Goal: Task Accomplishment & Management: Manage account settings

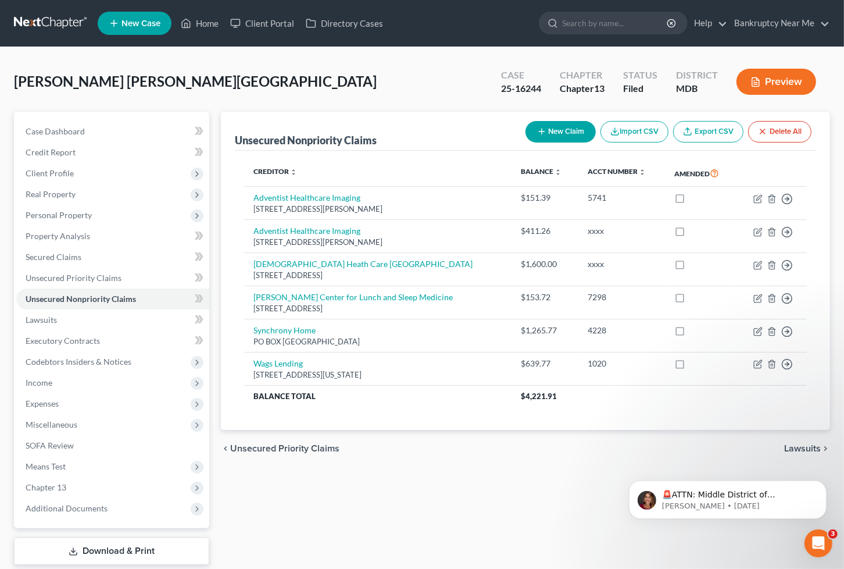
drag, startPoint x: 349, startPoint y: 52, endPoint x: 295, endPoint y: 95, distance: 68.3
click at [349, 52] on div "[PERSON_NAME] [PERSON_NAME][GEOGRAPHIC_DATA] Upgraded Case 25-16244 Chapter Cha…" at bounding box center [422, 332] width 844 height 571
click at [126, 130] on link "Case Dashboard" at bounding box center [112, 131] width 193 height 21
select select "6"
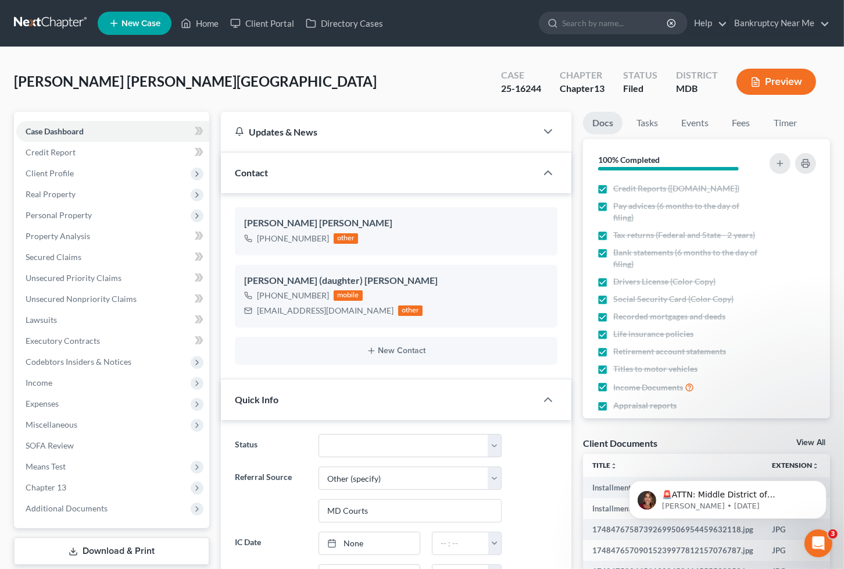
scroll to position [14239, 0]
click at [748, 124] on link "Fees" at bounding box center [741, 123] width 37 height 23
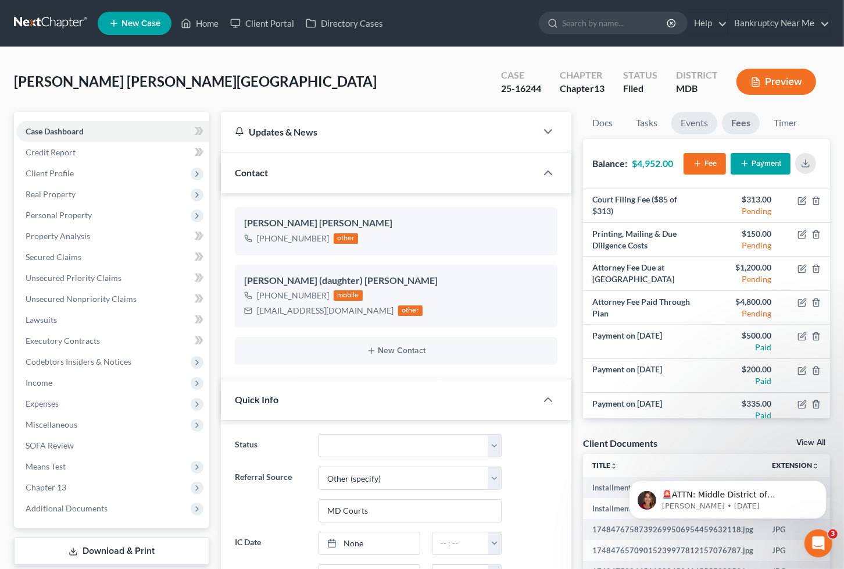
click at [692, 127] on link "Events" at bounding box center [694, 123] width 46 height 23
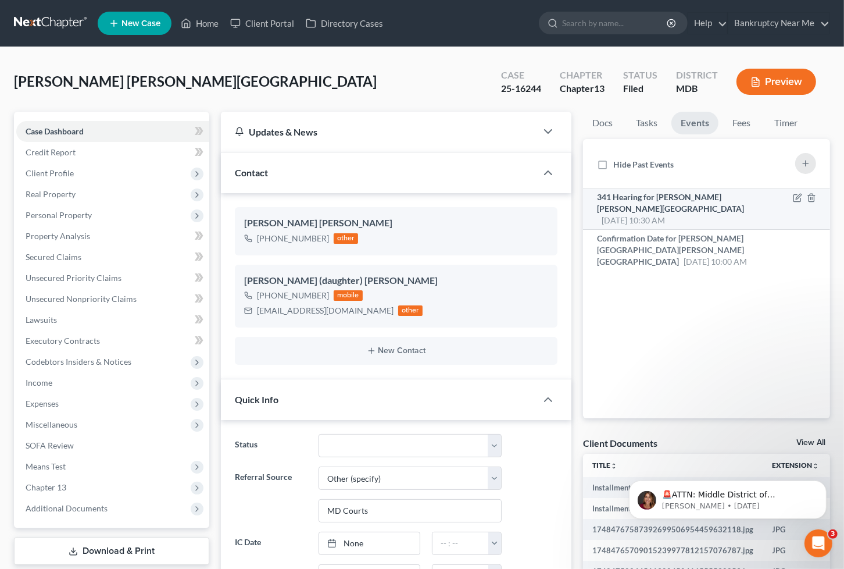
click at [675, 201] on span "341 Hearing for Cordero Hampton, Lourdes" at bounding box center [670, 203] width 147 height 22
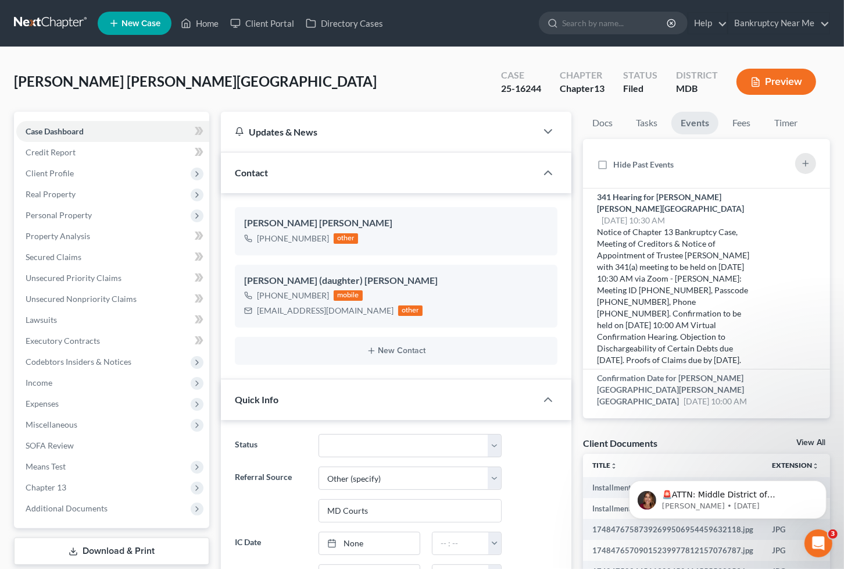
click at [452, 63] on div "Cordero Hampton, Lourdes Upgraded Case 25-16244 Chapter Chapter 13 Status Filed…" at bounding box center [422, 86] width 816 height 51
click at [53, 176] on span "Client Profile" at bounding box center [50, 173] width 48 height 10
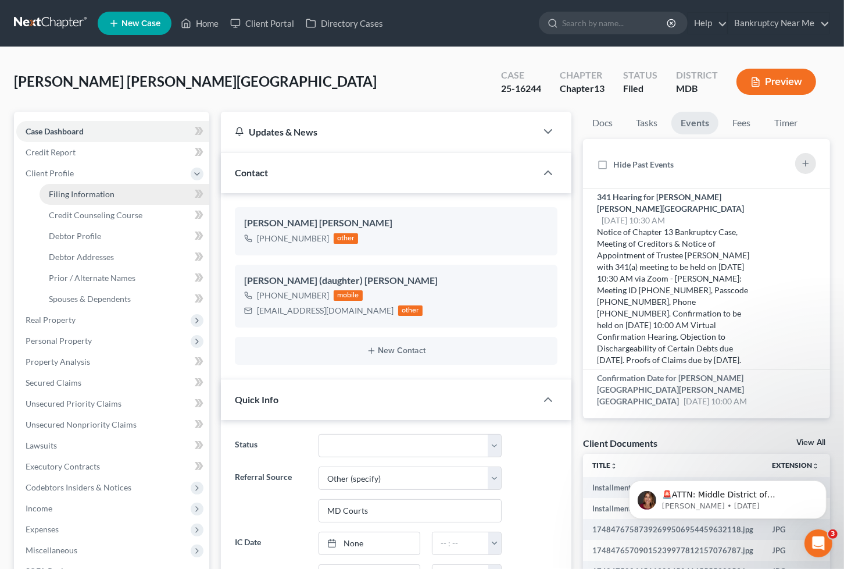
click at [74, 194] on span "Filing Information" at bounding box center [82, 194] width 66 height 10
select select "1"
select select "0"
select select "3"
select select "21"
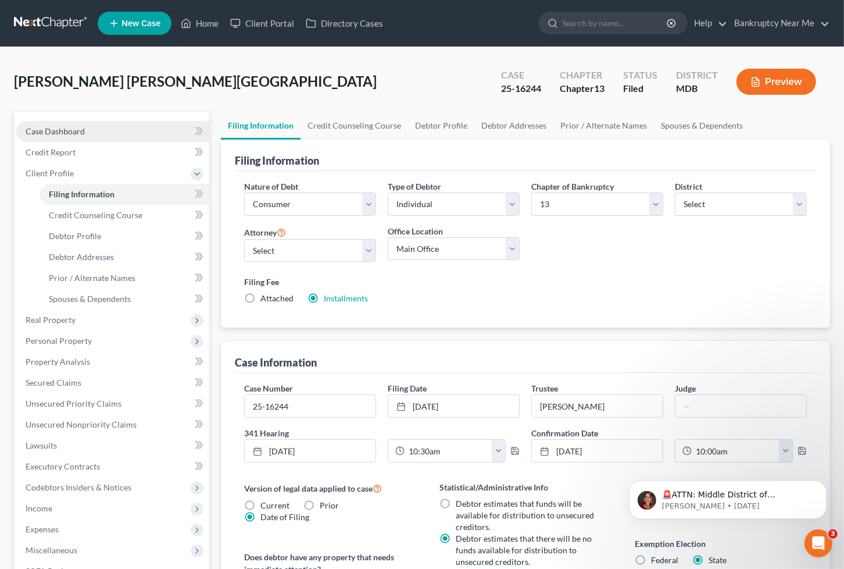
click at [102, 128] on link "Case Dashboard" at bounding box center [112, 131] width 193 height 21
select select "6"
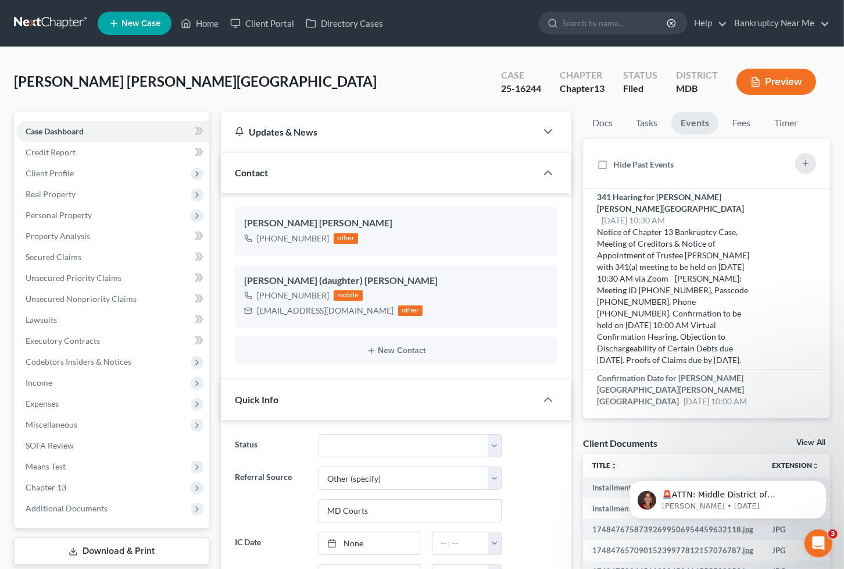
scroll to position [14239, 0]
click at [429, 83] on div "Cordero Hampton, Lourdes Upgraded Case 25-16244 Chapter Chapter 13 Status Filed…" at bounding box center [422, 86] width 816 height 51
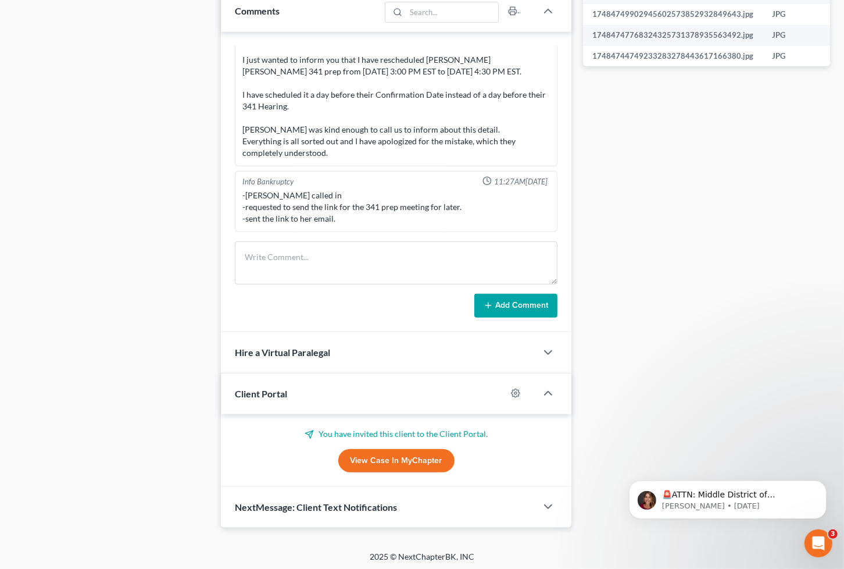
scroll to position [623, 0]
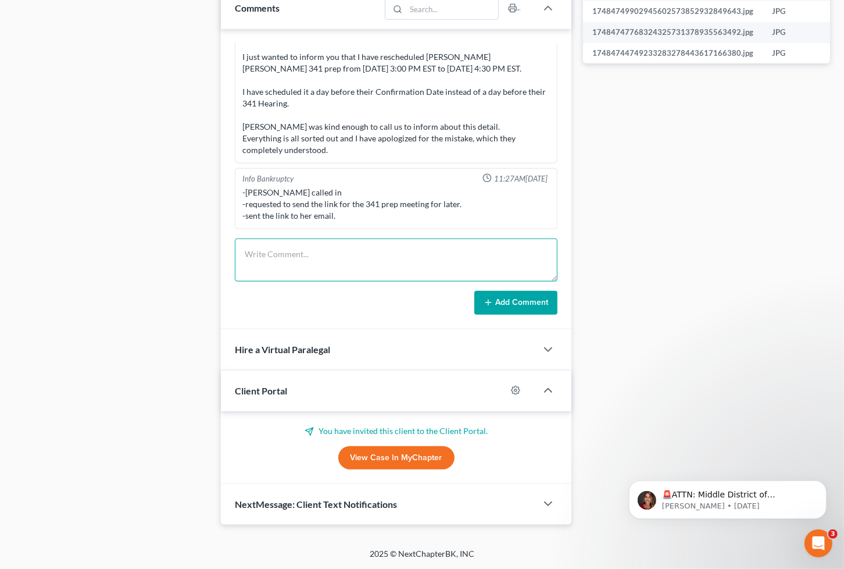
click at [303, 263] on textarea at bounding box center [396, 259] width 323 height 43
type textarea "Signed DSO uploaded to Trustee"
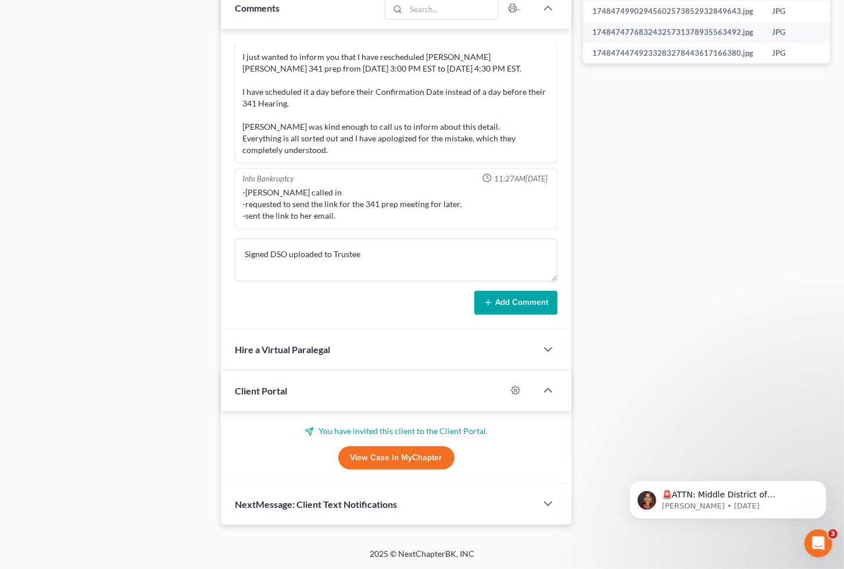
click at [498, 296] on button "Add Comment" at bounding box center [515, 303] width 83 height 24
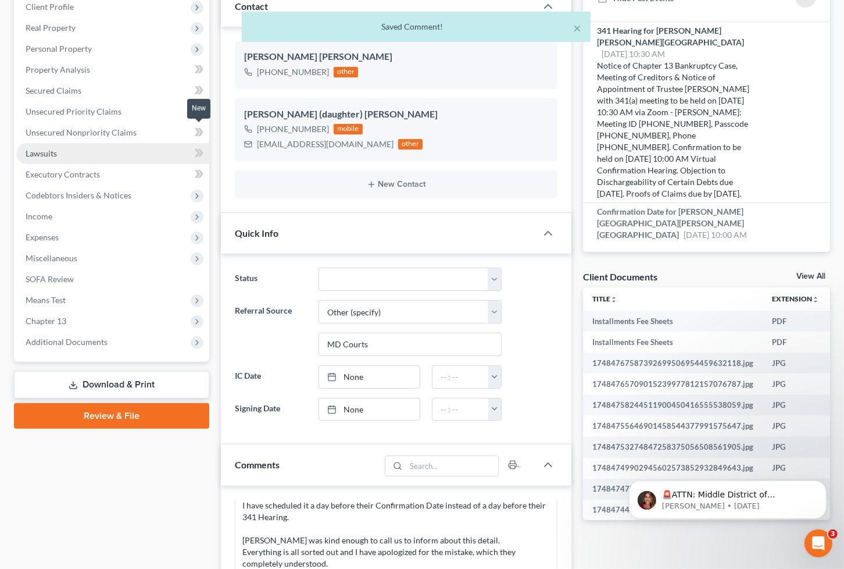
scroll to position [0, 0]
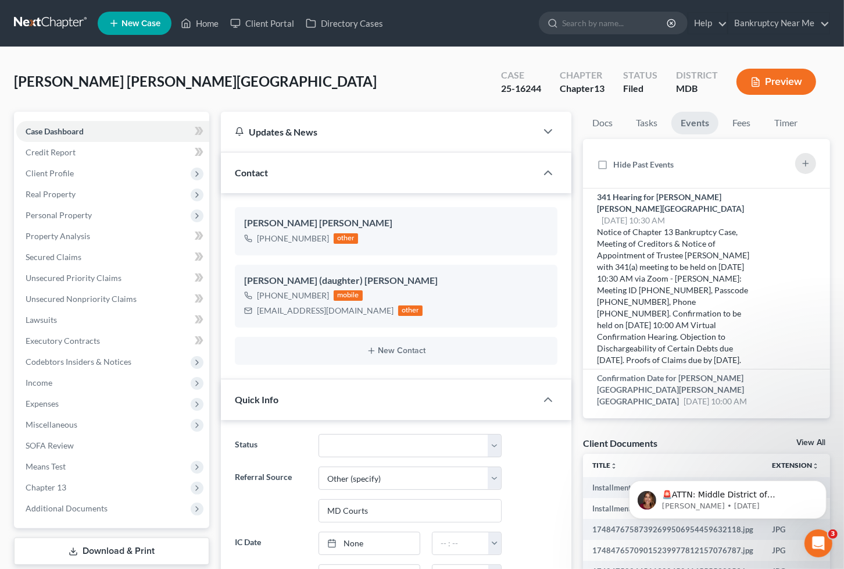
click at [434, 87] on div "Cordero Hampton, Lourdes Upgraded Case 25-16244 Chapter Chapter 13 Status Filed…" at bounding box center [422, 86] width 816 height 51
click at [600, 112] on link "Docs" at bounding box center [602, 123] width 39 height 23
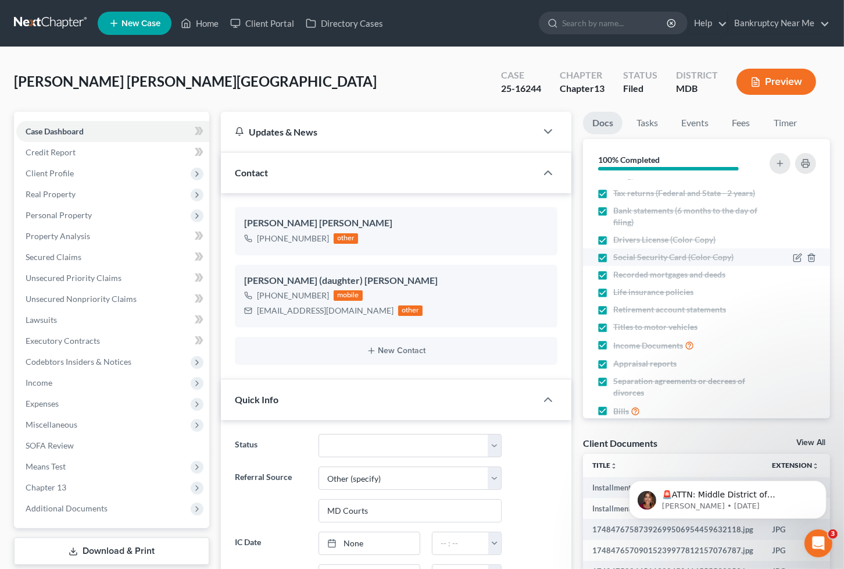
scroll to position [103, 0]
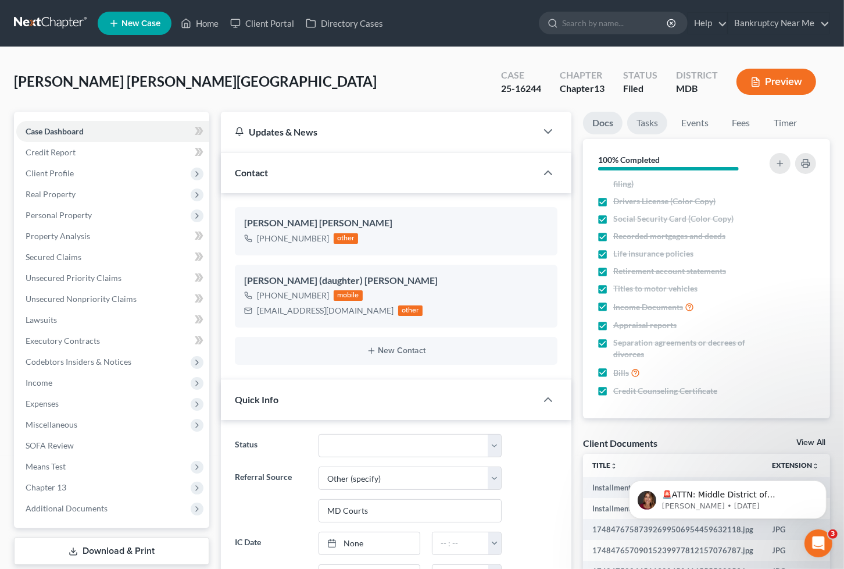
click at [646, 123] on link "Tasks" at bounding box center [647, 123] width 40 height 23
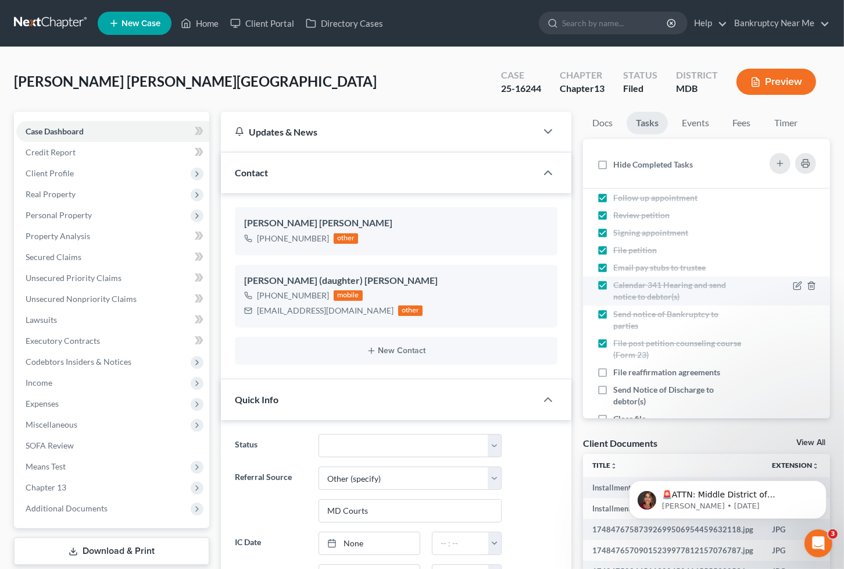
scroll to position [89, 0]
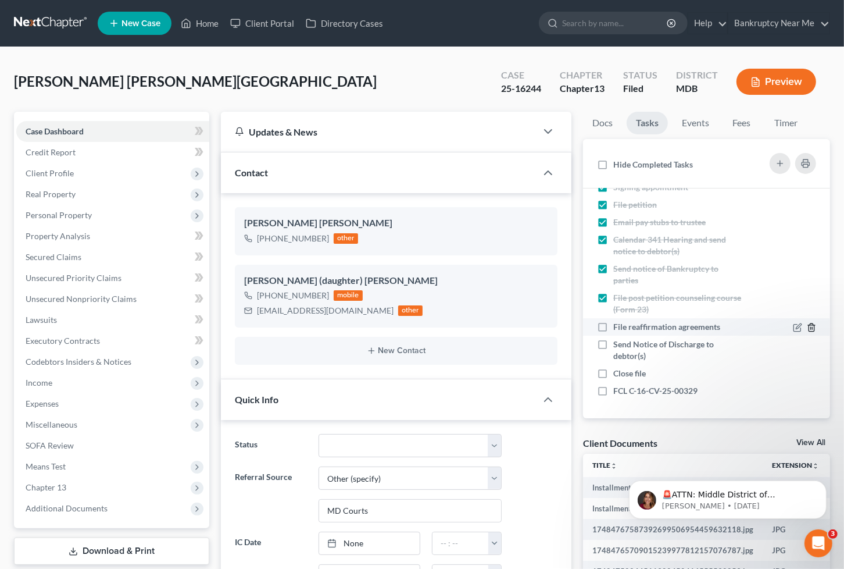
click at [811, 327] on line "button" at bounding box center [811, 328] width 0 height 2
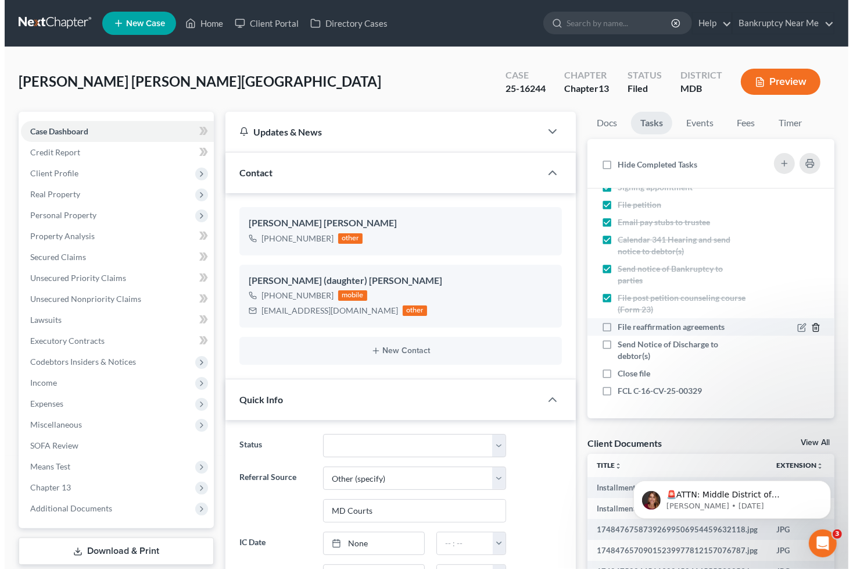
scroll to position [14224, 0]
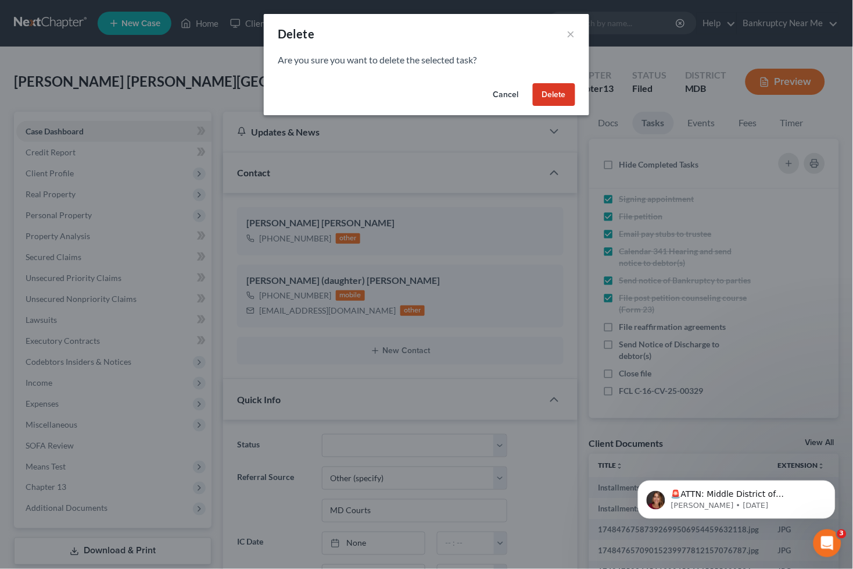
click at [556, 93] on button "Delete" at bounding box center [554, 94] width 42 height 23
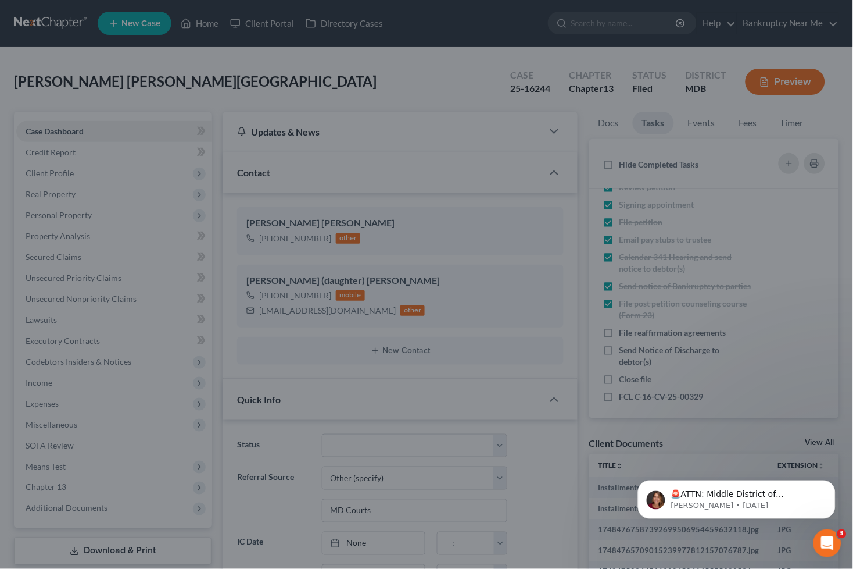
scroll to position [14282, 0]
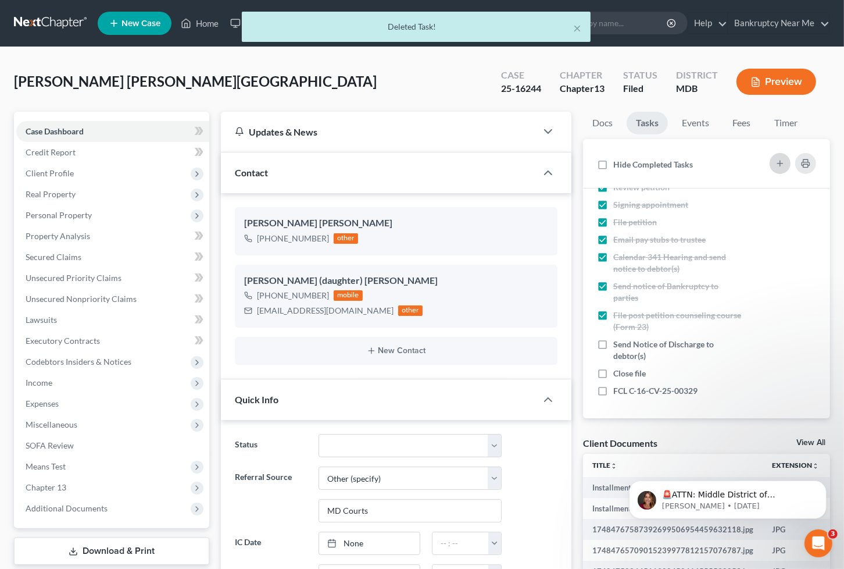
click at [773, 160] on button "button" at bounding box center [780, 163] width 21 height 21
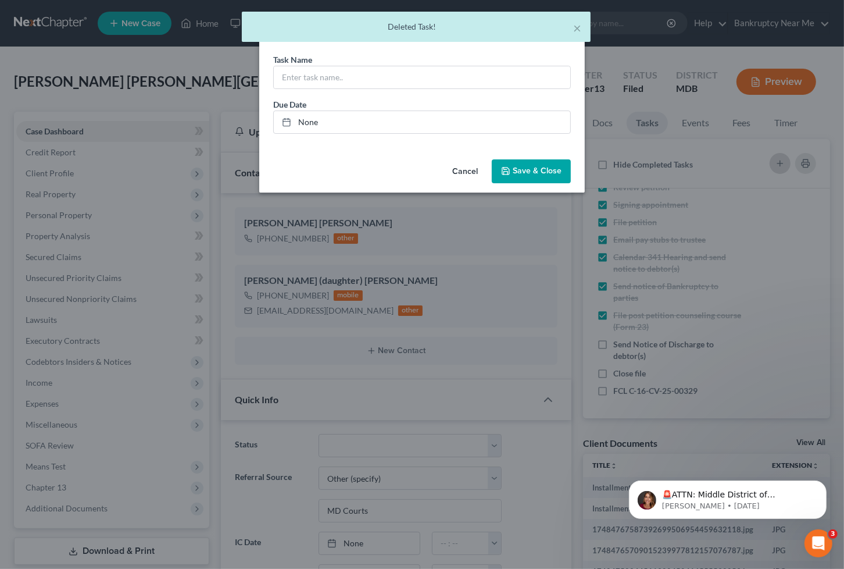
scroll to position [14224, 0]
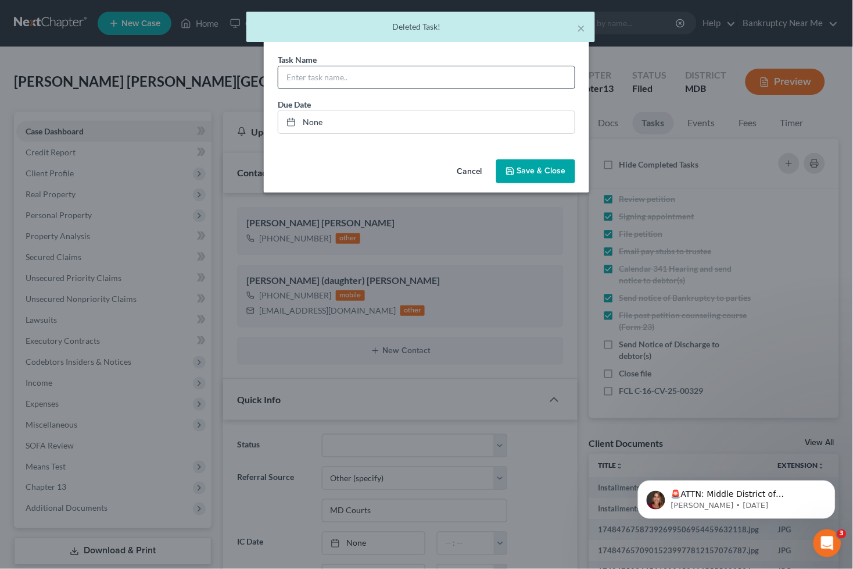
click at [324, 70] on input "text" at bounding box center [426, 77] width 296 height 22
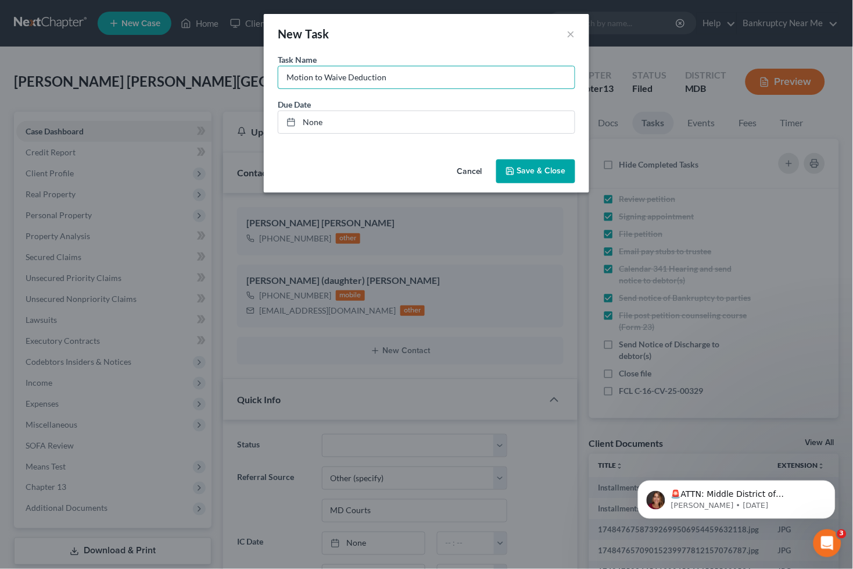
type input "Motion to Waive Deduction"
click at [528, 169] on span "Save & Close" at bounding box center [541, 171] width 49 height 10
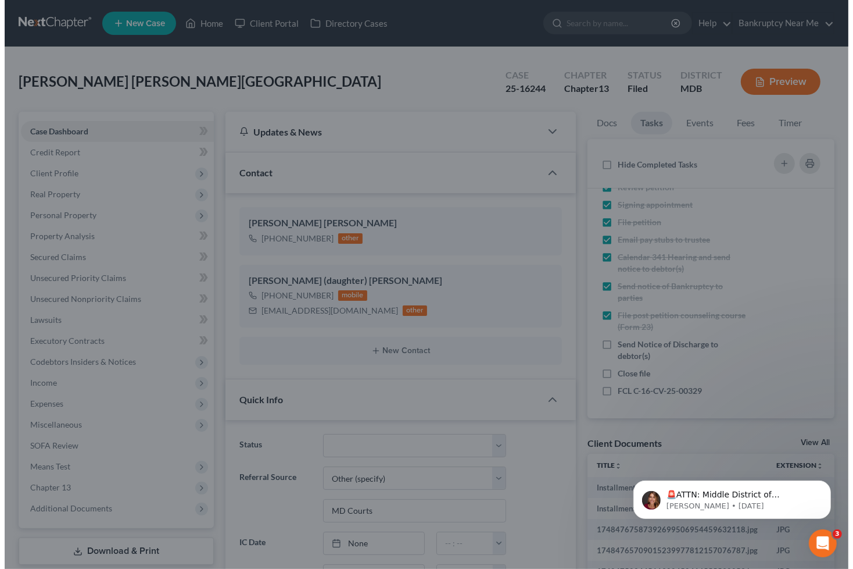
scroll to position [89, 0]
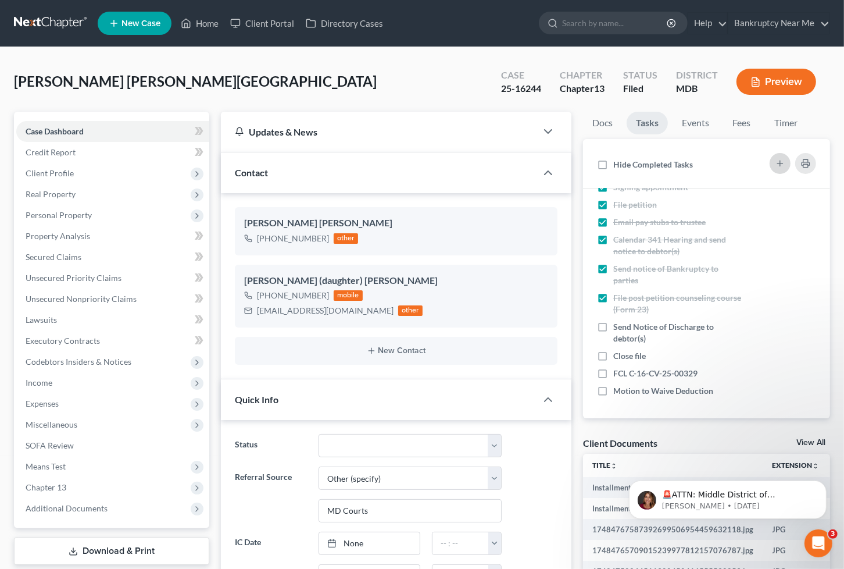
click at [777, 159] on icon "button" at bounding box center [780, 163] width 9 height 9
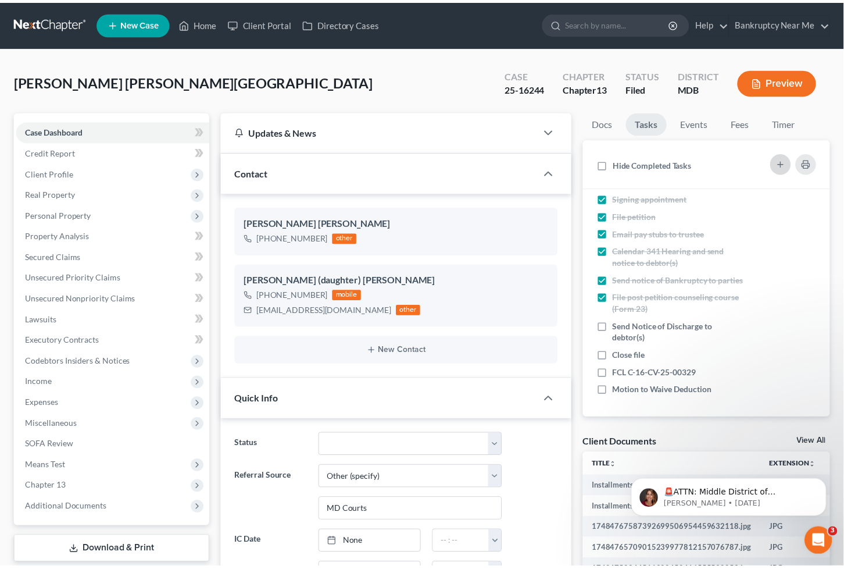
scroll to position [14224, 0]
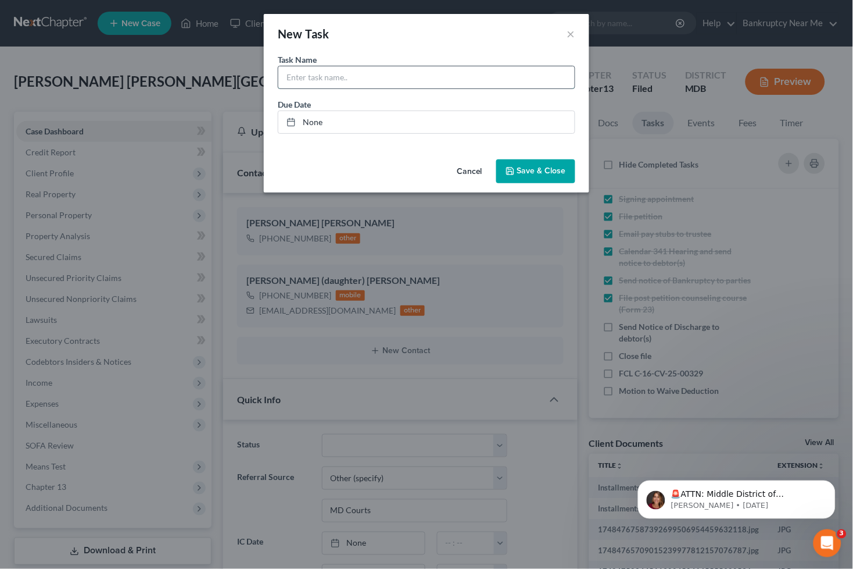
click at [352, 72] on input "text" at bounding box center [426, 77] width 296 height 22
type input "Judgment lien avoidance review"
click at [530, 170] on span "Save & Close" at bounding box center [541, 171] width 49 height 10
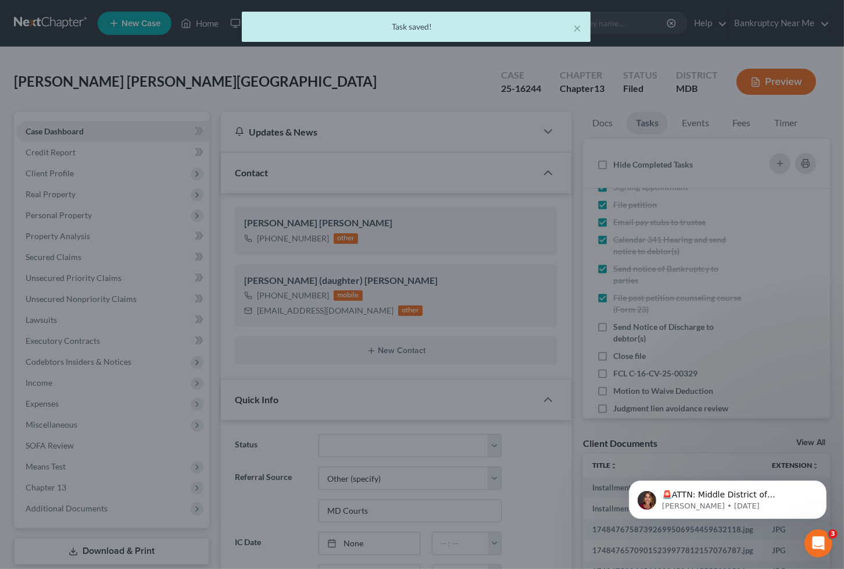
scroll to position [14282, 0]
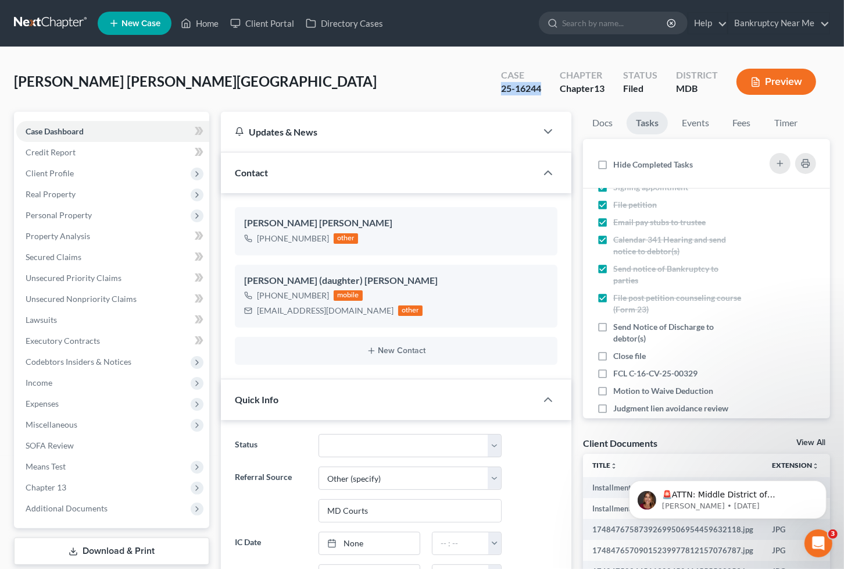
drag, startPoint x: 543, startPoint y: 94, endPoint x: 487, endPoint y: 94, distance: 56.4
click at [496, 95] on div "Case 25-16244" at bounding box center [521, 83] width 59 height 34
copy div "25-16244"
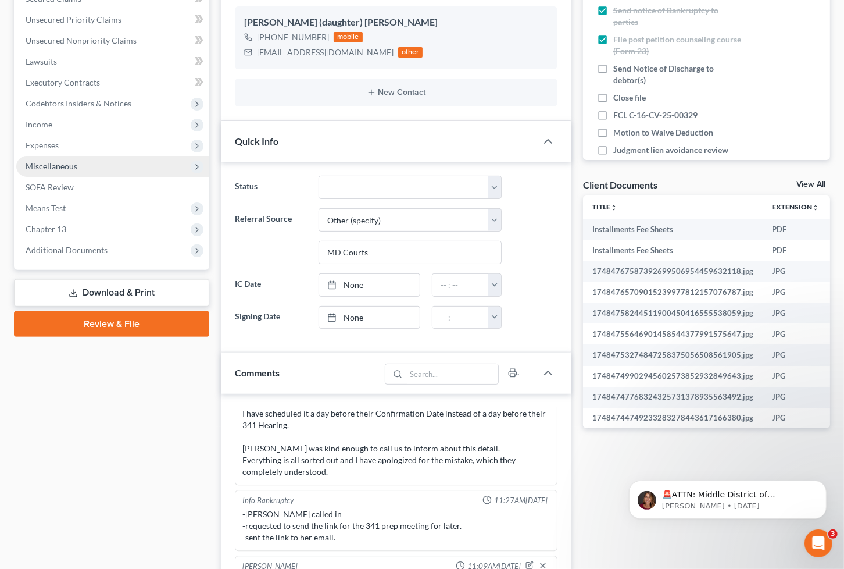
drag, startPoint x: 145, startPoint y: 294, endPoint x: 185, endPoint y: 280, distance: 41.7
click at [145, 294] on link "Download & Print" at bounding box center [111, 292] width 195 height 27
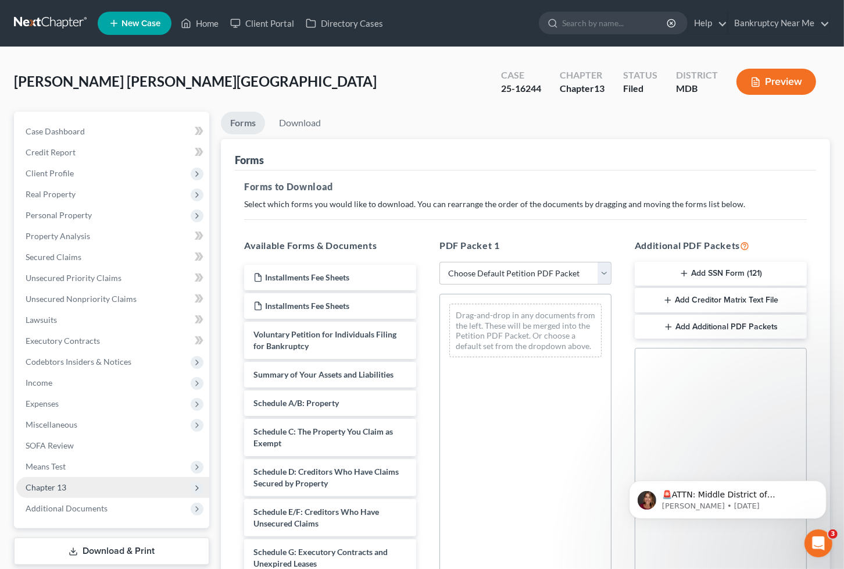
click at [54, 495] on span "Chapter 13" at bounding box center [112, 487] width 193 height 21
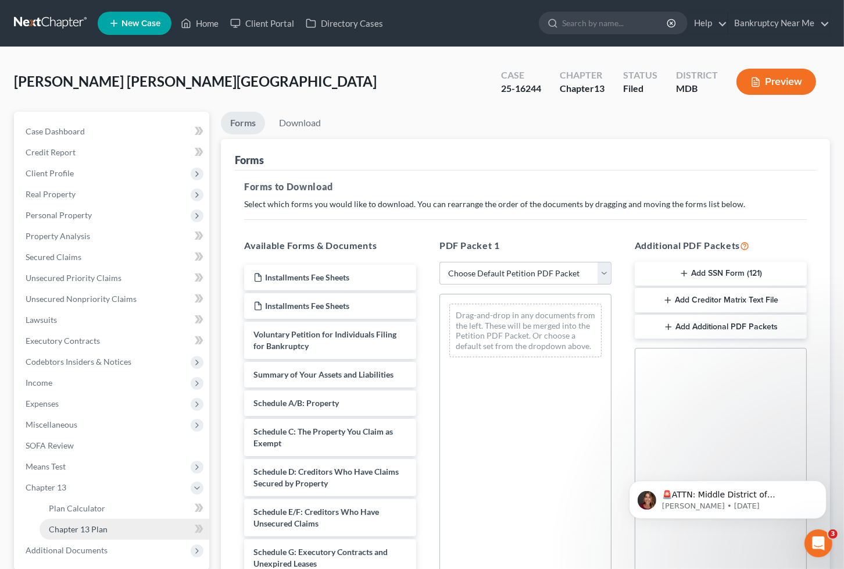
click at [65, 537] on link "Chapter 13 Plan" at bounding box center [125, 529] width 170 height 21
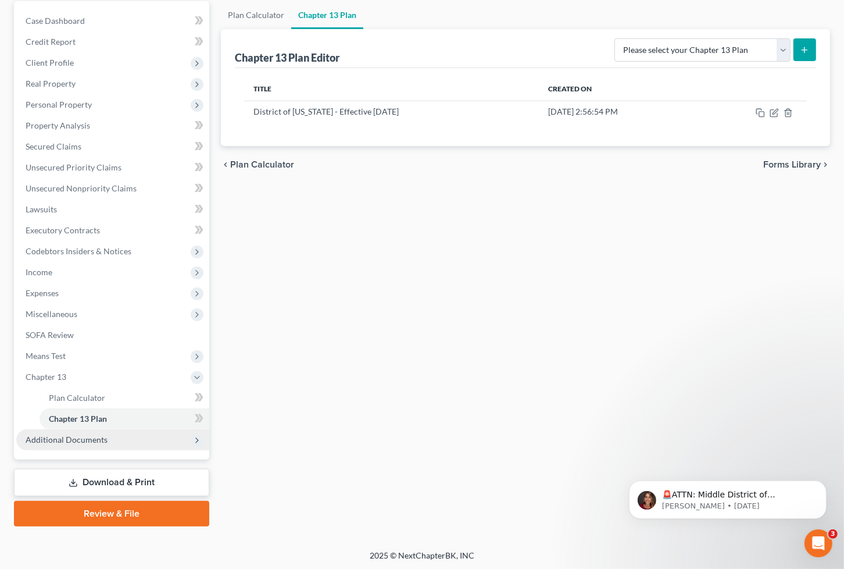
click at [116, 436] on span "Additional Documents" at bounding box center [112, 439] width 193 height 21
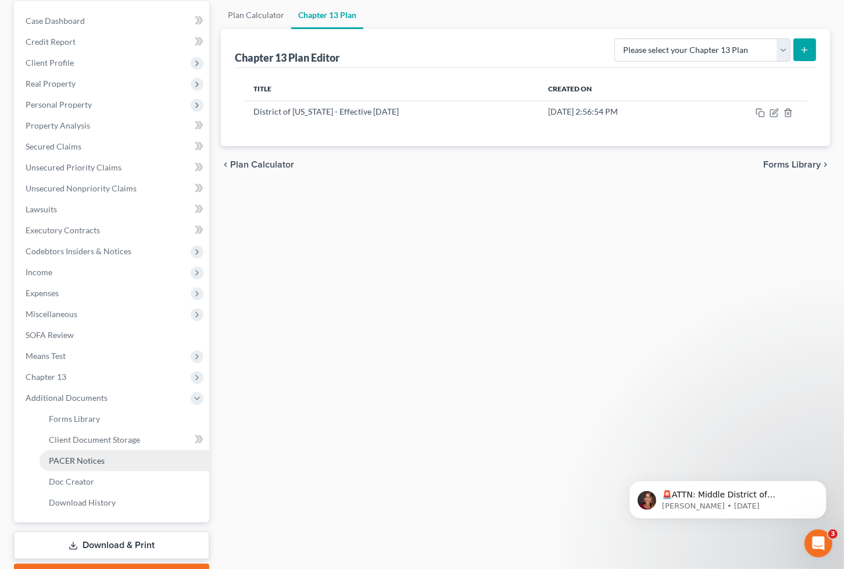
click at [134, 455] on link "PACER Notices" at bounding box center [125, 460] width 170 height 21
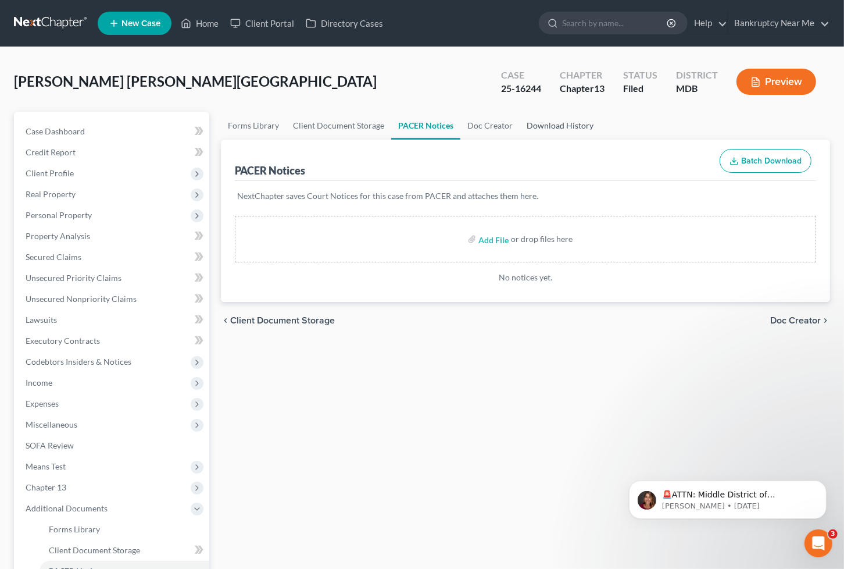
click at [581, 128] on link "Download History" at bounding box center [560, 126] width 81 height 28
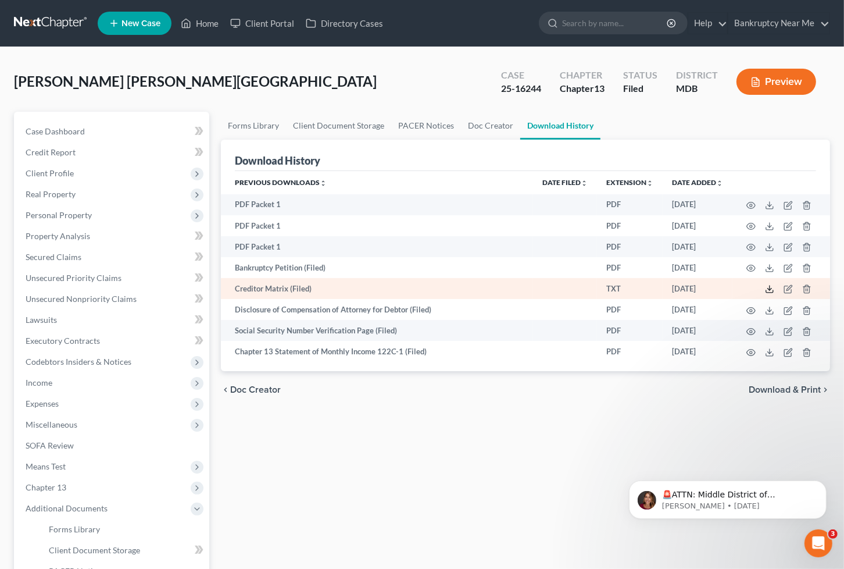
click at [772, 292] on icon at bounding box center [769, 288] width 9 height 9
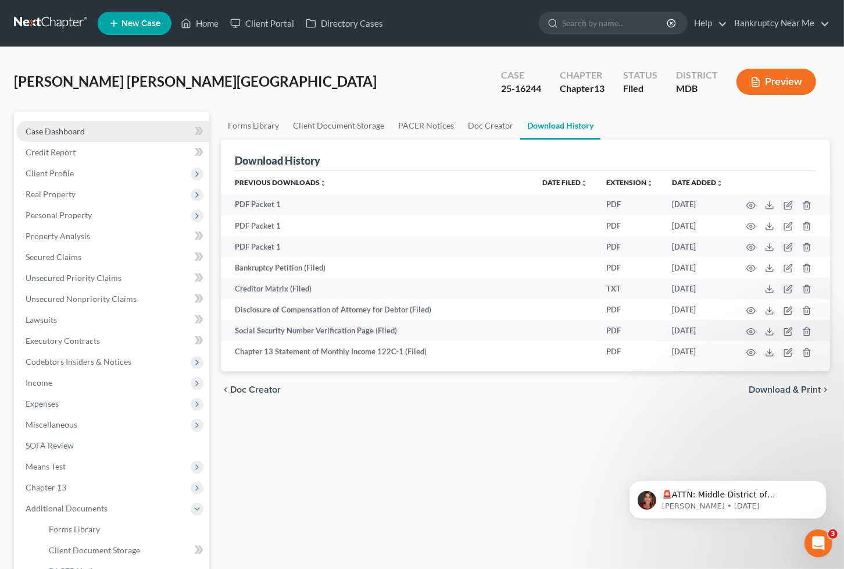
drag, startPoint x: 132, startPoint y: 136, endPoint x: 128, endPoint y: 128, distance: 8.3
click at [132, 136] on link "Case Dashboard" at bounding box center [112, 131] width 193 height 21
select select "6"
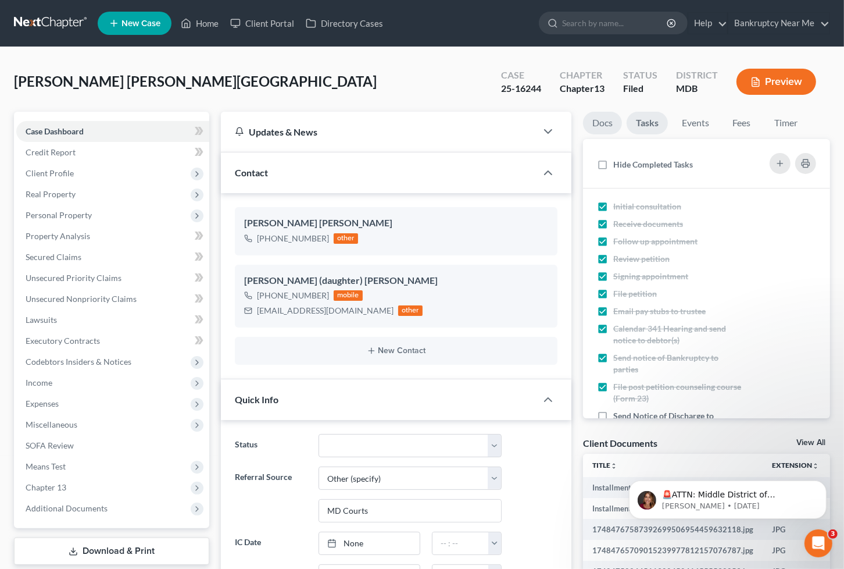
click at [612, 128] on link "Docs" at bounding box center [602, 123] width 39 height 23
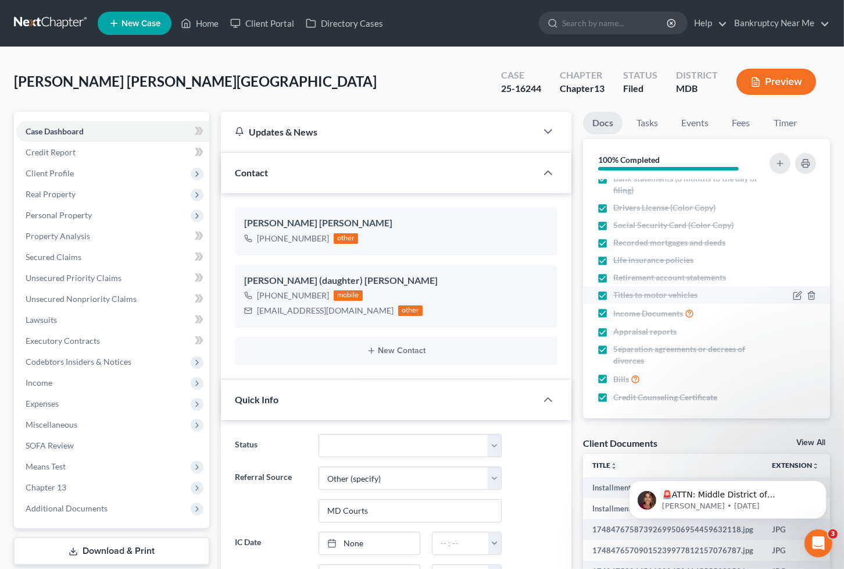
scroll to position [103, 0]
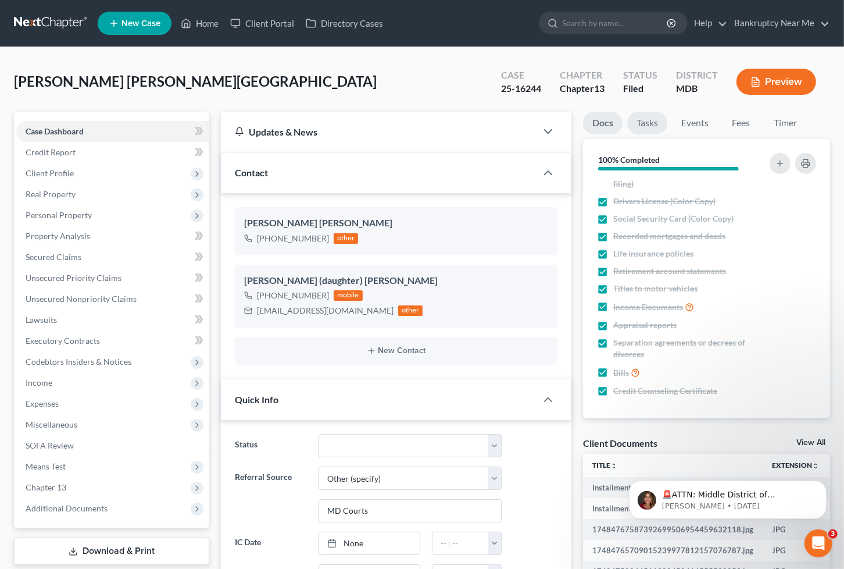
click at [644, 133] on link "Tasks" at bounding box center [647, 123] width 40 height 23
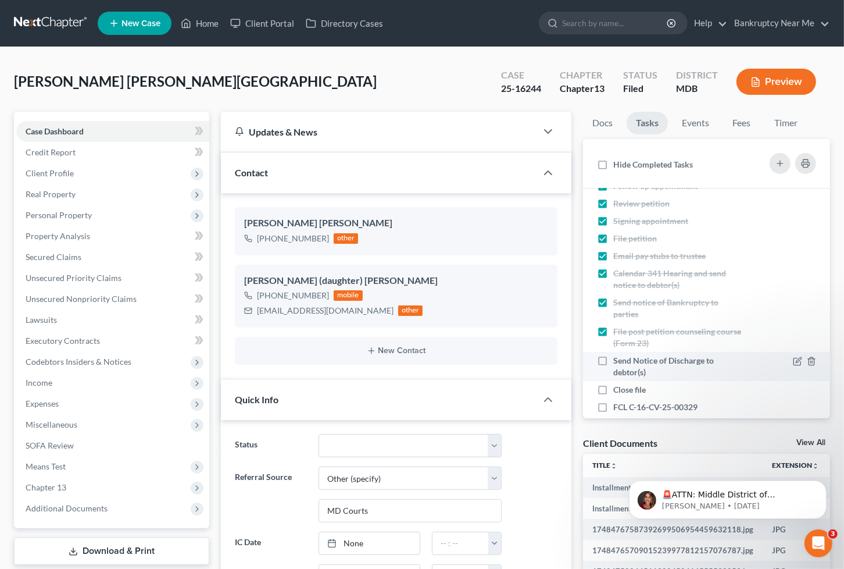
scroll to position [106, 0]
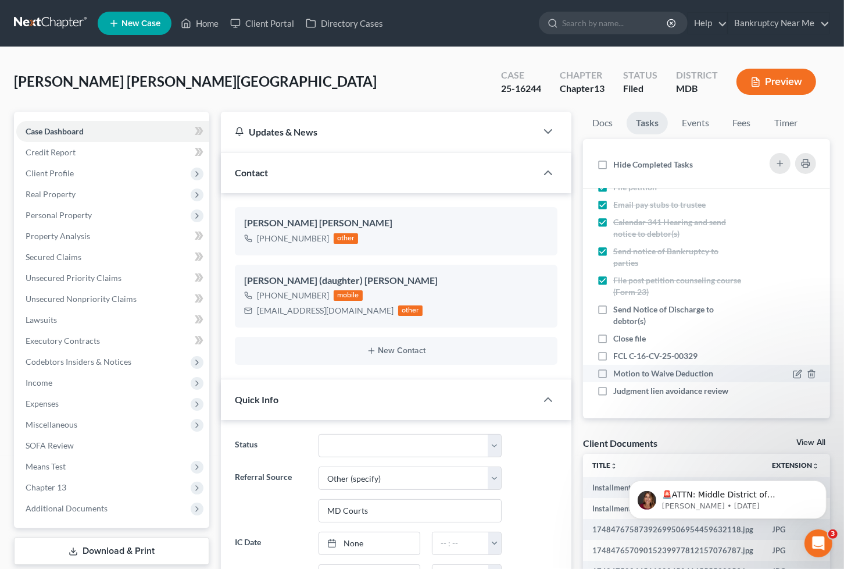
click at [682, 377] on div "Motion to Waive Deduction" at bounding box center [667, 373] width 109 height 12
click at [626, 375] on input "Motion to Waive Deduction" at bounding box center [622, 371] width 8 height 8
checkbox input "true"
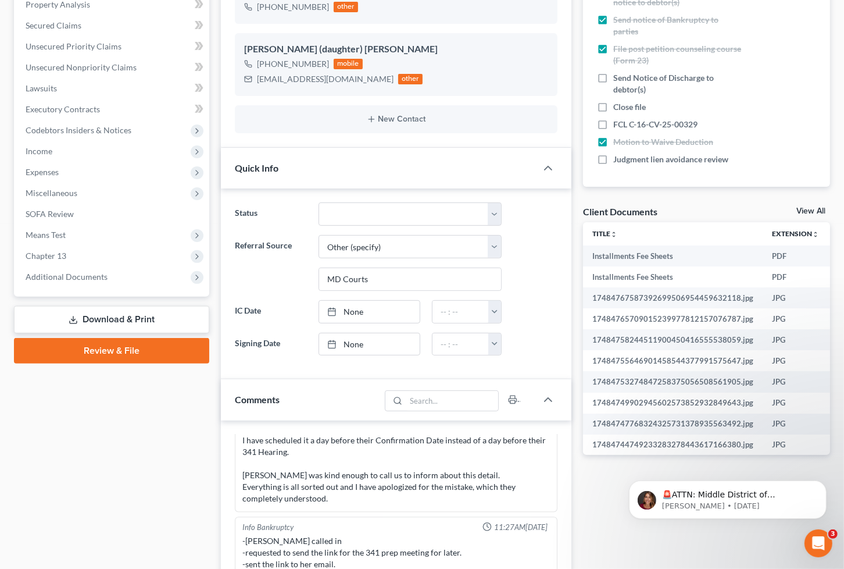
scroll to position [452, 0]
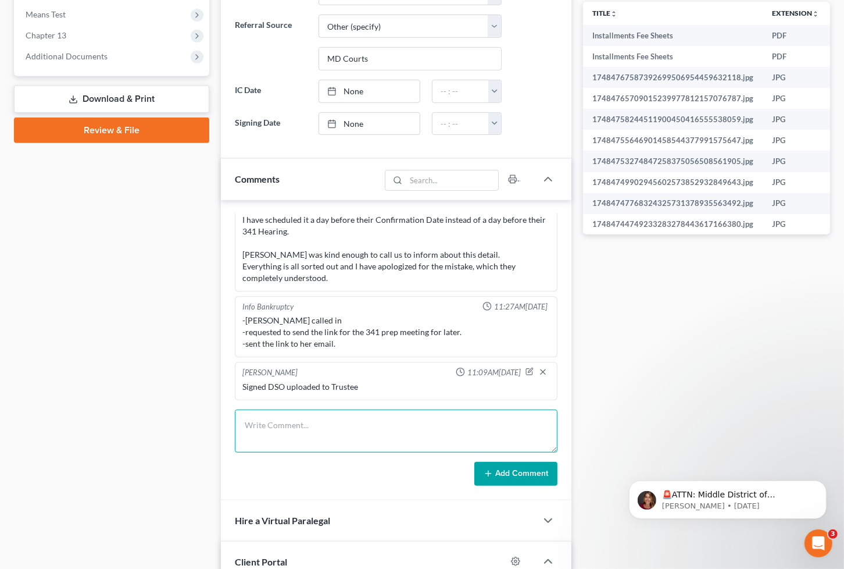
click at [415, 419] on textarea at bounding box center [396, 430] width 323 height 43
type textarea "Motion to waive wage order filed"
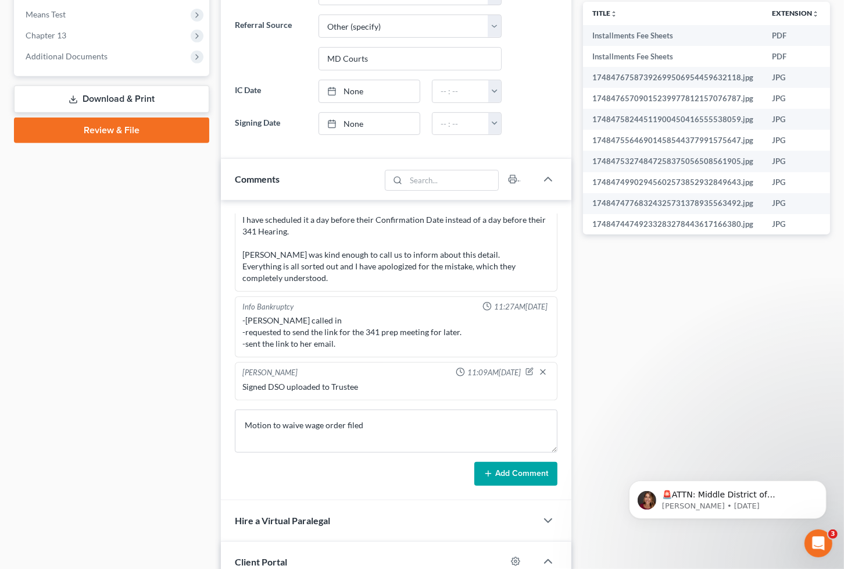
click at [544, 471] on button "Add Comment" at bounding box center [515, 474] width 83 height 24
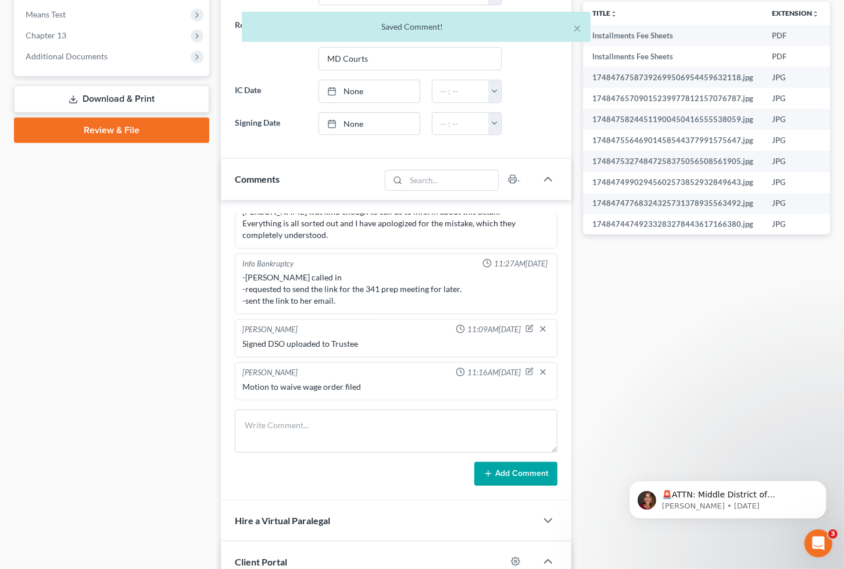
scroll to position [14325, 0]
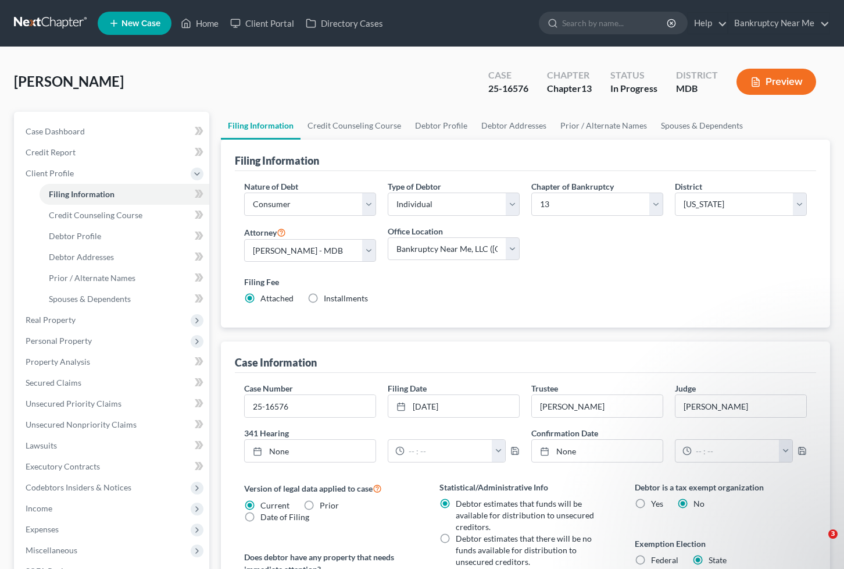
select select "1"
select select "0"
select select "3"
select select "38"
select select "0"
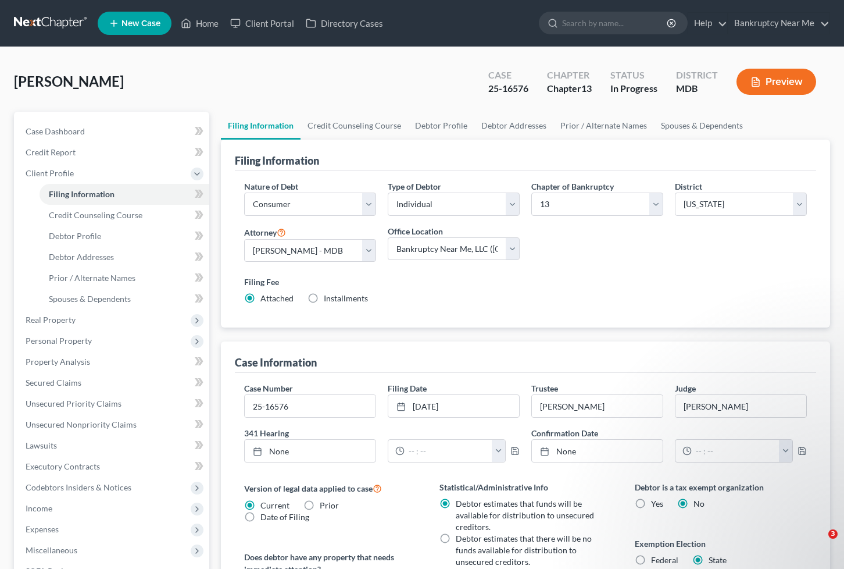
select select "0"
select select "21"
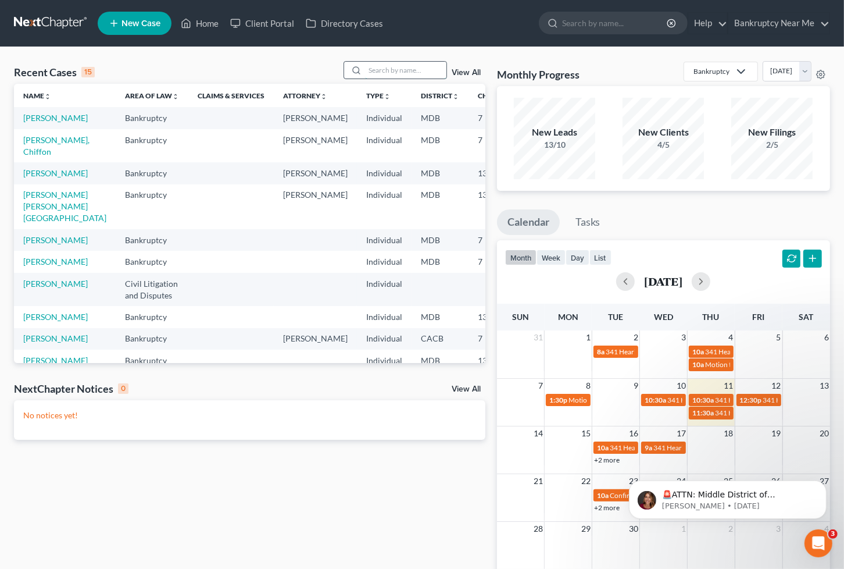
click at [381, 72] on input "search" at bounding box center [405, 70] width 81 height 17
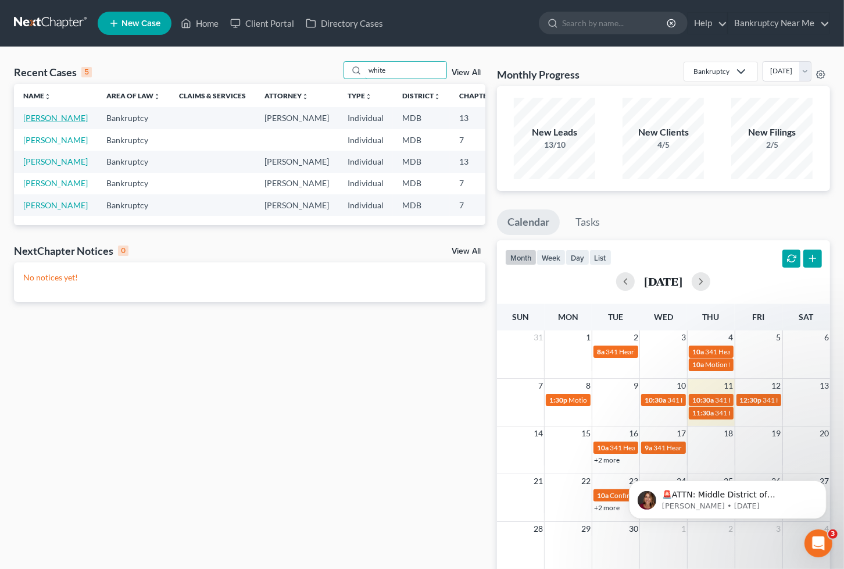
type input "white"
click at [34, 123] on link "White, John" at bounding box center [55, 118] width 65 height 10
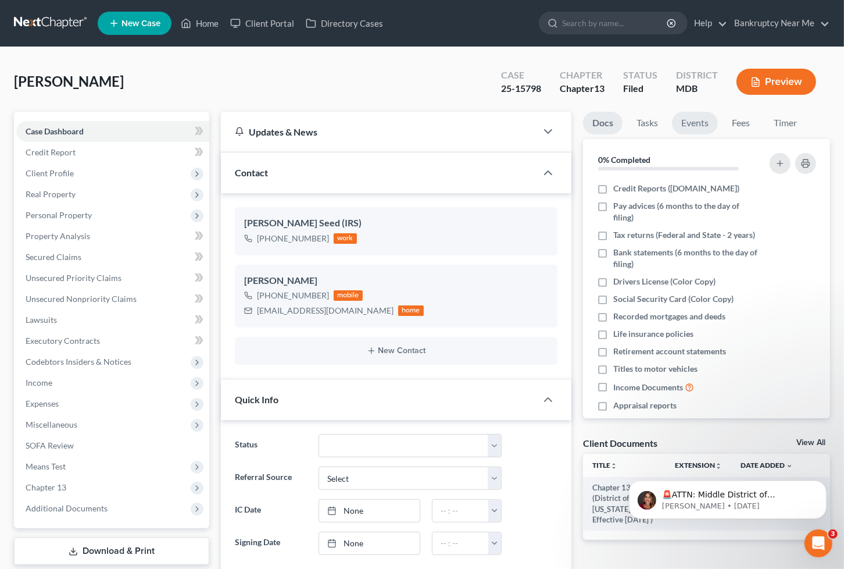
scroll to position [6234, 0]
click at [688, 132] on link "Events" at bounding box center [695, 123] width 46 height 23
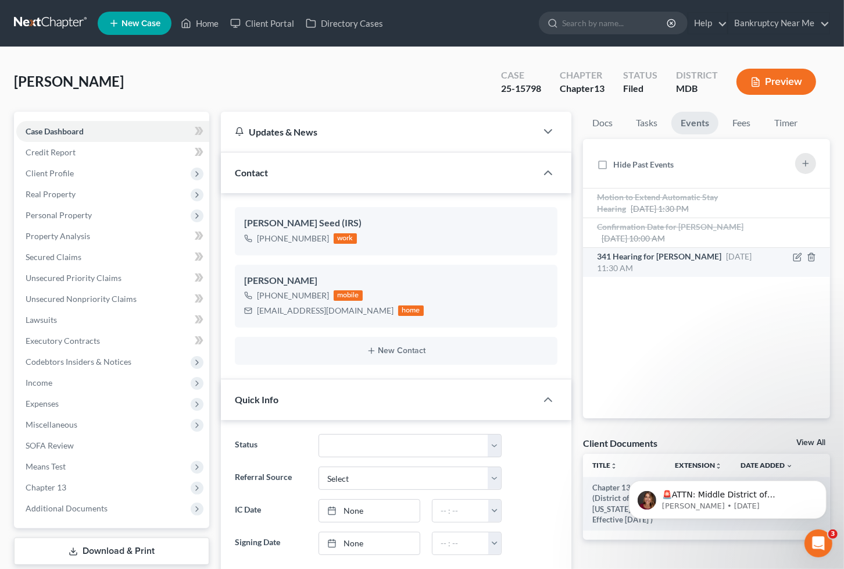
drag, startPoint x: 683, startPoint y: 259, endPoint x: 687, endPoint y: 245, distance: 14.5
click at [682, 259] on span "341 Hearing for White, John" at bounding box center [659, 256] width 124 height 10
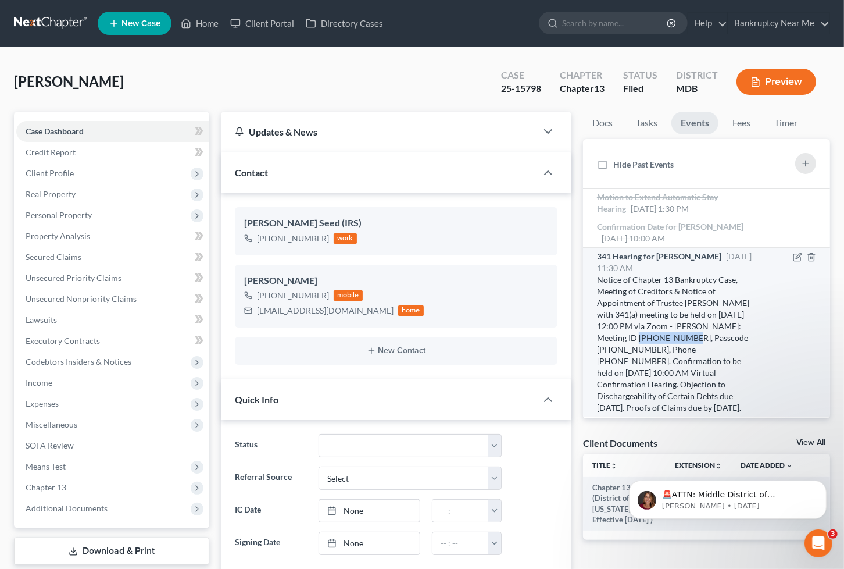
drag, startPoint x: 745, startPoint y: 324, endPoint x: 631, endPoint y: 334, distance: 114.4
click at [631, 334] on div "Notice of Chapter 13 Bankruptcy Case, Meeting of Creditors & Notice of Appointm…" at bounding box center [678, 344] width 162 height 140
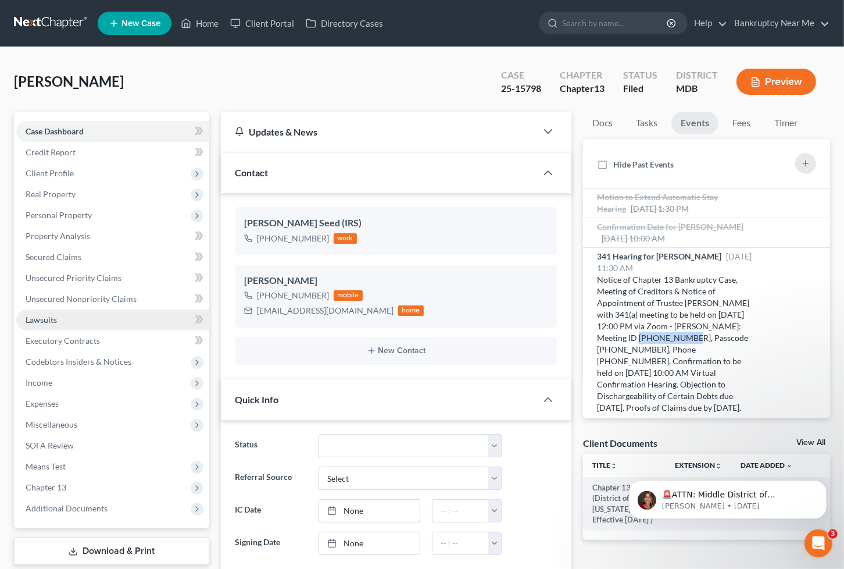
copy div "879 999 1048"
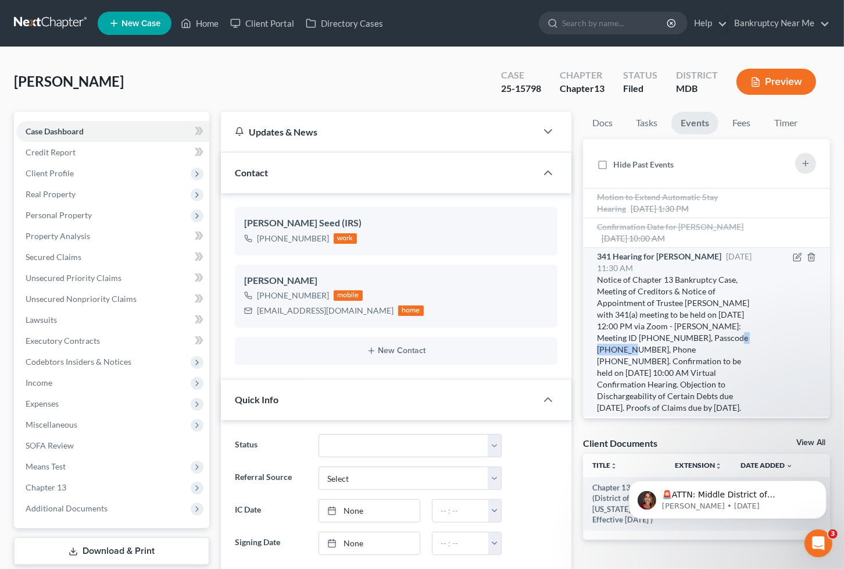
drag, startPoint x: 670, startPoint y: 335, endPoint x: 716, endPoint y: 341, distance: 45.7
click at [716, 341] on div "Notice of Chapter 13 Bankruptcy Case, Meeting of Creditors & Notice of Appointm…" at bounding box center [678, 344] width 162 height 140
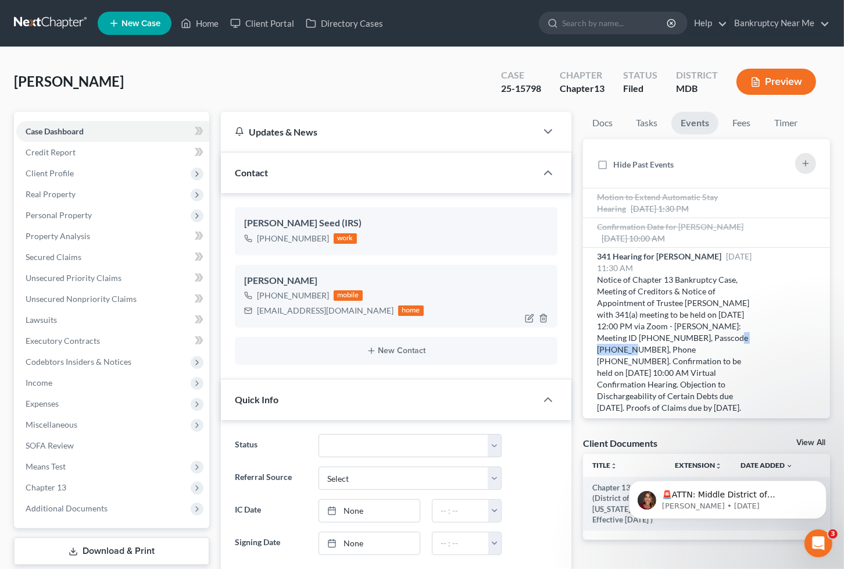
copy div "1203282023"
drag, startPoint x: 540, startPoint y: 93, endPoint x: 503, endPoint y: 90, distance: 36.8
click at [502, 91] on div "25-15798" at bounding box center [521, 88] width 40 height 13
copy div "25-15798"
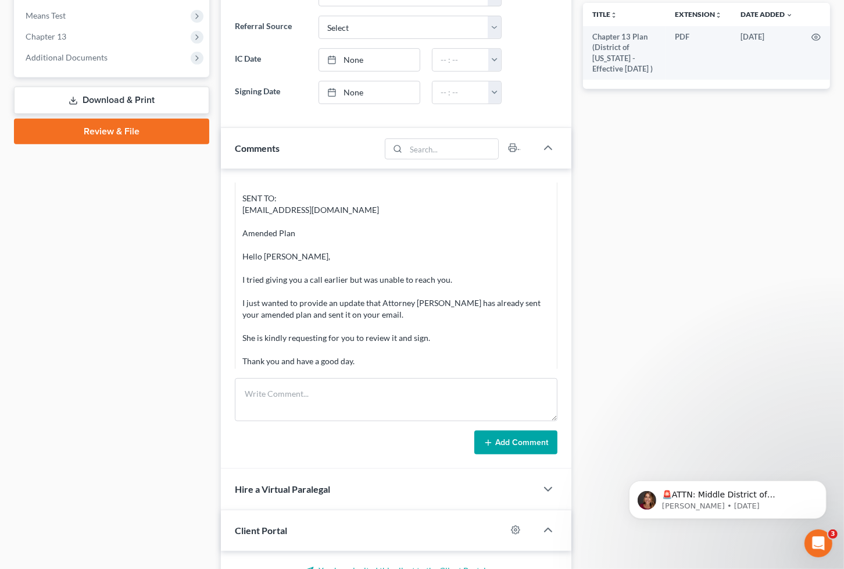
scroll to position [452, 0]
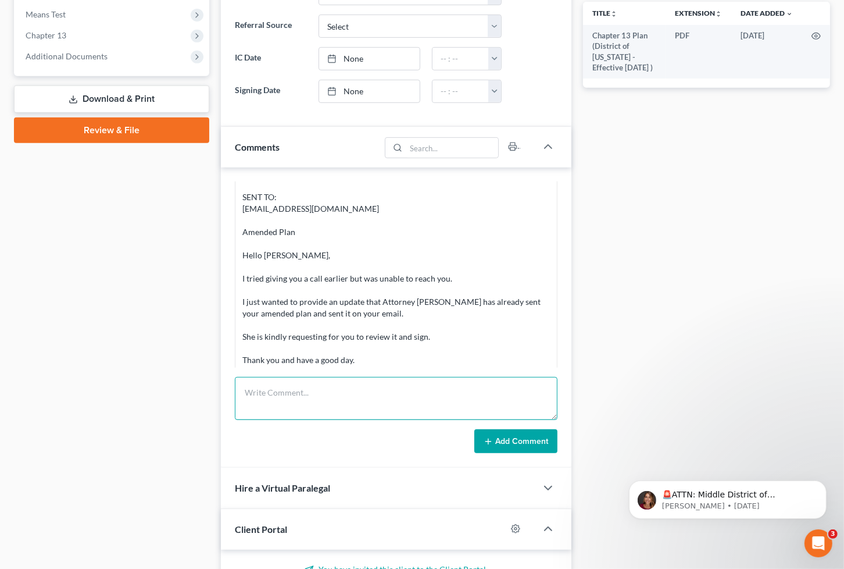
click at [341, 419] on textarea at bounding box center [396, 398] width 323 height 43
drag, startPoint x: 437, startPoint y: 392, endPoint x: 590, endPoint y: 384, distance: 153.7
click at [590, 384] on div "Updates & News × Maryland District Notes: Take a look at NextChapter's District…" at bounding box center [525, 291] width 621 height 1263
type textarea "1ap conforming to Child support claim (increased) filed"
click at [518, 443] on button "Add Comment" at bounding box center [515, 441] width 83 height 24
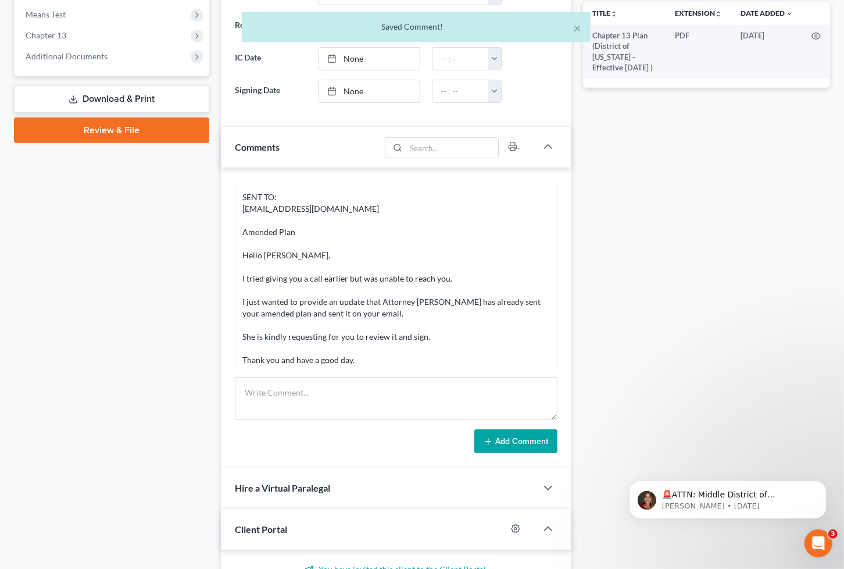
scroll to position [12591, 0]
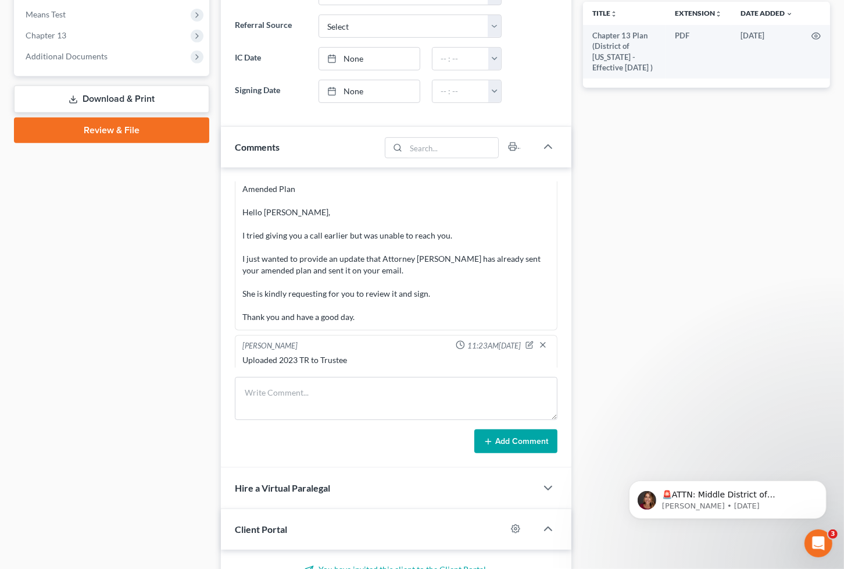
click at [771, 114] on div "Docs Tasks Events Fees Timer 0% Completed Nothing here yet! Credit Reports (www…" at bounding box center [706, 291] width 259 height 1263
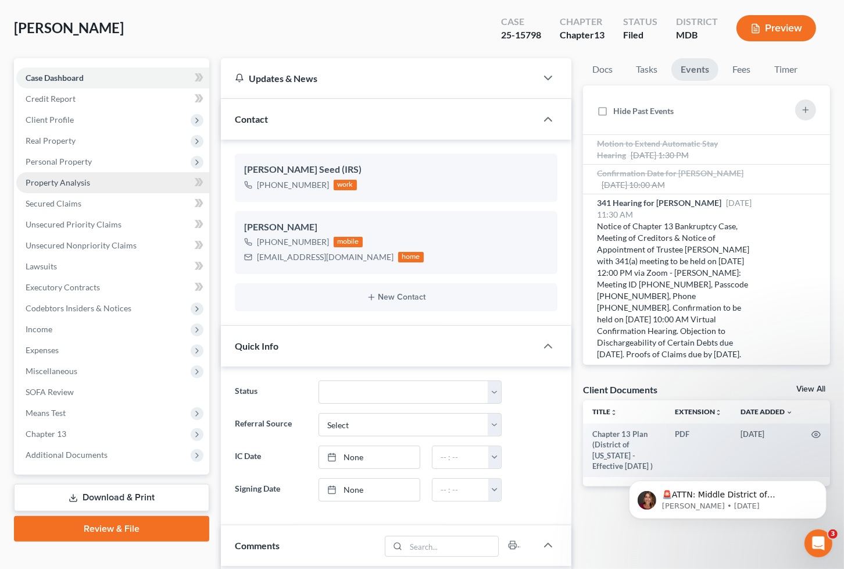
scroll to position [0, 0]
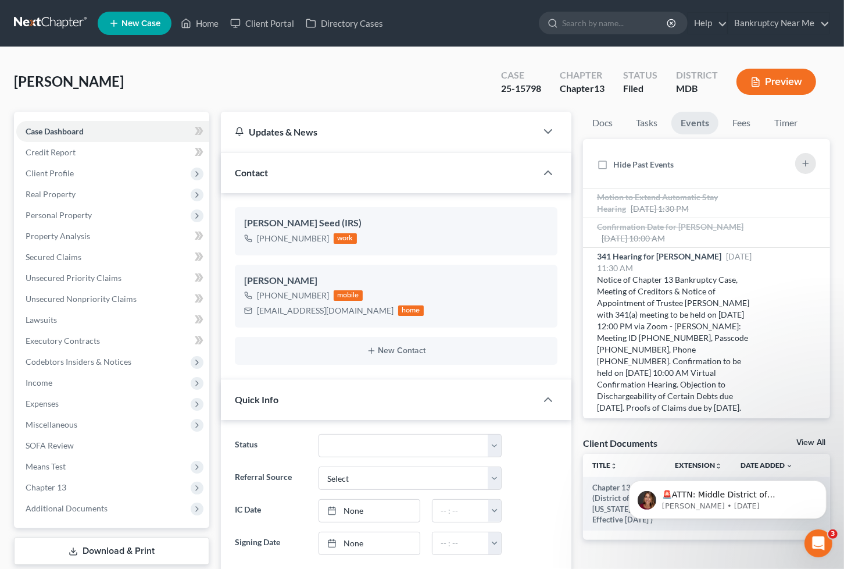
click at [277, 565] on div "Status Discharged Discharged & Reported Discharge Litigation Dismissal Notice D…" at bounding box center [396, 499] width 351 height 158
click at [78, 403] on span "Expenses" at bounding box center [112, 403] width 193 height 21
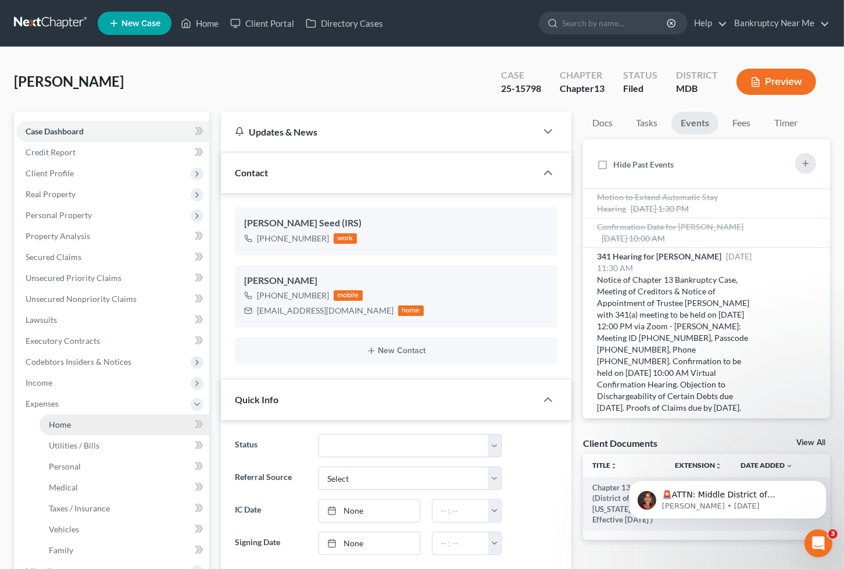
click at [76, 424] on link "Home" at bounding box center [125, 424] width 170 height 21
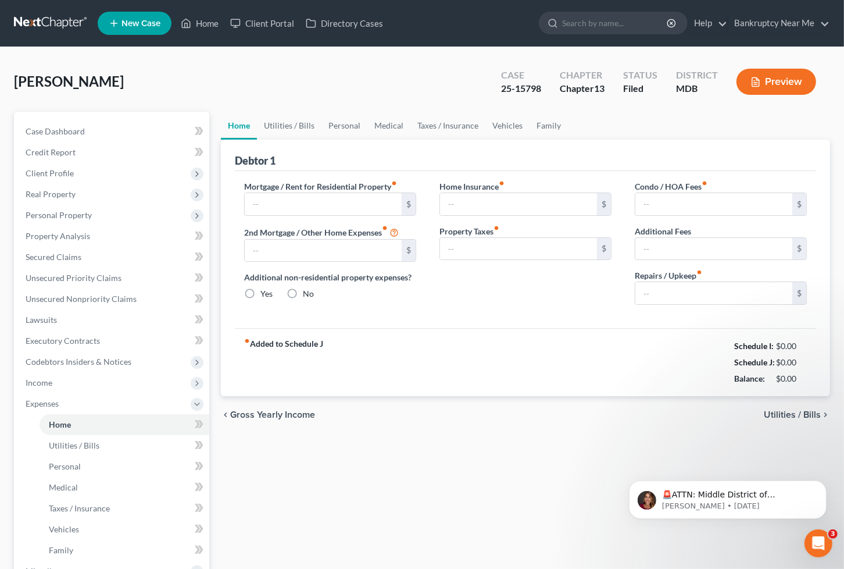
type input "1,100.00"
type input "0.00"
radio input "true"
type input "6.40"
type input "0.00"
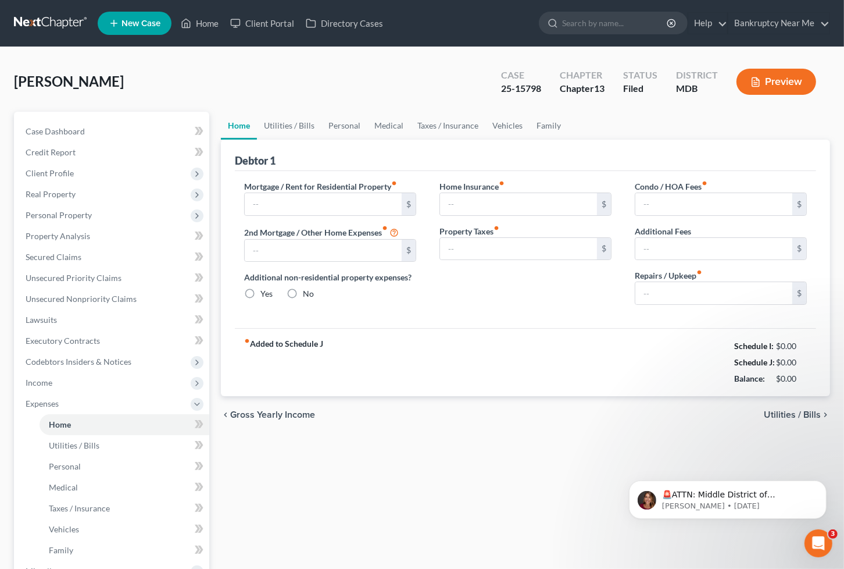
type input "0.00"
click at [818, 483] on button "Dismiss notification" at bounding box center [822, 483] width 15 height 15
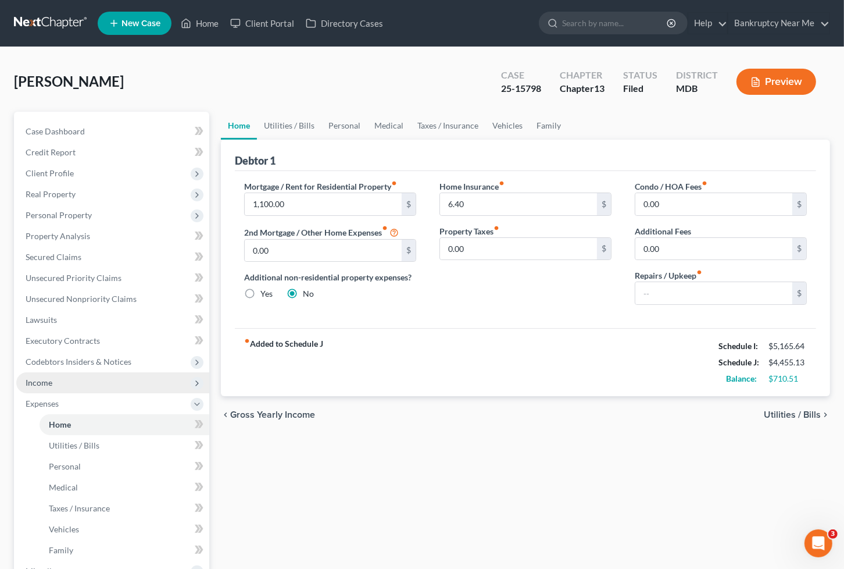
click at [70, 385] on span "Income" at bounding box center [112, 382] width 193 height 21
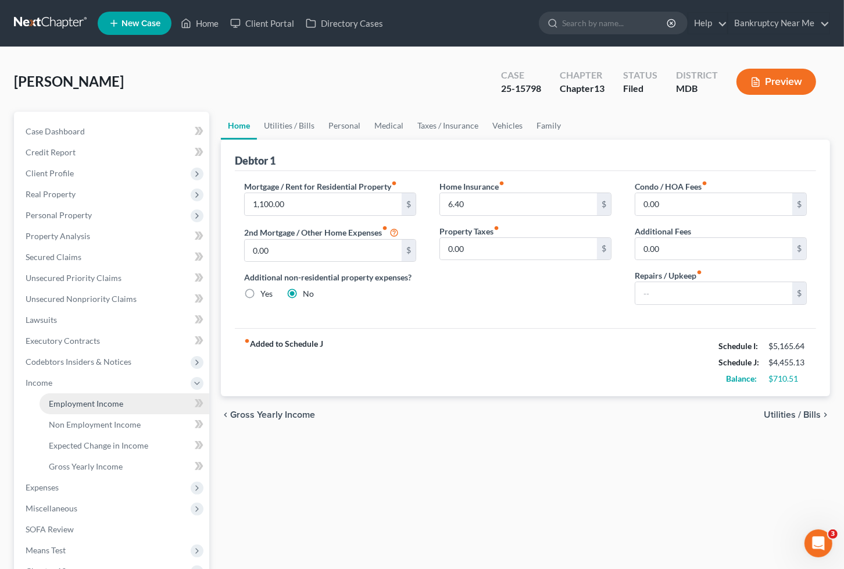
click at [115, 399] on span "Employment Income" at bounding box center [86, 403] width 74 height 10
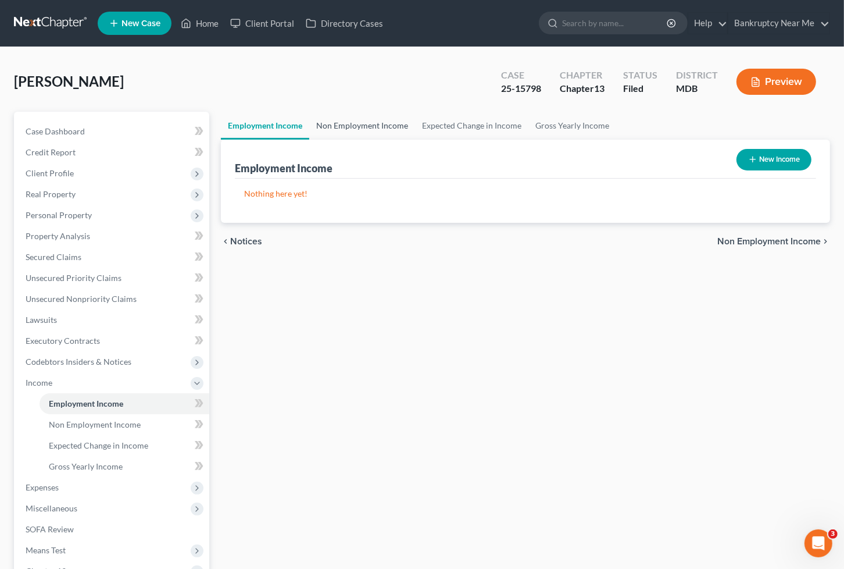
click at [346, 122] on link "Non Employment Income" at bounding box center [362, 126] width 106 height 28
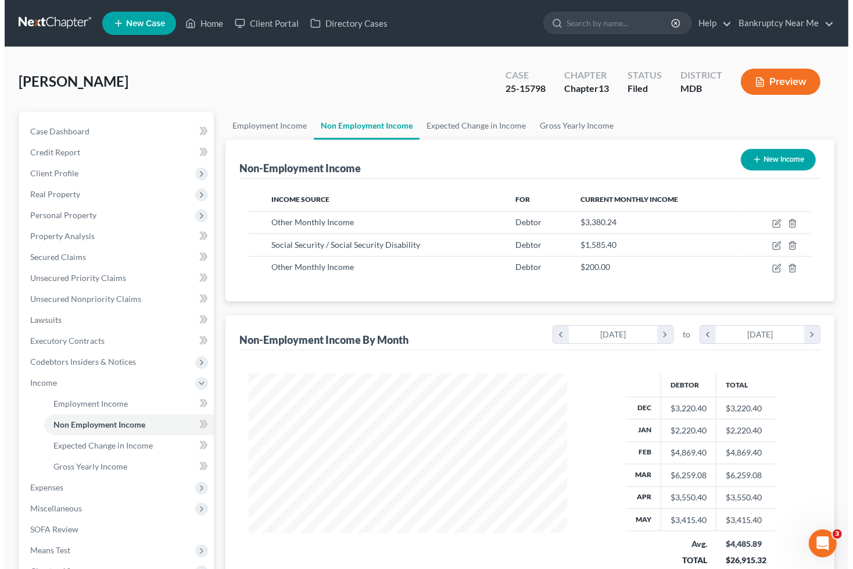
scroll to position [208, 342]
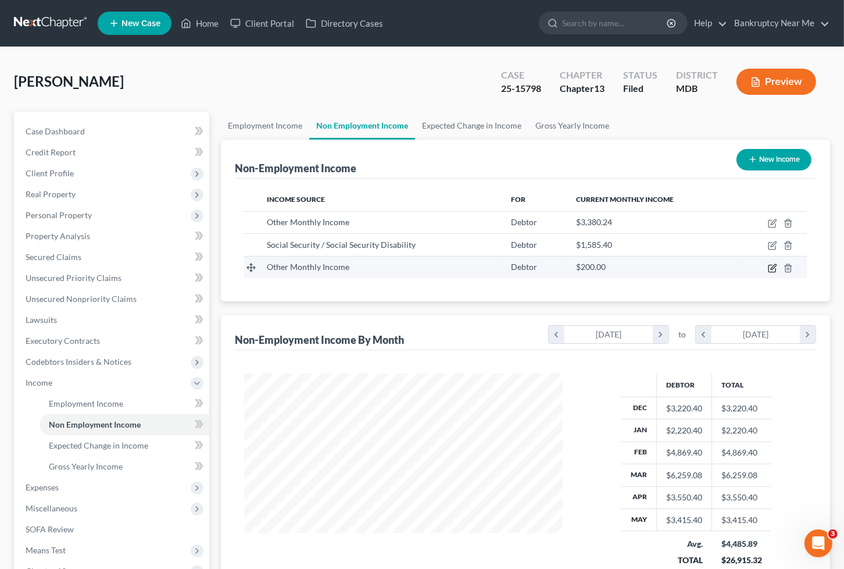
click at [776, 266] on icon "button" at bounding box center [772, 267] width 9 height 9
select select "13"
select select "0"
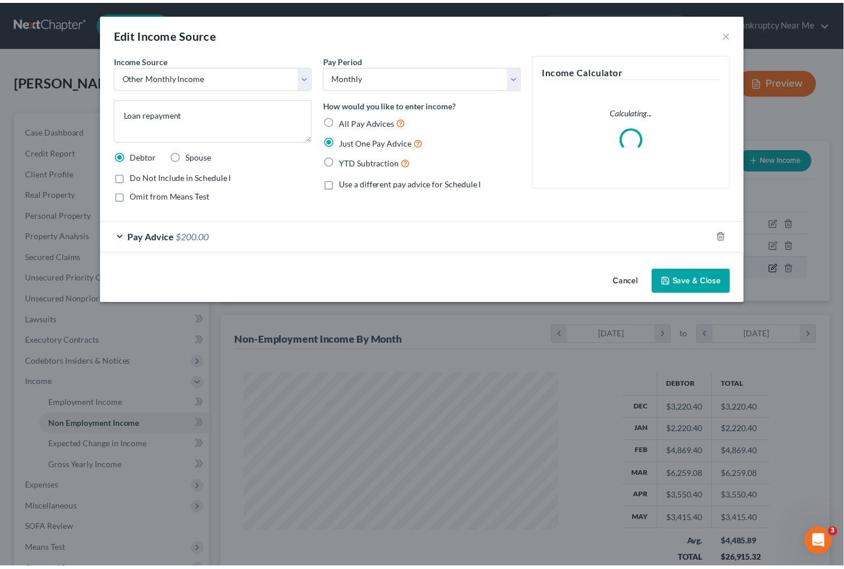
scroll to position [208, 346]
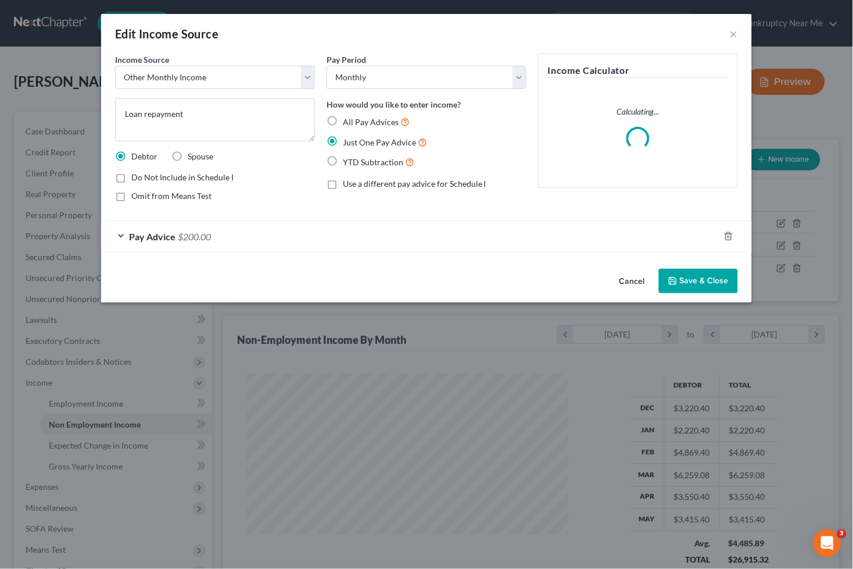
click at [740, 35] on div "Edit Income Source ×" at bounding box center [426, 34] width 651 height 40
click at [737, 35] on button "×" at bounding box center [734, 34] width 8 height 14
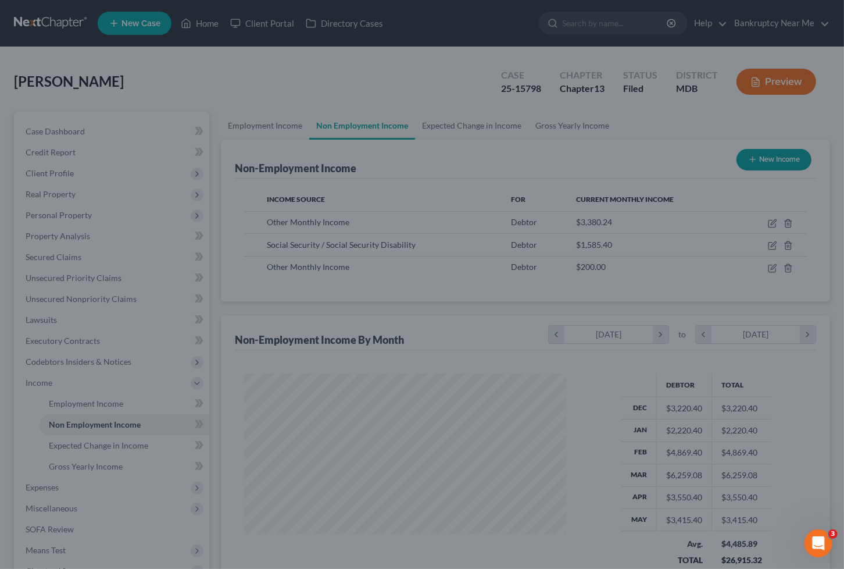
scroll to position [581158, 581025]
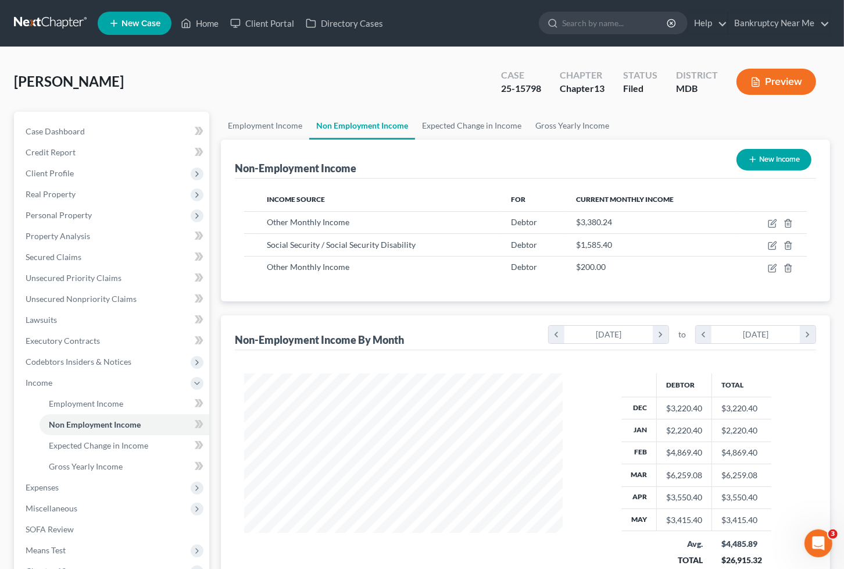
click at [242, 95] on div "White, John Upgraded Case 25-15798 Chapter Chapter 13 Status Filed District MDB…" at bounding box center [422, 86] width 816 height 51
click at [93, 127] on link "Case Dashboard" at bounding box center [112, 131] width 193 height 21
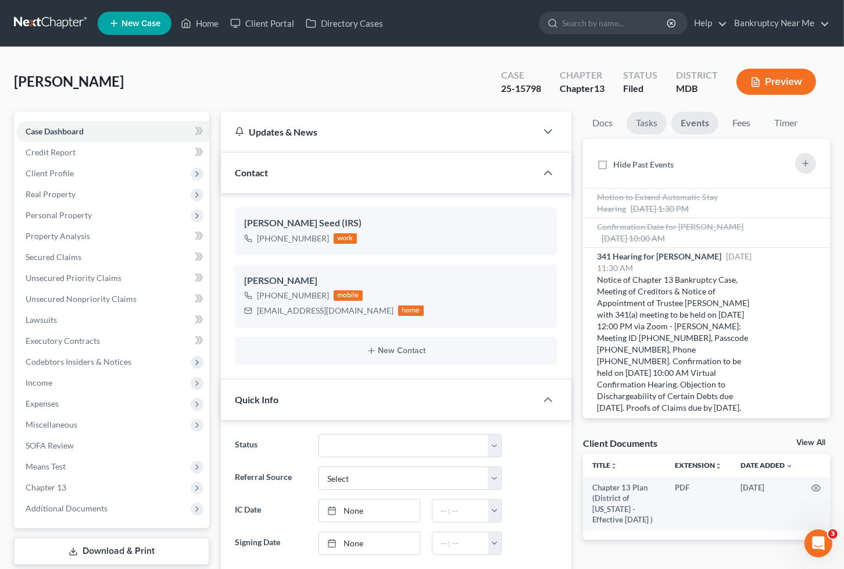
scroll to position [6234, 0]
click at [631, 122] on link "Tasks" at bounding box center [647, 123] width 40 height 23
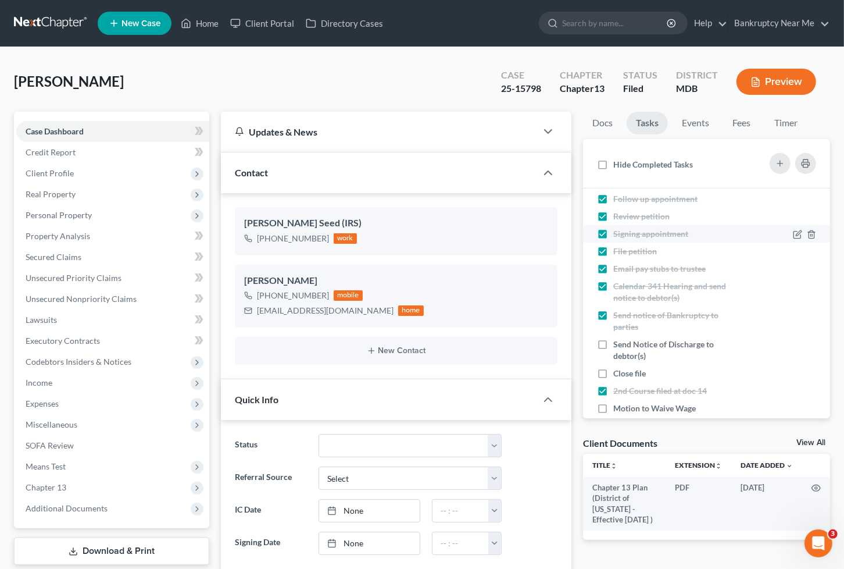
scroll to position [60, 0]
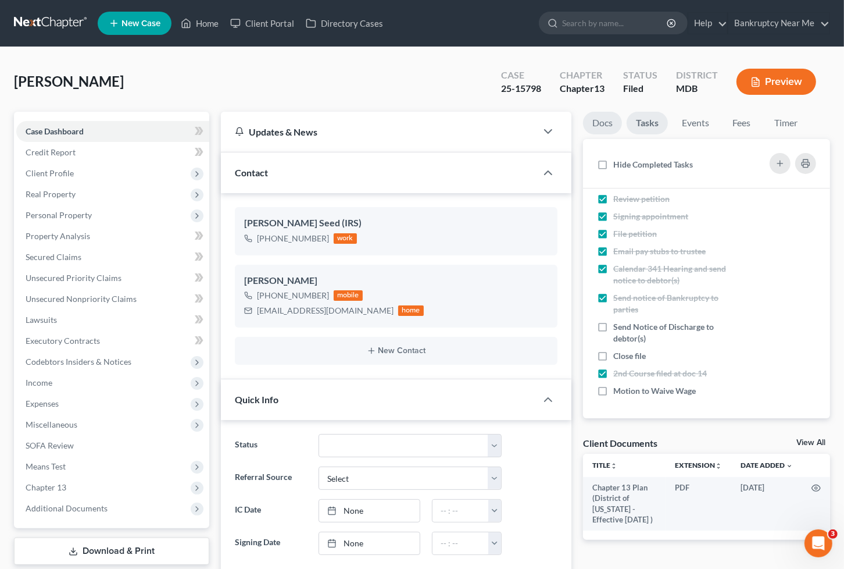
click at [602, 117] on link "Docs" at bounding box center [602, 123] width 39 height 23
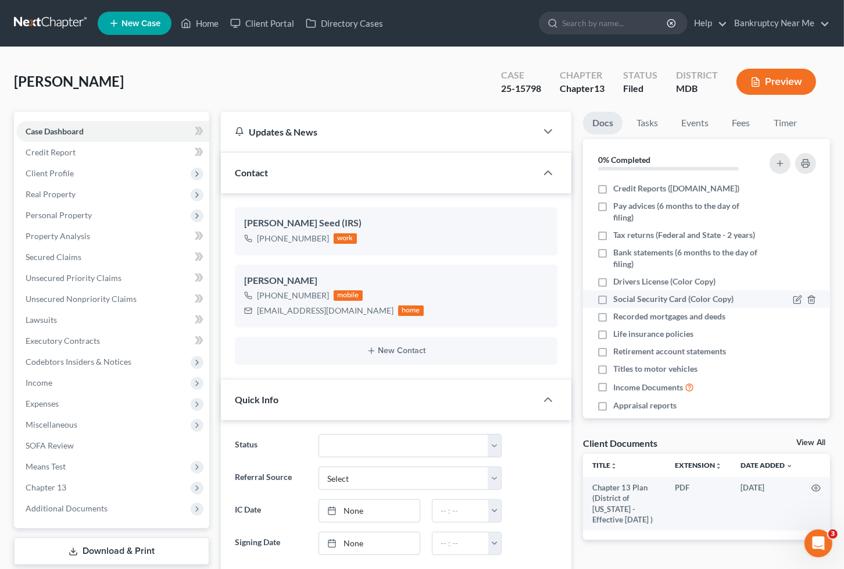
click at [631, 305] on span "Social Security Card (Color Copy)" at bounding box center [673, 299] width 120 height 12
click at [626, 301] on input "Social Security Card (Color Copy)" at bounding box center [622, 297] width 8 height 8
checkbox input "true"
click at [638, 287] on span "Drivers License (Color Copy)" at bounding box center [664, 282] width 102 height 12
click at [626, 283] on input "Drivers License (Color Copy)" at bounding box center [622, 280] width 8 height 8
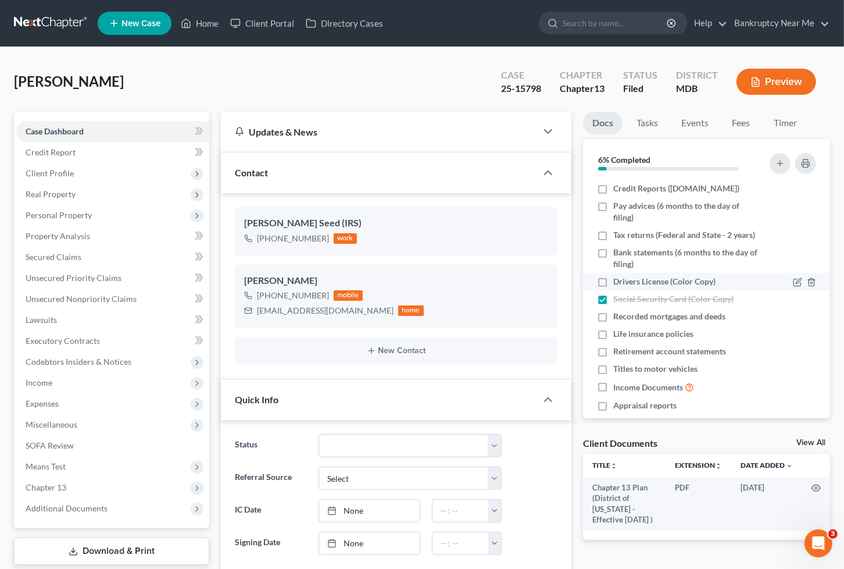
checkbox input "true"
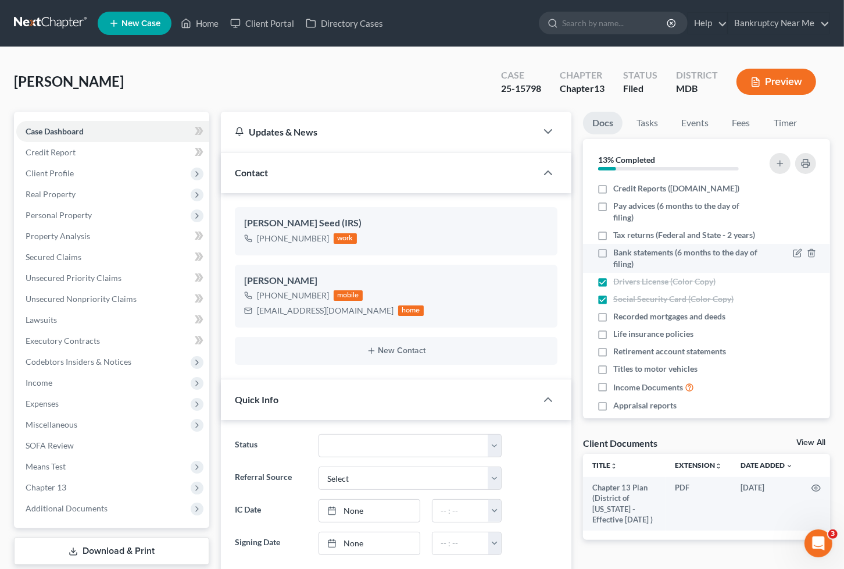
click at [644, 270] on span "Bank statements (6 months to the day of filing)" at bounding box center [685, 257] width 145 height 23
click at [626, 254] on input "Bank statements (6 months to the day of filing)" at bounding box center [622, 250] width 8 height 8
checkbox input "true"
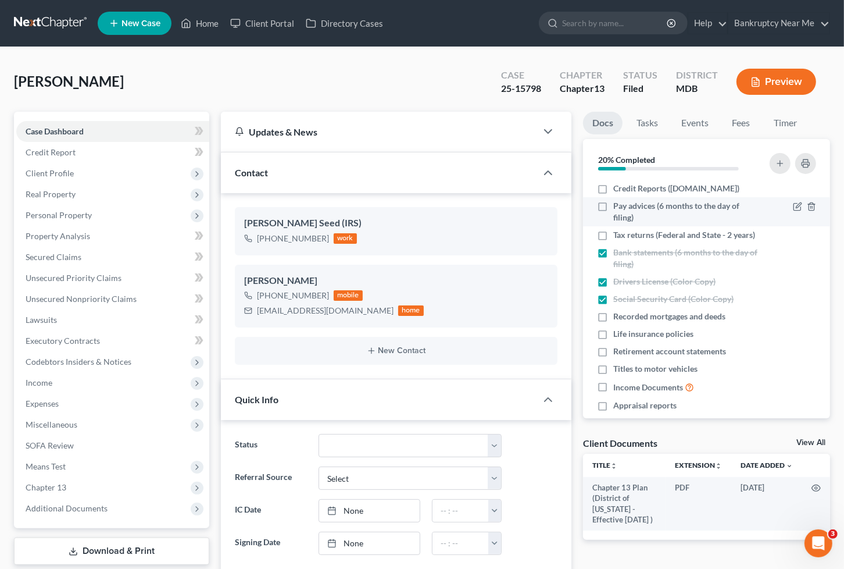
click at [643, 241] on span "Tax returns (Federal and State - 2 years)" at bounding box center [684, 235] width 142 height 12
click at [626, 237] on input "Tax returns (Federal and State - 2 years)" at bounding box center [622, 233] width 8 height 8
checkbox input "true"
click at [640, 209] on li "Pay advices (6 months to the day of filing)" at bounding box center [706, 211] width 247 height 29
click at [642, 189] on span "Credit Reports ([DOMAIN_NAME])" at bounding box center [676, 189] width 126 height 12
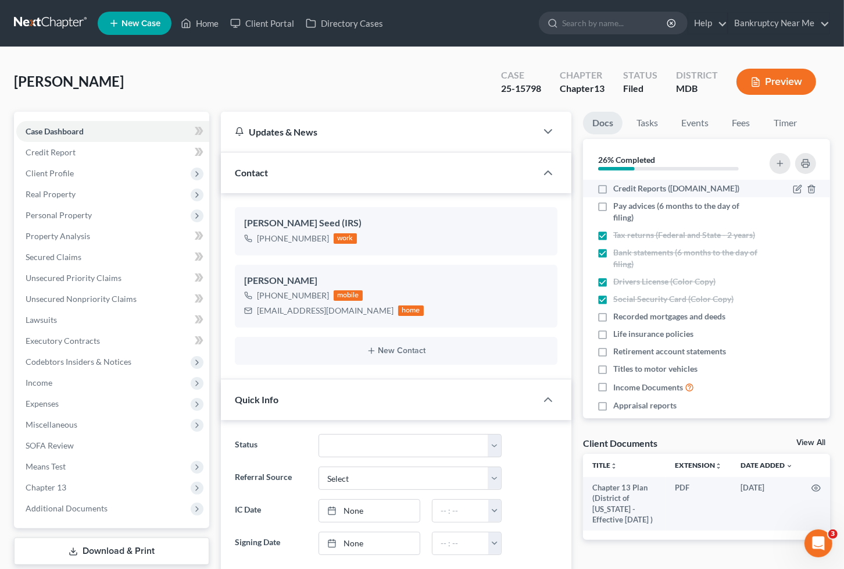
click at [626, 189] on input "Credit Reports ([DOMAIN_NAME])" at bounding box center [622, 187] width 8 height 8
checkbox input "true"
click at [634, 222] on span "Pay advices (6 months to the day of filing)" at bounding box center [685, 211] width 145 height 23
click at [626, 208] on input "Pay advices (6 months to the day of filing)" at bounding box center [622, 204] width 8 height 8
checkbox input "true"
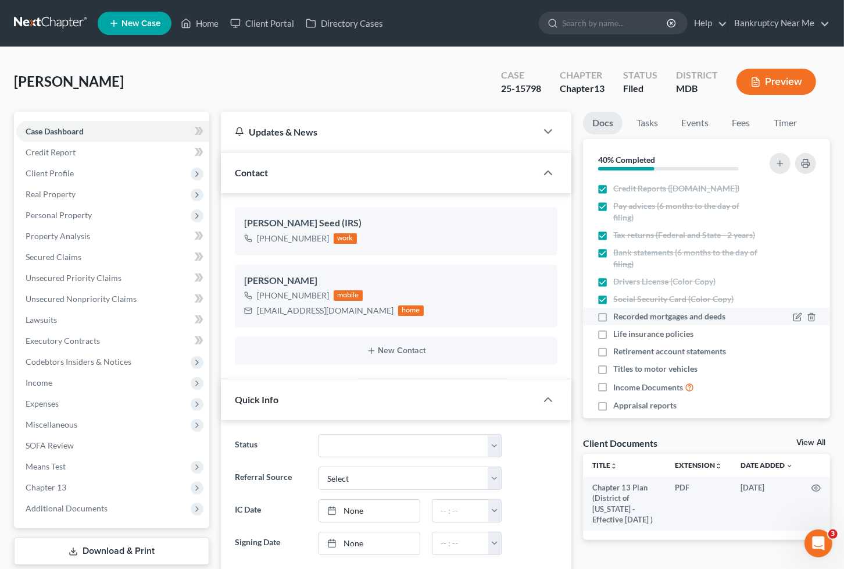
click at [643, 322] on span "Recorded mortgages and deeds" at bounding box center [669, 316] width 112 height 12
click at [626, 318] on input "Recorded mortgages and deeds" at bounding box center [622, 314] width 8 height 8
checkbox input "true"
click at [641, 340] on span "Life insurance policies" at bounding box center [653, 334] width 80 height 12
click at [626, 335] on input "Life insurance policies" at bounding box center [622, 332] width 8 height 8
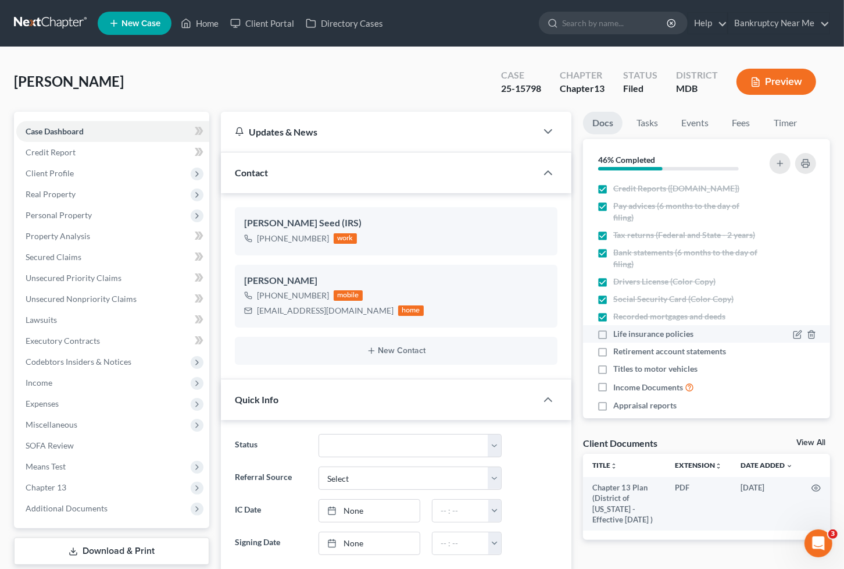
checkbox input "true"
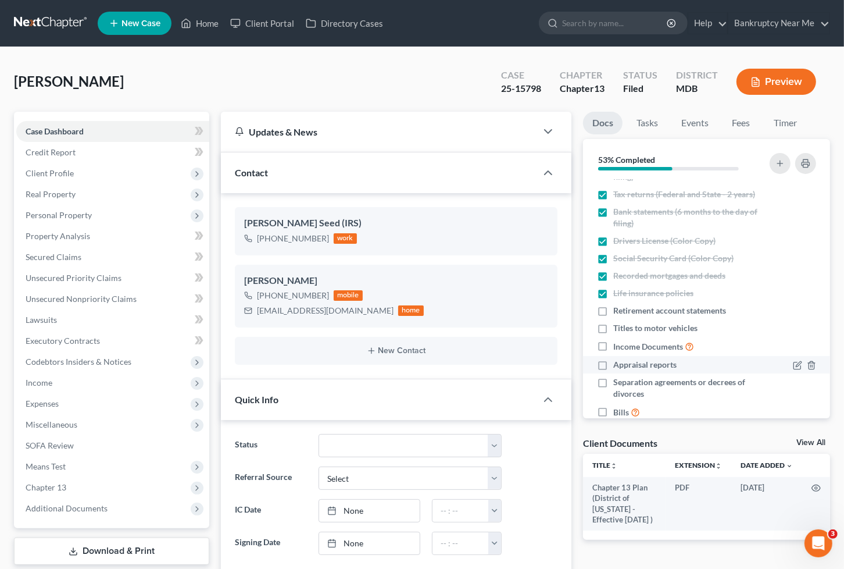
scroll to position [103, 0]
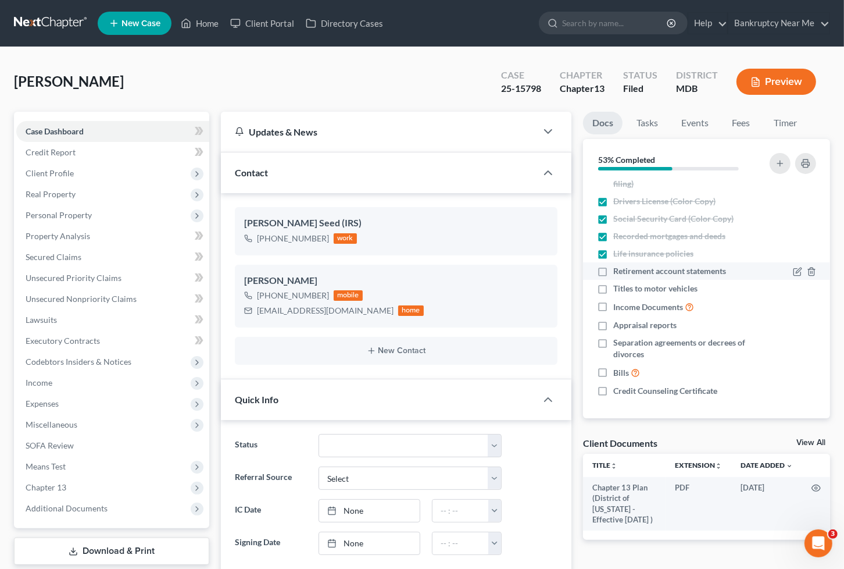
click at [682, 271] on span "Retirement account statements" at bounding box center [669, 271] width 113 height 12
click at [626, 271] on input "Retirement account statements" at bounding box center [622, 269] width 8 height 8
checkbox input "true"
click at [666, 291] on span "Titles to motor vehicles" at bounding box center [655, 289] width 84 height 12
click at [626, 290] on input "Titles to motor vehicles" at bounding box center [622, 287] width 8 height 8
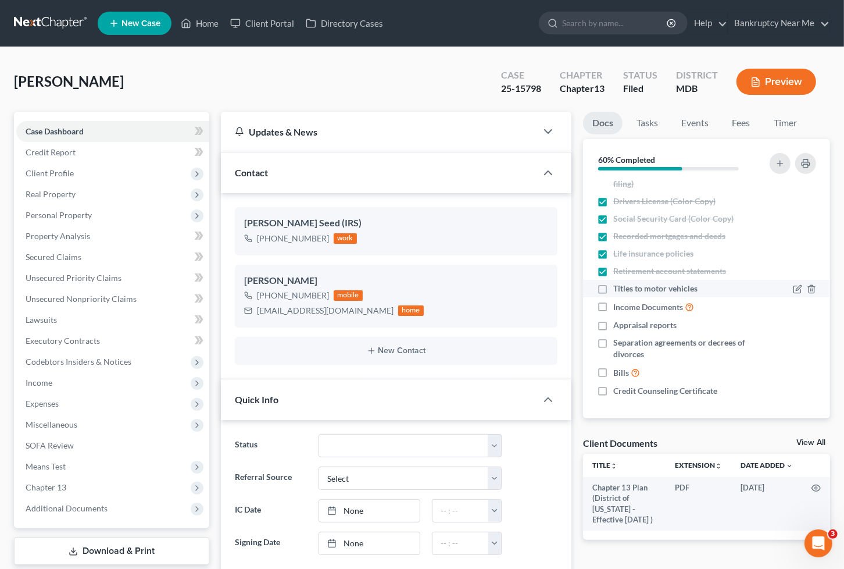
checkbox input "true"
click at [651, 306] on span "Income Documents" at bounding box center [648, 307] width 70 height 12
click at [626, 306] on input "Income Documents" at bounding box center [622, 304] width 8 height 8
checkbox input "true"
click at [628, 329] on span "Appraisal reports" at bounding box center [644, 325] width 63 height 12
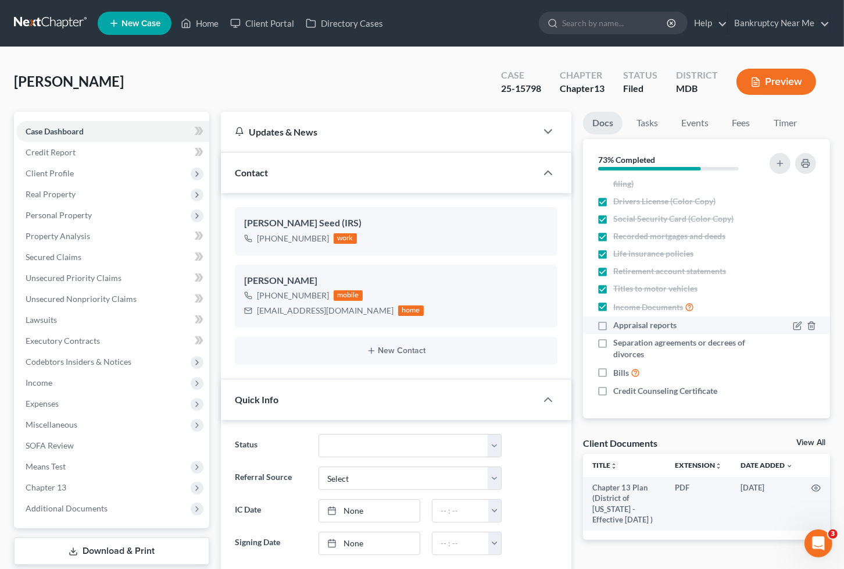
click at [626, 327] on input "Appraisal reports" at bounding box center [622, 323] width 8 height 8
checkbox input "true"
click at [620, 345] on span "Separation agreements or decrees of divorces" at bounding box center [685, 348] width 145 height 23
click at [620, 344] on input "Separation agreements or decrees of divorces" at bounding box center [622, 341] width 8 height 8
checkbox input "true"
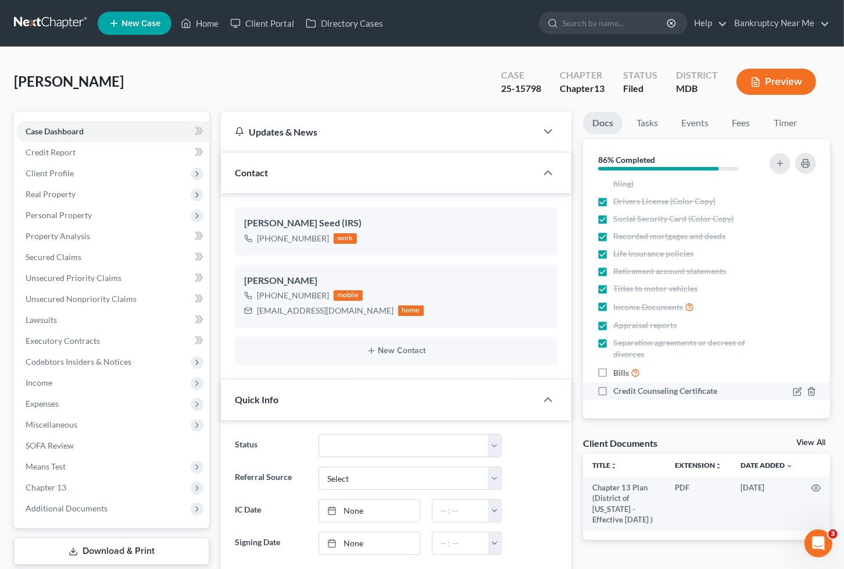
drag, startPoint x: 618, startPoint y: 368, endPoint x: 624, endPoint y: 384, distance: 16.9
click at [618, 369] on span "Bills" at bounding box center [621, 373] width 16 height 12
click at [618, 369] on input "Bills" at bounding box center [622, 370] width 8 height 8
checkbox input "true"
click at [624, 392] on span "Credit Counseling Certificate" at bounding box center [665, 391] width 104 height 12
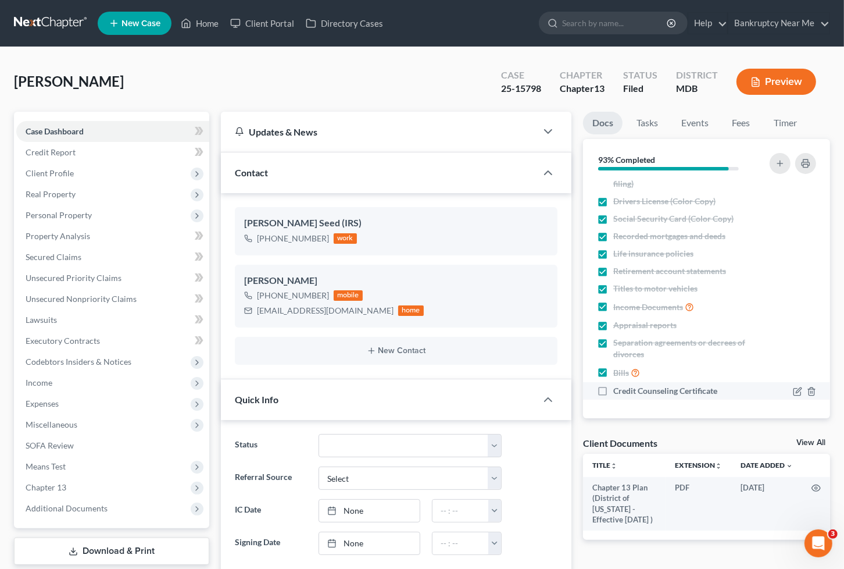
click at [624, 392] on input "Credit Counseling Certificate" at bounding box center [622, 389] width 8 height 8
checkbox input "true"
click at [645, 122] on link "Tasks" at bounding box center [647, 123] width 40 height 23
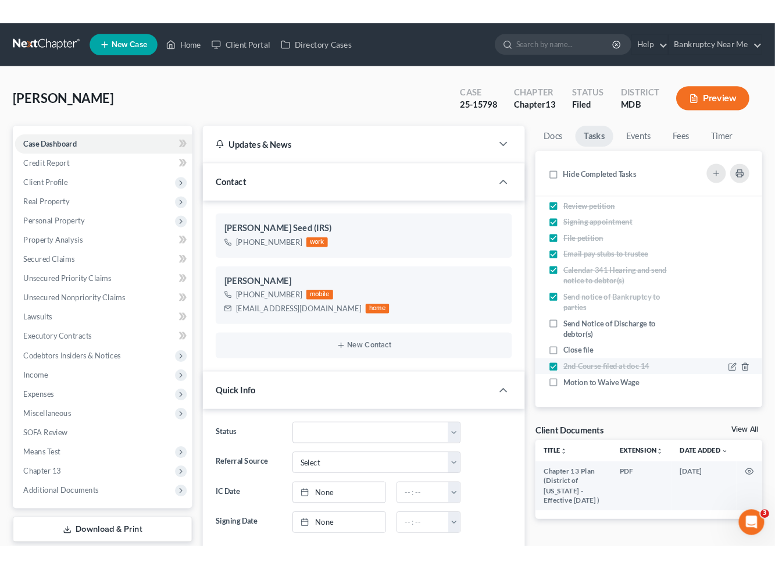
scroll to position [0, 0]
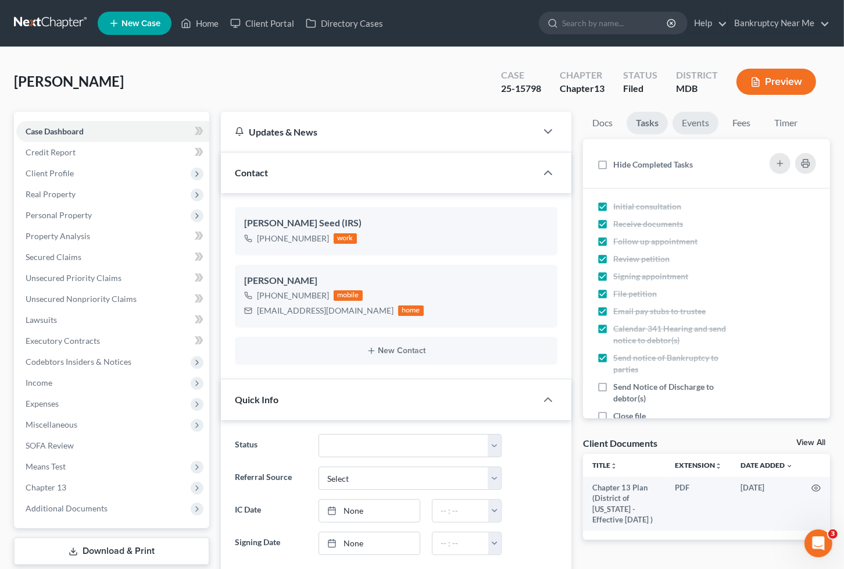
click at [682, 124] on link "Events" at bounding box center [696, 123] width 46 height 23
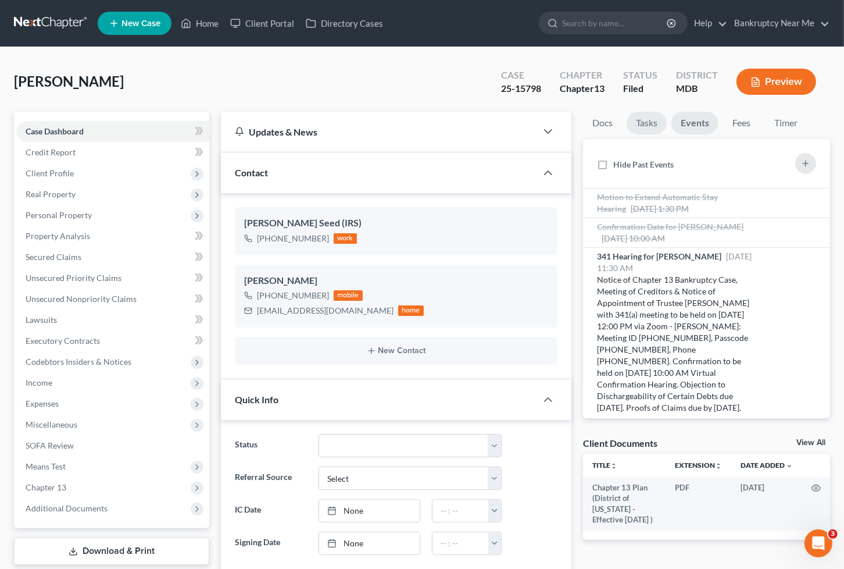
click at [658, 123] on link "Tasks" at bounding box center [647, 123] width 40 height 23
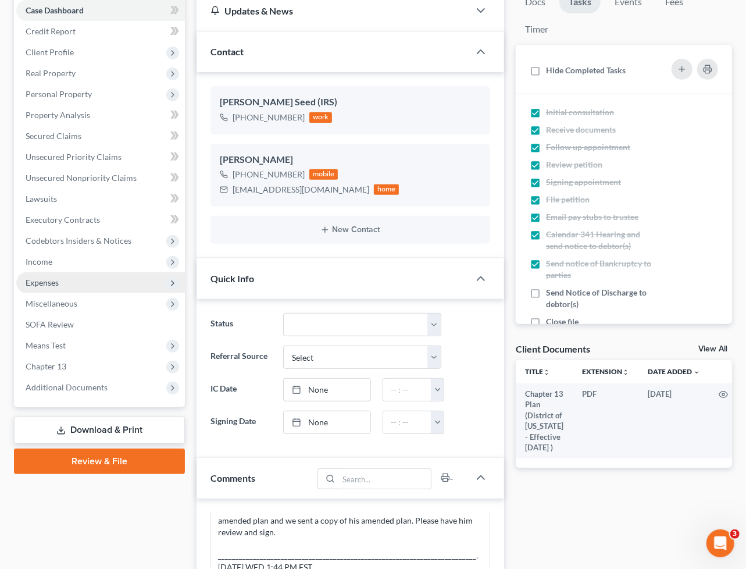
scroll to position [194, 0]
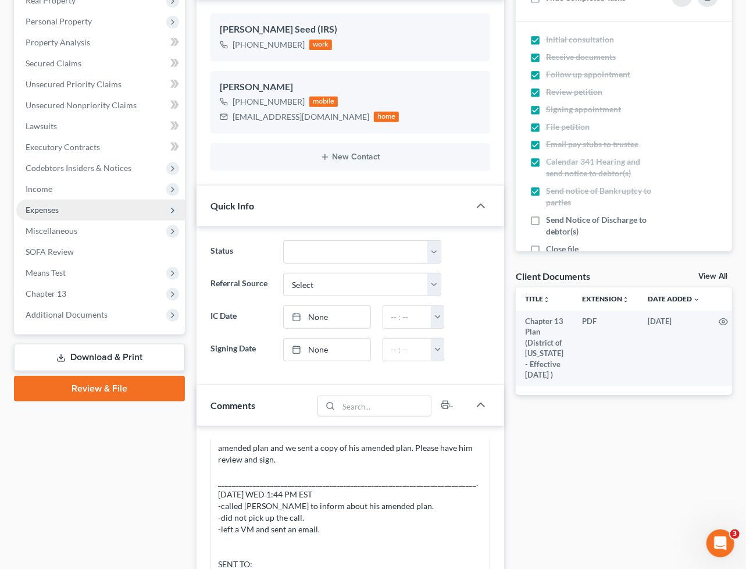
click at [67, 199] on span "Expenses" at bounding box center [100, 209] width 169 height 21
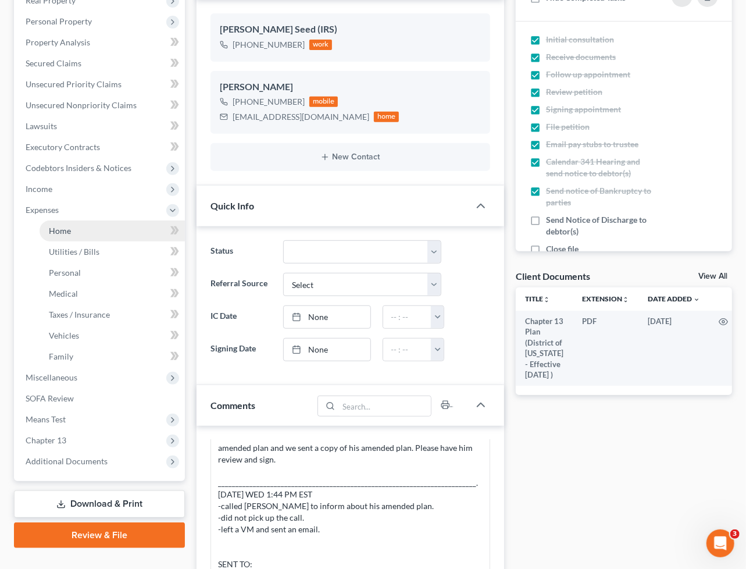
click at [99, 229] on link "Home" at bounding box center [112, 230] width 145 height 21
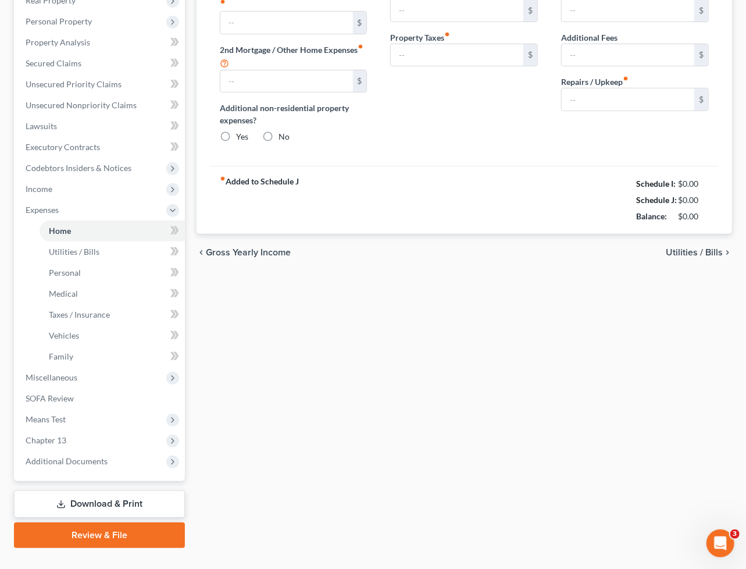
scroll to position [128, 0]
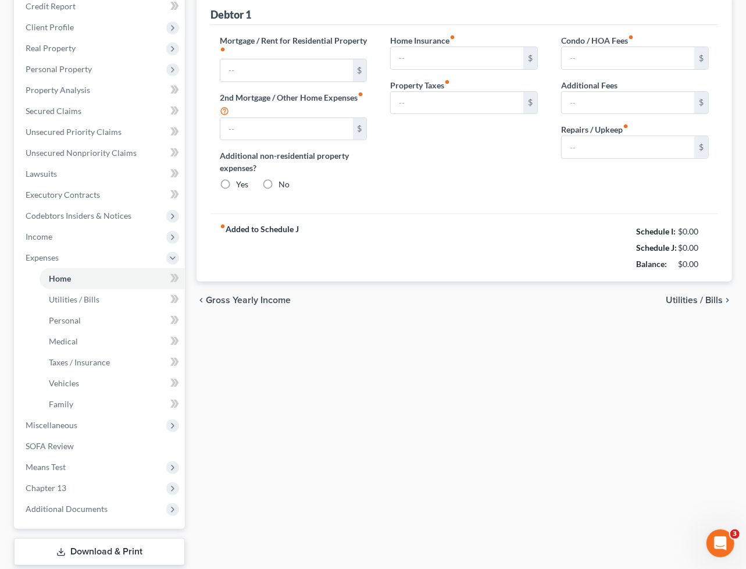
type input "1,100.00"
type input "0.00"
radio input "true"
type input "6.40"
type input "0.00"
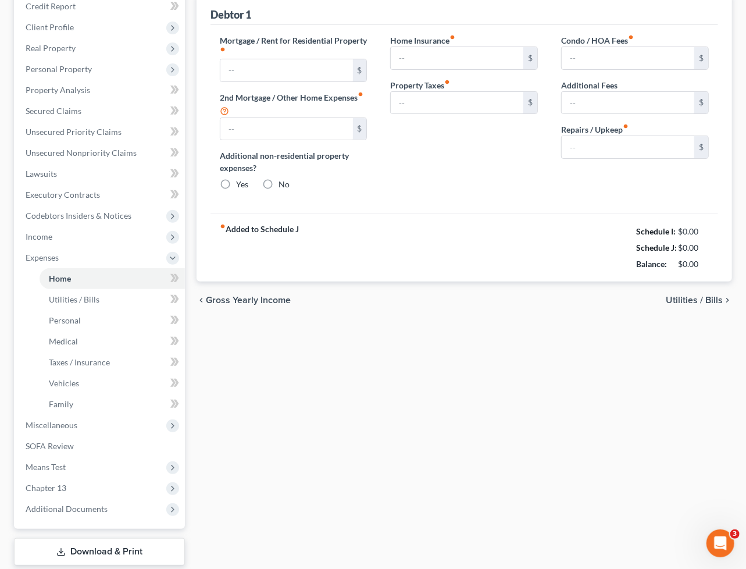
type input "0.00"
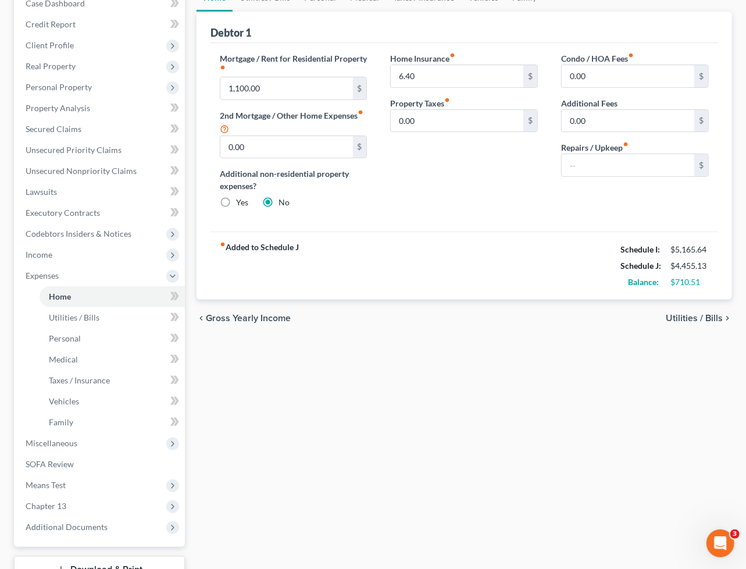
scroll to position [0, 0]
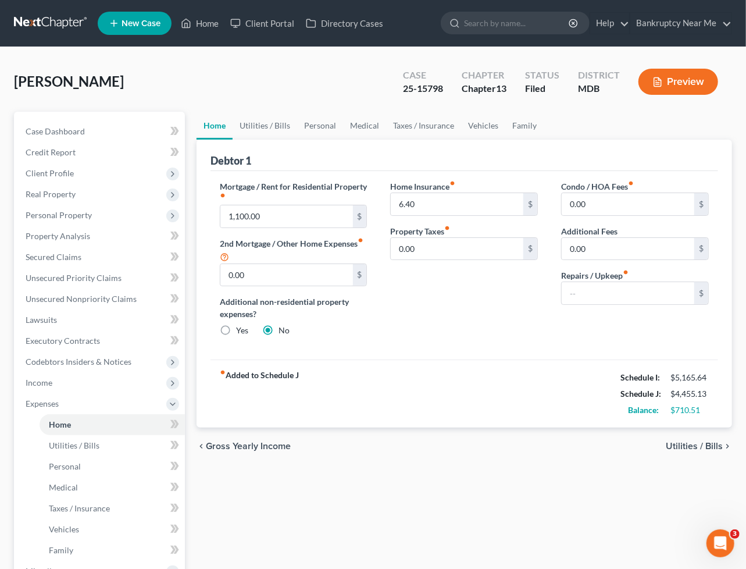
click at [331, 102] on div "White, John Upgraded Case 25-15798 Chapter Chapter 13 Status Filed District MDB…" at bounding box center [373, 86] width 718 height 51
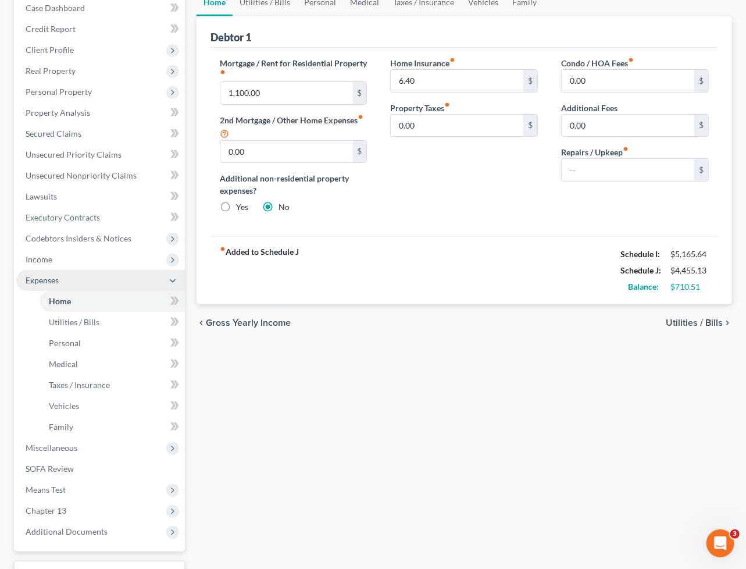
scroll to position [129, 0]
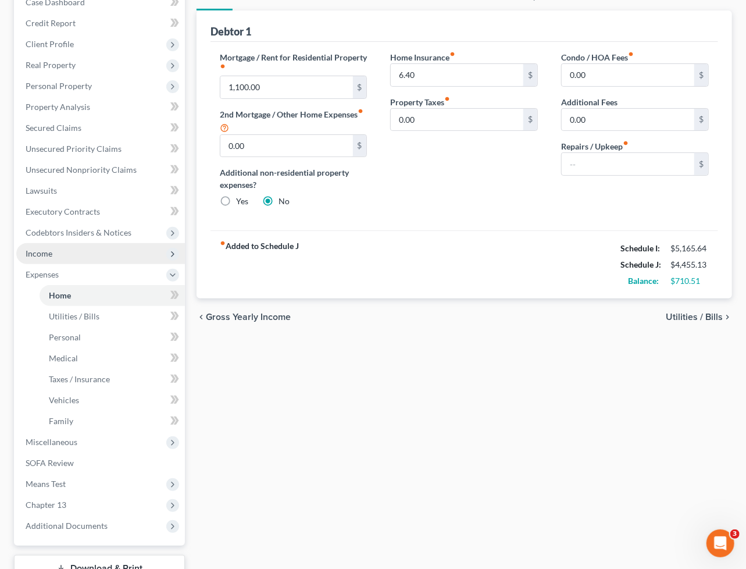
click at [85, 259] on span "Income" at bounding box center [100, 253] width 169 height 21
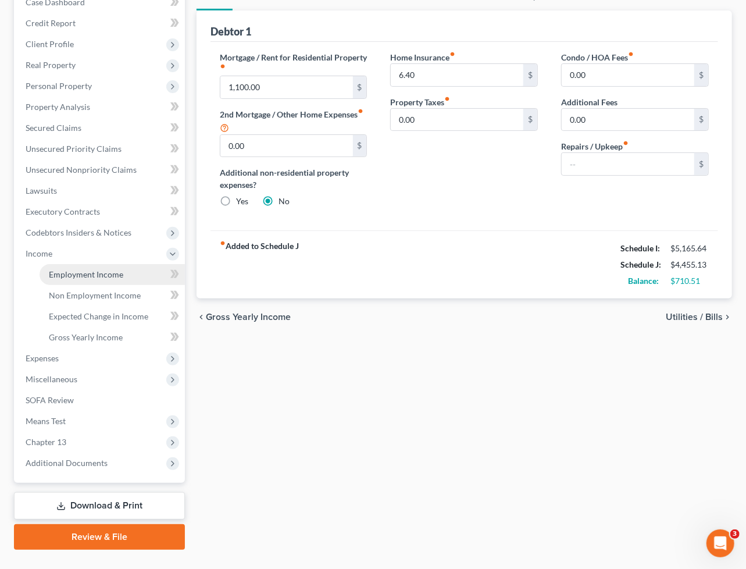
click at [76, 274] on span "Employment Income" at bounding box center [86, 274] width 74 height 10
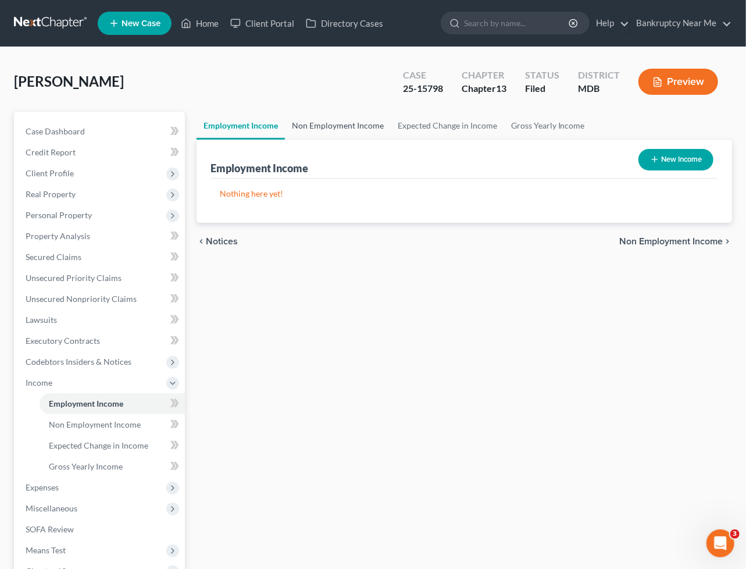
click at [327, 128] on link "Non Employment Income" at bounding box center [338, 126] width 106 height 28
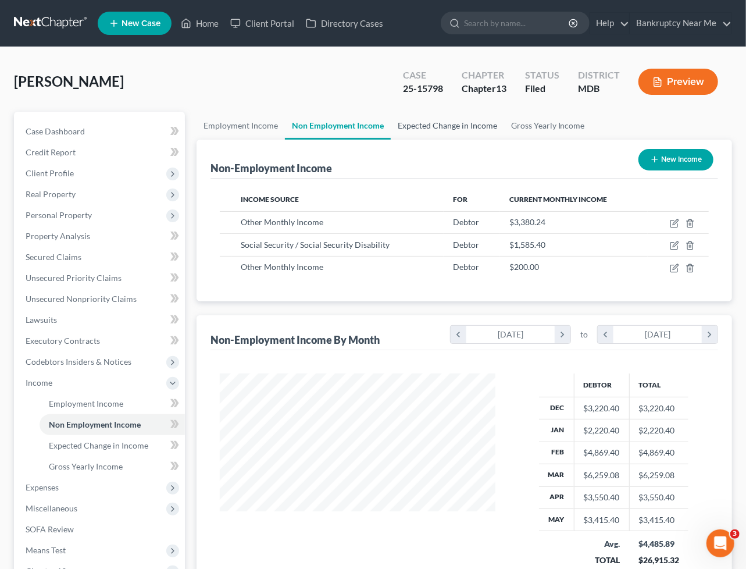
scroll to position [208, 299]
click at [38, 485] on span "Expenses" at bounding box center [42, 487] width 33 height 10
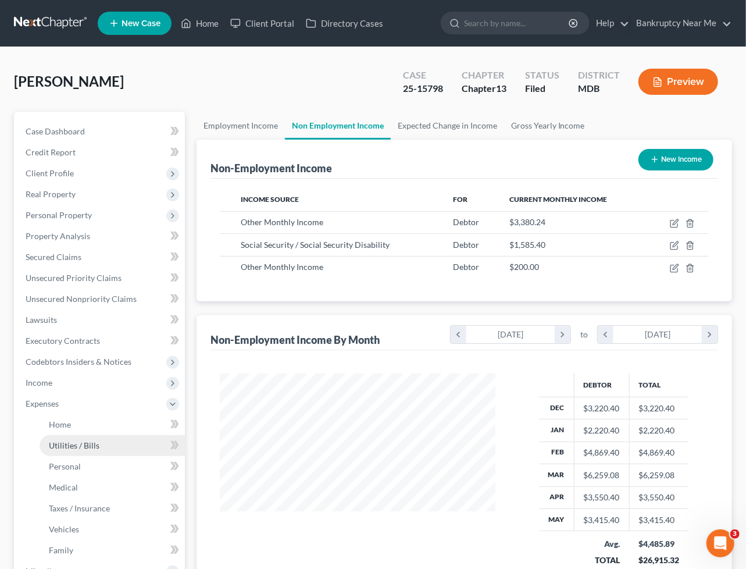
click at [84, 442] on span "Utilities / Bills" at bounding box center [74, 445] width 51 height 10
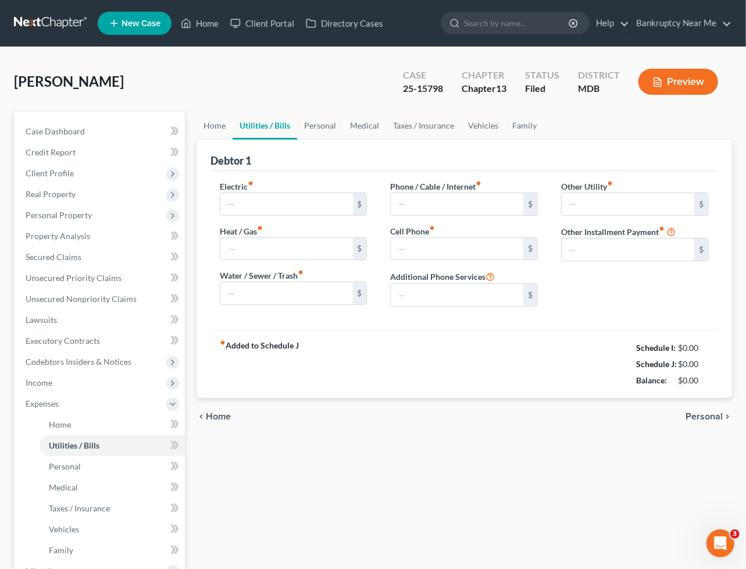
type input "283.16"
type input "229.00"
type input "295.18"
type input "79.00"
type input "0.00"
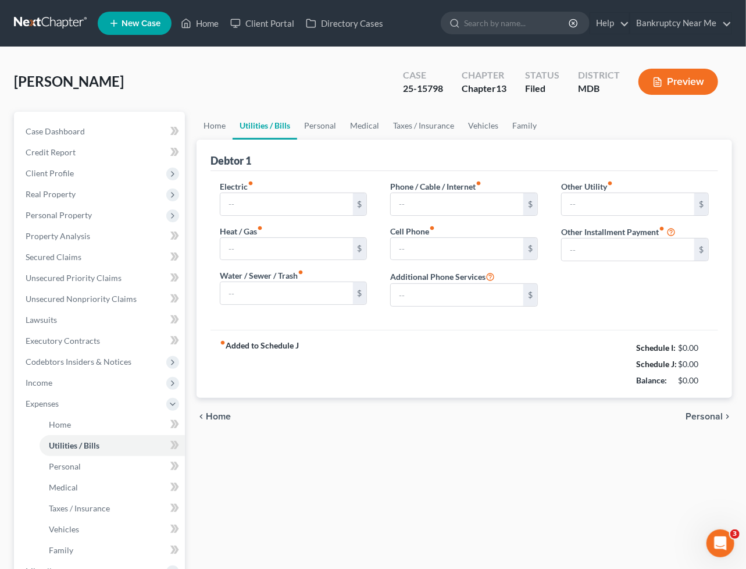
type input "0.00"
click at [369, 452] on div "Home Utilities / Bills Personal Medical Taxes / Insurance Vehicles Family Debto…" at bounding box center [464, 427] width 547 height 630
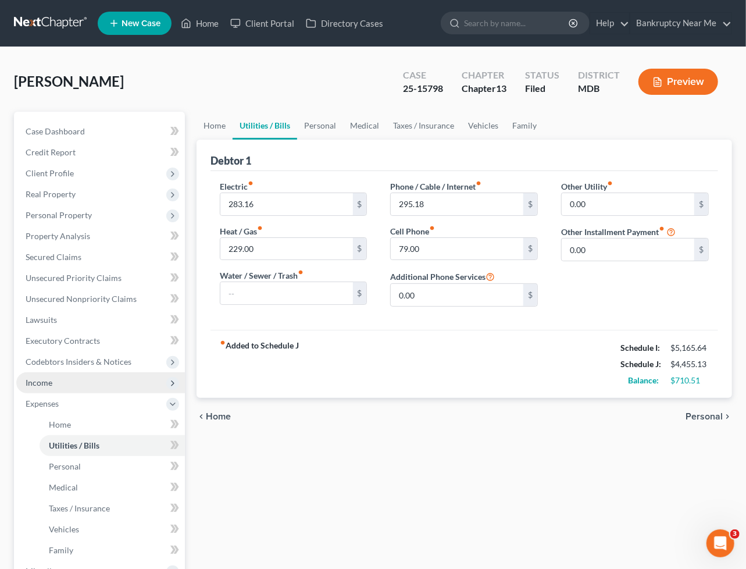
click at [29, 381] on span "Income" at bounding box center [39, 382] width 27 height 10
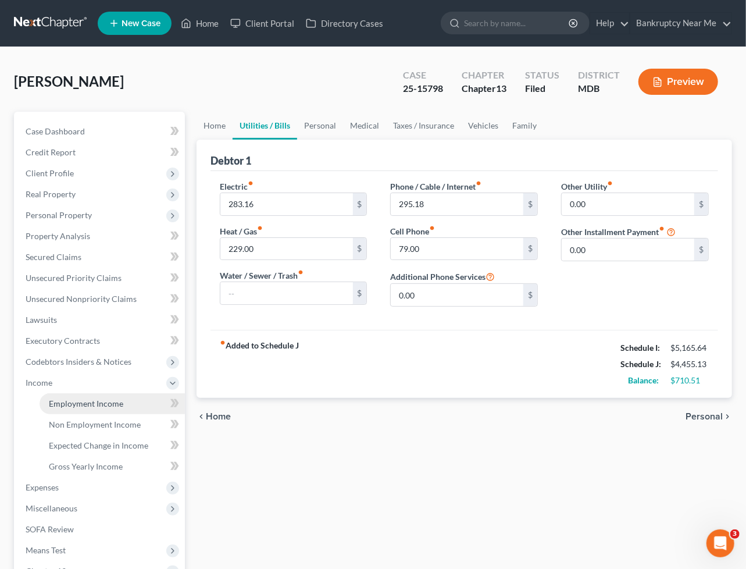
click at [62, 398] on span "Employment Income" at bounding box center [86, 403] width 74 height 10
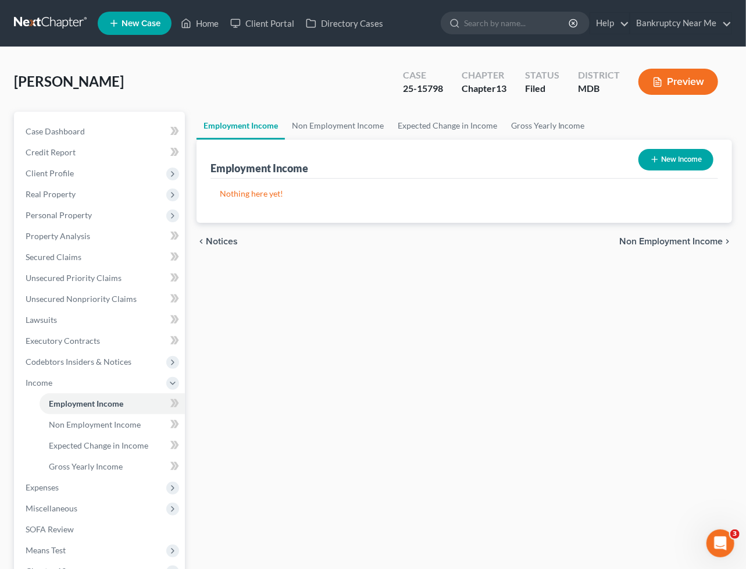
drag, startPoint x: 355, startPoint y: 383, endPoint x: 344, endPoint y: 376, distance: 12.6
click at [356, 383] on div "Employment Income Non Employment Income Expected Change in Income Gross Yearly …" at bounding box center [464, 395] width 547 height 567
click at [487, 305] on div "Employment Income Non Employment Income Expected Change in Income Gross Yearly …" at bounding box center [464, 395] width 547 height 567
click at [346, 123] on link "Non Employment Income" at bounding box center [338, 126] width 106 height 28
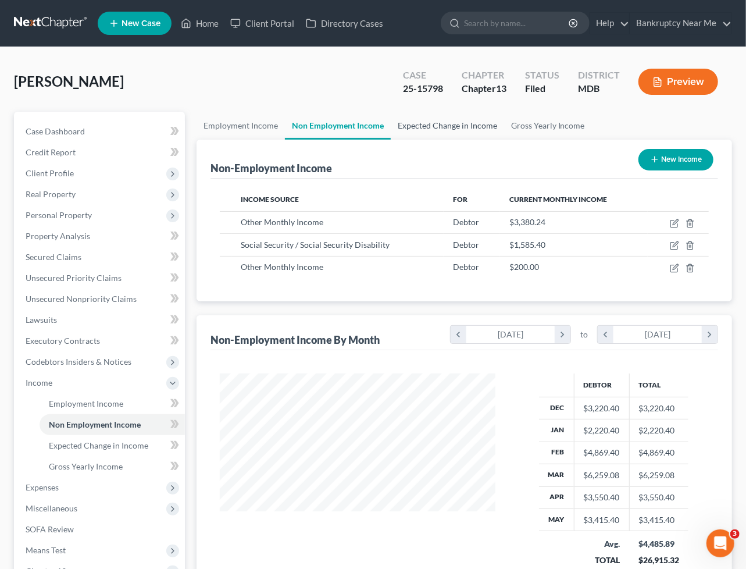
scroll to position [208, 299]
click at [349, 65] on div "White, John Upgraded Case 25-15798 Chapter Chapter 13 Status Filed District MDB…" at bounding box center [373, 86] width 718 height 51
click at [87, 138] on link "Case Dashboard" at bounding box center [100, 131] width 169 height 21
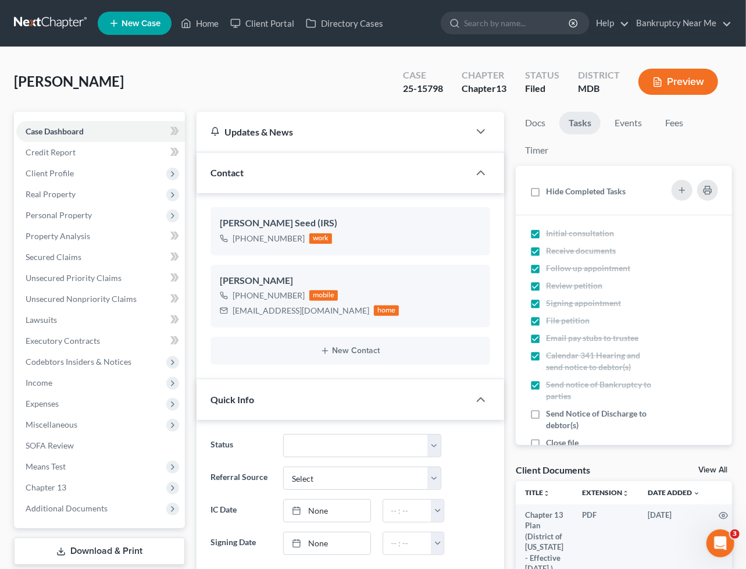
scroll to position [6535, 0]
drag, startPoint x: 94, startPoint y: 263, endPoint x: 113, endPoint y: 252, distance: 21.3
click at [94, 263] on link "Secured Claims" at bounding box center [100, 256] width 169 height 21
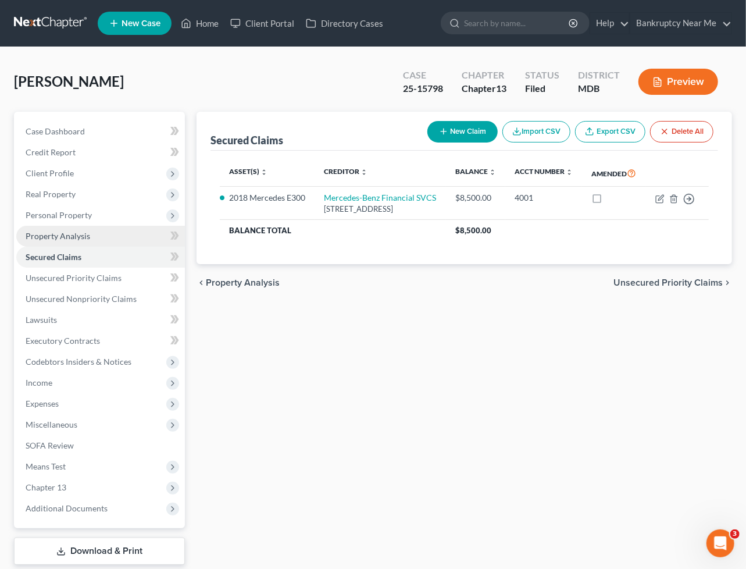
click at [97, 235] on link "Property Analysis" at bounding box center [100, 236] width 169 height 21
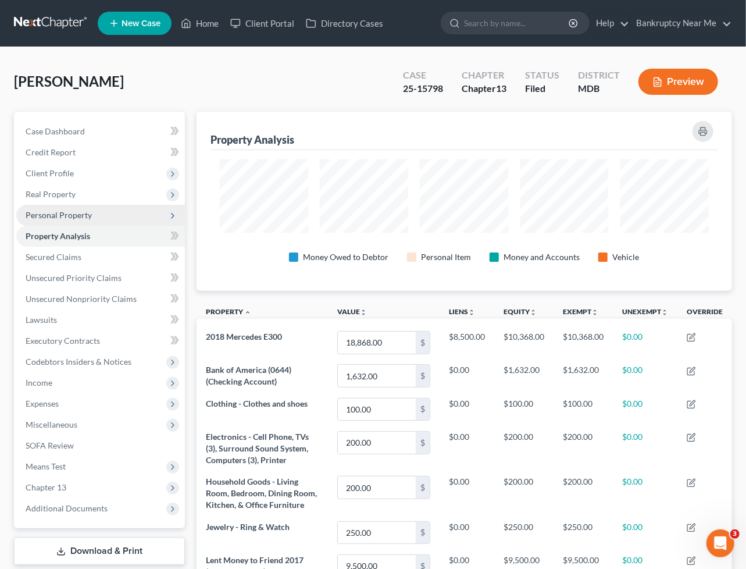
click at [115, 212] on span "Personal Property" at bounding box center [100, 215] width 169 height 21
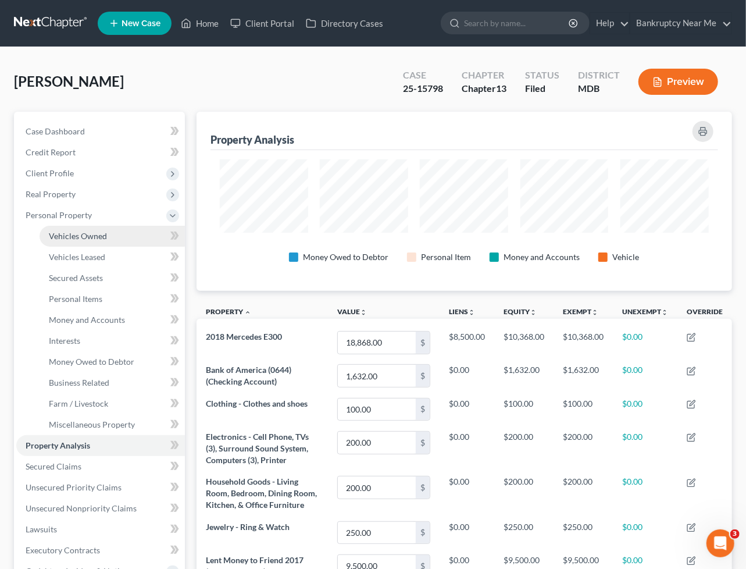
click at [113, 235] on link "Vehicles Owned" at bounding box center [112, 236] width 145 height 21
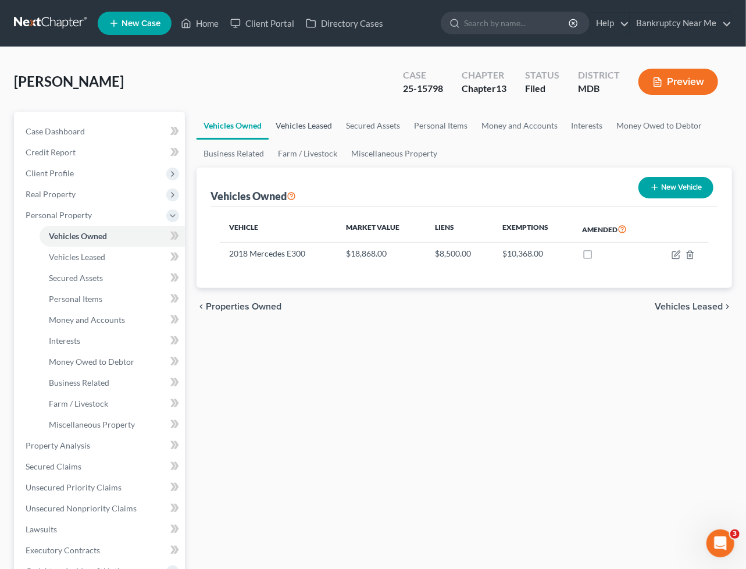
click at [306, 124] on link "Vehicles Leased" at bounding box center [304, 126] width 70 height 28
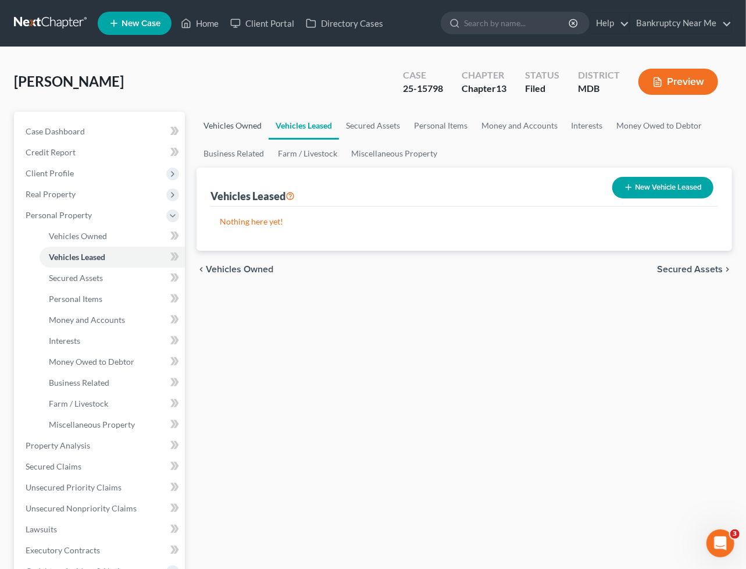
click at [228, 124] on link "Vehicles Owned" at bounding box center [233, 126] width 72 height 28
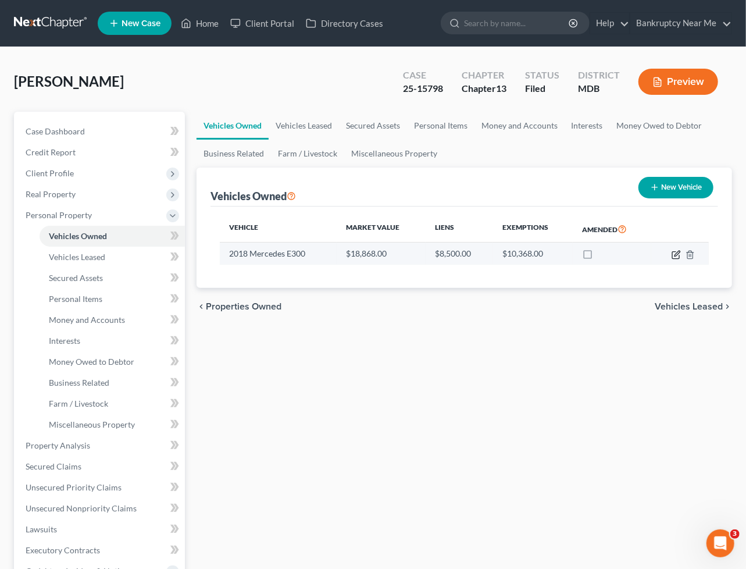
click at [677, 252] on icon "button" at bounding box center [676, 253] width 5 height 5
select select "0"
select select "8"
select select "1"
select select "0"
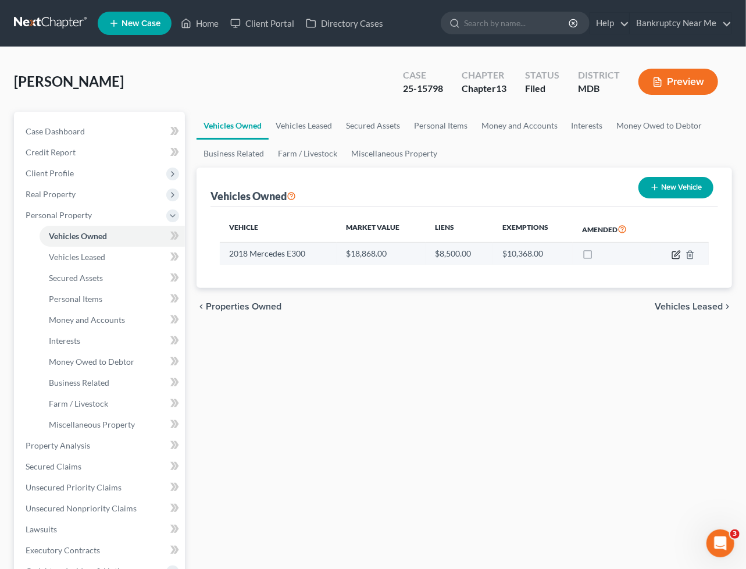
select select "45"
select select "0"
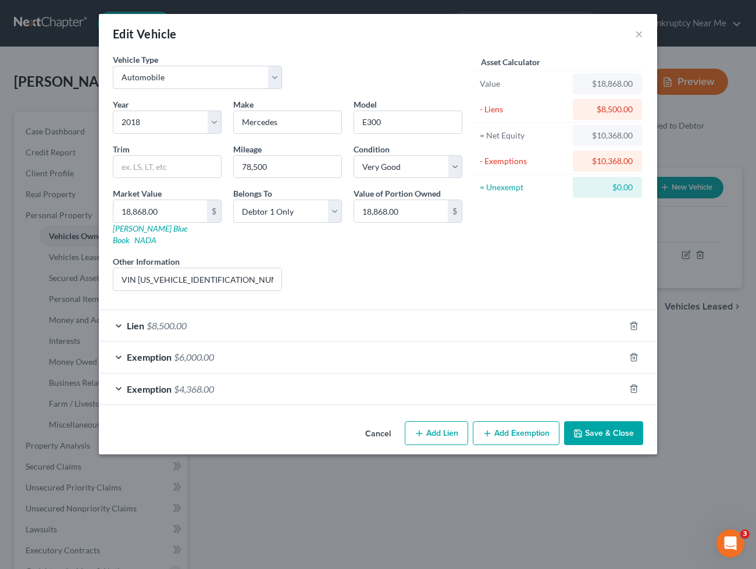
click at [195, 317] on div "Lien $8,500.00" at bounding box center [362, 325] width 526 height 31
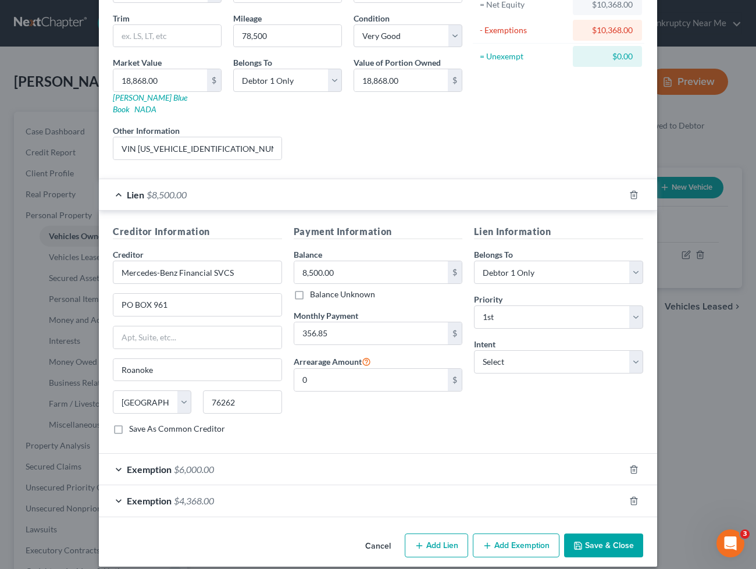
scroll to position [131, 0]
click at [182, 453] on div "Exemption $6,000.00" at bounding box center [362, 468] width 526 height 31
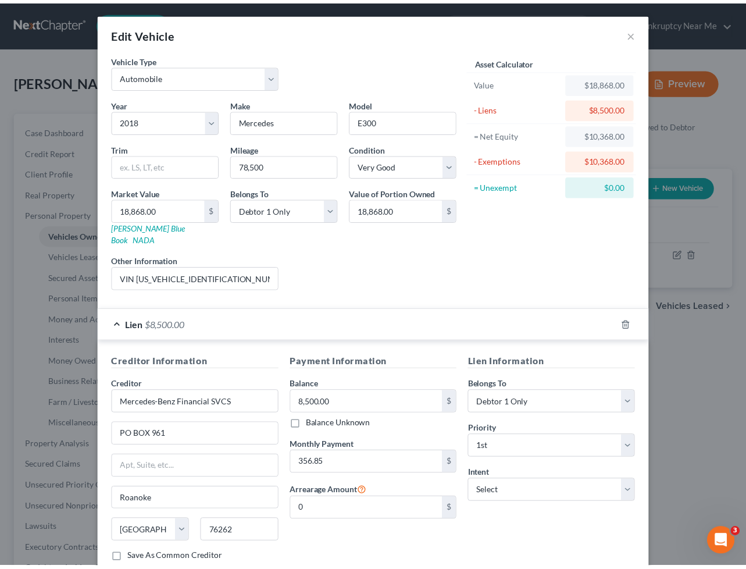
scroll to position [0, 0]
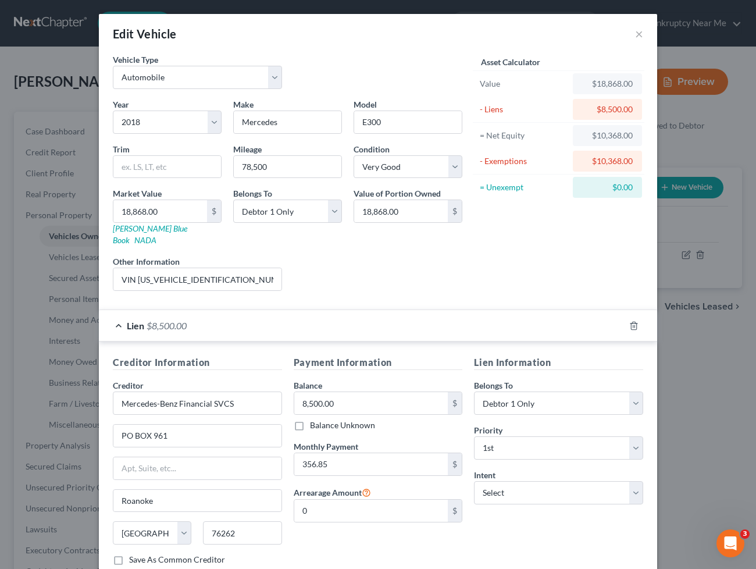
click at [642, 35] on div "Edit Vehicle ×" at bounding box center [378, 34] width 558 height 40
click at [637, 35] on button "×" at bounding box center [639, 34] width 8 height 14
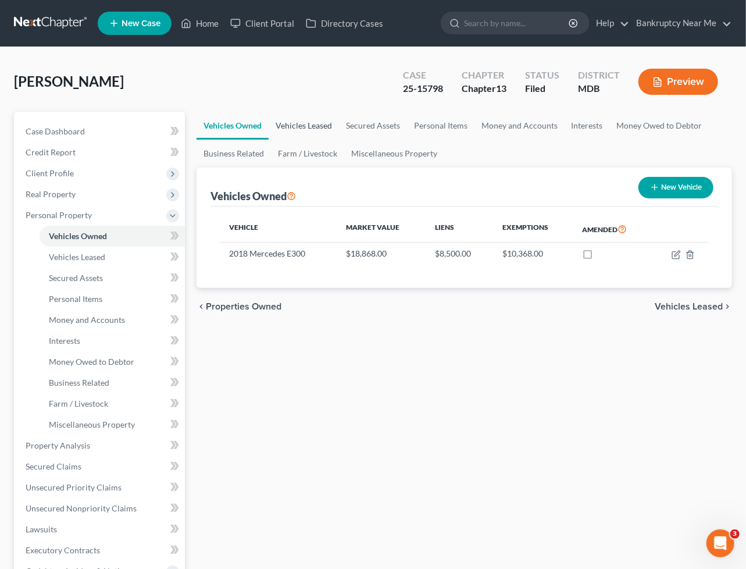
click at [303, 130] on link "Vehicles Leased" at bounding box center [304, 126] width 70 height 28
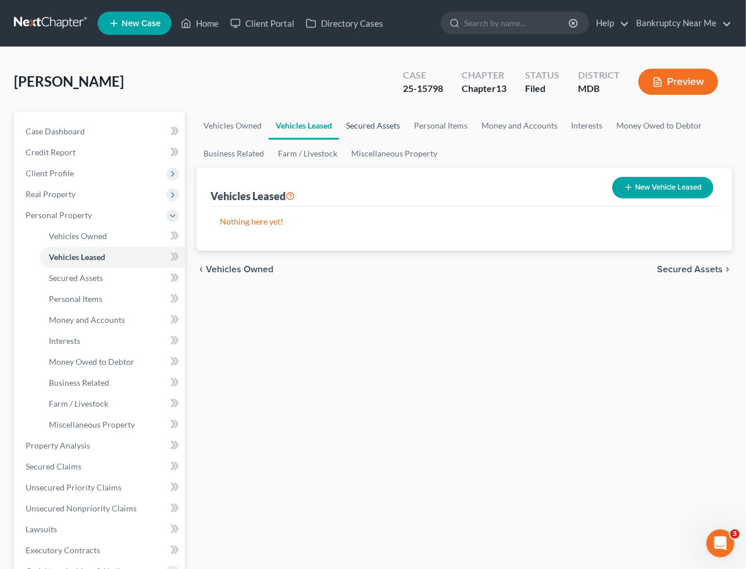
click at [395, 119] on link "Secured Assets" at bounding box center [373, 126] width 68 height 28
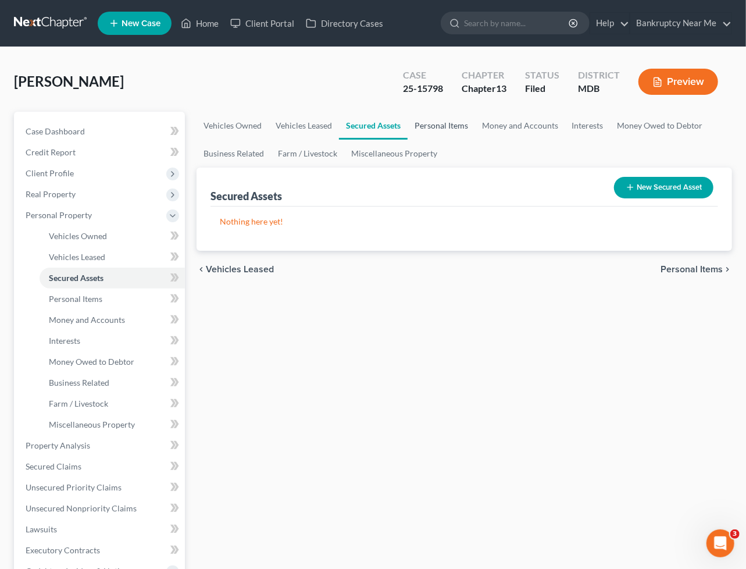
click at [445, 126] on link "Personal Items" at bounding box center [441, 126] width 67 height 28
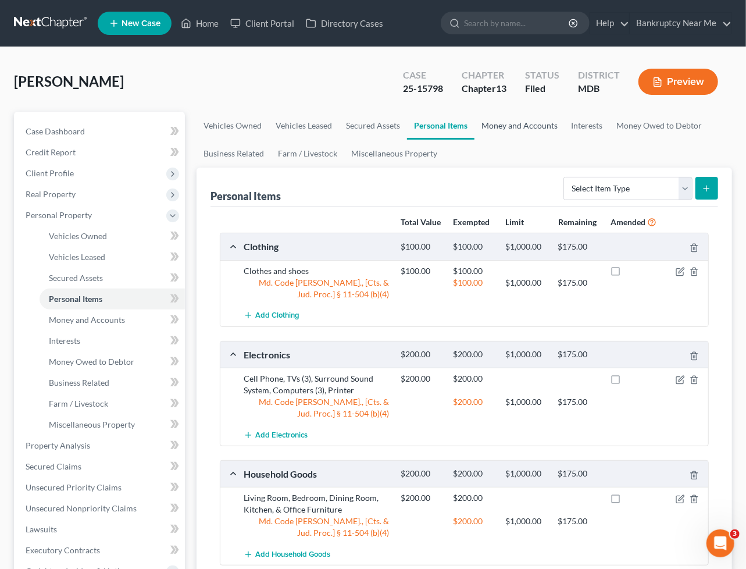
click at [494, 134] on link "Money and Accounts" at bounding box center [519, 126] width 90 height 28
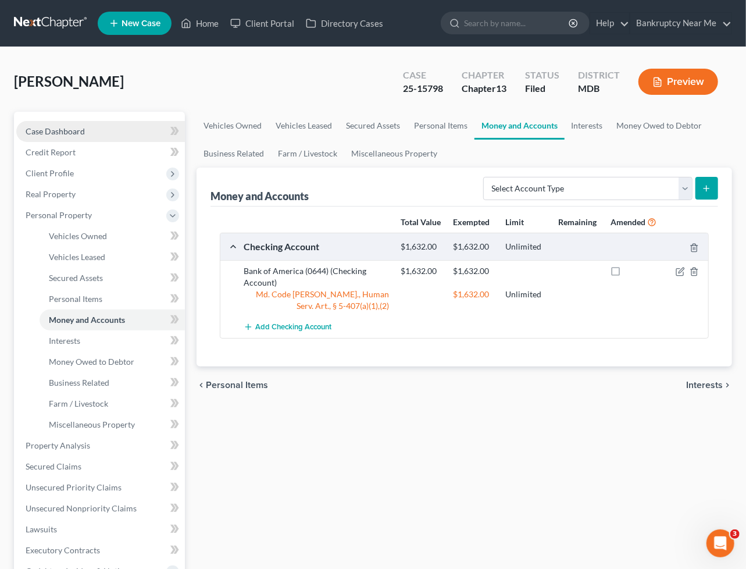
click at [72, 135] on span "Case Dashboard" at bounding box center [55, 131] width 59 height 10
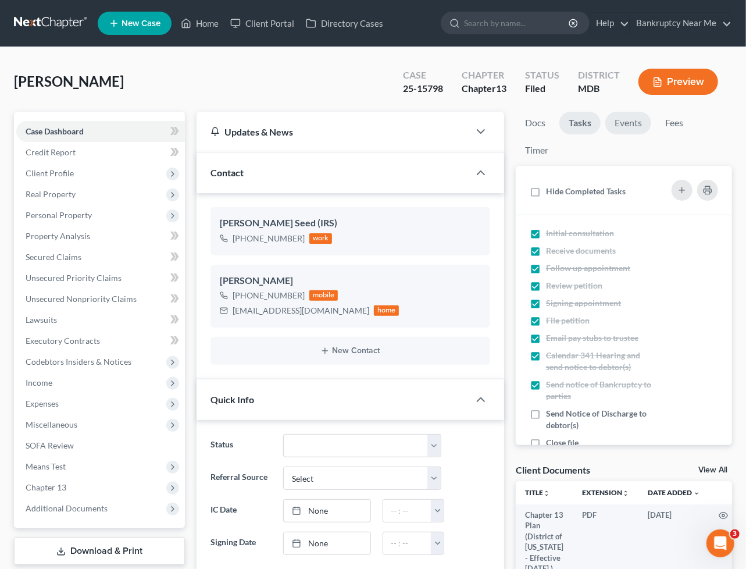
scroll to position [6535, 0]
click at [620, 127] on link "Events" at bounding box center [628, 123] width 46 height 23
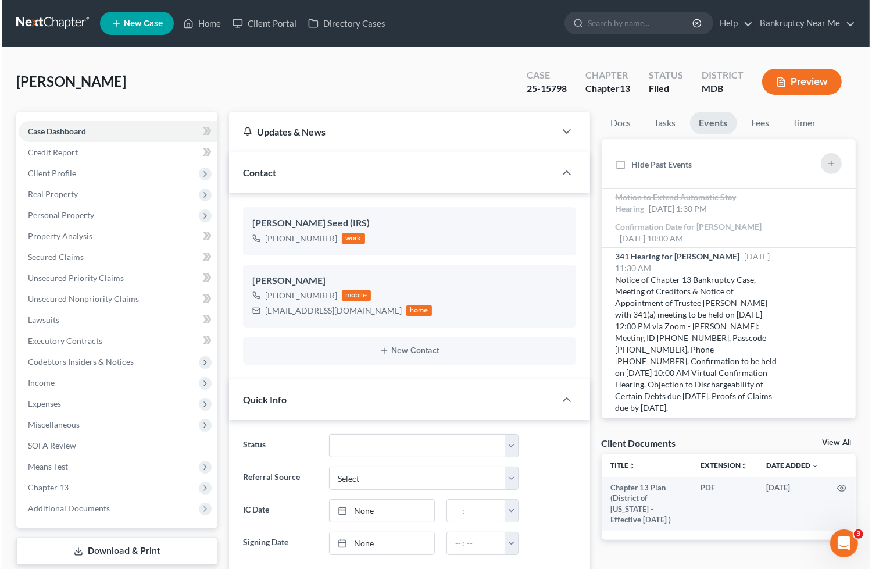
scroll to position [6083, 0]
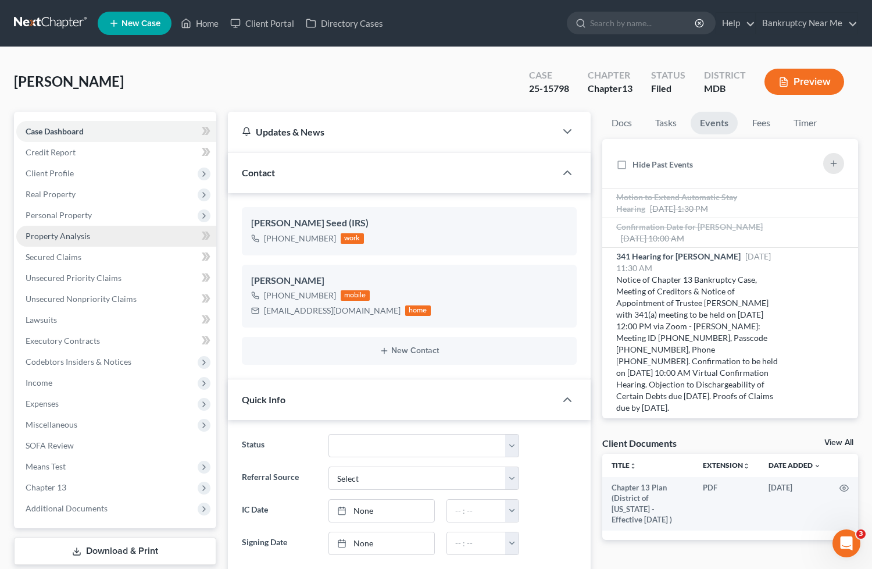
click at [57, 245] on link "Property Analysis" at bounding box center [116, 236] width 200 height 21
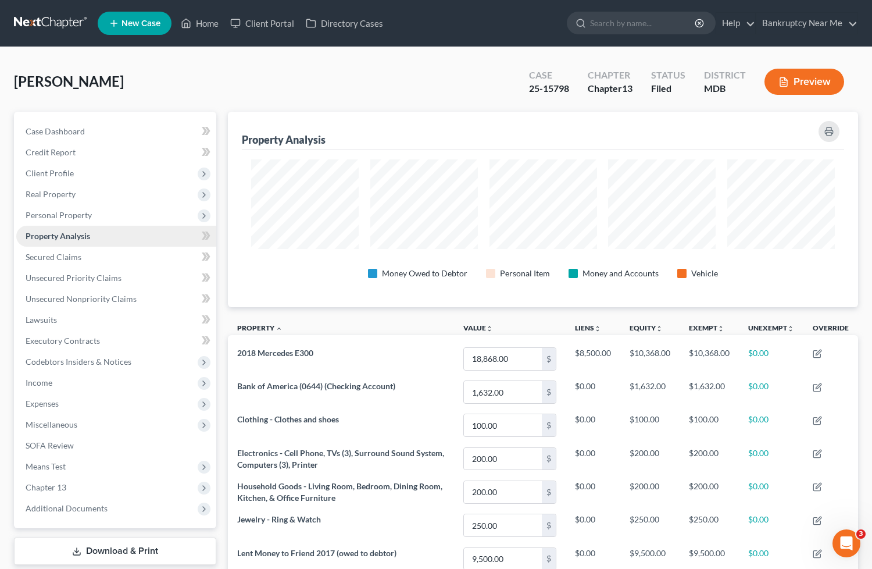
scroll to position [195, 630]
click at [73, 216] on span "Personal Property" at bounding box center [59, 215] width 66 height 10
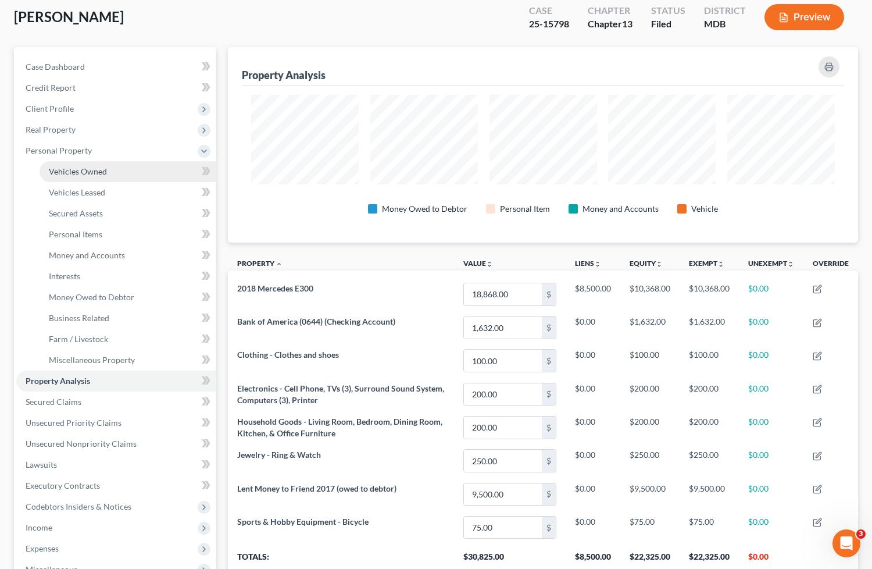
click at [100, 177] on link "Vehicles Owned" at bounding box center [128, 171] width 177 height 21
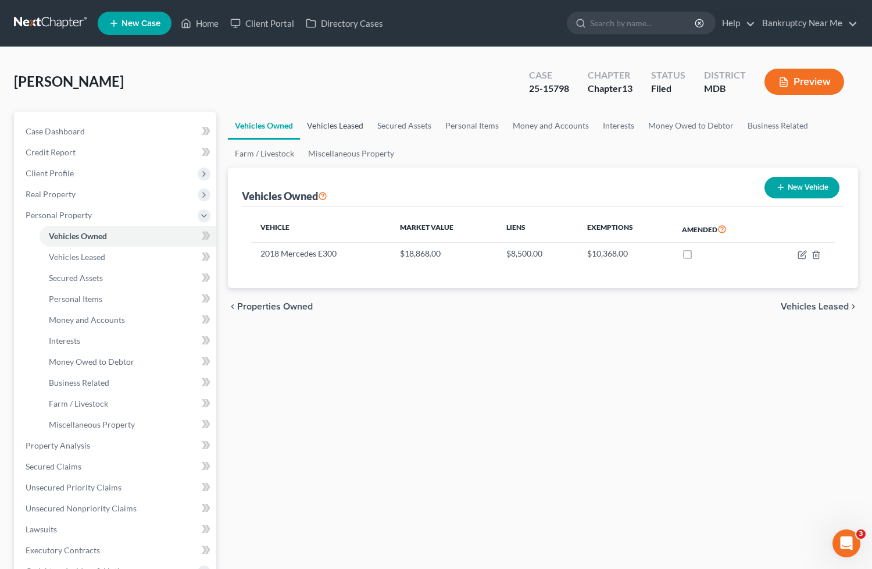
click at [353, 130] on link "Vehicles Leased" at bounding box center [335, 126] width 70 height 28
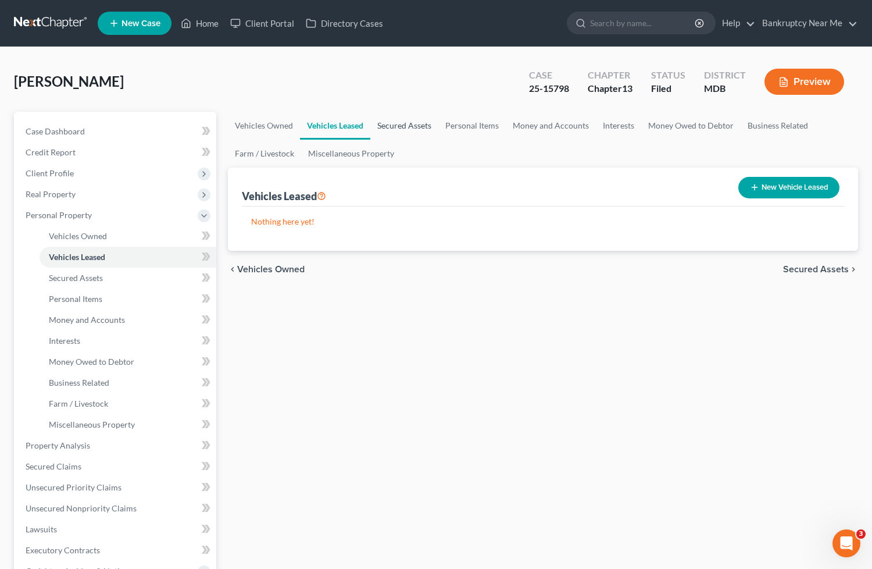
click at [399, 126] on link "Secured Assets" at bounding box center [404, 126] width 68 height 28
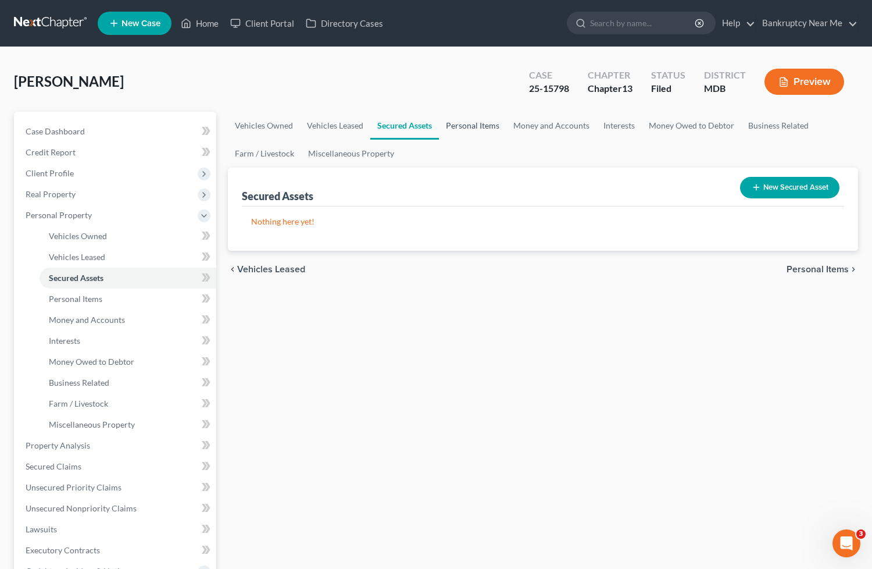
click at [478, 124] on link "Personal Items" at bounding box center [472, 126] width 67 height 28
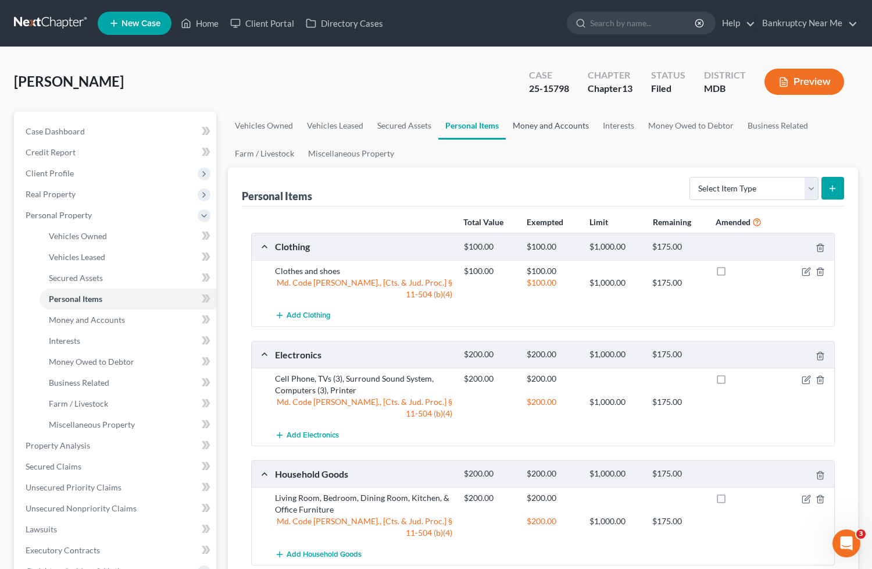
click at [576, 130] on link "Money and Accounts" at bounding box center [551, 126] width 90 height 28
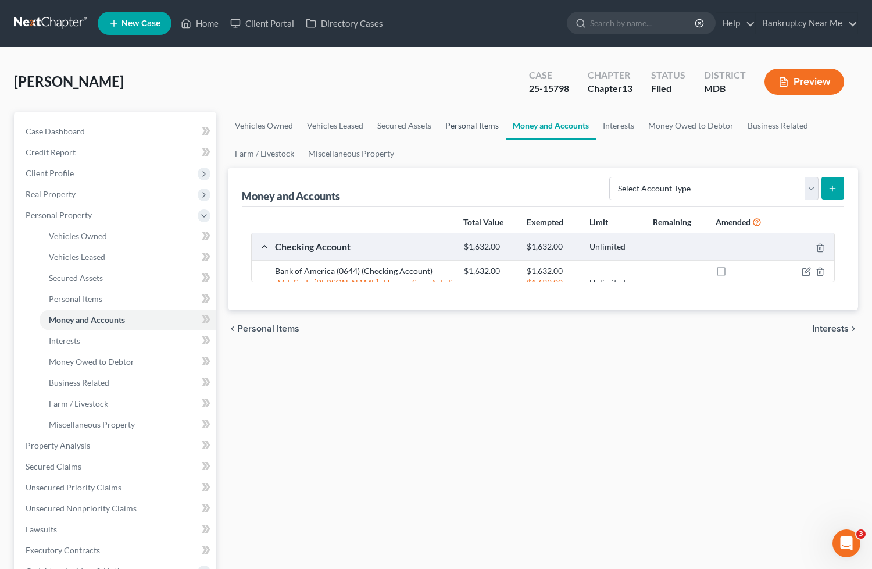
click at [458, 120] on link "Personal Items" at bounding box center [471, 126] width 67 height 28
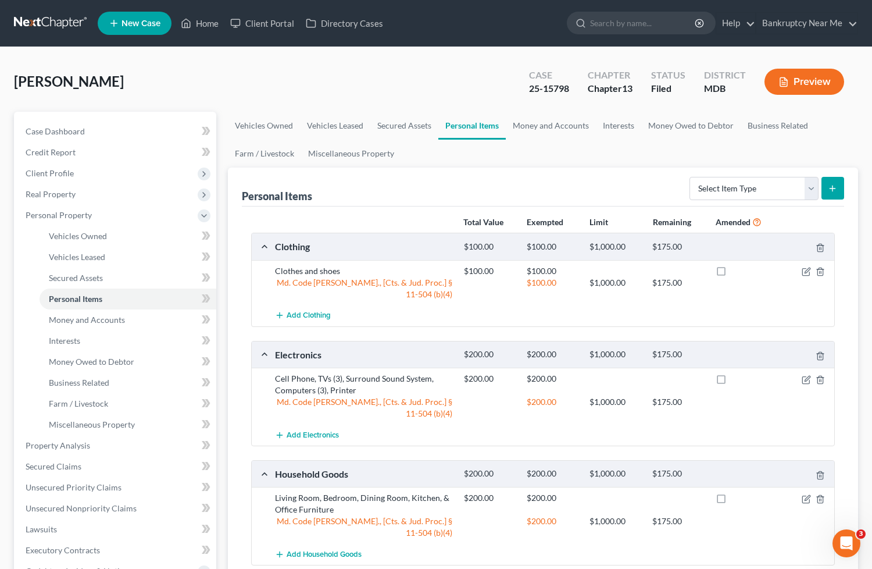
click at [732, 274] on label at bounding box center [732, 274] width 0 height 0
click at [737, 273] on input "checkbox" at bounding box center [741, 269] width 8 height 8
checkbox input "true"
click at [732, 381] on label at bounding box center [732, 381] width 0 height 0
click at [737, 373] on input "checkbox" at bounding box center [741, 377] width 8 height 8
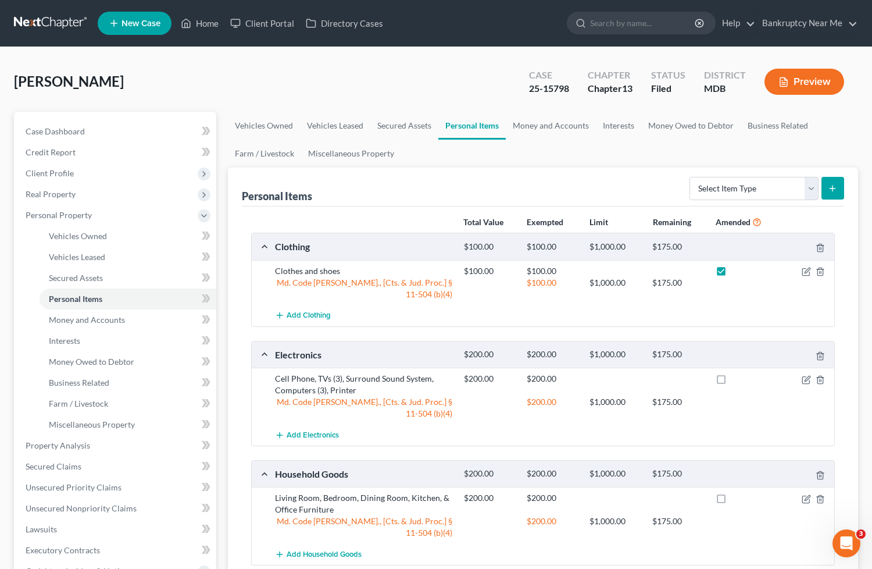
checkbox input "true"
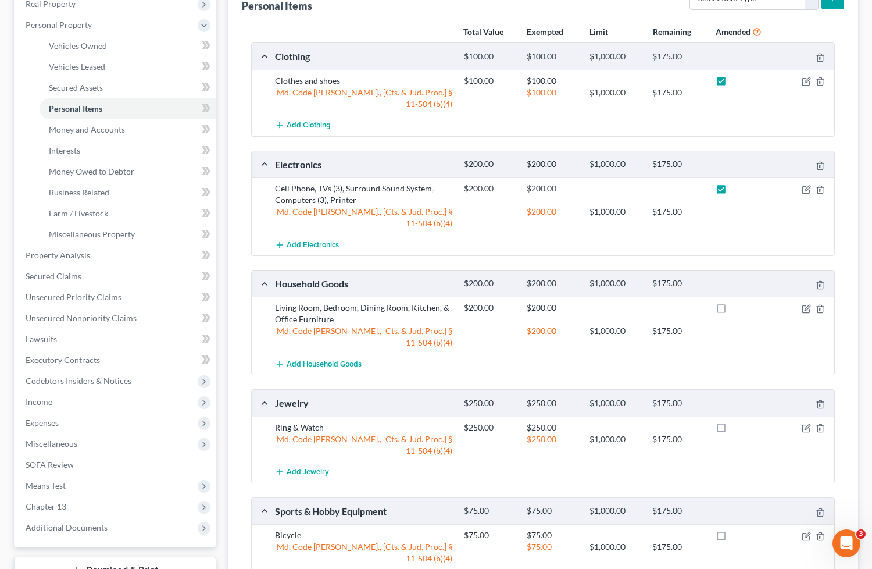
scroll to position [194, 0]
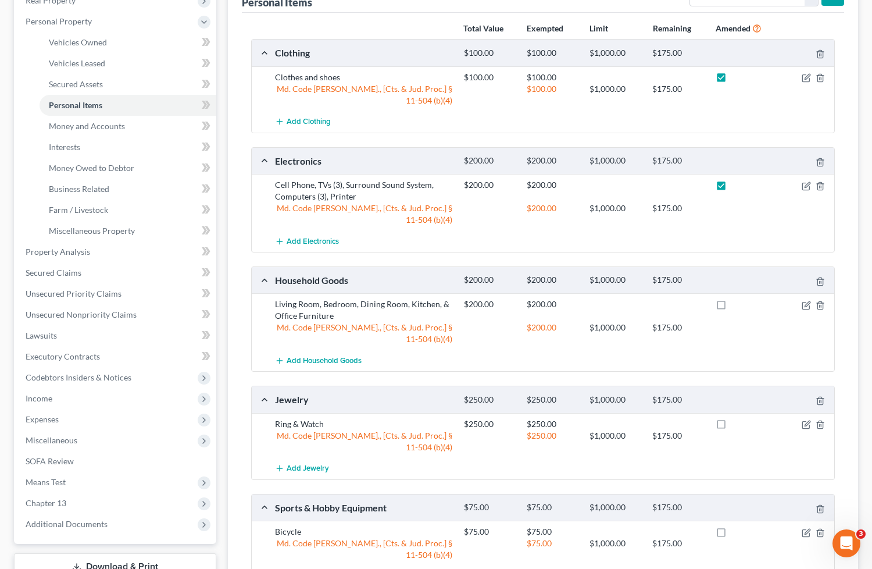
click at [732, 307] on label at bounding box center [732, 307] width 0 height 0
click at [737, 298] on input "checkbox" at bounding box center [741, 302] width 8 height 8
checkbox input "true"
click at [732, 427] on label at bounding box center [732, 427] width 0 height 0
click at [737, 418] on input "checkbox" at bounding box center [741, 422] width 8 height 8
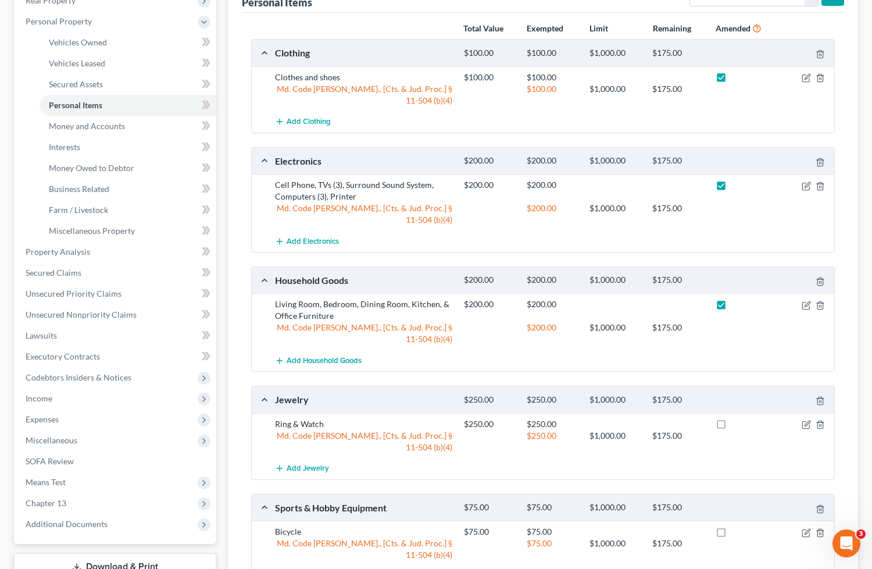
checkbox input "true"
click at [732, 534] on label at bounding box center [732, 534] width 0 height 0
click at [737, 526] on input "checkbox" at bounding box center [741, 530] width 8 height 8
checkbox input "true"
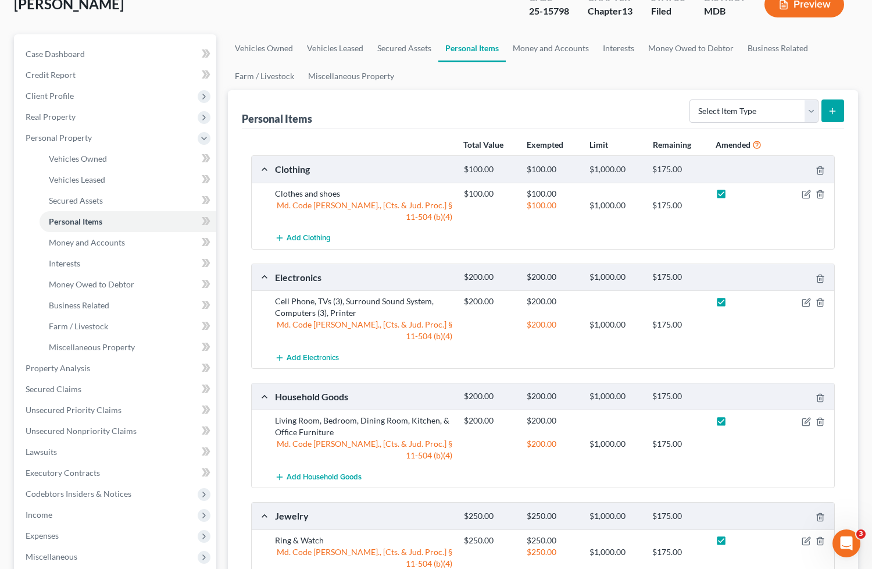
scroll to position [0, 0]
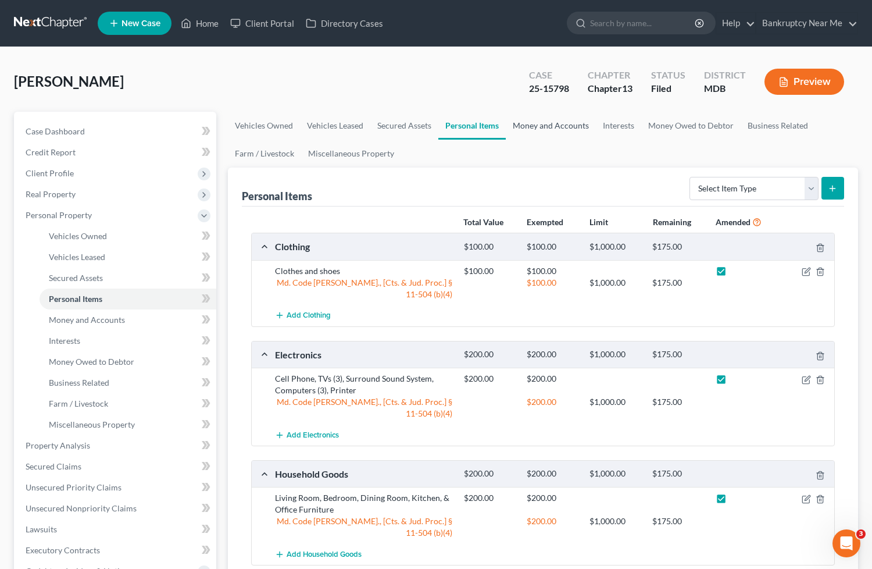
click at [534, 125] on link "Money and Accounts" at bounding box center [551, 126] width 90 height 28
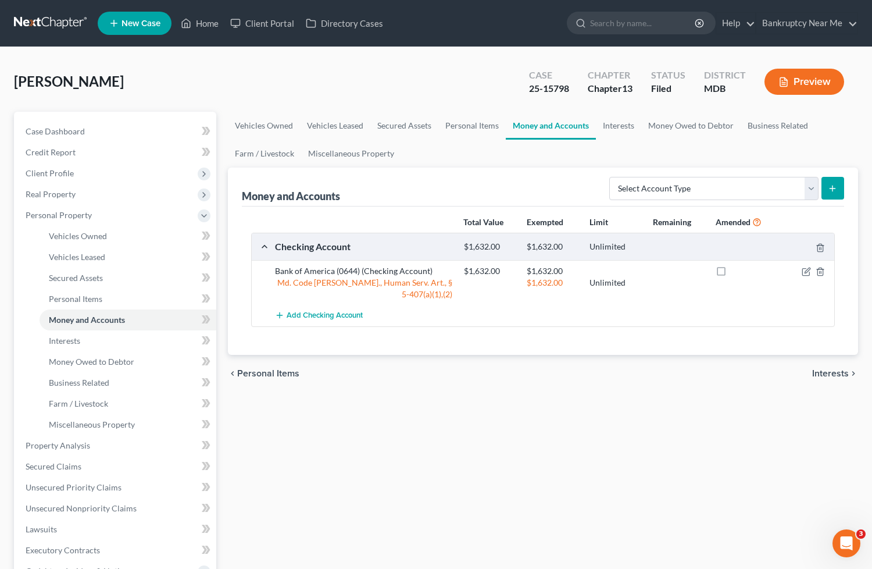
click at [732, 274] on label at bounding box center [732, 274] width 0 height 0
click at [737, 273] on input "checkbox" at bounding box center [741, 269] width 8 height 8
checkbox input "true"
click at [394, 119] on link "Secured Assets" at bounding box center [404, 126] width 68 height 28
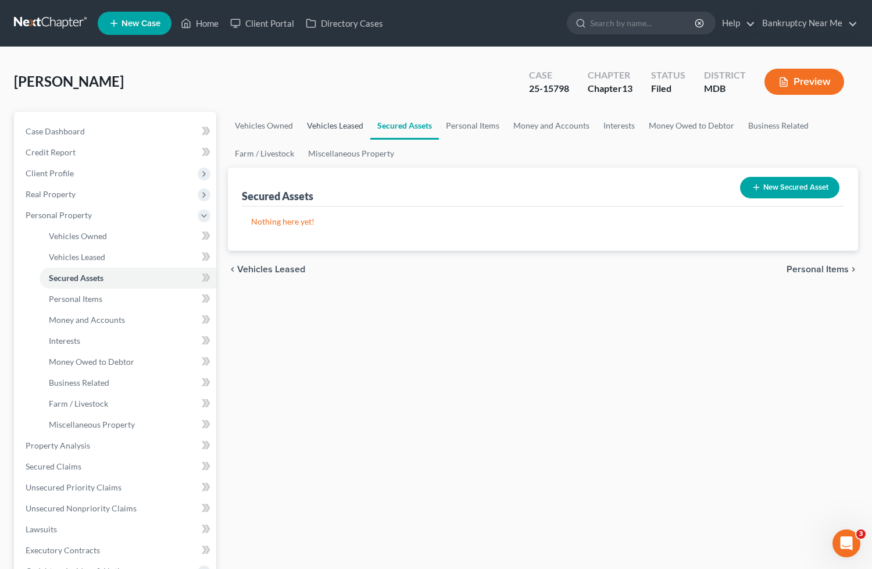
click at [328, 119] on link "Vehicles Leased" at bounding box center [335, 126] width 70 height 28
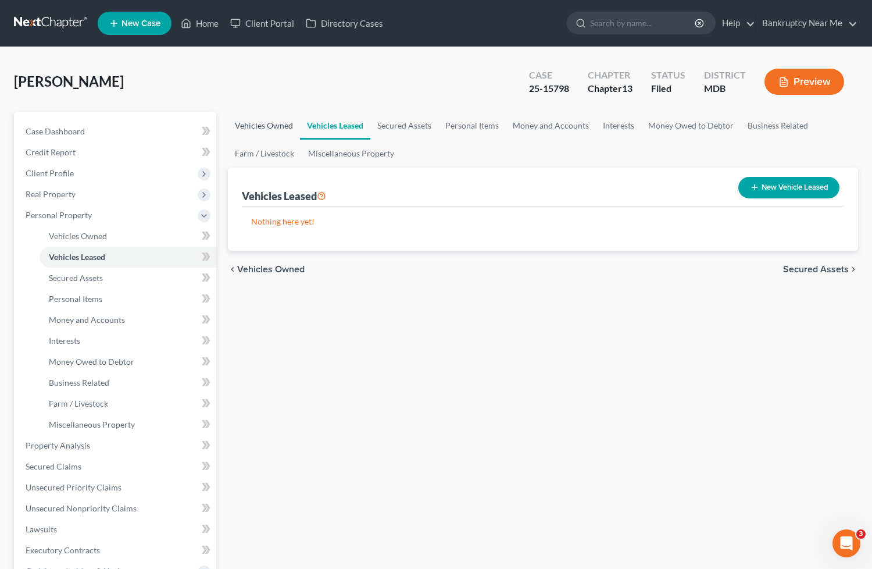
click at [247, 119] on link "Vehicles Owned" at bounding box center [264, 126] width 72 height 28
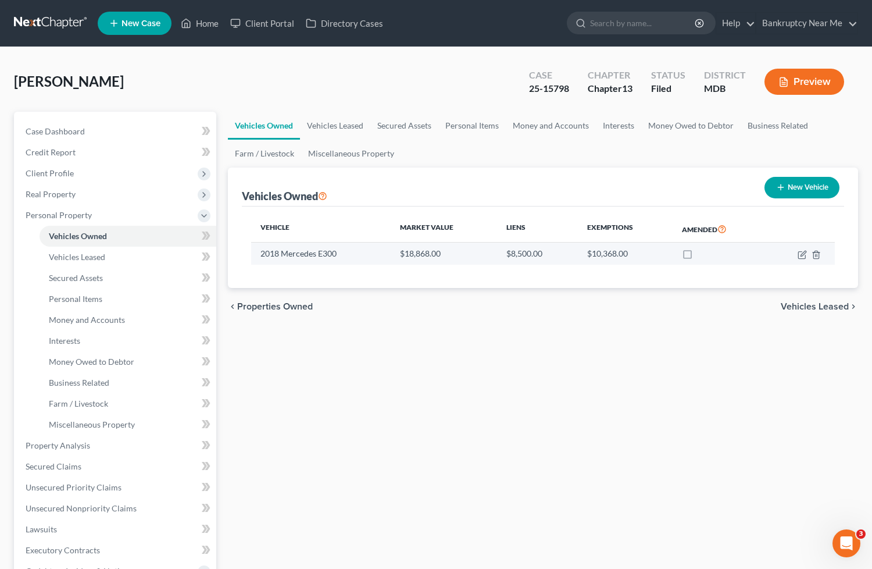
click at [698, 256] on label at bounding box center [698, 256] width 0 height 0
click at [703, 255] on input "checkbox" at bounding box center [707, 252] width 8 height 8
checkbox input "true"
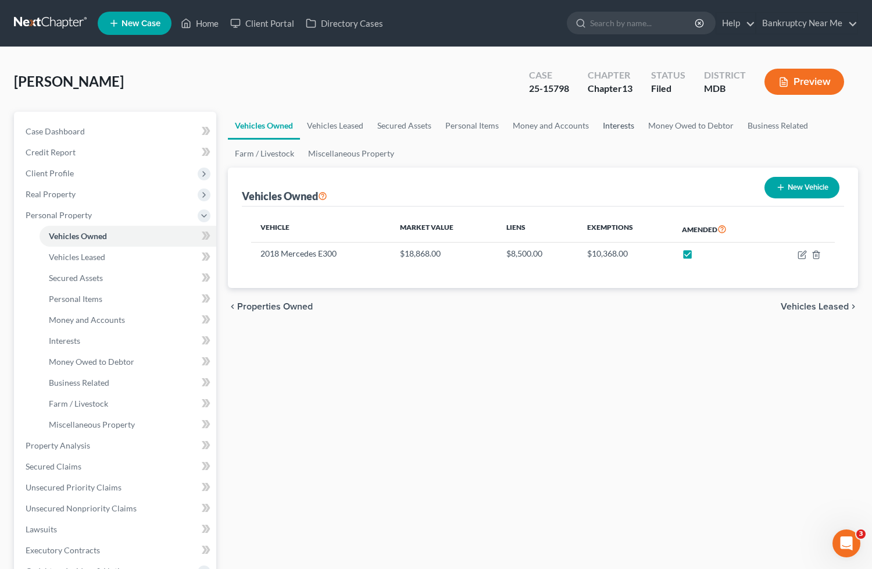
click at [629, 126] on link "Interests" at bounding box center [618, 126] width 45 height 28
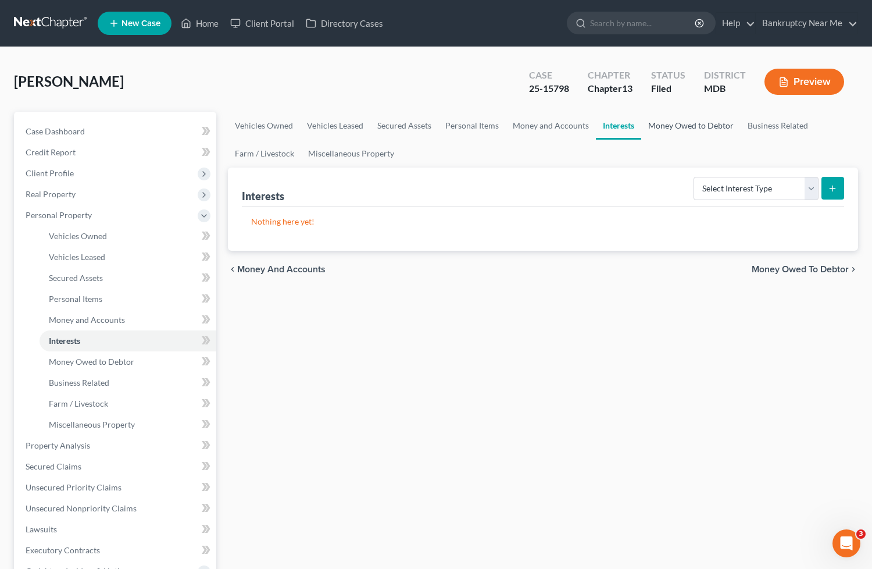
click at [694, 134] on link "Money Owed to Debtor" at bounding box center [690, 126] width 99 height 28
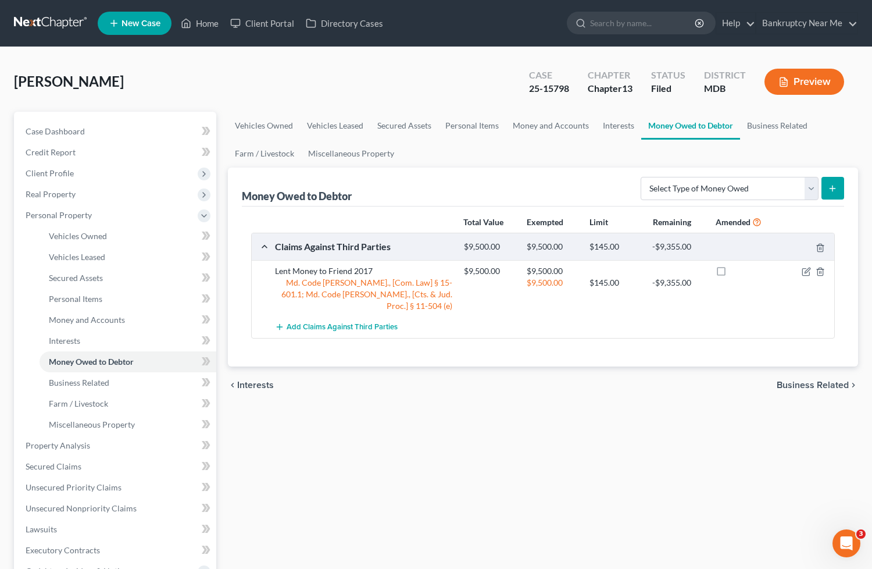
click at [732, 274] on label at bounding box center [732, 274] width 0 height 0
click at [737, 272] on input "checkbox" at bounding box center [741, 269] width 8 height 8
checkbox input "true"
click at [807, 272] on icon "button" at bounding box center [806, 271] width 9 height 9
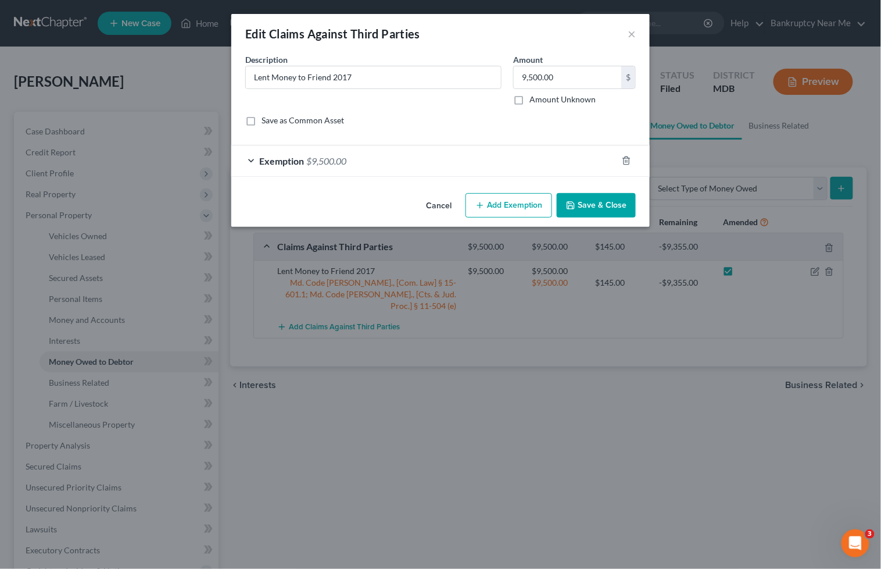
click at [551, 158] on div "Exemption $9,500.00" at bounding box center [424, 160] width 386 height 31
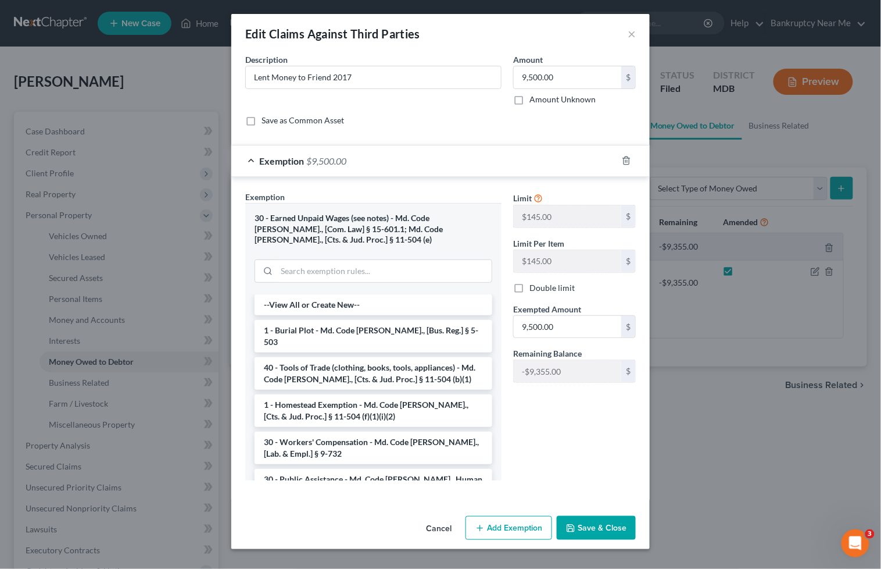
click at [628, 155] on div at bounding box center [633, 160] width 33 height 19
click at [626, 161] on icon "button" at bounding box center [626, 160] width 9 height 9
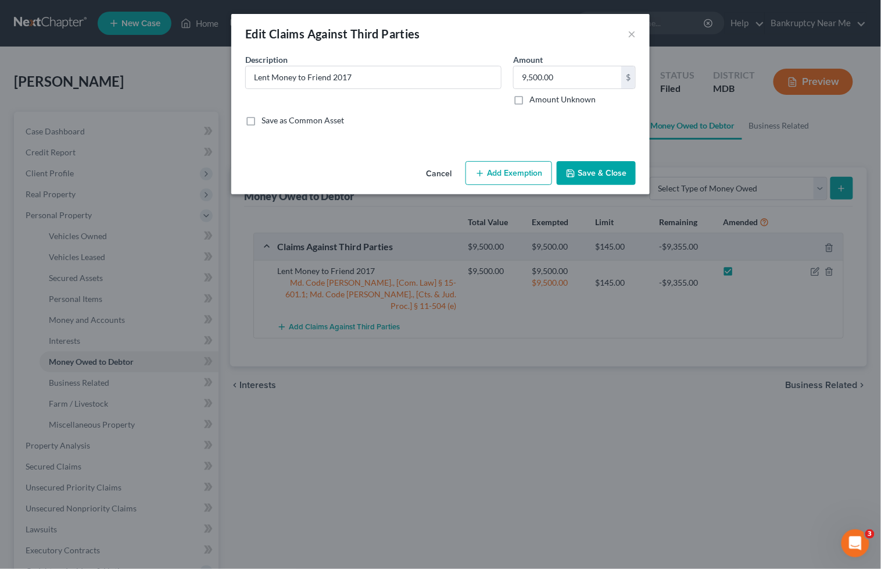
click at [618, 166] on button "Save & Close" at bounding box center [596, 173] width 79 height 24
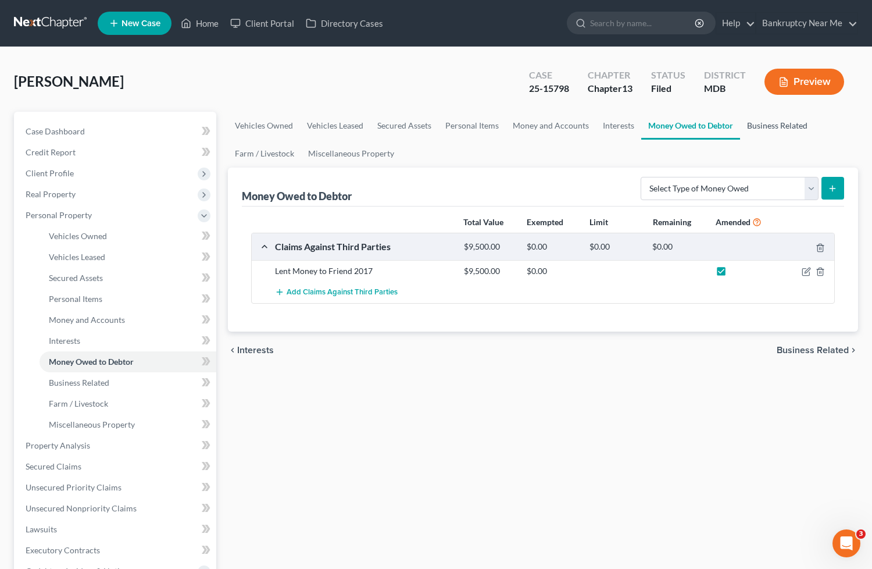
click at [745, 121] on link "Business Related" at bounding box center [777, 126] width 74 height 28
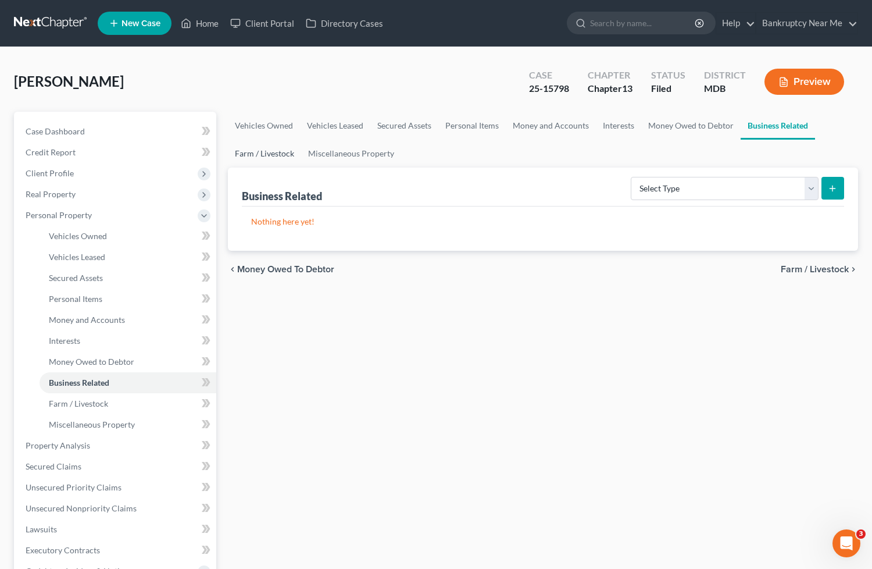
click at [265, 157] on link "Farm / Livestock" at bounding box center [264, 154] width 73 height 28
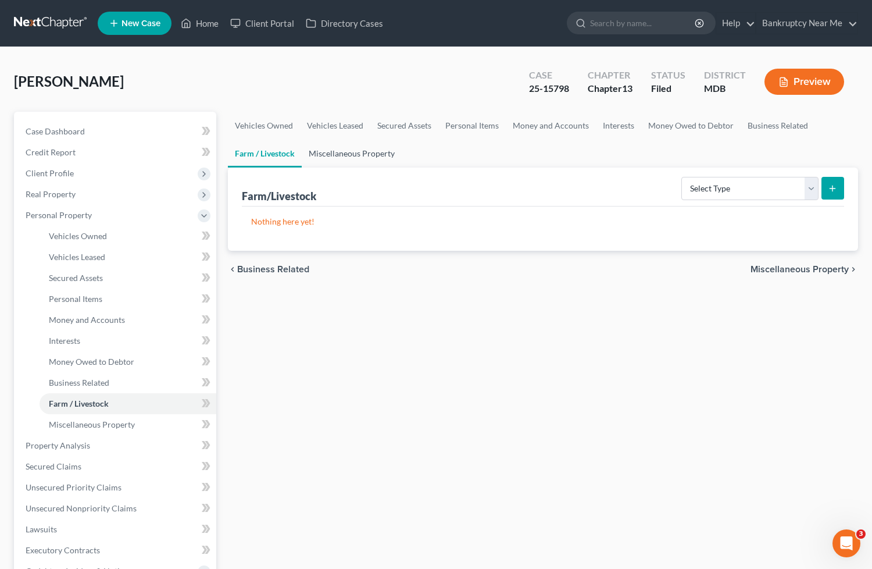
click at [352, 150] on link "Miscellaneous Property" at bounding box center [352, 154] width 100 height 28
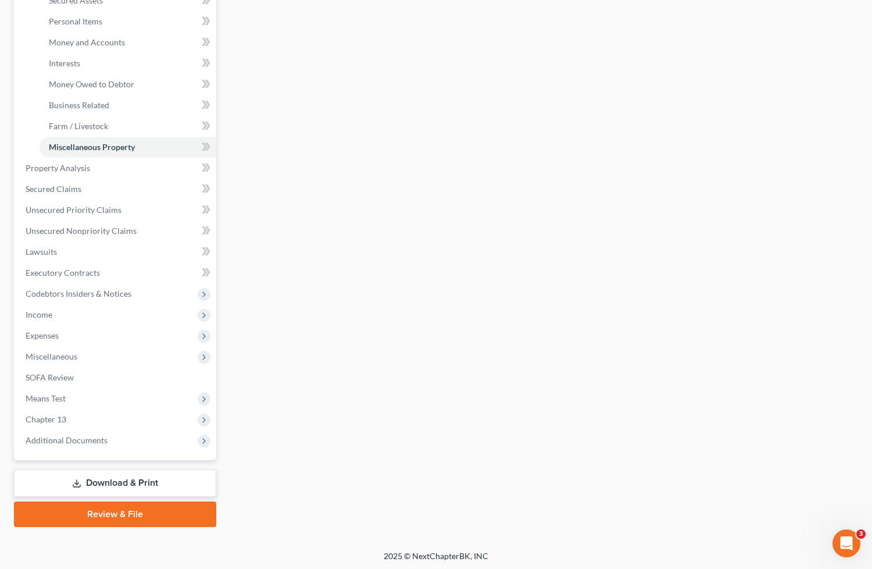
click at [105, 474] on link "Download & Print" at bounding box center [115, 482] width 202 height 27
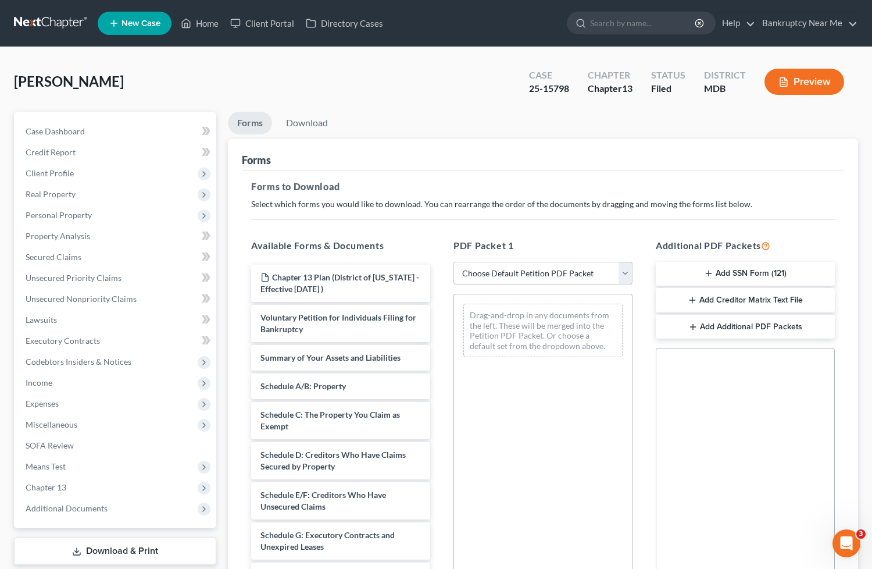
click at [504, 269] on select "Choose Default Petition PDF Packet Complete Bankruptcy Petition (all forms and …" at bounding box center [542, 273] width 179 height 23
select select "2"
click at [453, 262] on select "Choose Default Petition PDF Packet Complete Bankruptcy Petition (all forms and …" at bounding box center [542, 273] width 179 height 23
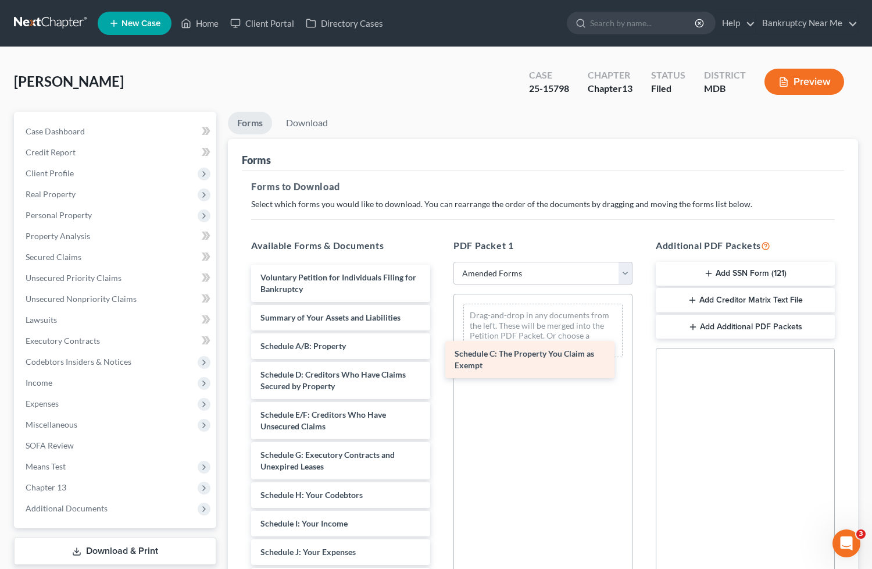
drag, startPoint x: 326, startPoint y: 375, endPoint x: 520, endPoint y: 355, distance: 195.2
click at [440, 355] on div "Schedule C: The Property You Claim as Exempt Voluntary Petition for Individuals…" at bounding box center [341, 538] width 198 height 546
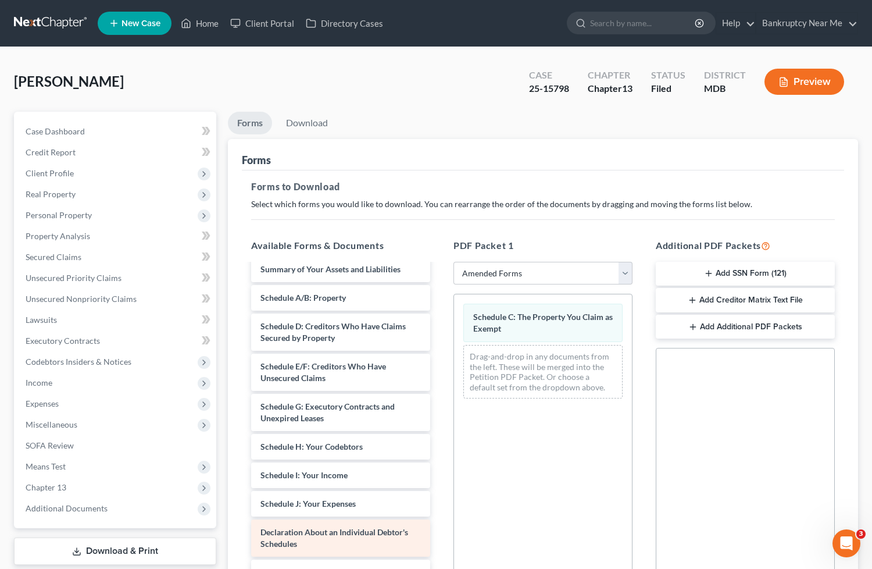
scroll to position [129, 0]
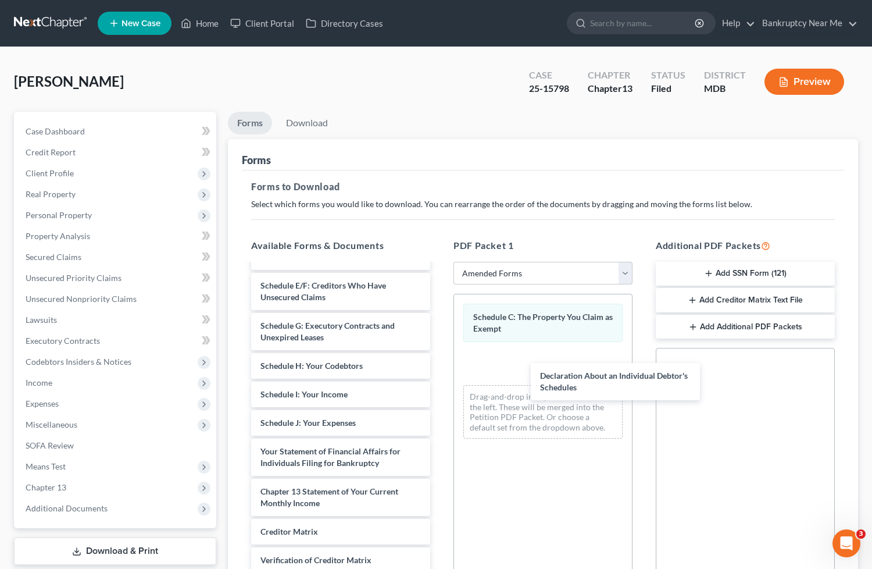
click at [440, 386] on div "Declaration About an Individual Debtor's Schedules Voluntary Petition for Indiv…" at bounding box center [341, 388] width 198 height 506
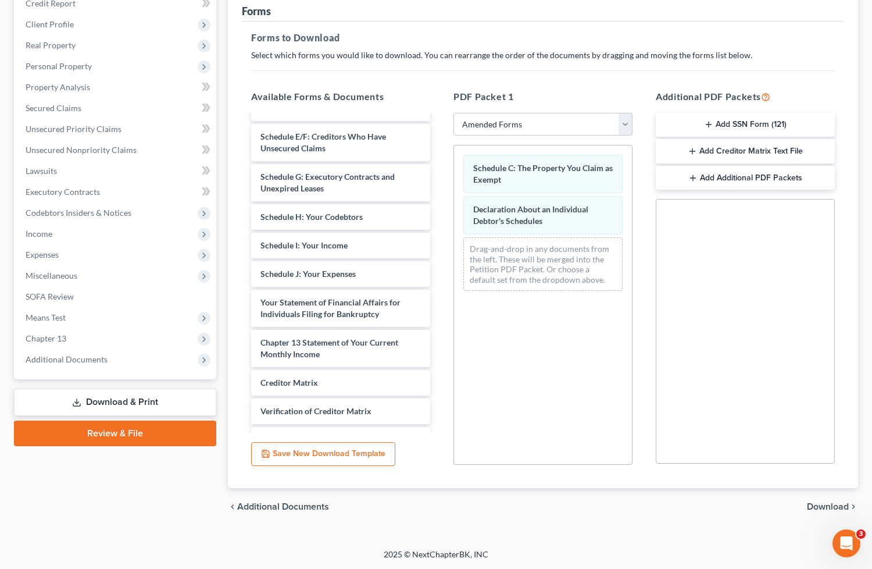
click at [827, 507] on span "Download" at bounding box center [828, 506] width 42 height 9
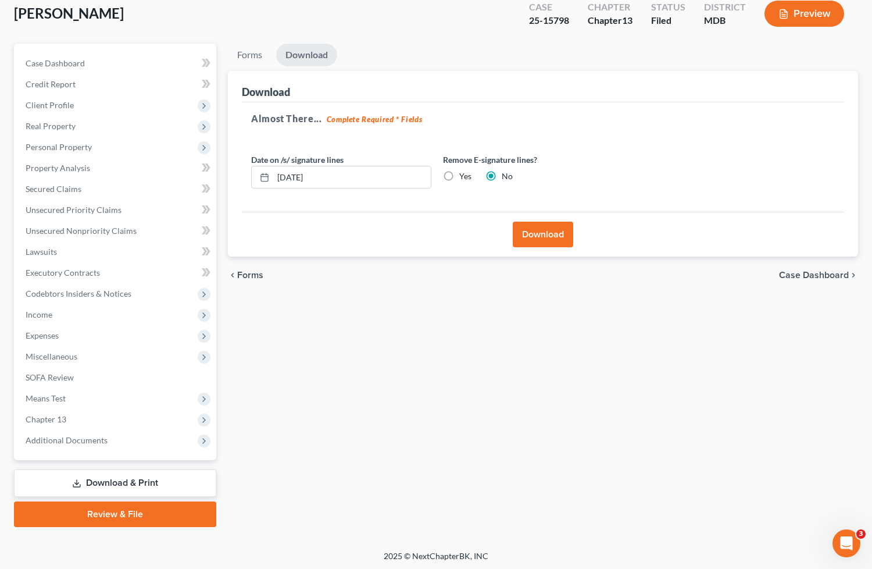
click at [543, 230] on button "Download" at bounding box center [543, 235] width 60 height 26
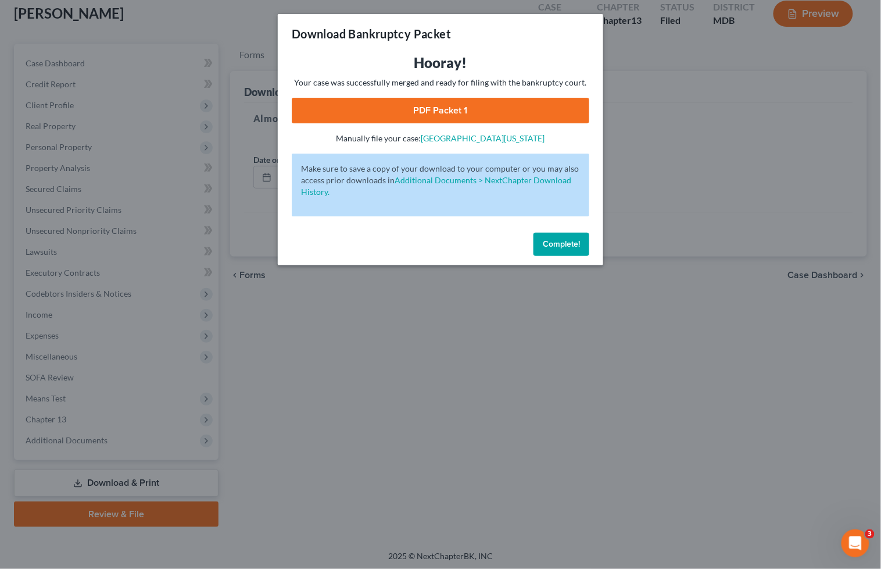
click at [458, 109] on link "PDF Packet 1" at bounding box center [441, 111] width 298 height 26
click at [562, 246] on span "Complete!" at bounding box center [561, 244] width 37 height 10
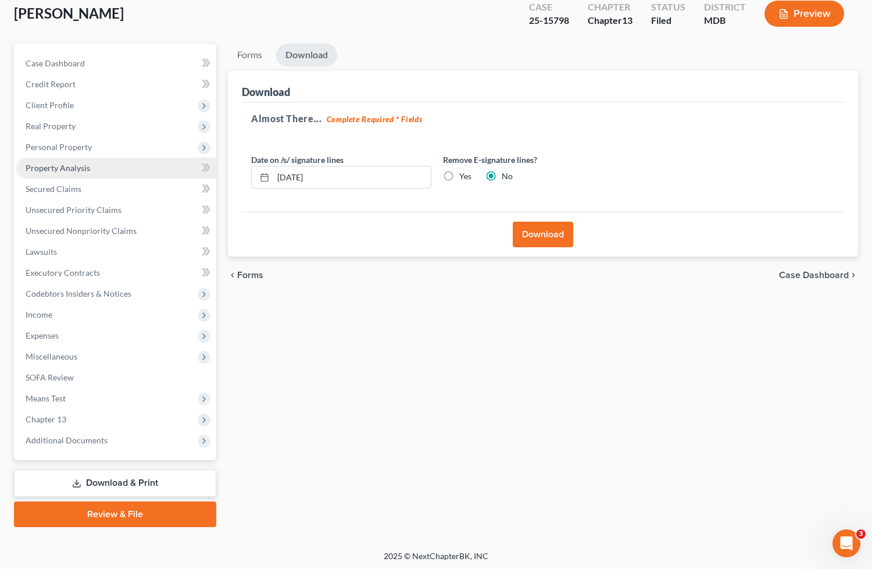
click at [94, 163] on link "Property Analysis" at bounding box center [116, 168] width 200 height 21
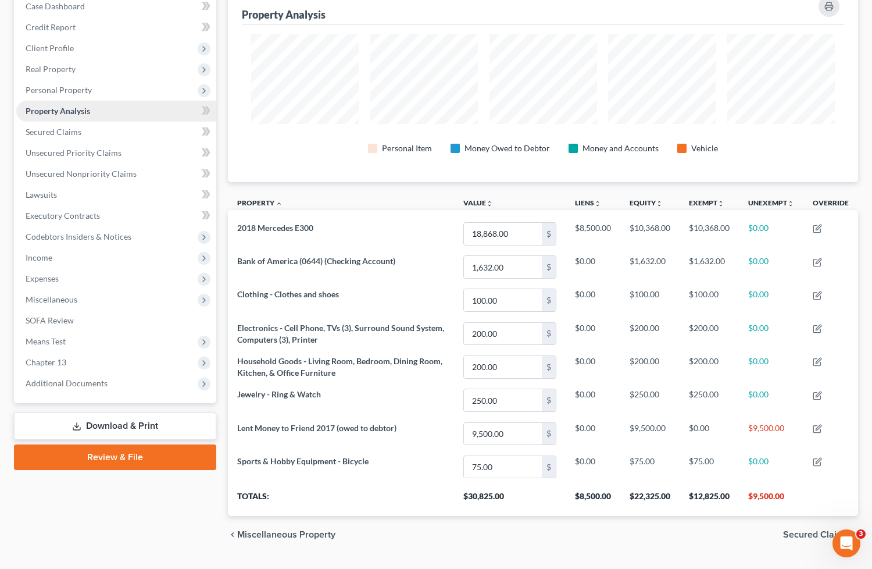
scroll to position [65, 0]
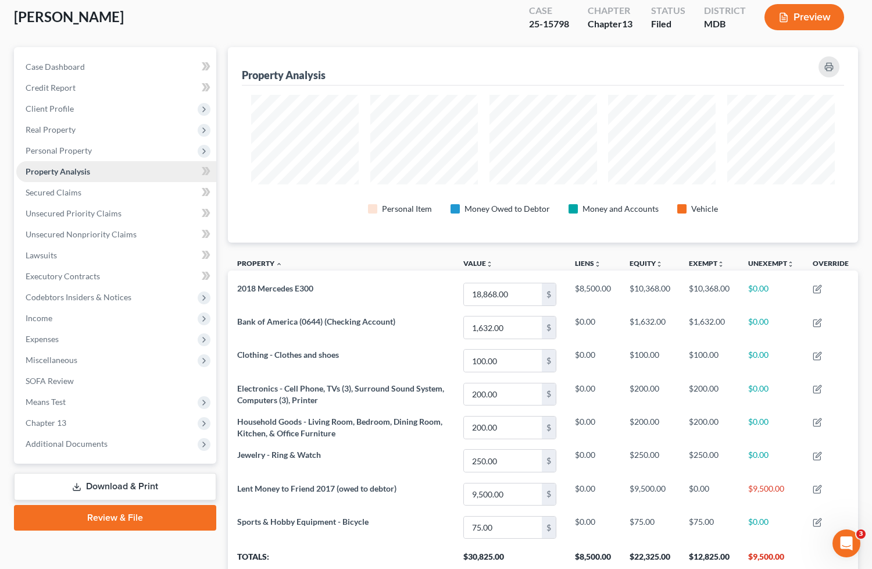
click at [78, 166] on span "Property Analysis" at bounding box center [58, 171] width 65 height 10
click at [76, 151] on span "Personal Property" at bounding box center [59, 150] width 66 height 10
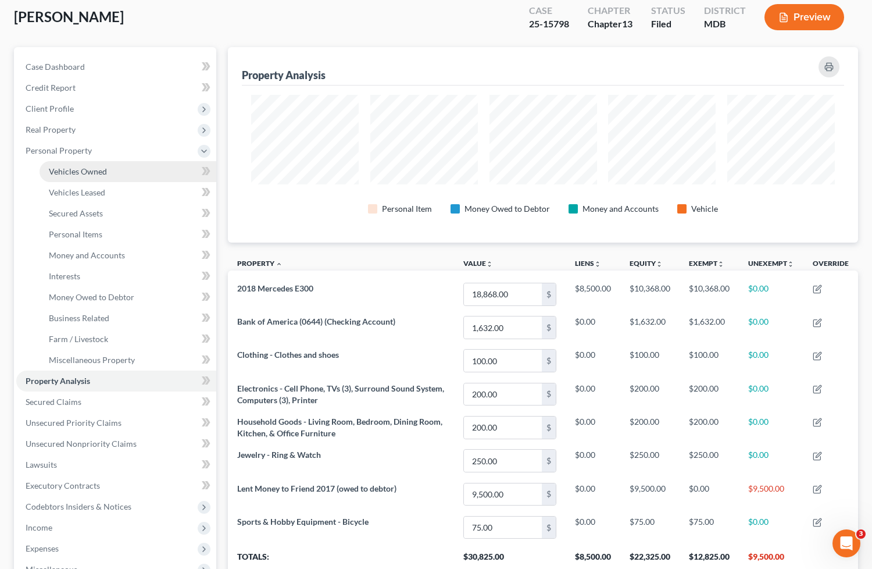
click at [73, 163] on link "Vehicles Owned" at bounding box center [128, 171] width 177 height 21
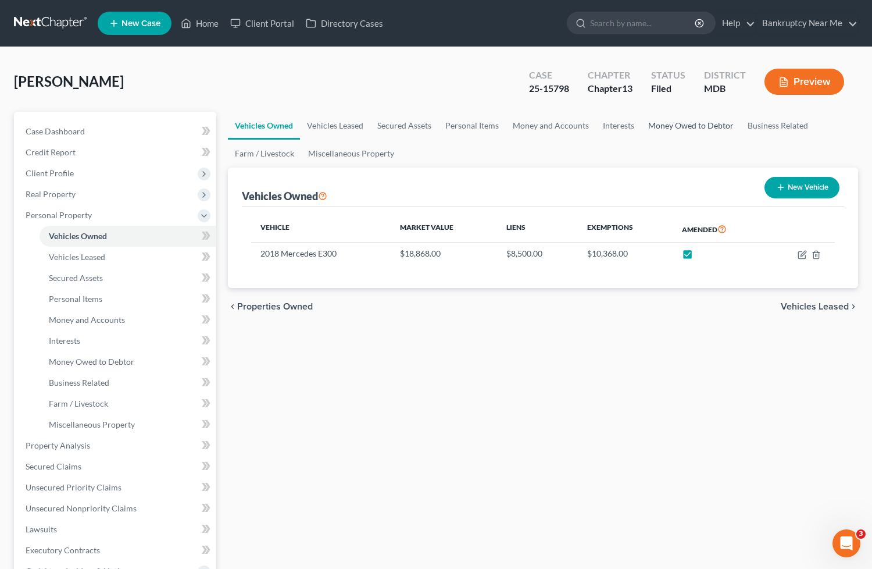
click at [673, 130] on link "Money Owed to Debtor" at bounding box center [690, 126] width 99 height 28
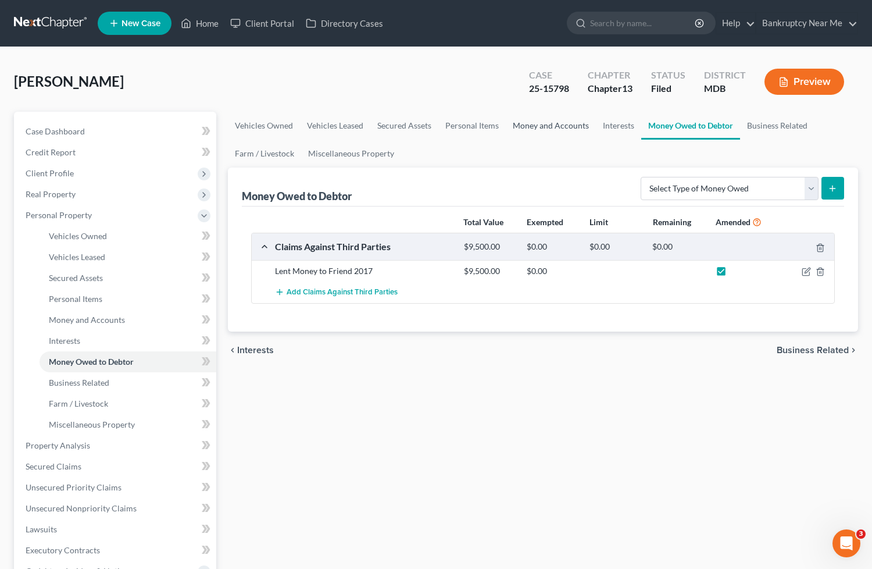
click at [550, 131] on link "Money and Accounts" at bounding box center [551, 126] width 90 height 28
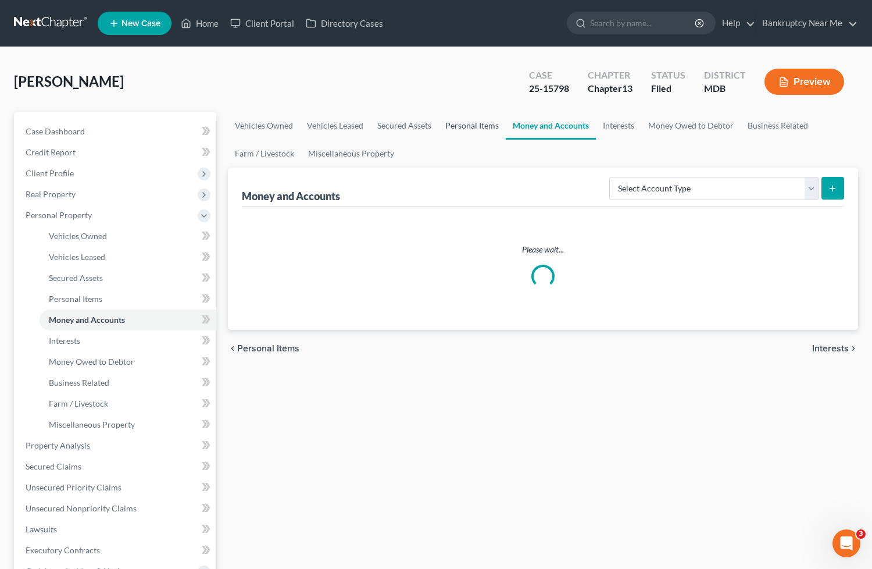
click at [465, 113] on link "Personal Items" at bounding box center [471, 126] width 67 height 28
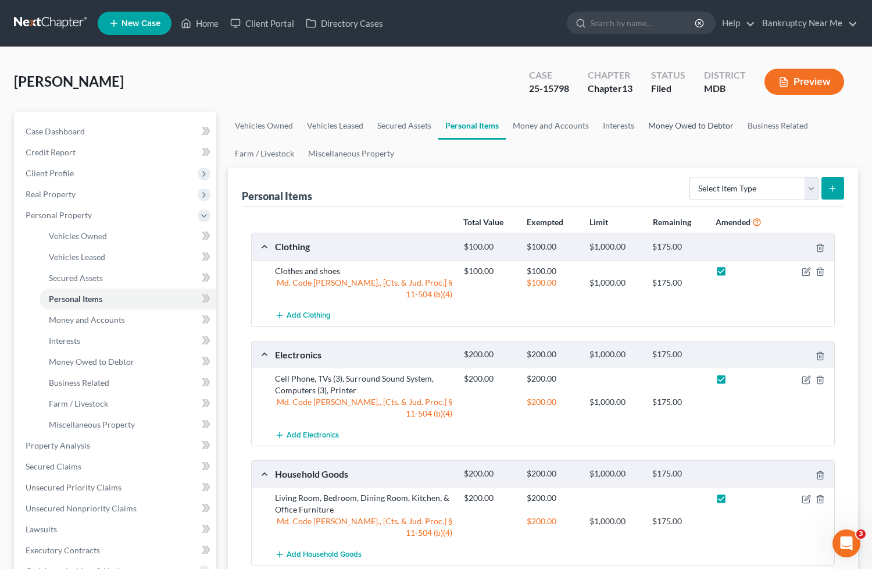
click at [687, 124] on link "Money Owed to Debtor" at bounding box center [690, 126] width 99 height 28
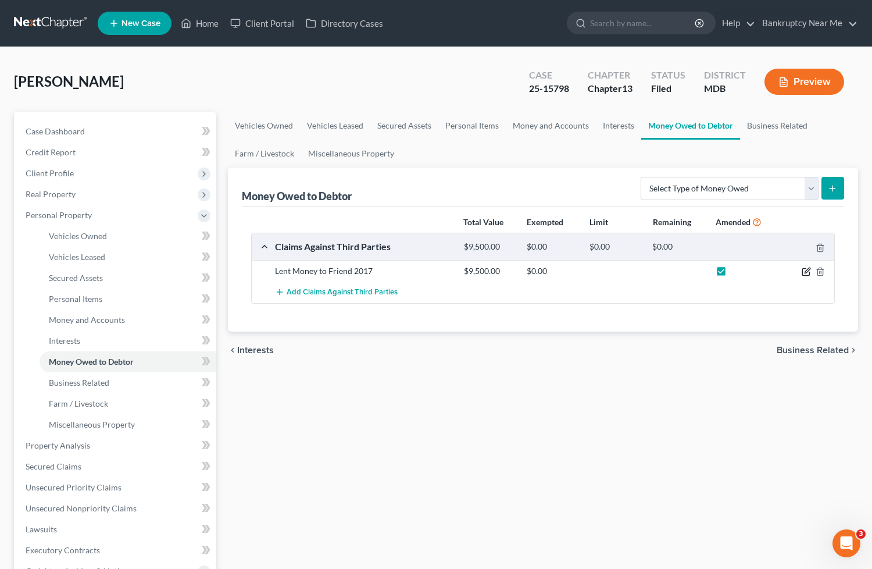
click at [802, 270] on icon "button" at bounding box center [805, 272] width 7 height 7
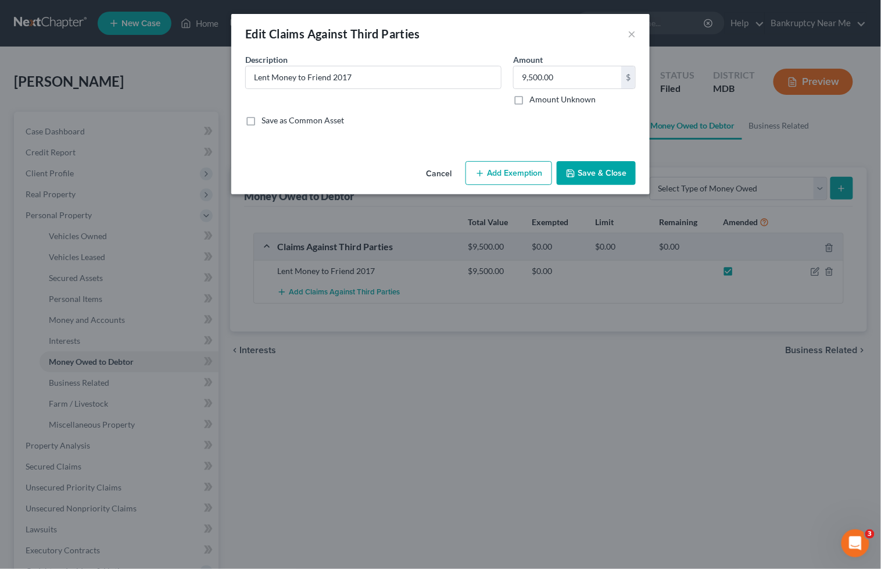
click at [518, 176] on button "Add Exemption" at bounding box center [509, 173] width 87 height 24
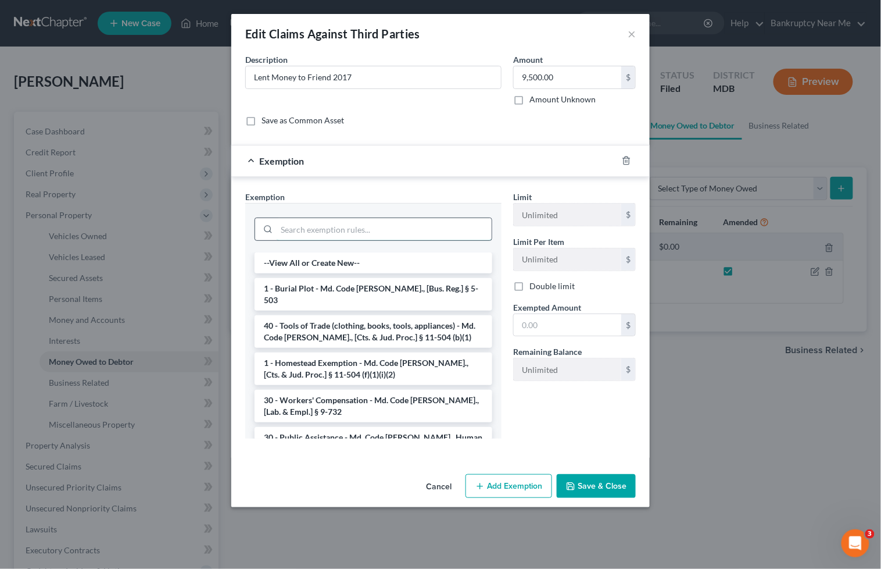
click at [398, 233] on input "search" at bounding box center [384, 229] width 215 height 22
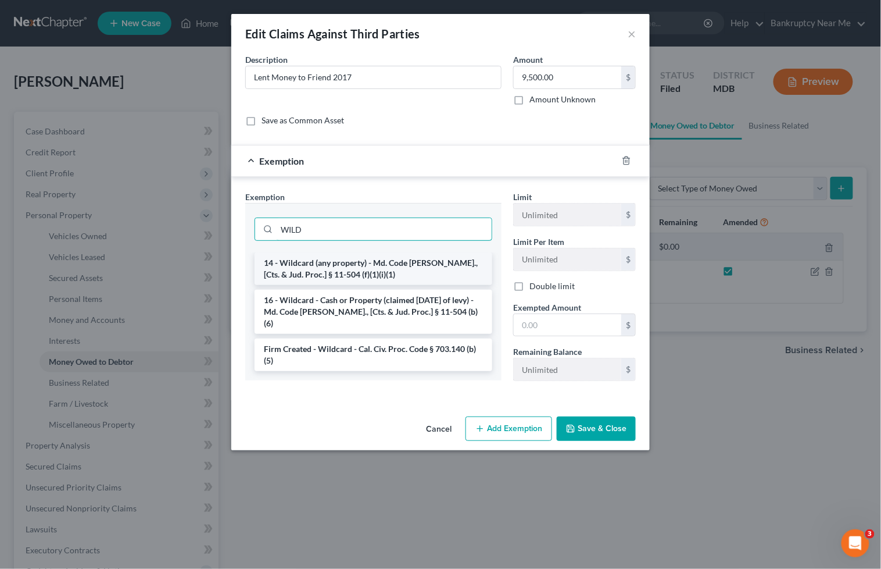
type input "WILD"
click at [401, 278] on li "14 - Wildcard (any property) - Md. Code Ann., [Cts. & Jud. Proc.] § 11-504 (f)(…" at bounding box center [374, 268] width 238 height 33
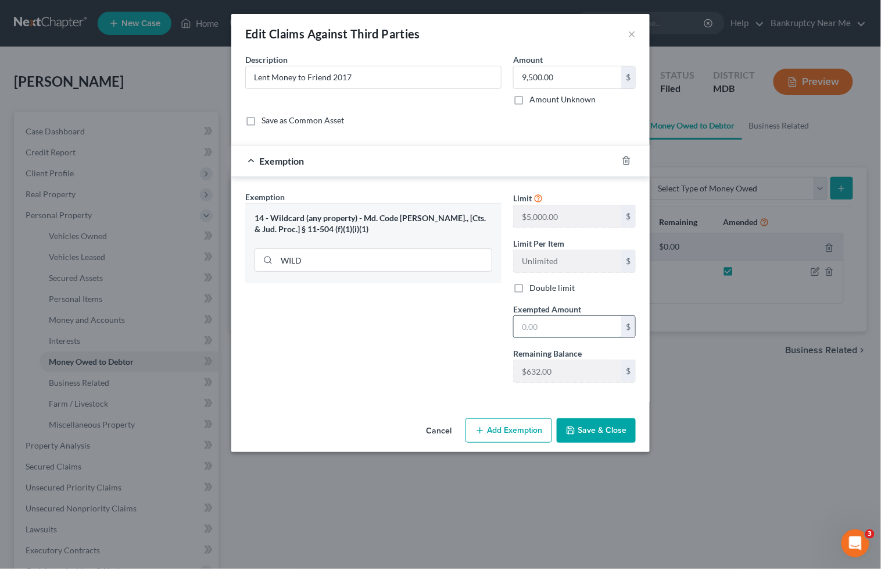
click at [578, 324] on input "text" at bounding box center [568, 327] width 108 height 22
type input "632"
click at [495, 434] on button "Add Exemption" at bounding box center [509, 430] width 87 height 24
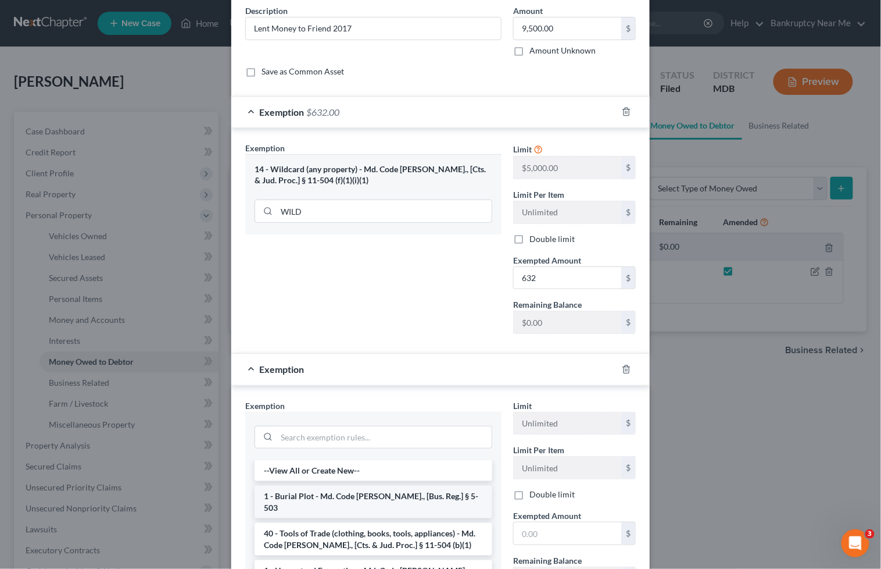
scroll to position [194, 0]
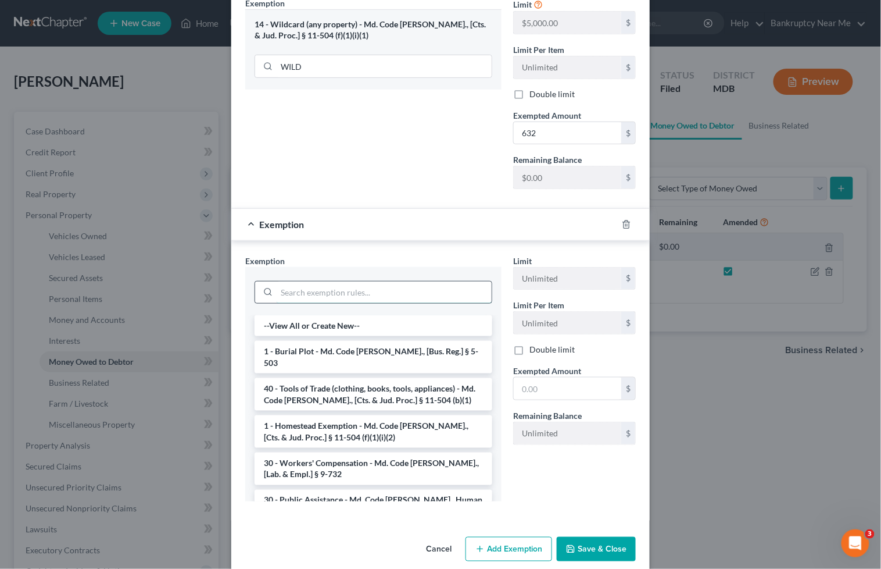
click at [365, 298] on input "search" at bounding box center [384, 292] width 215 height 22
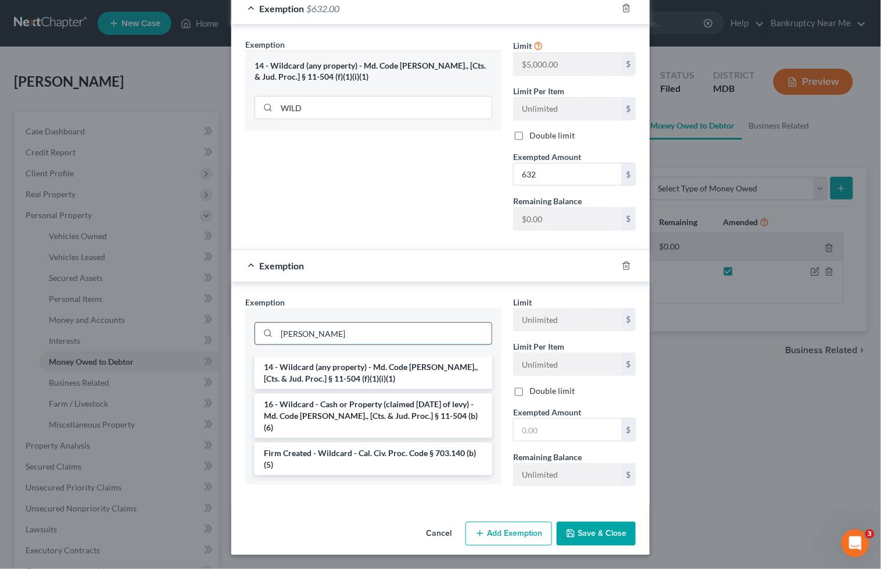
scroll to position [153, 0]
type input "WILD"
click at [388, 408] on li "16 - Wildcard - Cash or Property (claimed within Thirty Days of levy) - Md. Cod…" at bounding box center [374, 416] width 238 height 44
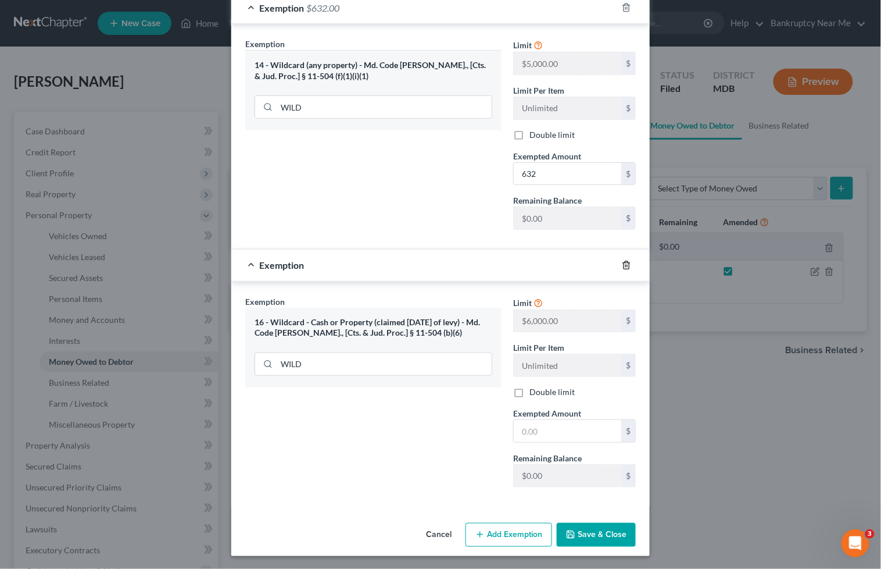
click at [623, 264] on icon "button" at bounding box center [626, 264] width 9 height 9
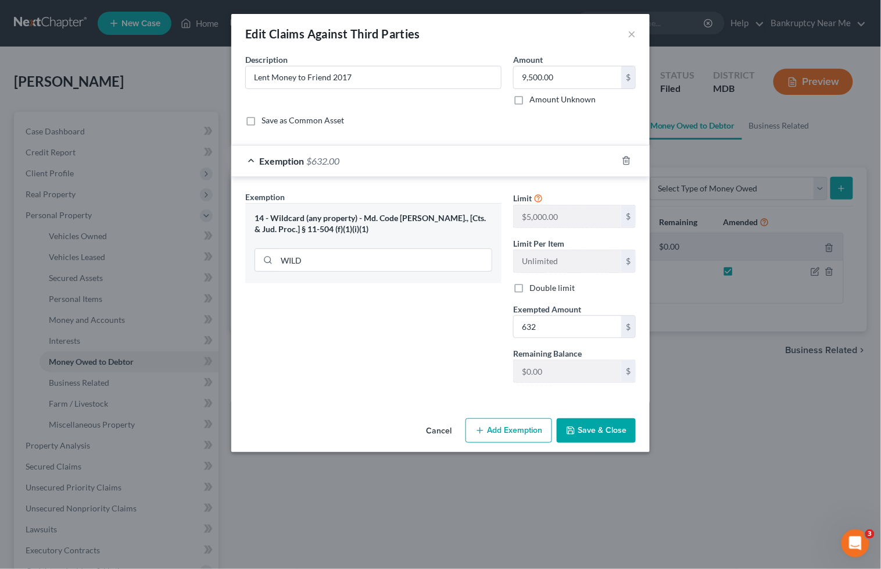
scroll to position [0, 0]
click at [510, 439] on button "Add Exemption" at bounding box center [509, 430] width 87 height 24
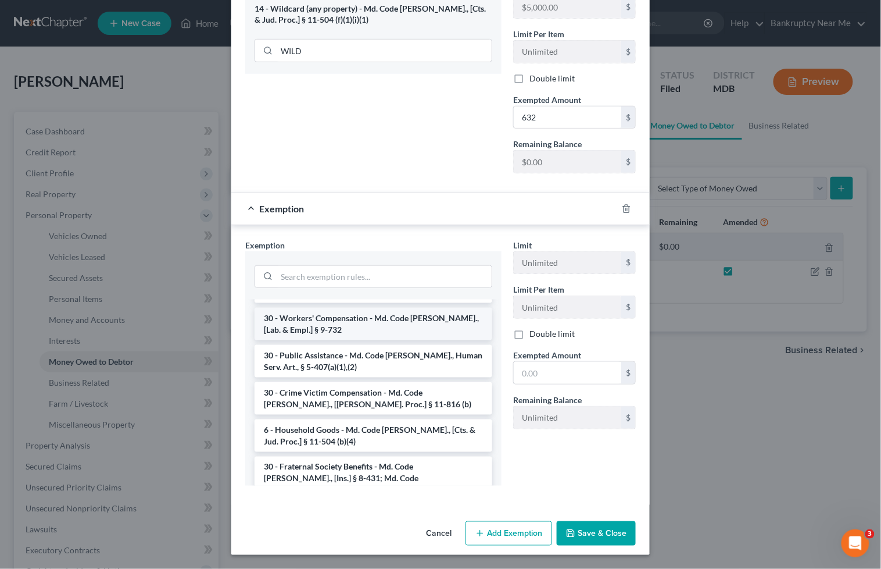
scroll to position [194, 0]
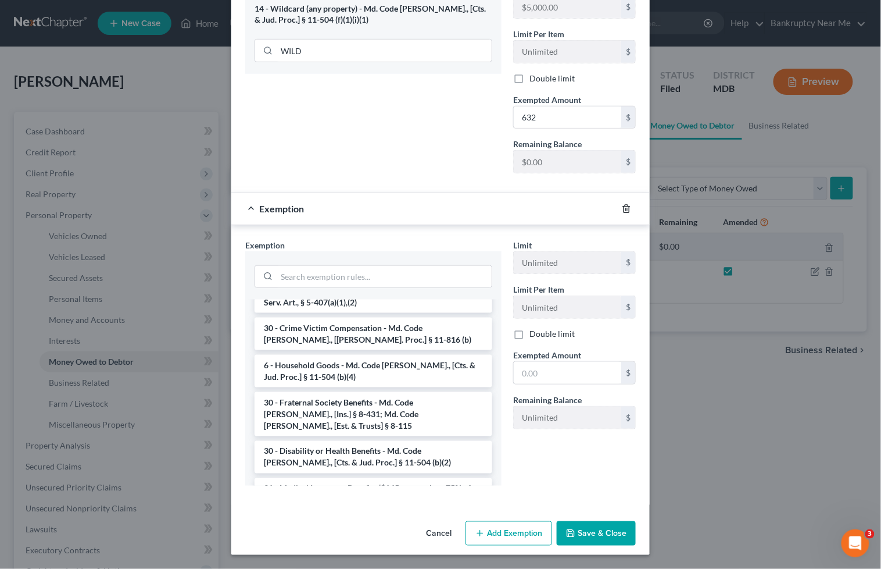
click at [622, 208] on icon "button" at bounding box center [626, 208] width 9 height 9
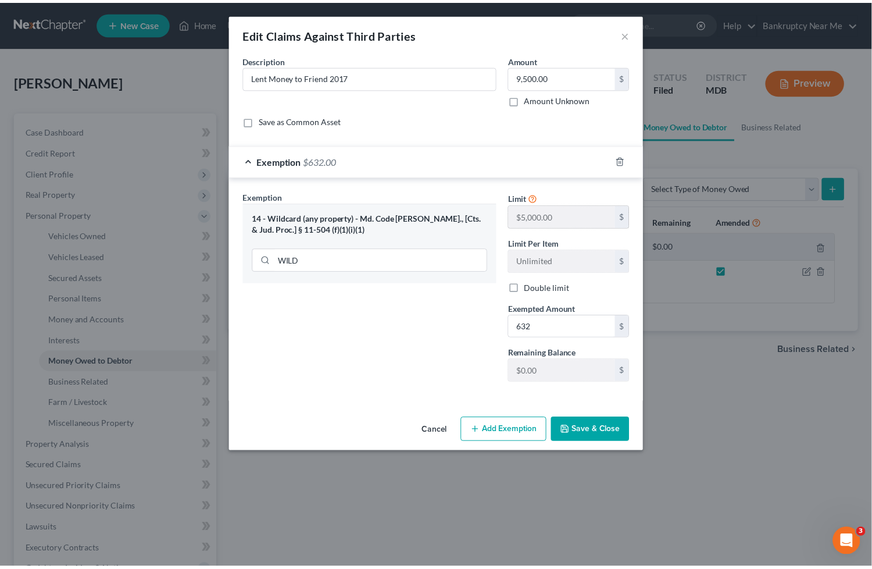
scroll to position [0, 0]
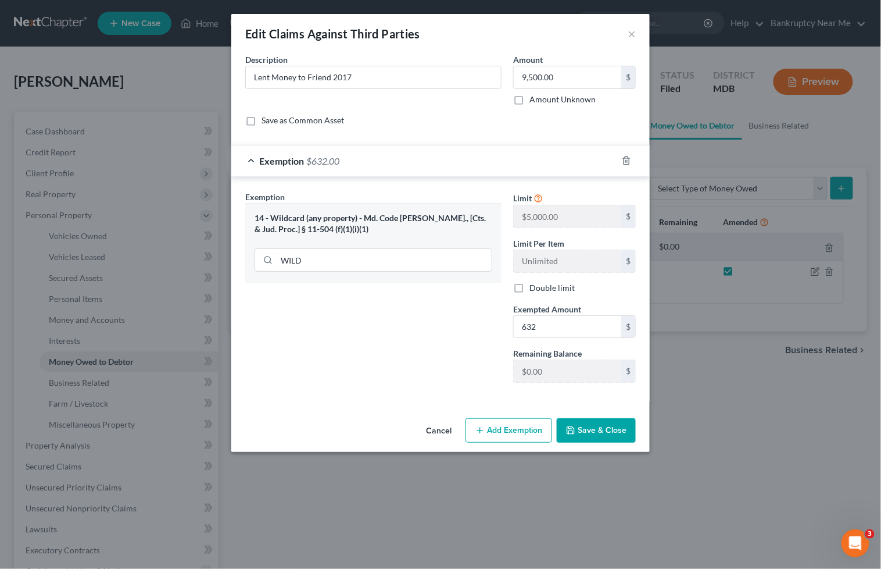
drag, startPoint x: 587, startPoint y: 439, endPoint x: 585, endPoint y: 429, distance: 10.2
click at [586, 439] on button "Save & Close" at bounding box center [596, 430] width 79 height 24
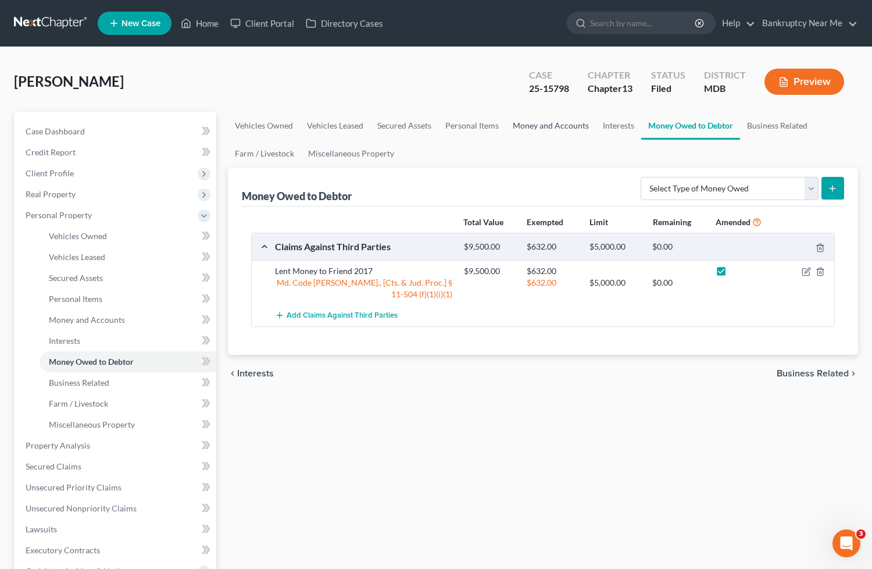
click at [545, 123] on link "Money and Accounts" at bounding box center [551, 126] width 90 height 28
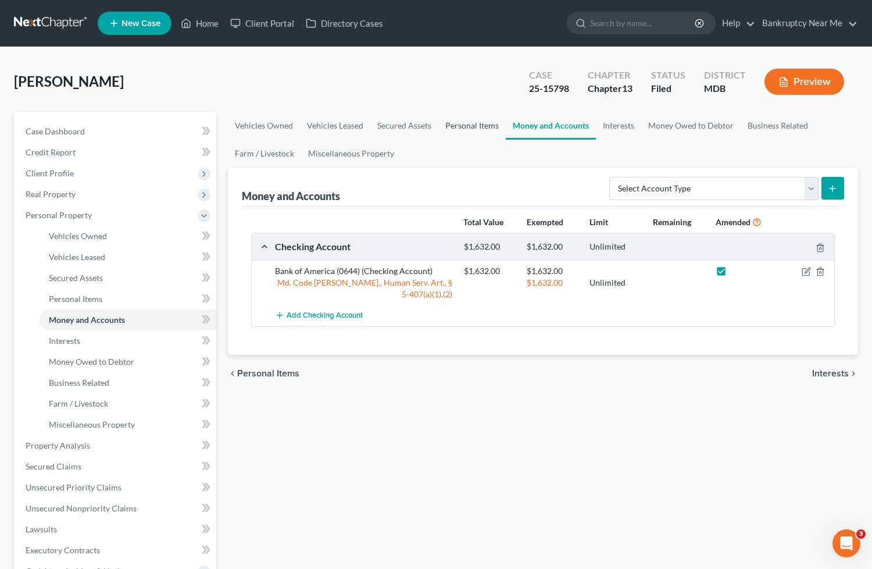
click at [475, 123] on link "Personal Items" at bounding box center [471, 126] width 67 height 28
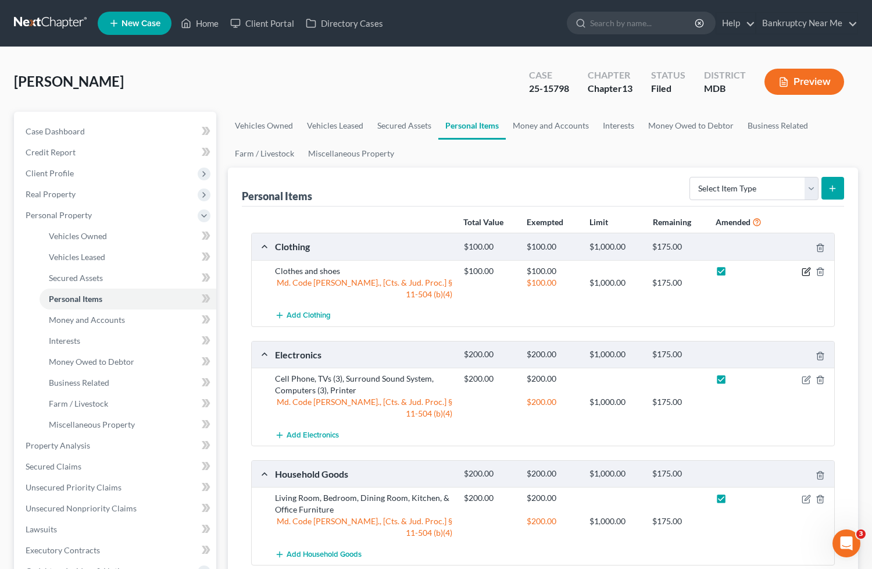
click at [802, 272] on icon "button" at bounding box center [805, 272] width 7 height 7
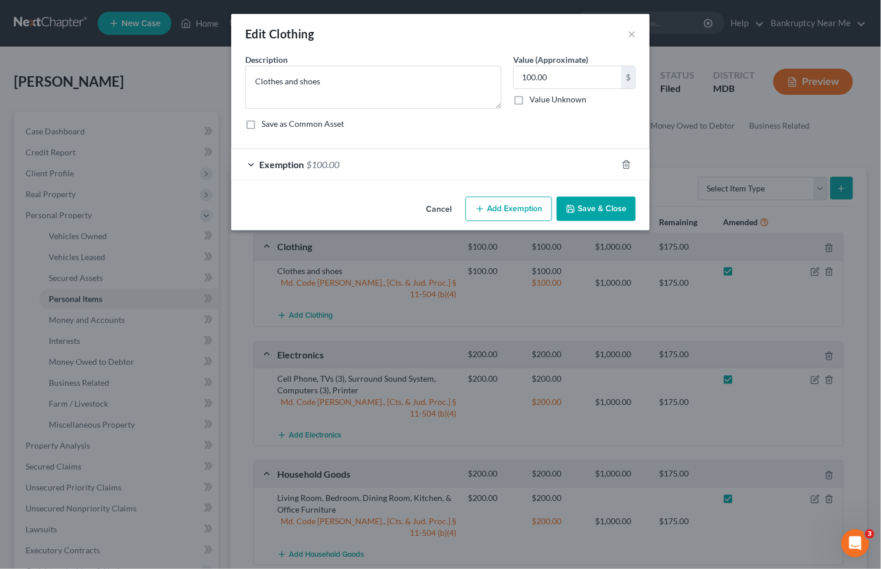
click at [546, 178] on div "Exemption $100.00" at bounding box center [424, 164] width 386 height 31
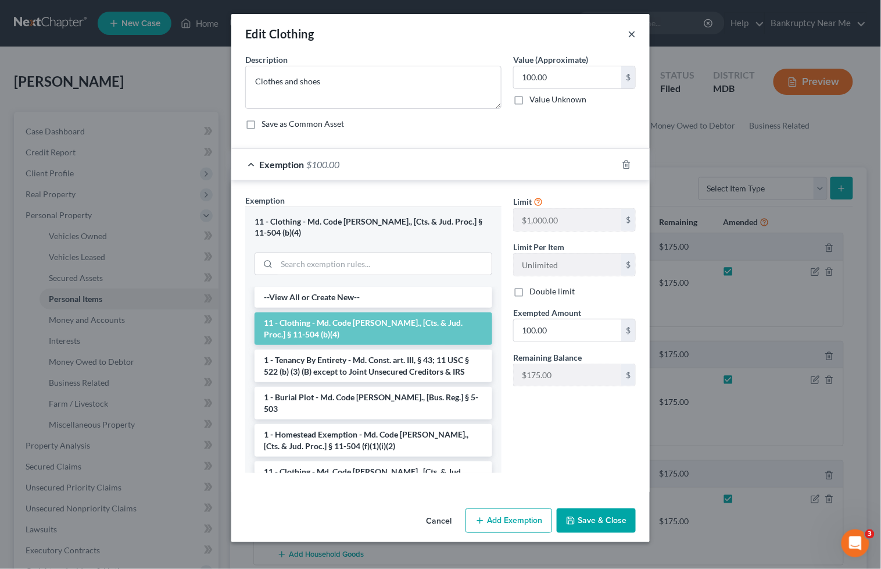
click at [629, 32] on button "×" at bounding box center [632, 34] width 8 height 14
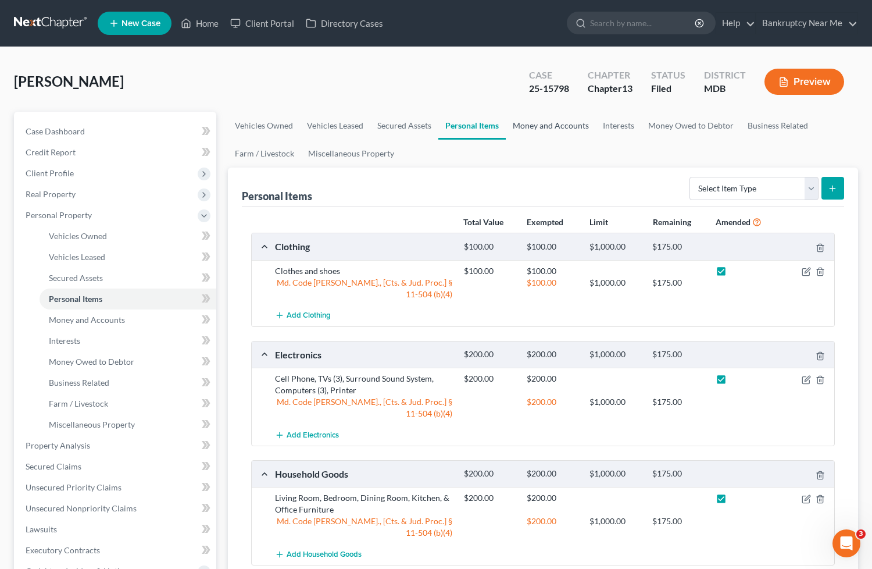
click at [561, 128] on link "Money and Accounts" at bounding box center [551, 126] width 90 height 28
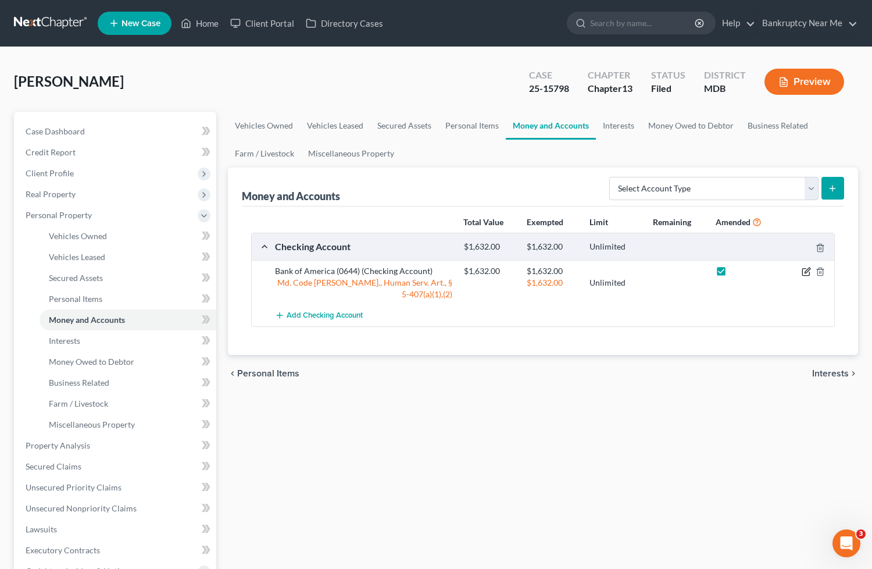
click at [802, 273] on icon "button" at bounding box center [806, 271] width 9 height 9
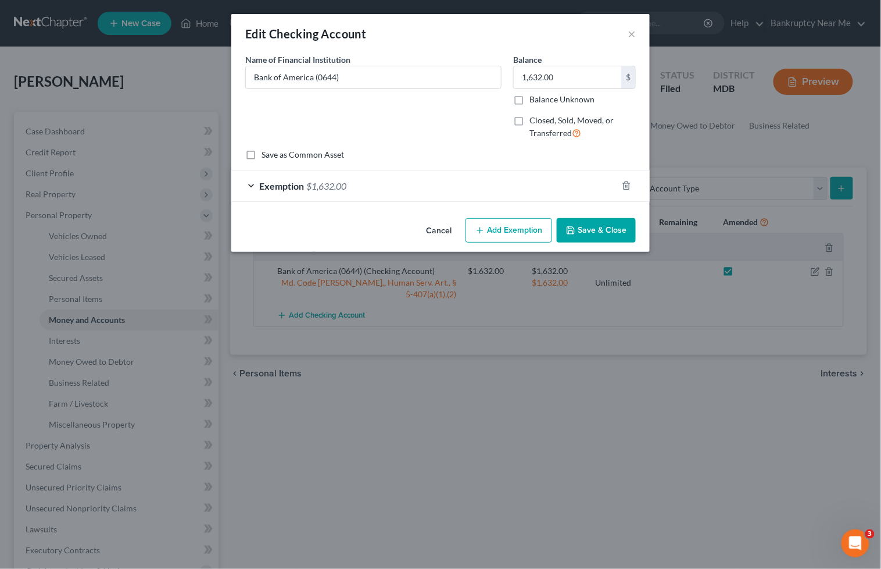
click at [405, 185] on div "Exemption $1,632.00" at bounding box center [424, 185] width 386 height 31
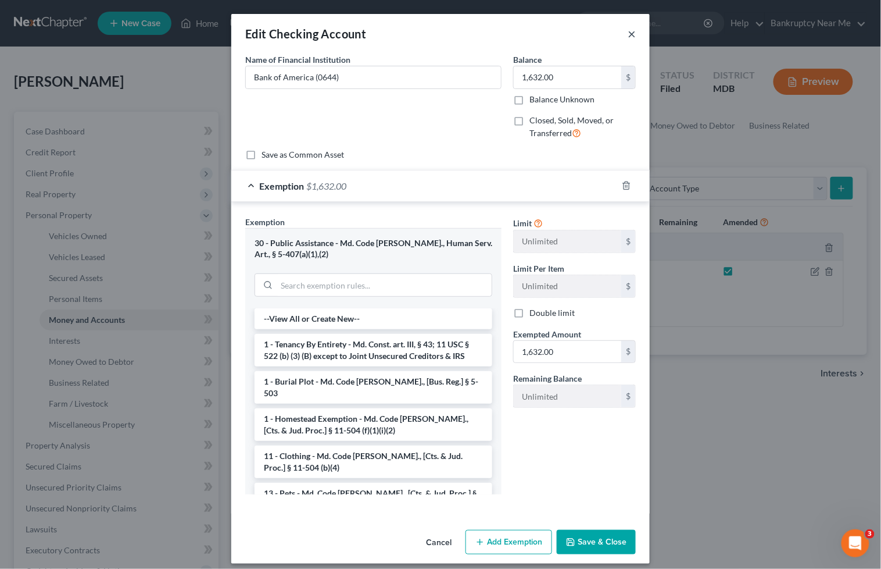
click at [628, 33] on button "×" at bounding box center [632, 34] width 8 height 14
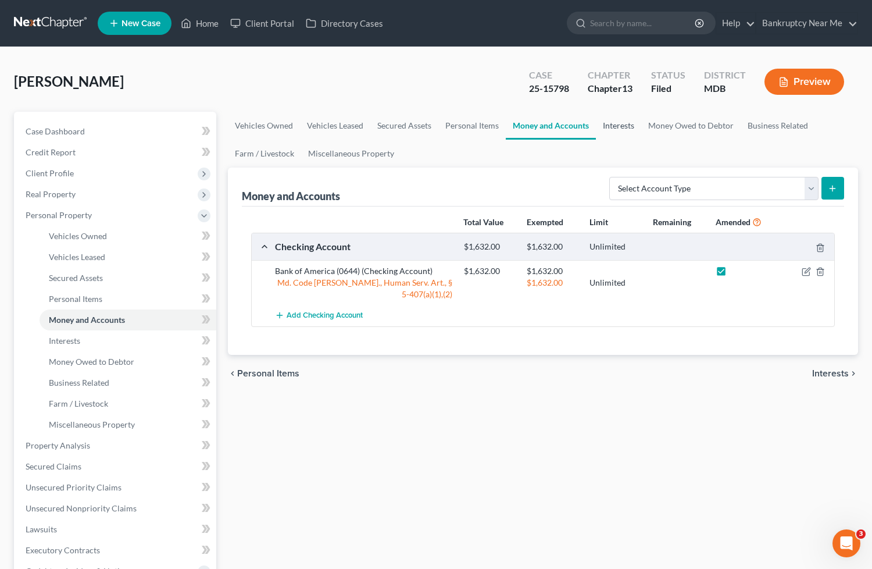
click at [608, 123] on link "Interests" at bounding box center [618, 126] width 45 height 28
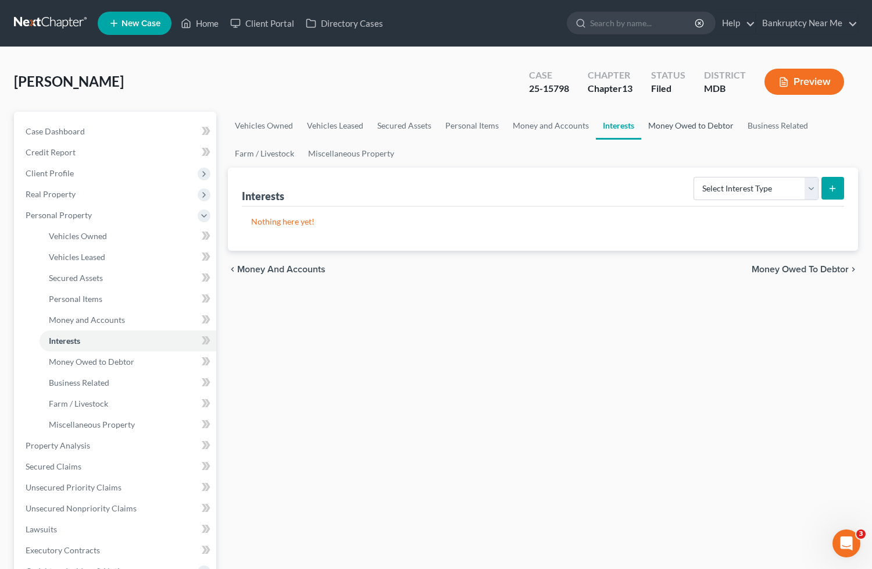
click at [655, 122] on link "Money Owed to Debtor" at bounding box center [690, 126] width 99 height 28
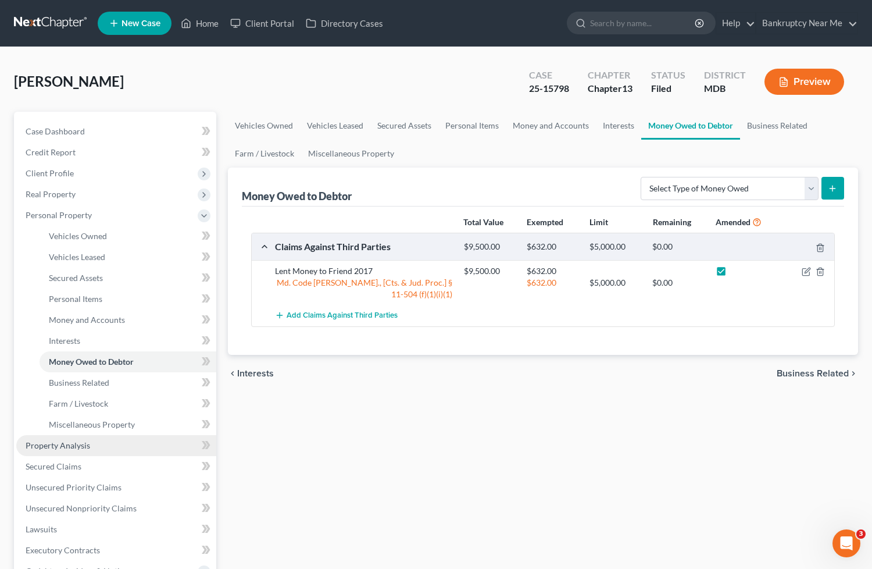
click at [94, 448] on link "Property Analysis" at bounding box center [116, 445] width 200 height 21
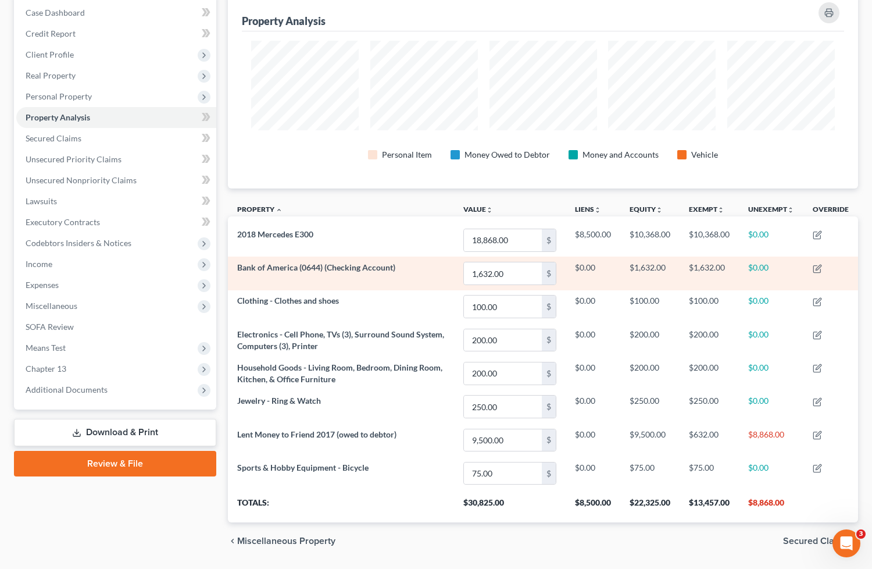
scroll to position [89, 0]
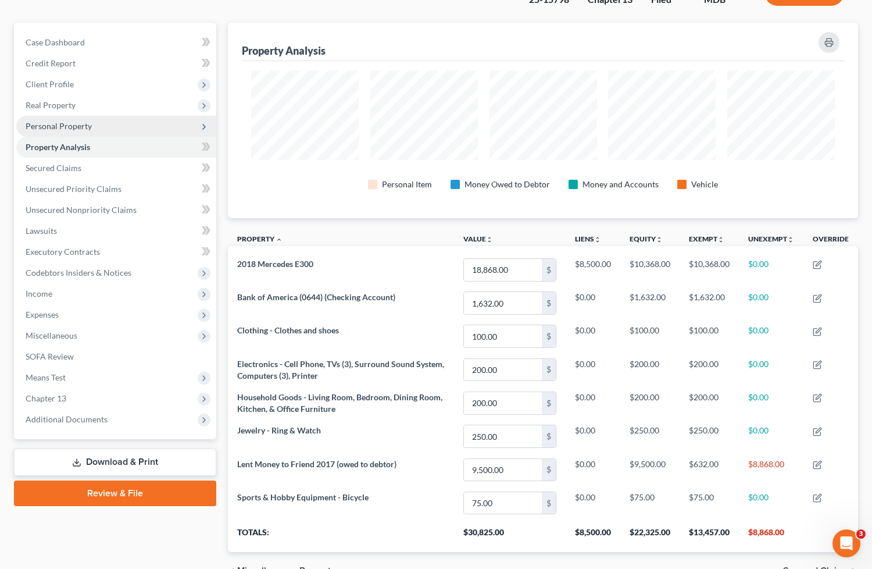
click at [102, 125] on span "Personal Property" at bounding box center [116, 126] width 200 height 21
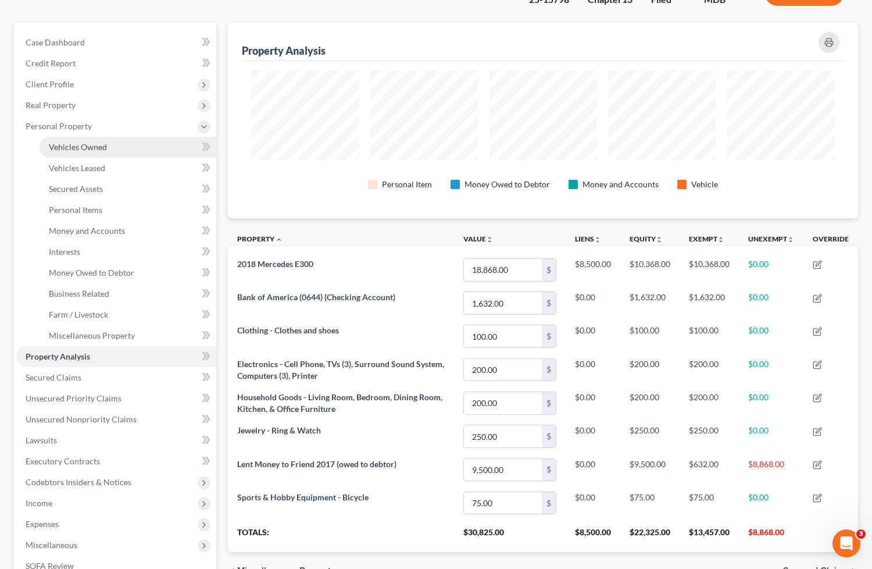
click at [90, 148] on span "Vehicles Owned" at bounding box center [78, 147] width 58 height 10
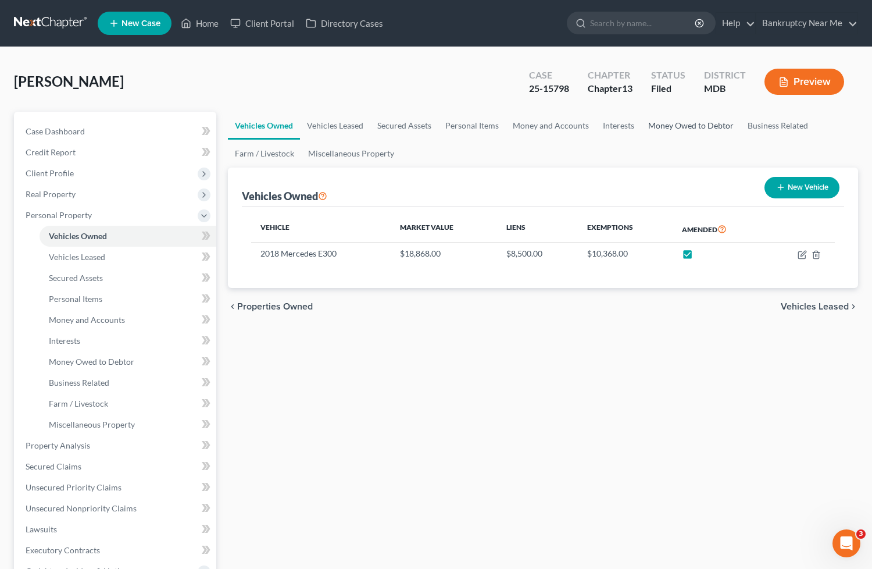
click at [702, 122] on link "Money Owed to Debtor" at bounding box center [690, 126] width 99 height 28
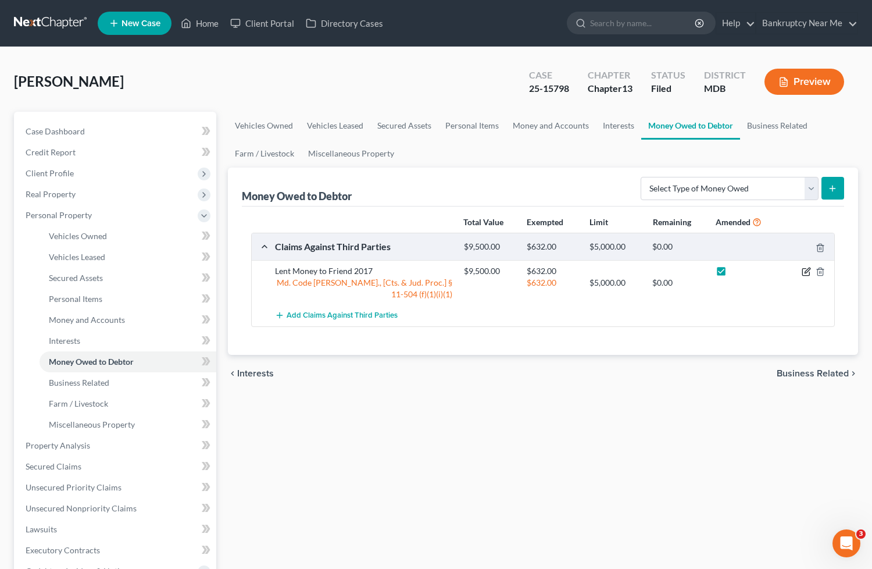
click at [803, 274] on icon "button" at bounding box center [806, 271] width 9 height 9
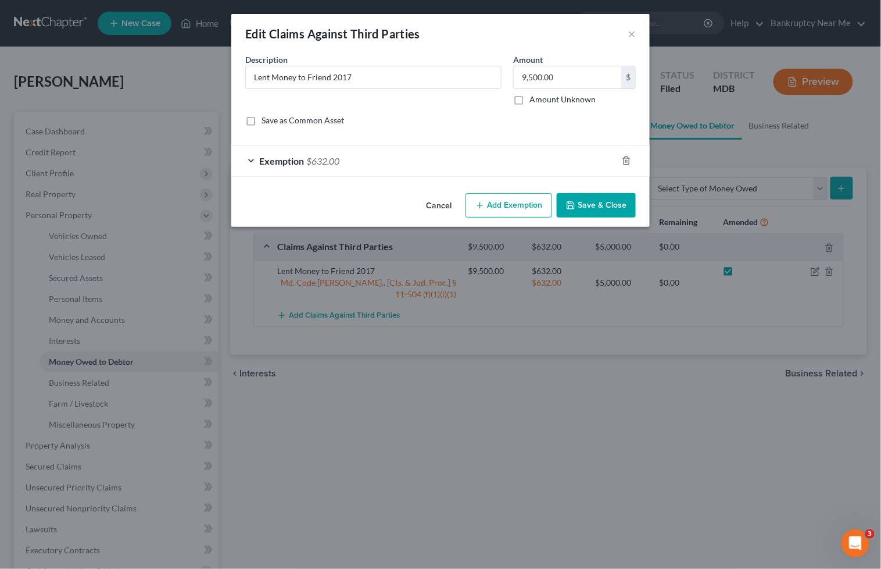
click at [491, 207] on button "Add Exemption" at bounding box center [509, 205] width 87 height 24
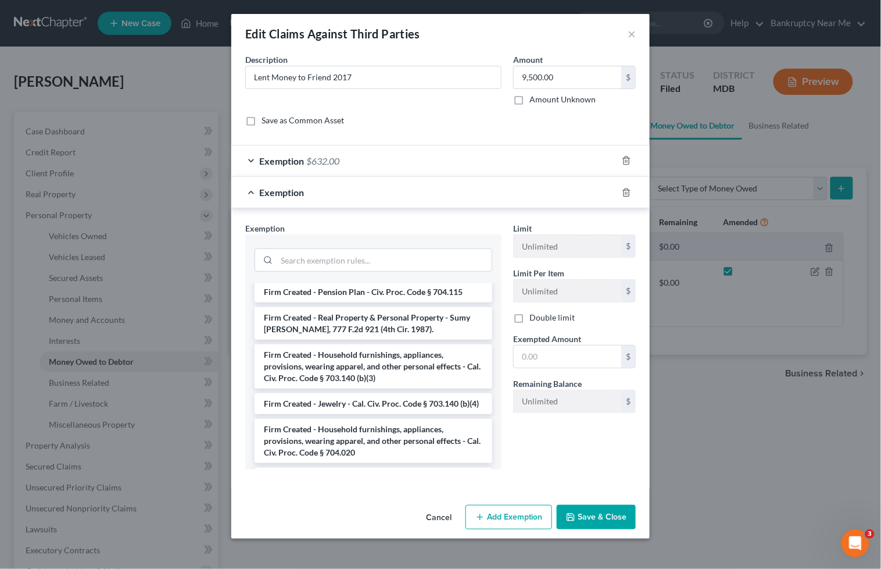
scroll to position [1163, 0]
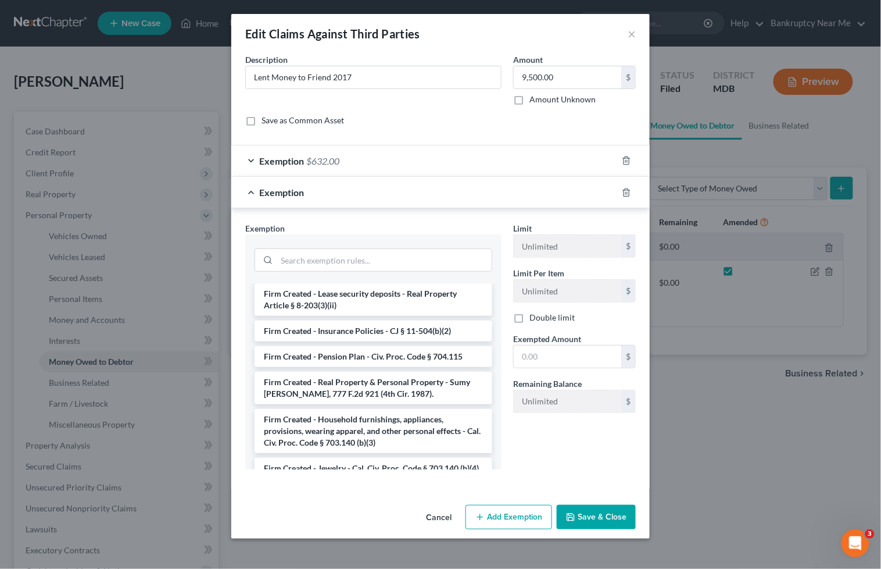
drag, startPoint x: 590, startPoint y: 514, endPoint x: 458, endPoint y: 516, distance: 131.4
click at [591, 513] on button "Save & Close" at bounding box center [596, 517] width 79 height 24
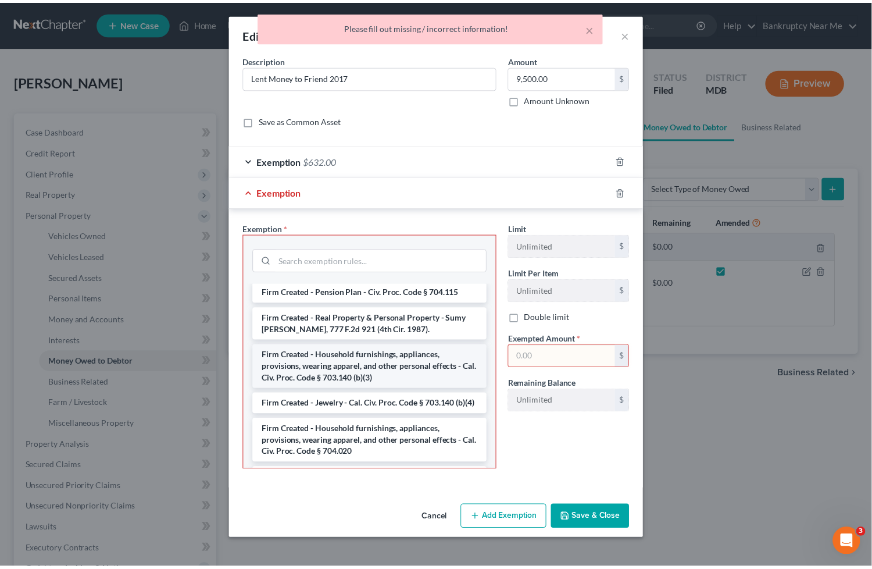
scroll to position [1242, 0]
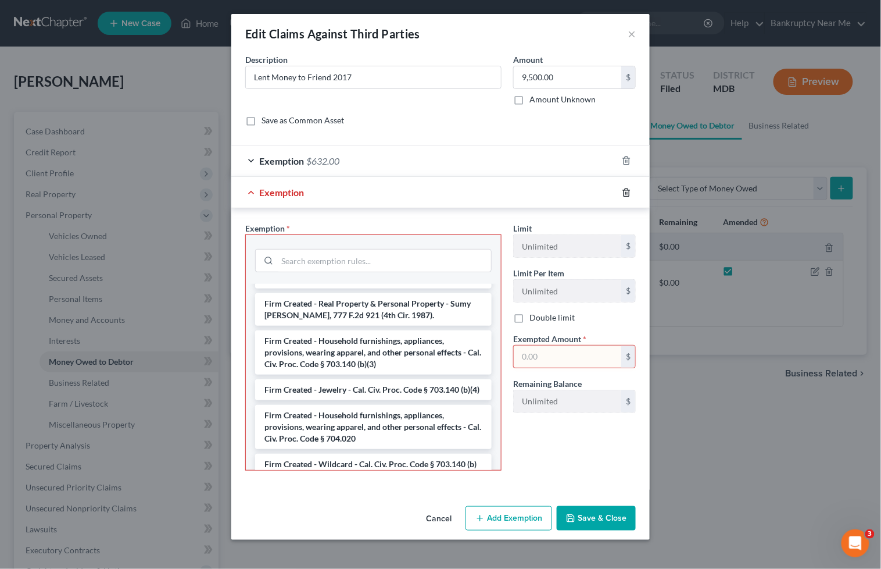
click at [627, 192] on line "button" at bounding box center [627, 193] width 0 height 2
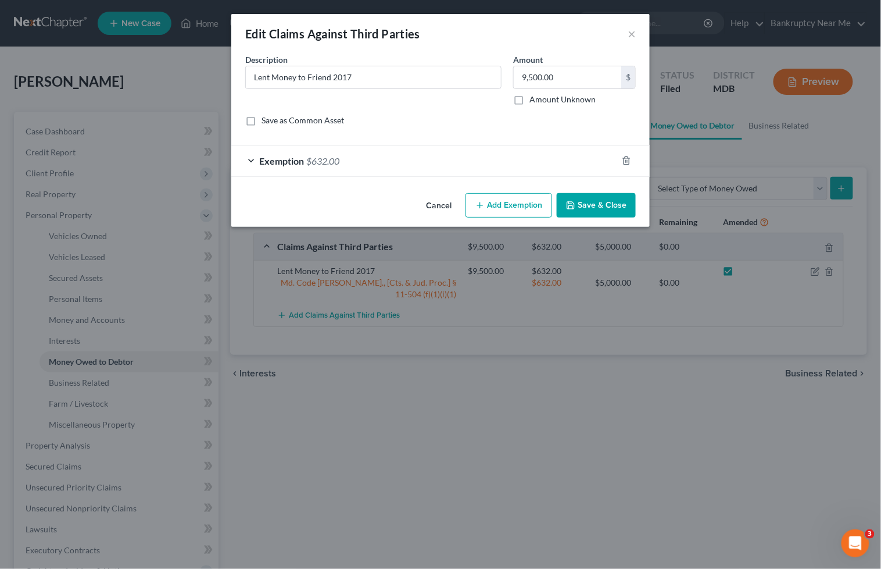
click at [606, 197] on button "Save & Close" at bounding box center [596, 205] width 79 height 24
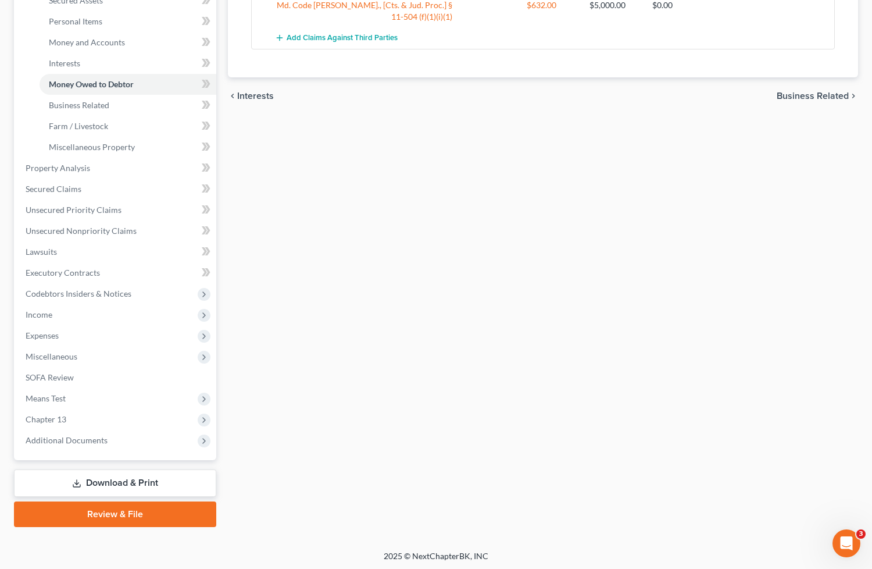
click at [148, 489] on link "Download & Print" at bounding box center [115, 482] width 202 height 27
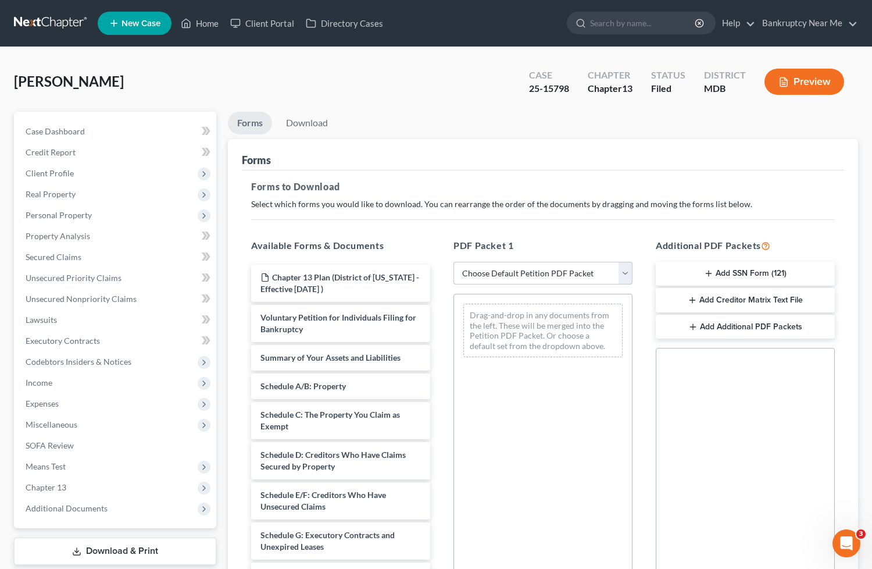
drag, startPoint x: 537, startPoint y: 270, endPoint x: 539, endPoint y: 276, distance: 6.3
click at [537, 270] on select "Choose Default Petition PDF Packet Complete Bankruptcy Petition (all forms and …" at bounding box center [542, 273] width 179 height 23
select select "2"
click at [453, 262] on select "Choose Default Petition PDF Packet Complete Bankruptcy Petition (all forms and …" at bounding box center [542, 273] width 179 height 23
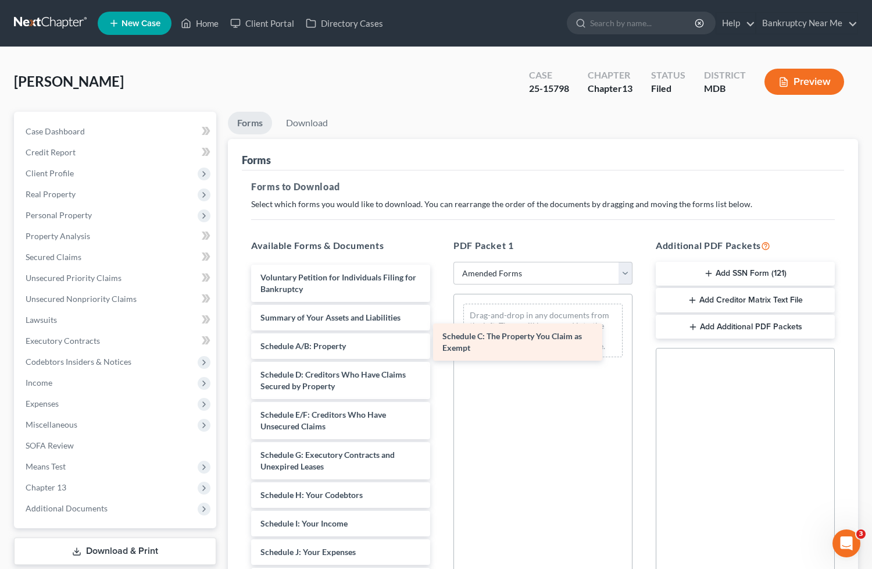
drag, startPoint x: 344, startPoint y: 373, endPoint x: 521, endPoint y: 341, distance: 180.7
click at [440, 334] on div "Schedule C: The Property You Claim as Exempt Voluntary Petition for Individuals…" at bounding box center [341, 538] width 198 height 546
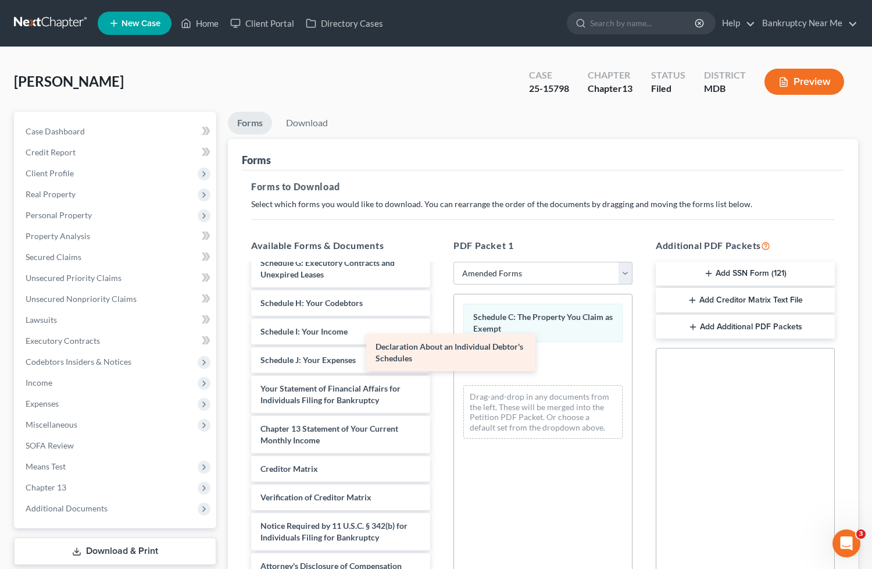
scroll to position [192, 0]
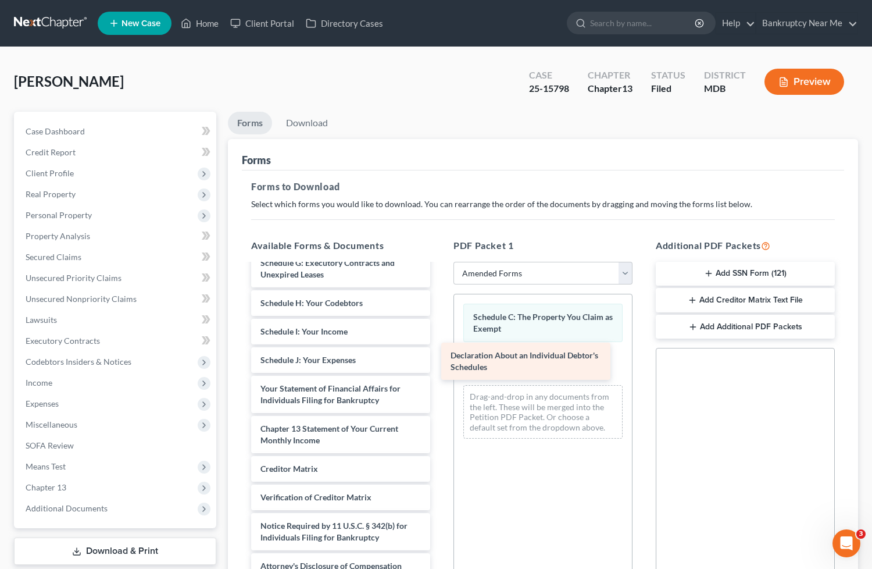
drag, startPoint x: 353, startPoint y: 358, endPoint x: 574, endPoint y: 370, distance: 220.7
click at [440, 367] on div "Declaration About an Individual Debtor's Schedules Voluntary Petition for Indiv…" at bounding box center [341, 326] width 198 height 506
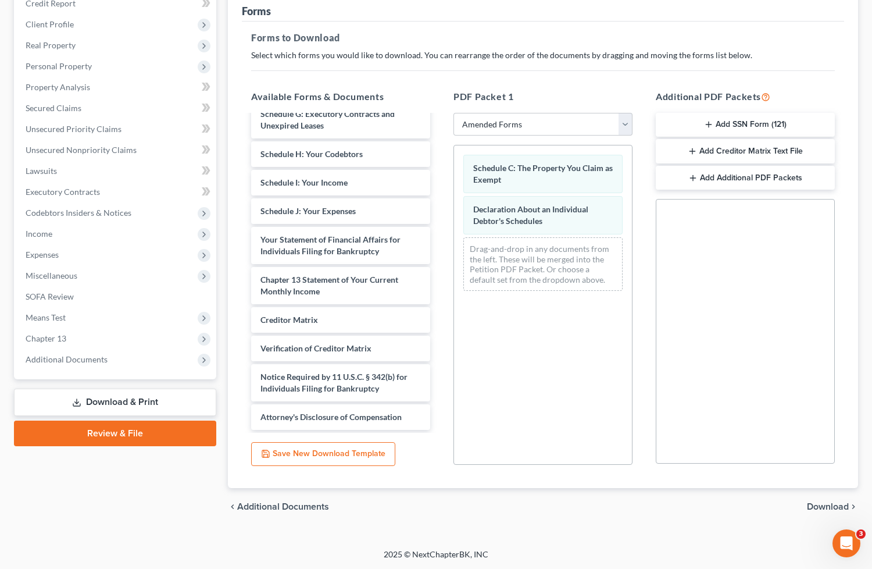
click at [818, 503] on span "Download" at bounding box center [828, 506] width 42 height 9
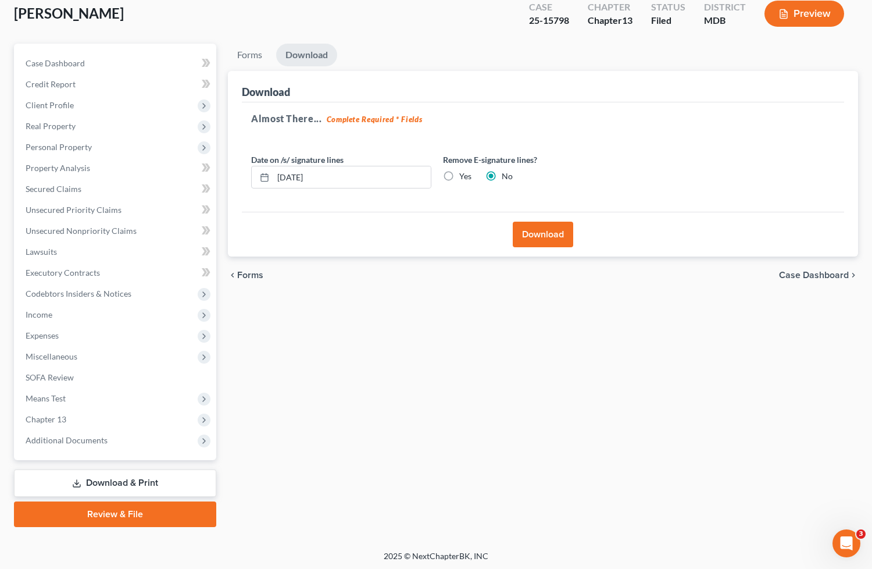
click at [551, 240] on button "Download" at bounding box center [543, 235] width 60 height 26
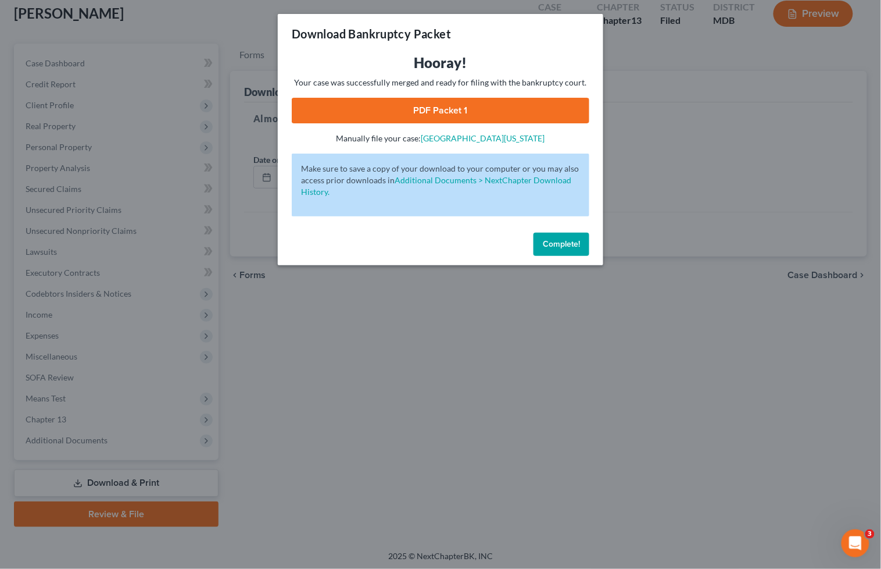
click at [449, 105] on link "PDF Packet 1" at bounding box center [441, 111] width 298 height 26
click at [555, 252] on button "Complete!" at bounding box center [562, 244] width 56 height 23
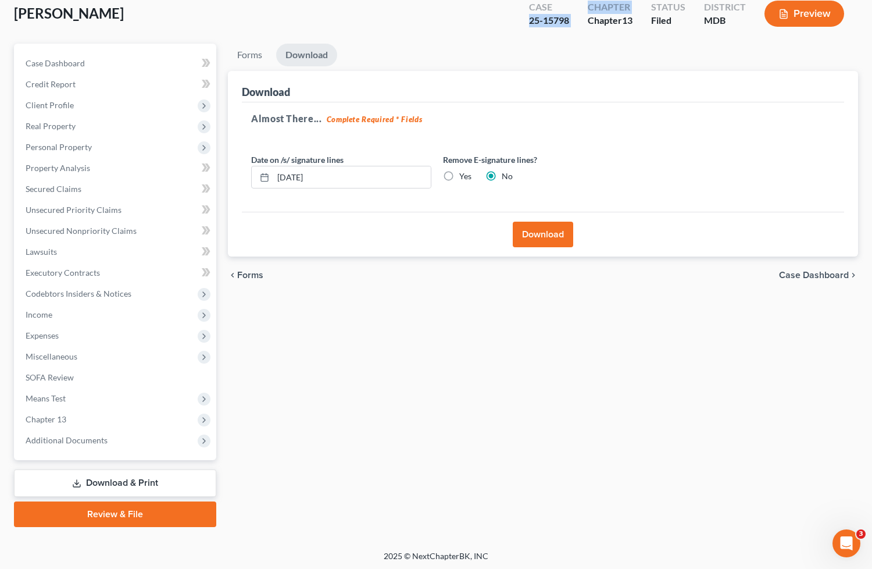
drag, startPoint x: 582, startPoint y: 24, endPoint x: 537, endPoint y: 24, distance: 45.3
click at [524, 26] on div "Case 25-15798 Chapter Chapter 13 Status Filed District MDB Preview" at bounding box center [689, 15] width 338 height 34
click at [537, 24] on div "25-15798" at bounding box center [549, 20] width 40 height 13
drag, startPoint x: 569, startPoint y: 19, endPoint x: 524, endPoint y: 19, distance: 44.8
click at [524, 19] on div "Case 25-15798" at bounding box center [549, 15] width 59 height 34
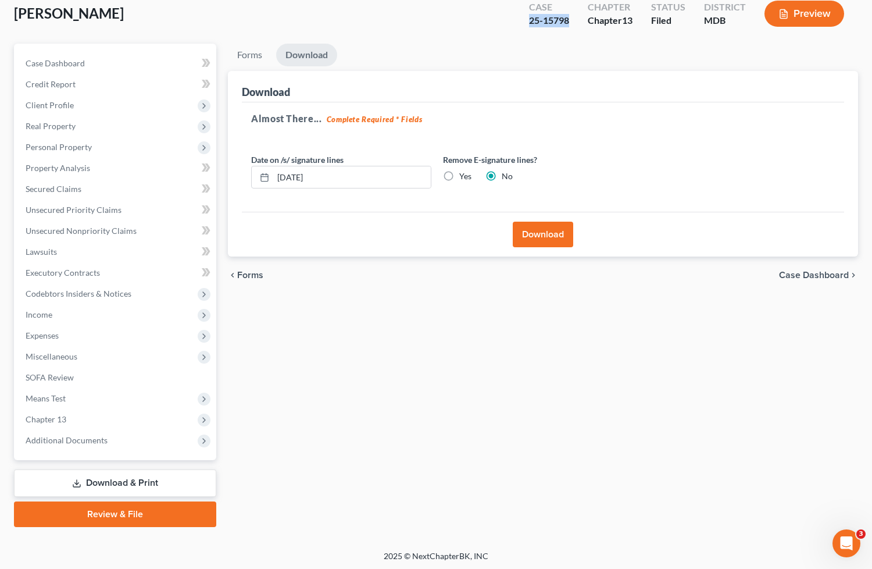
copy div "25-15798"
click at [147, 56] on link "Case Dashboard" at bounding box center [116, 63] width 200 height 21
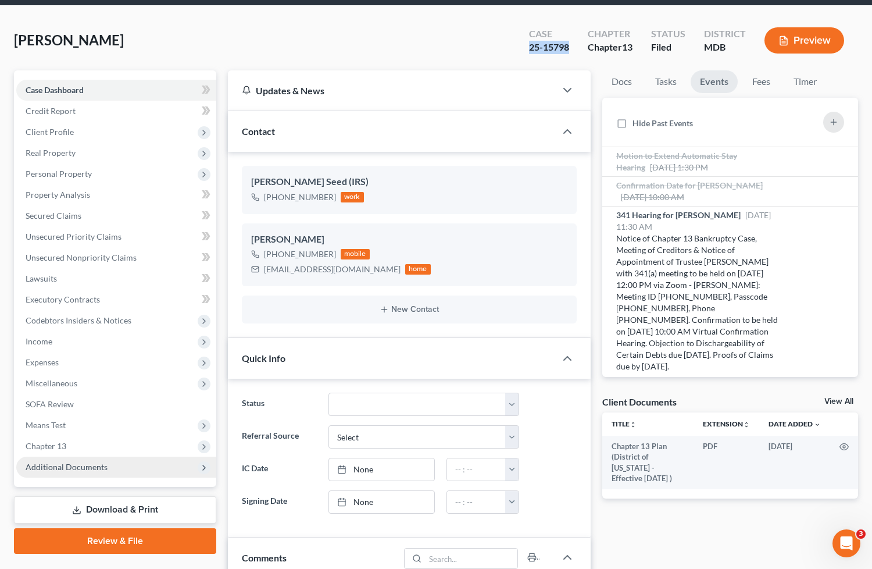
scroll to position [65, 0]
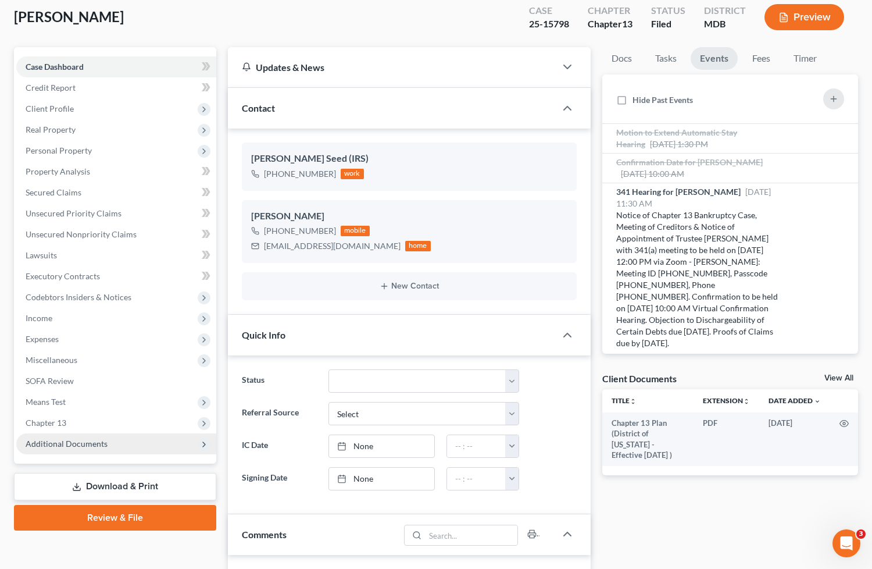
drag, startPoint x: 83, startPoint y: 441, endPoint x: 119, endPoint y: 438, distance: 35.6
click at [83, 441] on span "Additional Documents" at bounding box center [67, 443] width 82 height 10
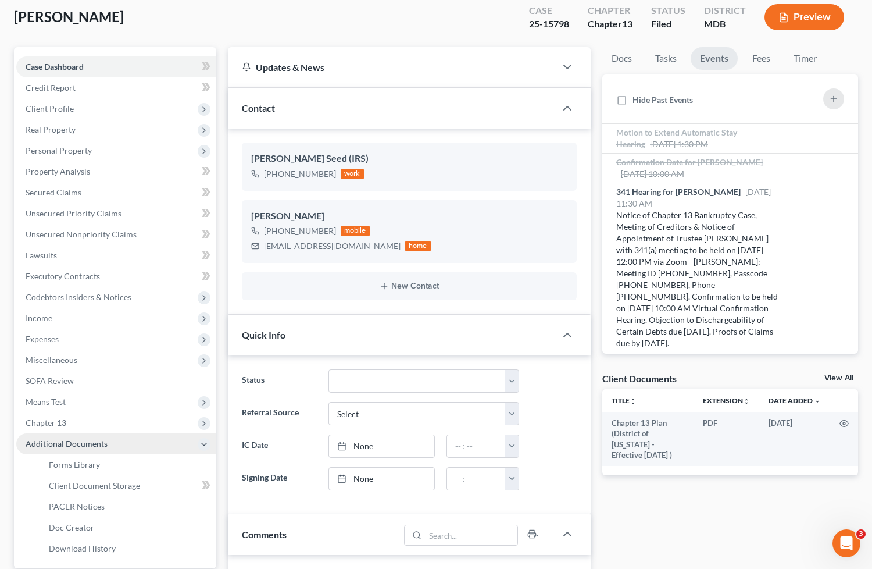
drag, startPoint x: 115, startPoint y: 426, endPoint x: 112, endPoint y: 452, distance: 25.8
click at [116, 426] on span "Chapter 13" at bounding box center [116, 422] width 200 height 21
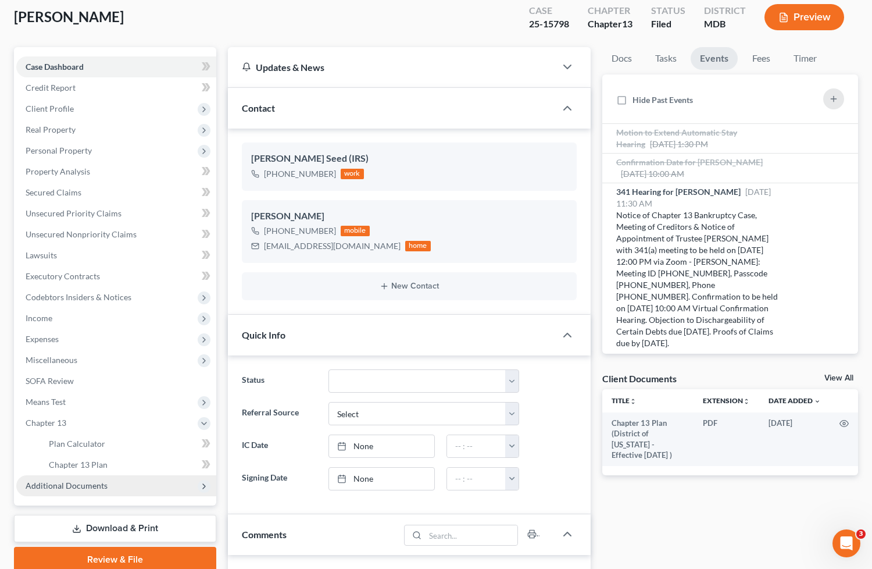
drag, startPoint x: 76, startPoint y: 487, endPoint x: 131, endPoint y: 477, distance: 56.0
click at [76, 487] on span "Additional Documents" at bounding box center [67, 485] width 82 height 10
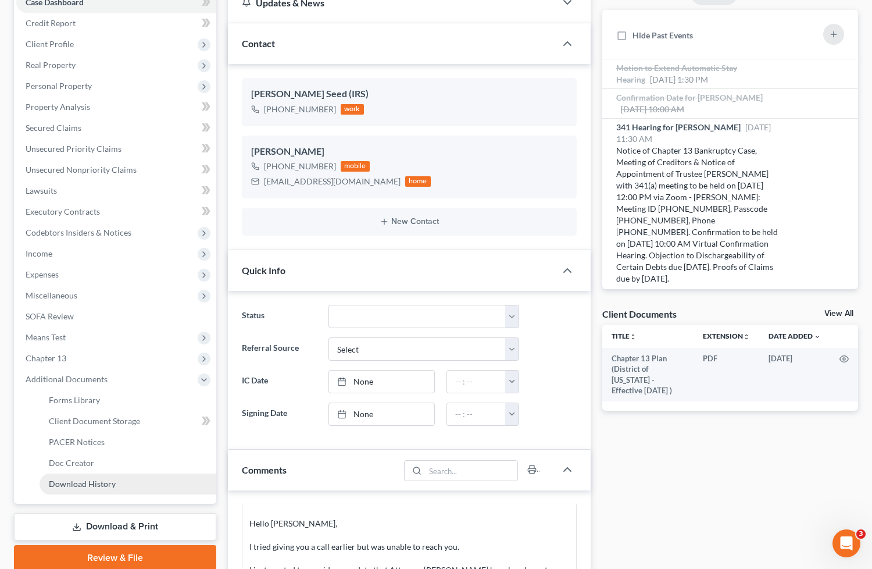
click at [150, 483] on link "Download History" at bounding box center [128, 483] width 177 height 21
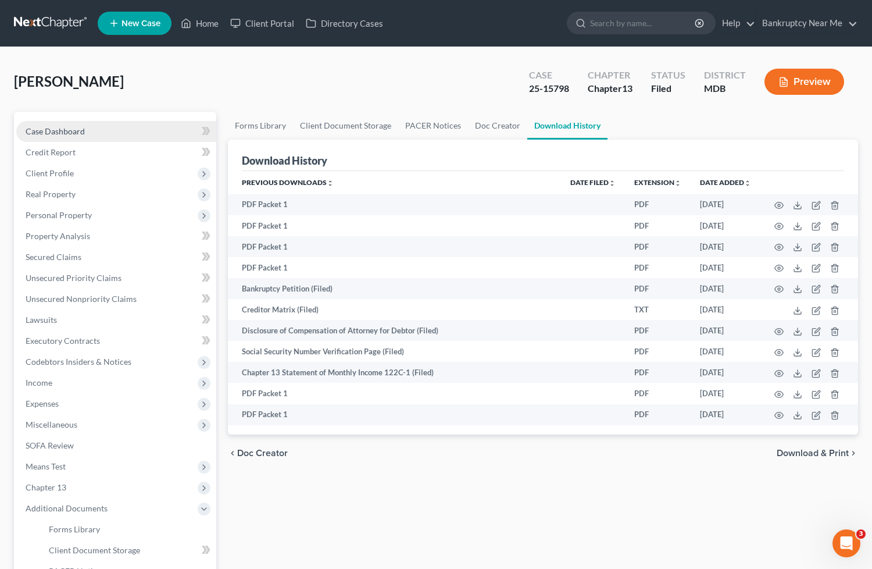
click at [60, 137] on link "Case Dashboard" at bounding box center [116, 131] width 200 height 21
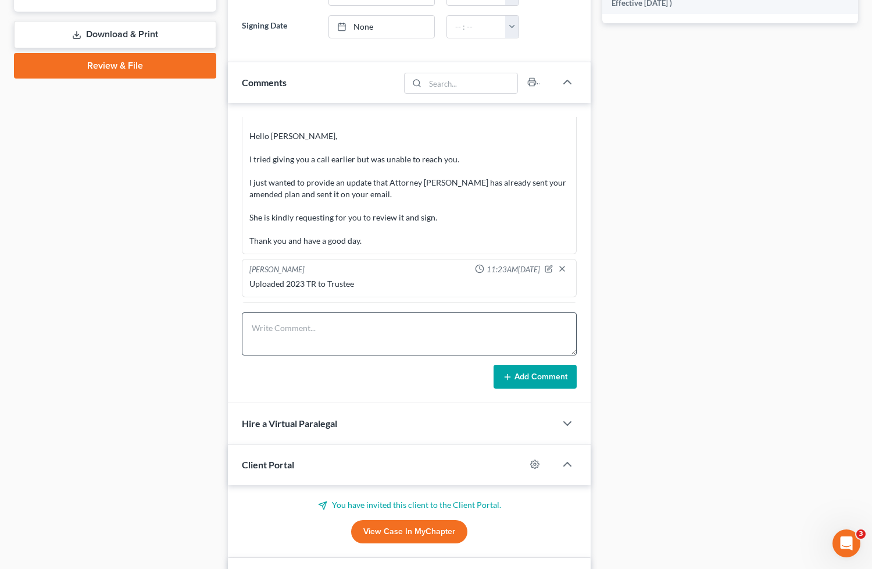
scroll to position [6083, 0]
click at [407, 326] on textarea at bounding box center [409, 333] width 335 height 43
type textarea "Amended c filed doc 27"
click at [520, 374] on button "Add Comment" at bounding box center [535, 377] width 83 height 24
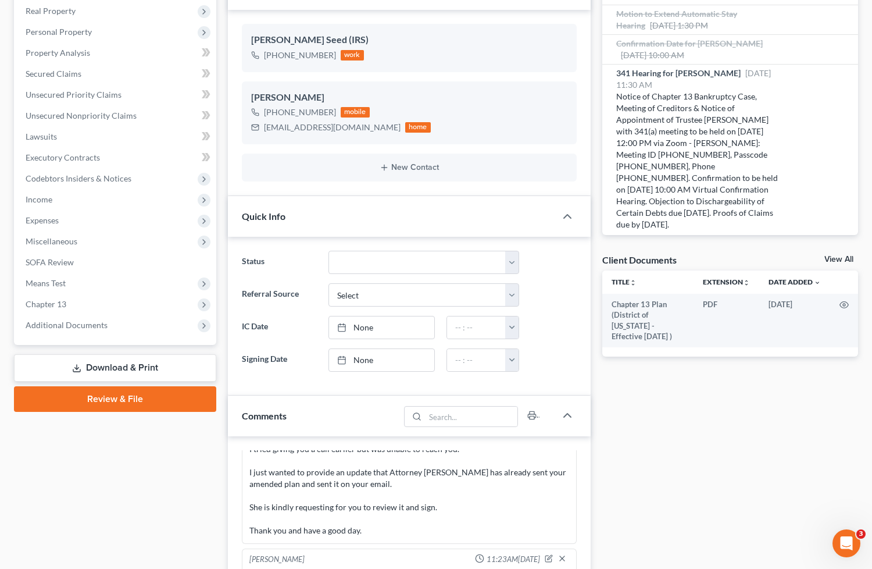
scroll to position [65, 0]
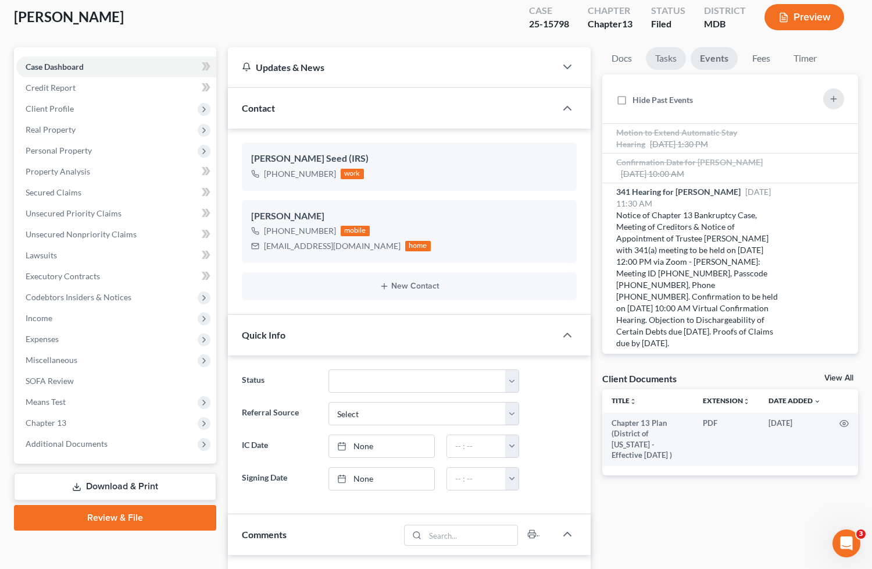
click at [652, 53] on link "Tasks" at bounding box center [666, 58] width 40 height 23
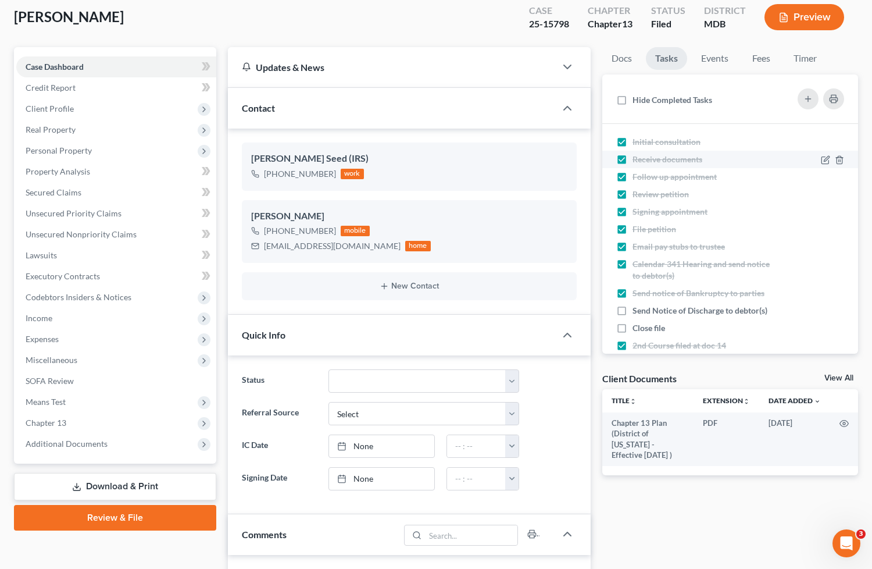
scroll to position [60, 0]
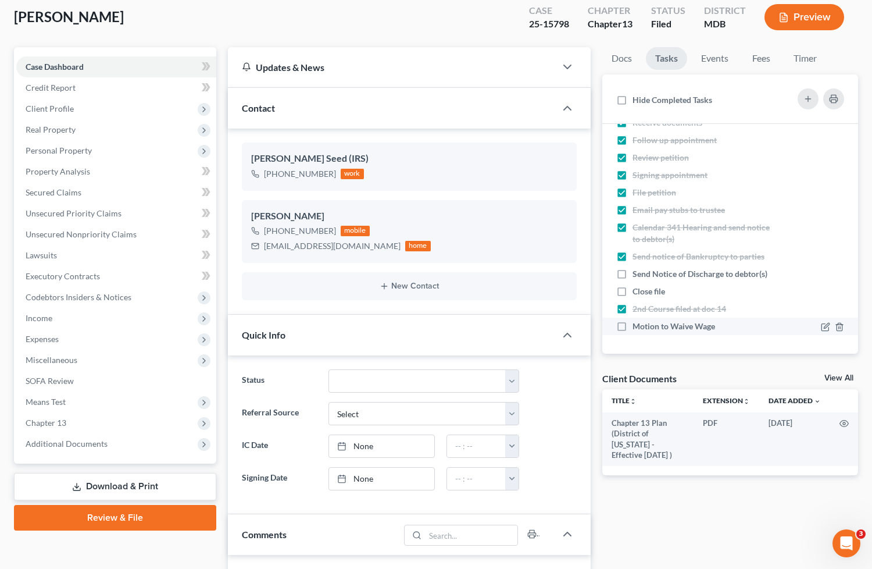
click at [633, 324] on label "Motion to Waive Wage" at bounding box center [679, 326] width 92 height 12
click at [637, 324] on input "Motion to Waive Wage" at bounding box center [641, 324] width 8 height 8
checkbox input "true"
click at [565, 19] on div "25-15798" at bounding box center [549, 23] width 40 height 13
drag, startPoint x: 569, startPoint y: 17, endPoint x: 516, endPoint y: 19, distance: 52.9
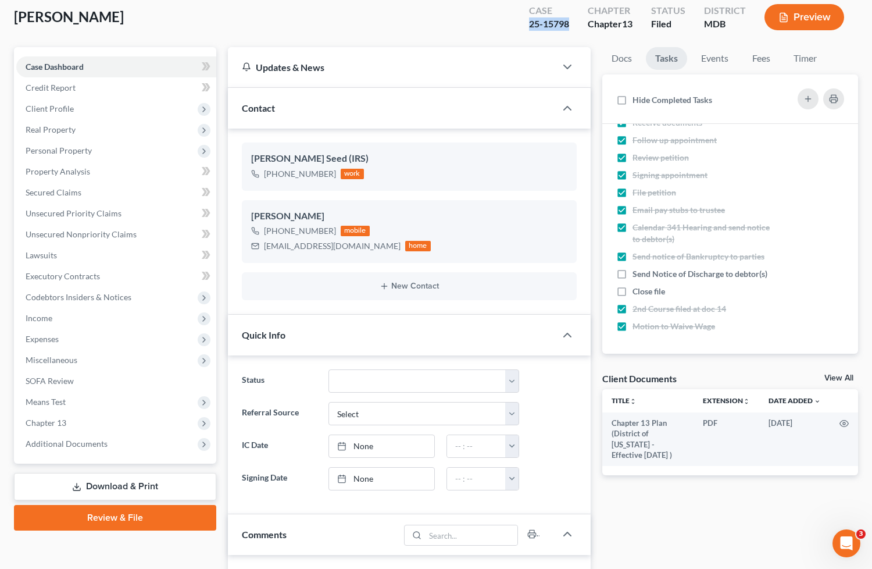
click at [516, 19] on div "Case 25-15798 Chapter Chapter 13 Status Filed District MDB Preview" at bounding box center [686, 17] width 343 height 41
copy div "25-15798"
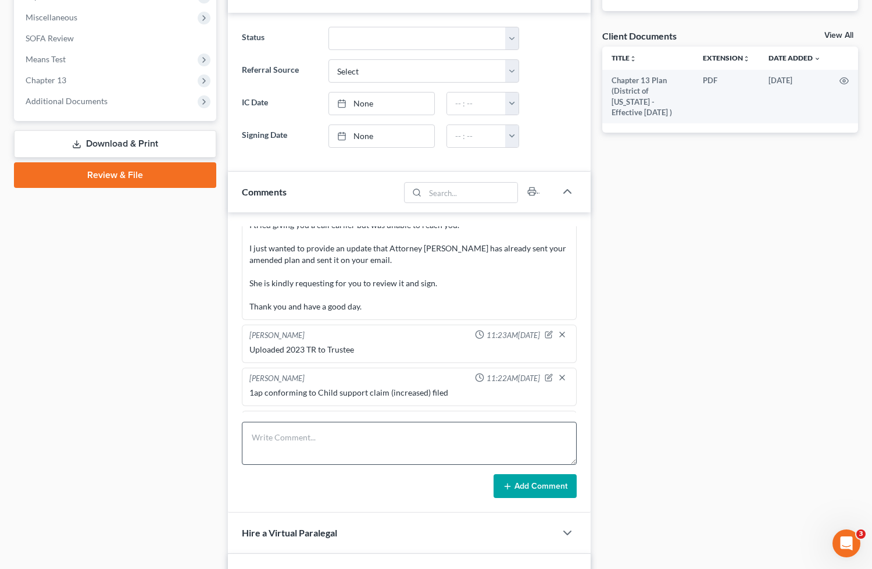
scroll to position [516, 0]
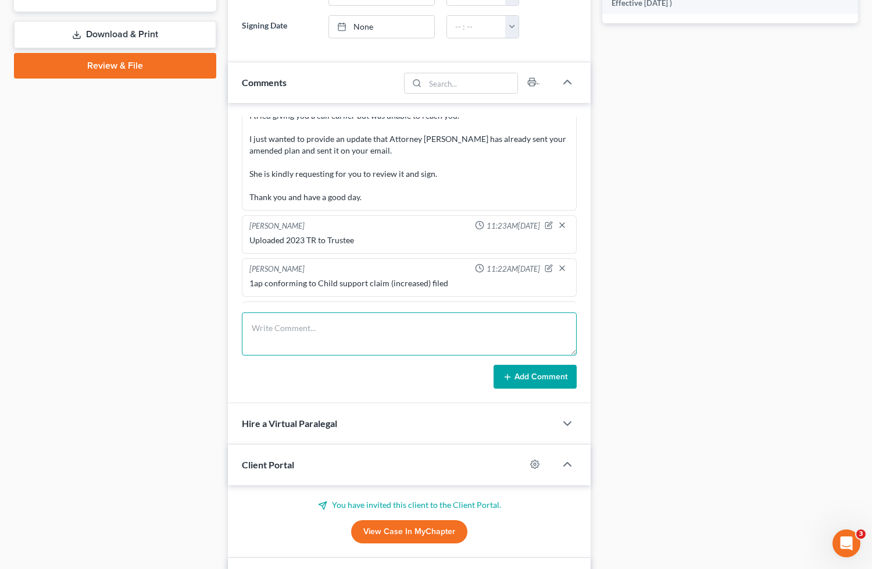
click at [310, 342] on textarea at bounding box center [409, 333] width 335 height 43
type textarea "Motion to waive wage order filed at doc 28"
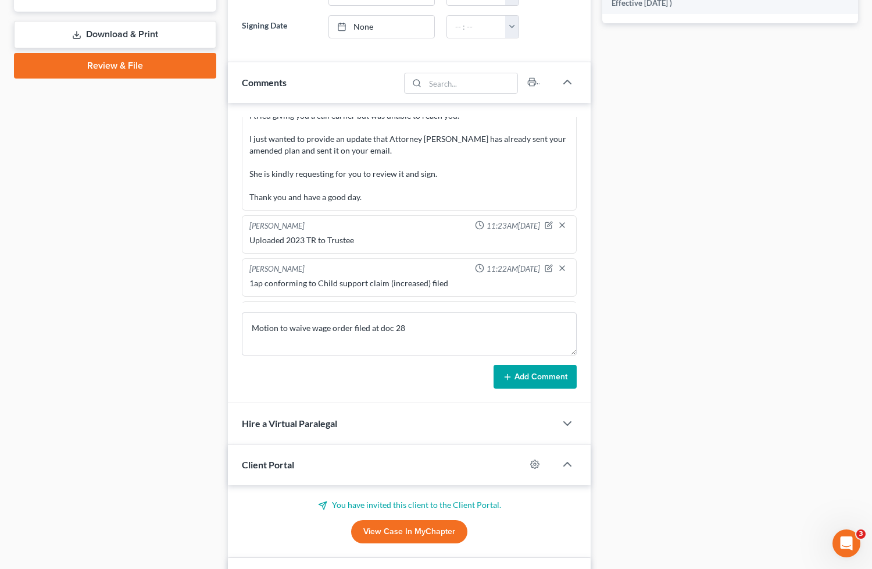
click at [552, 384] on button "Add Comment" at bounding box center [535, 377] width 83 height 24
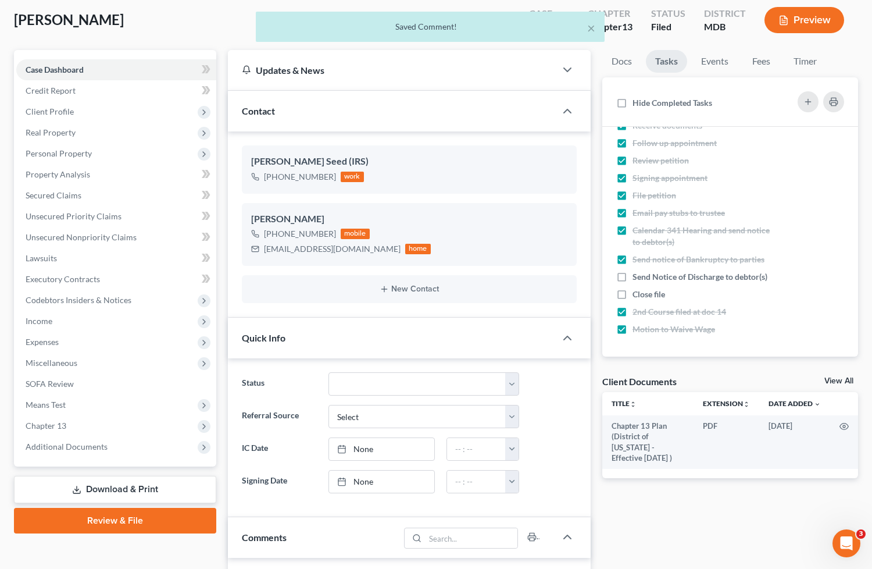
scroll to position [0, 0]
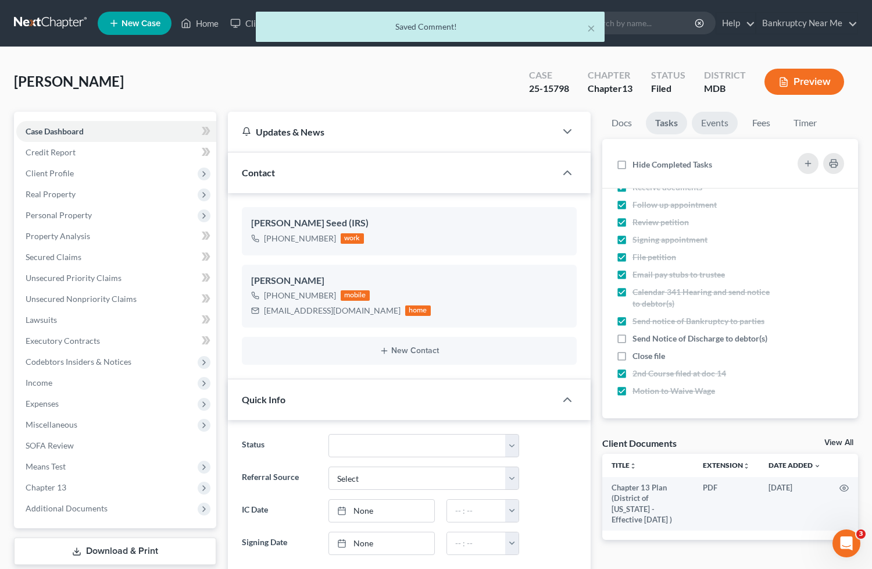
click at [718, 119] on link "Events" at bounding box center [715, 123] width 46 height 23
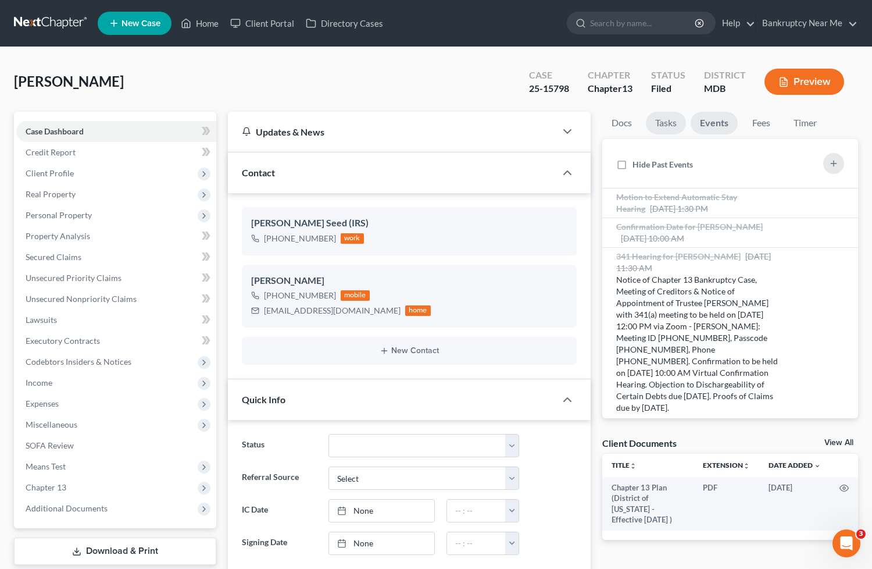
click at [676, 115] on link "Tasks" at bounding box center [666, 123] width 40 height 23
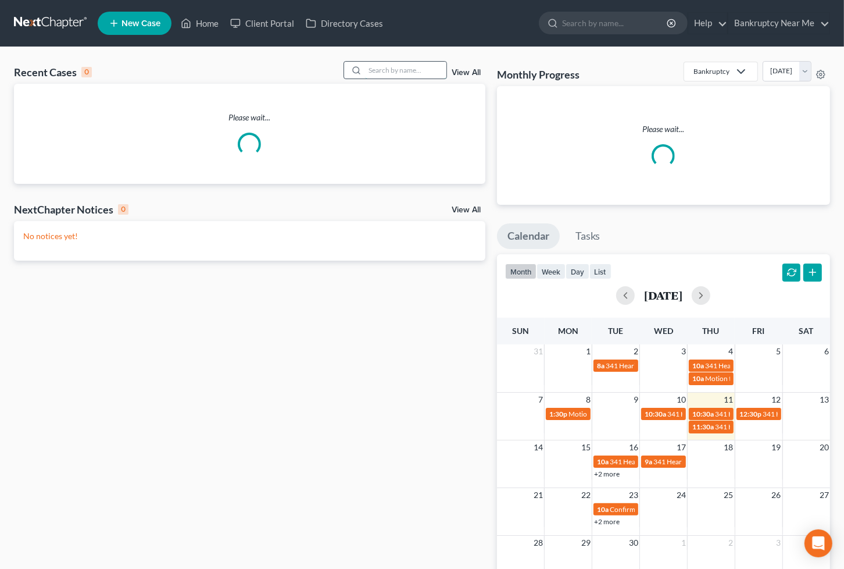
click at [434, 64] on input "search" at bounding box center [405, 70] width 81 height 17
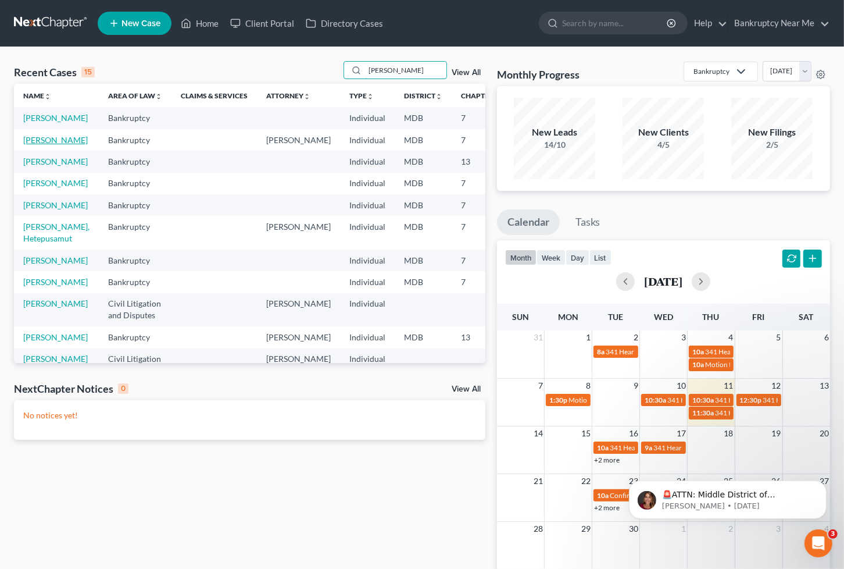
type input "johnson"
click at [45, 145] on link "Johnson, Kimberly" at bounding box center [55, 140] width 65 height 10
select select "4"
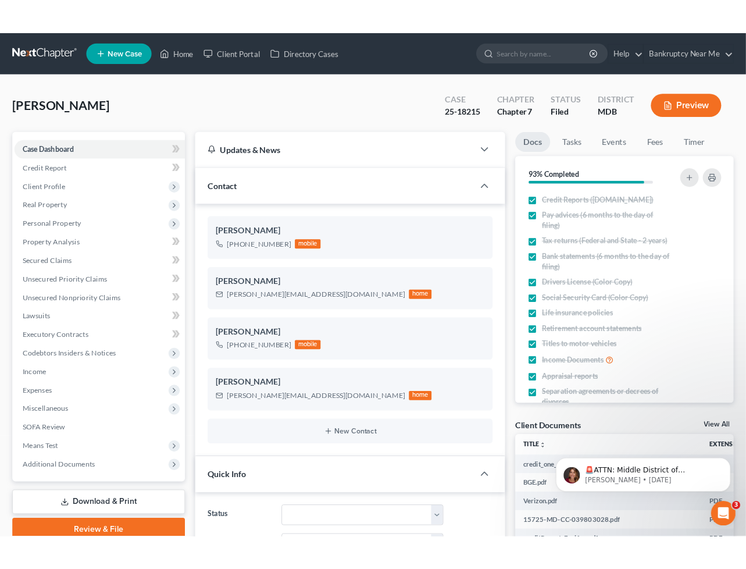
scroll to position [6578, 0]
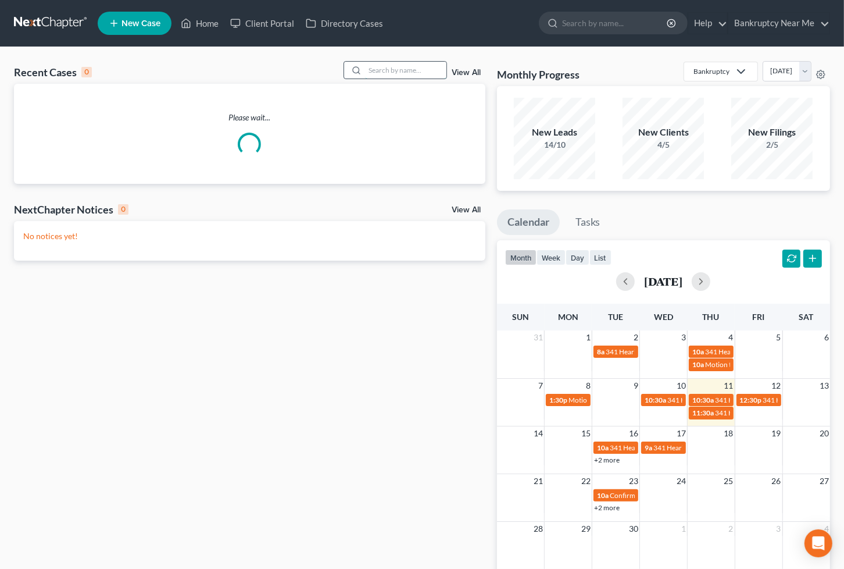
click at [402, 77] on input "search" at bounding box center [405, 70] width 81 height 17
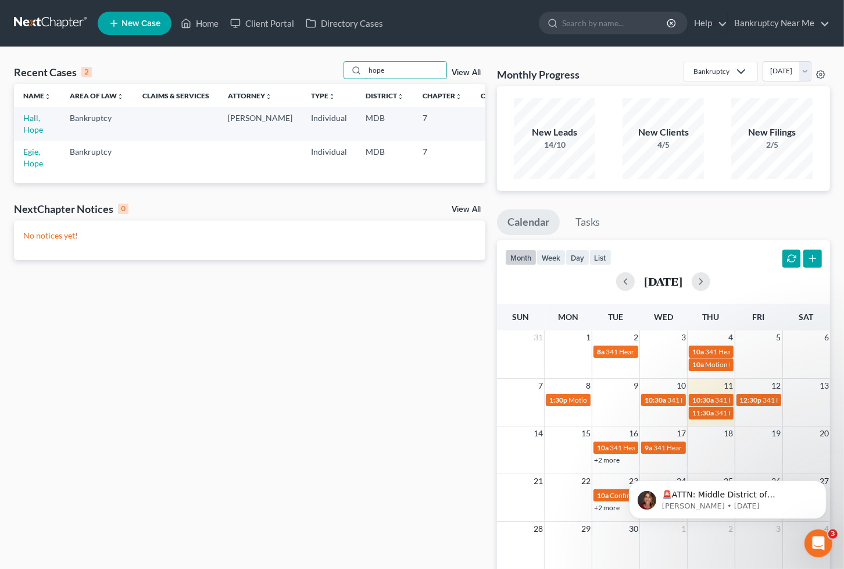
type input "hope"
click at [31, 123] on td "Hall, Hope" at bounding box center [37, 123] width 47 height 33
click at [30, 118] on link "Hall, Hope" at bounding box center [33, 124] width 20 height 22
select select "6"
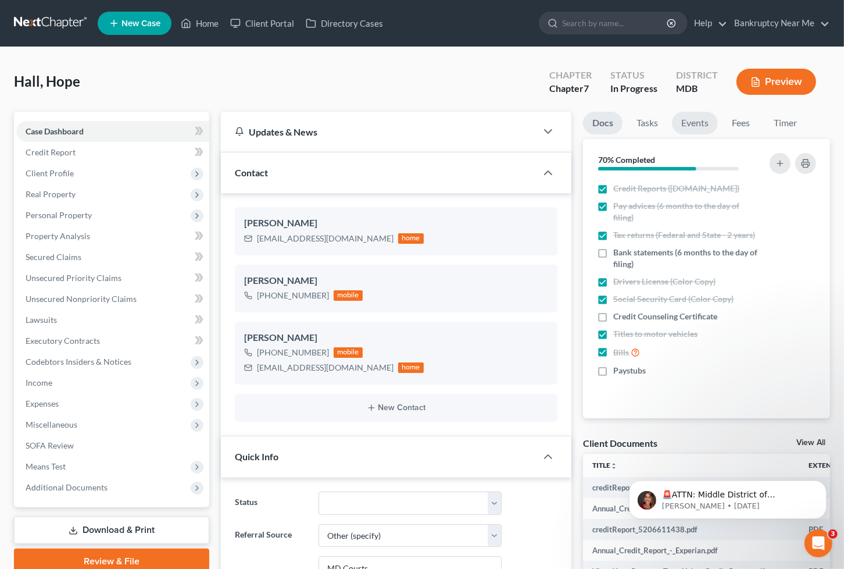
click at [701, 121] on link "Events" at bounding box center [695, 123] width 46 height 23
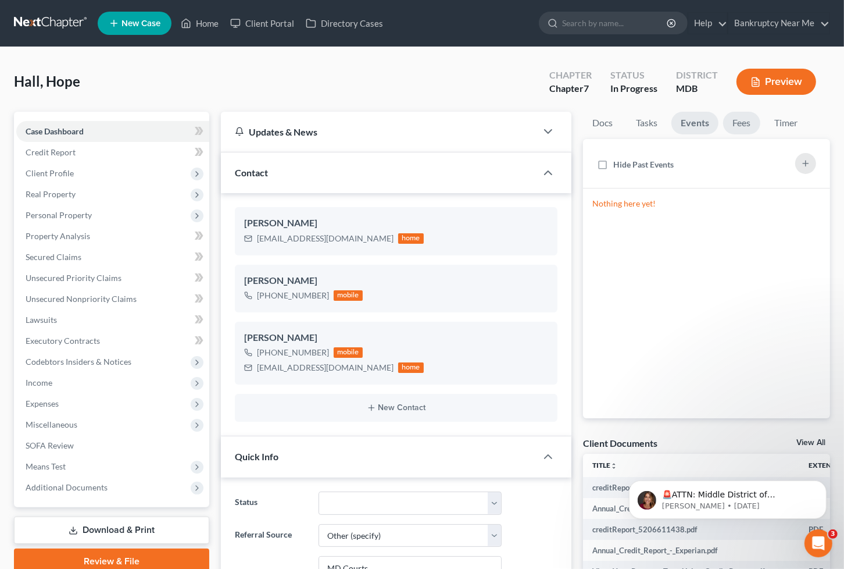
click at [750, 121] on link "Fees" at bounding box center [741, 123] width 37 height 23
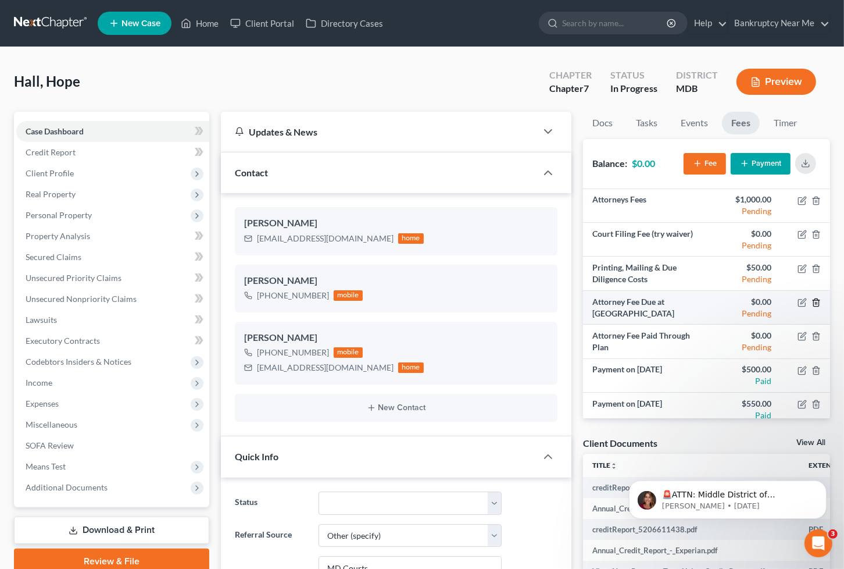
click at [812, 301] on icon "button" at bounding box center [816, 302] width 9 height 9
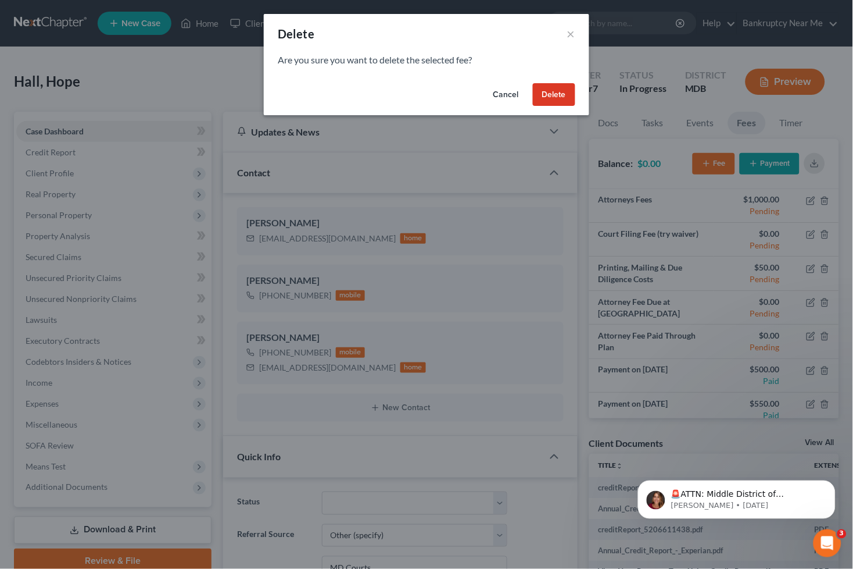
click at [576, 87] on button "Delete" at bounding box center [554, 94] width 42 height 23
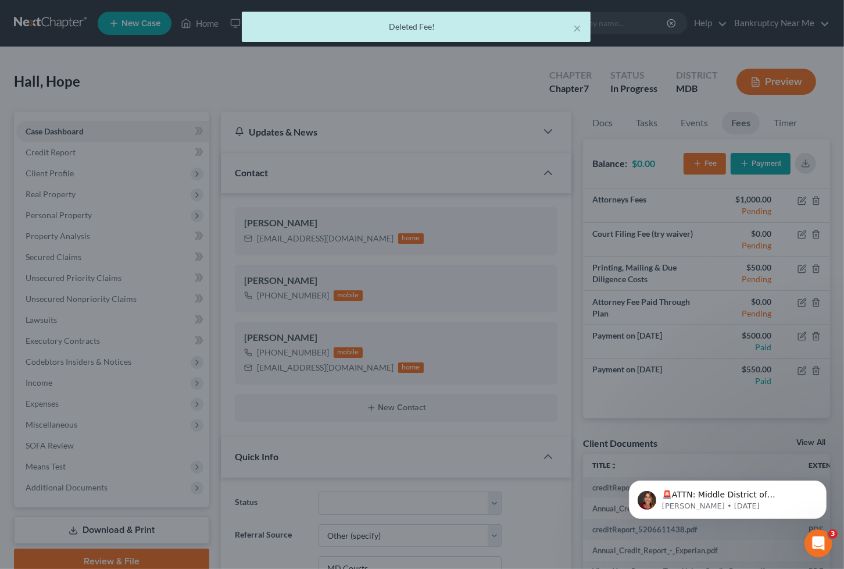
scroll to position [5689, 0]
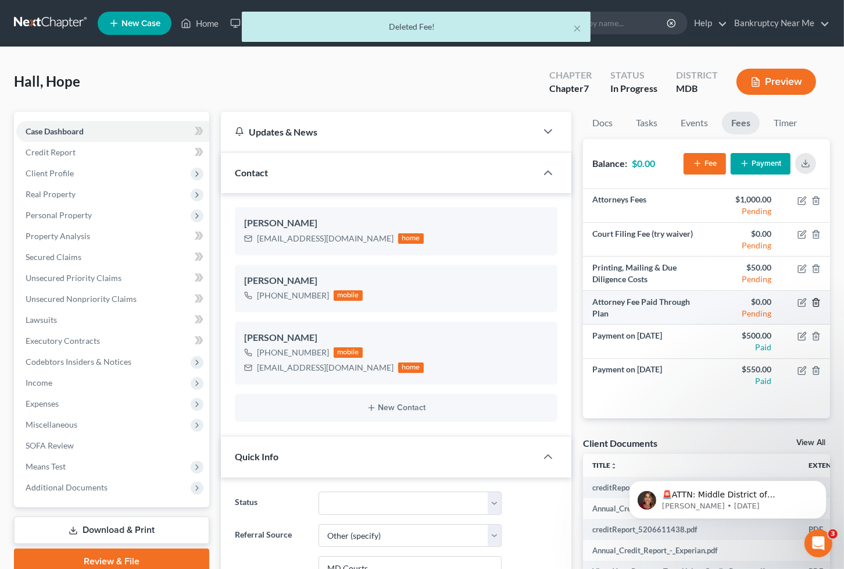
click at [812, 300] on icon "button" at bounding box center [816, 302] width 9 height 9
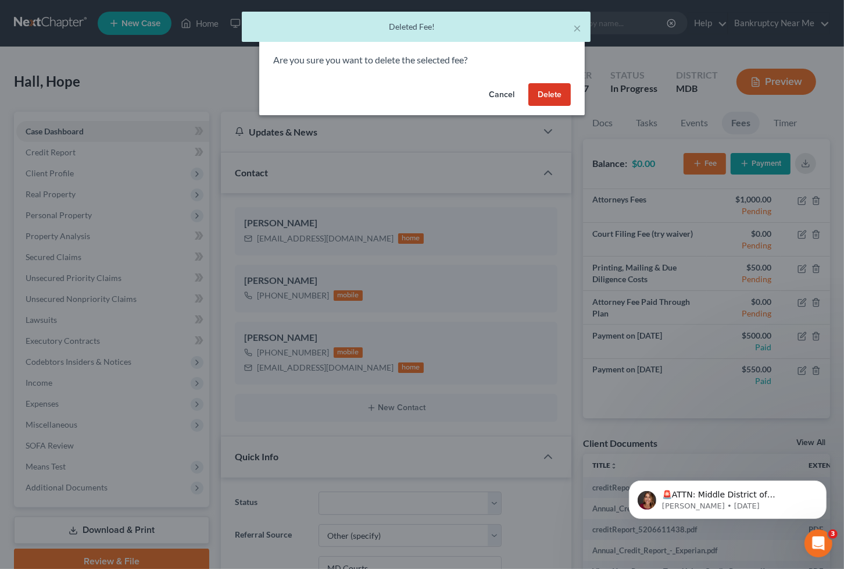
scroll to position [5678, 0]
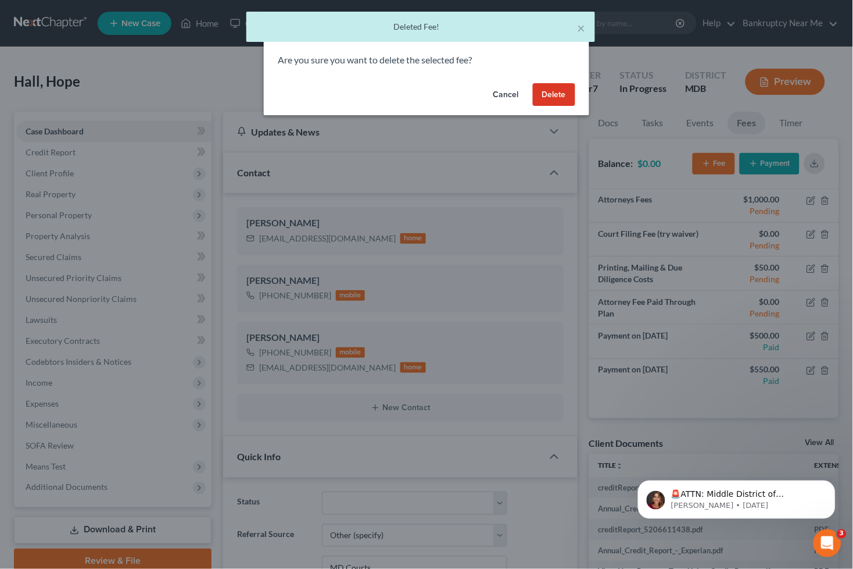
click at [541, 100] on button "Delete" at bounding box center [554, 94] width 42 height 23
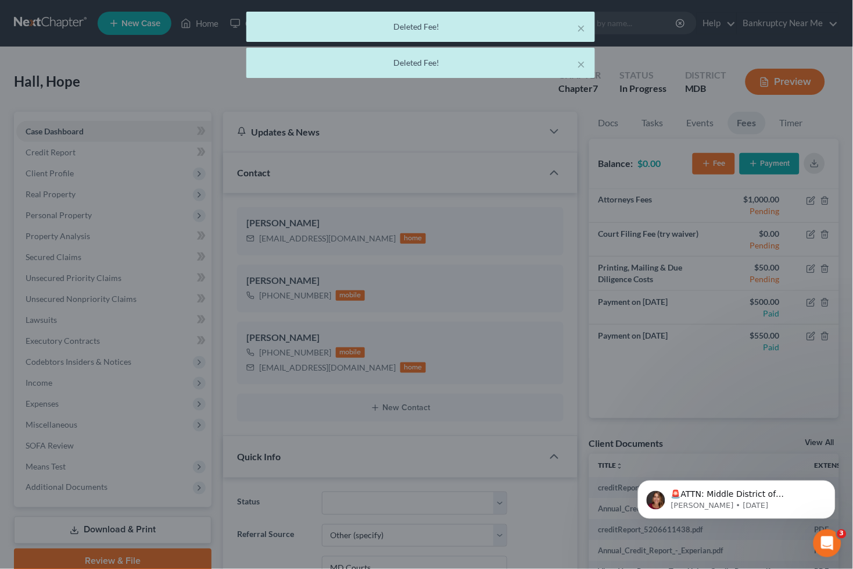
scroll to position [5689, 0]
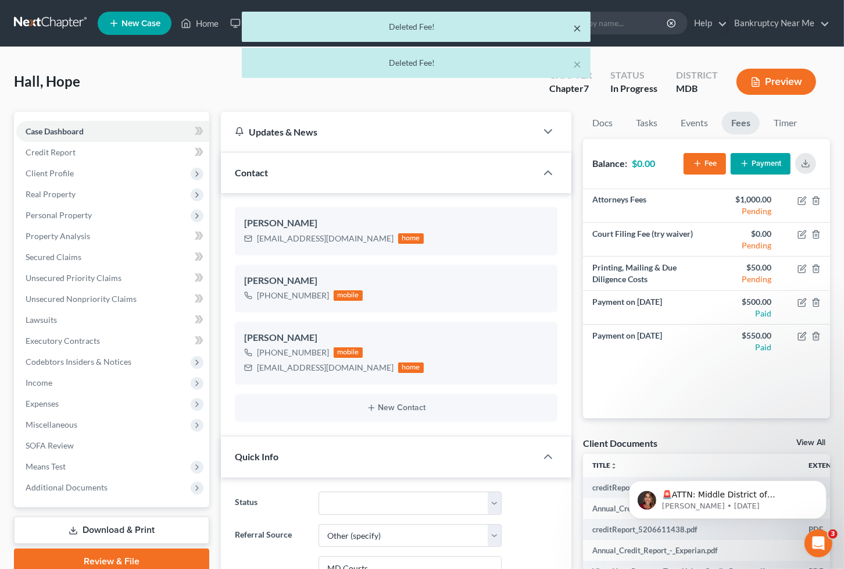
click at [578, 28] on button "×" at bounding box center [577, 28] width 8 height 14
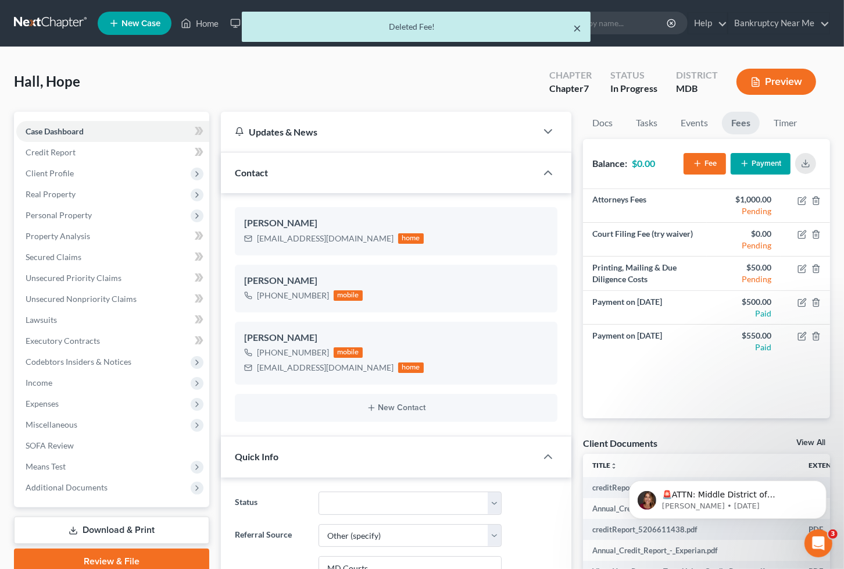
click at [578, 28] on button "×" at bounding box center [577, 28] width 8 height 14
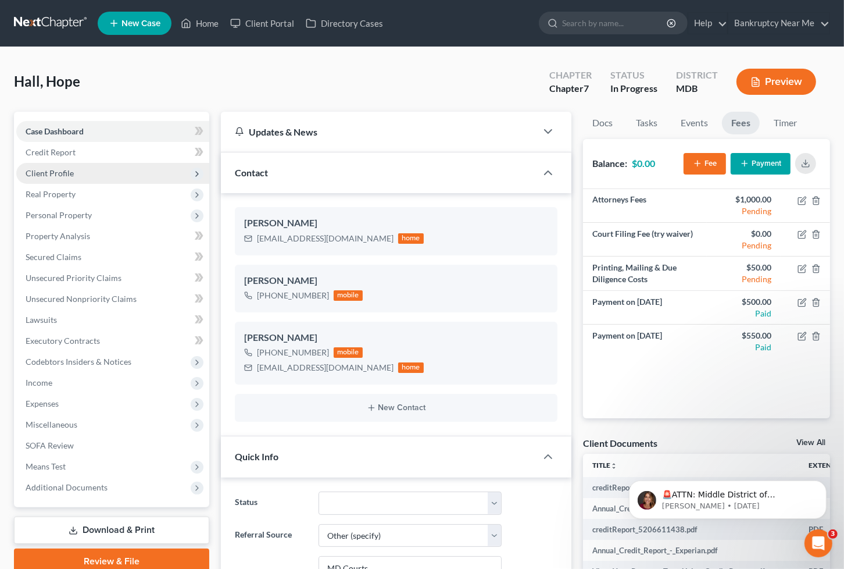
click at [89, 173] on span "Client Profile" at bounding box center [112, 173] width 193 height 21
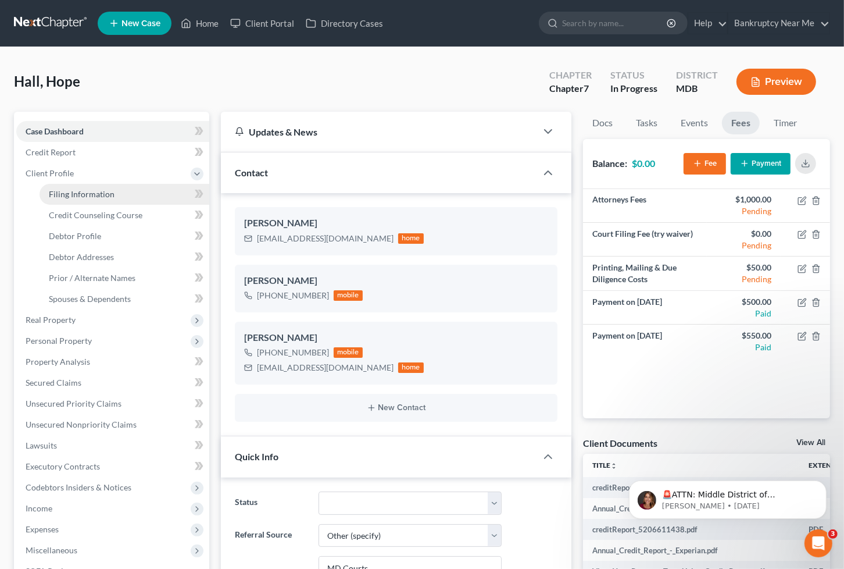
click at [93, 191] on span "Filing Information" at bounding box center [82, 194] width 66 height 10
select select "1"
select select "0"
select select "21"
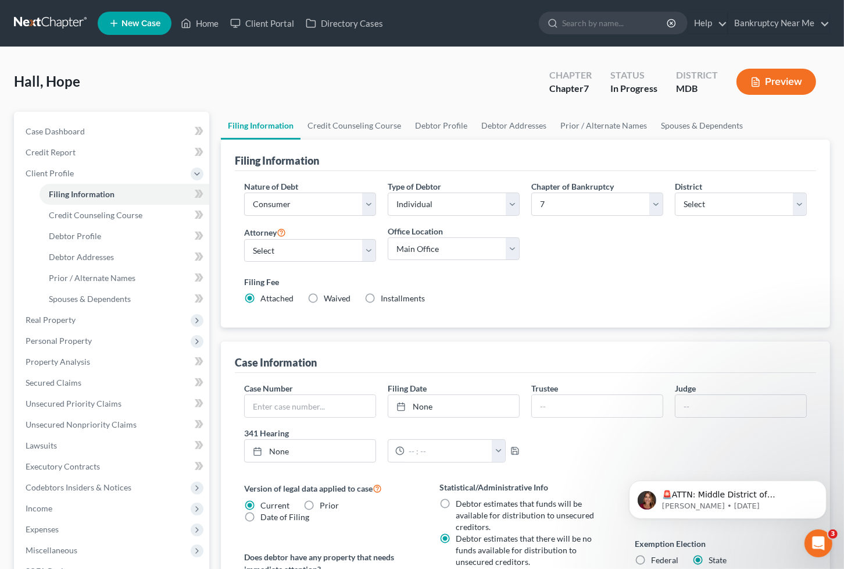
click at [327, 297] on span "Waived" at bounding box center [337, 298] width 27 height 10
click at [328, 297] on input "Waived Waived" at bounding box center [332, 296] width 8 height 8
radio input "true"
radio input "false"
click at [326, 300] on link "Waived" at bounding box center [337, 298] width 27 height 10
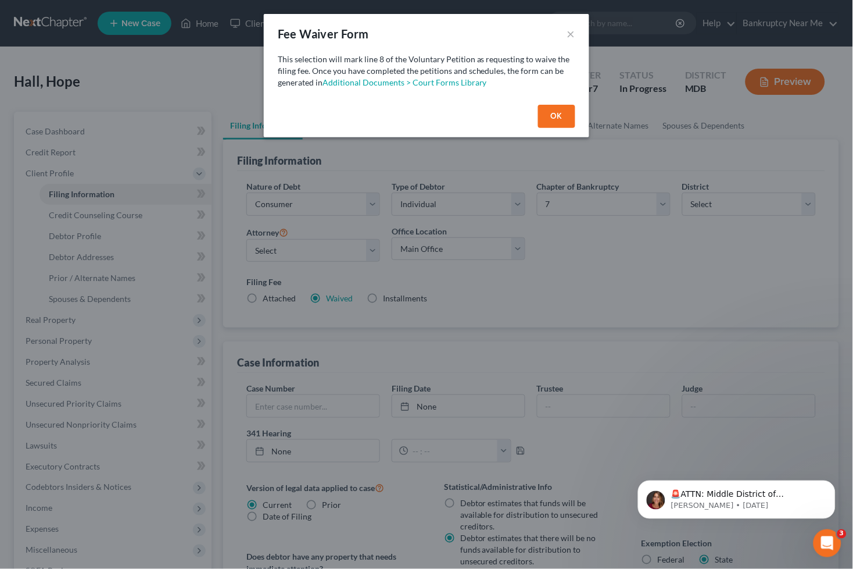
click at [544, 109] on button "OK" at bounding box center [556, 116] width 37 height 23
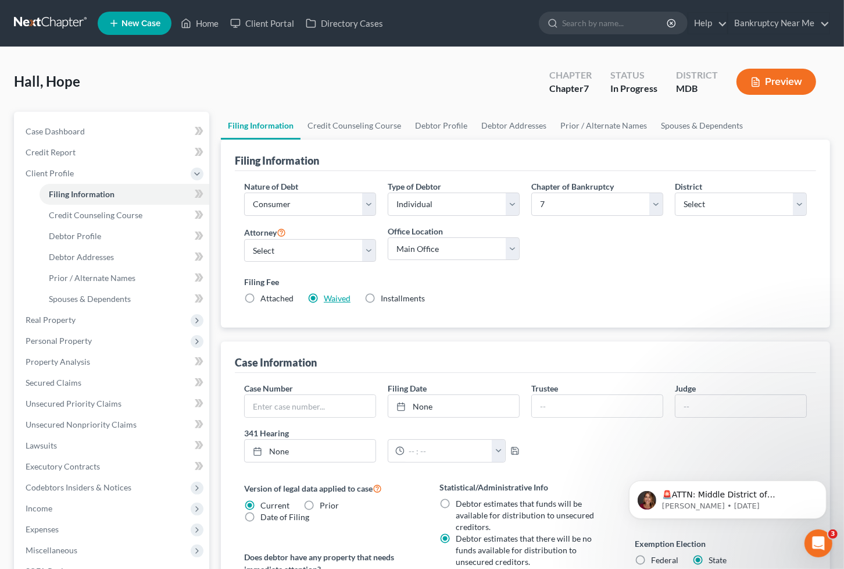
click at [333, 297] on link "Waived" at bounding box center [337, 298] width 27 height 10
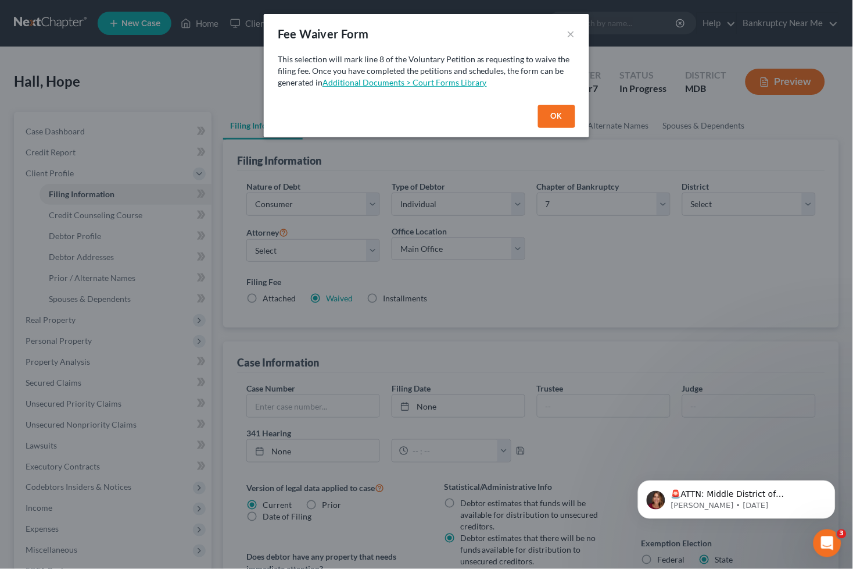
click at [446, 83] on link "Additional Documents > Court Forms Library" at bounding box center [405, 82] width 165 height 10
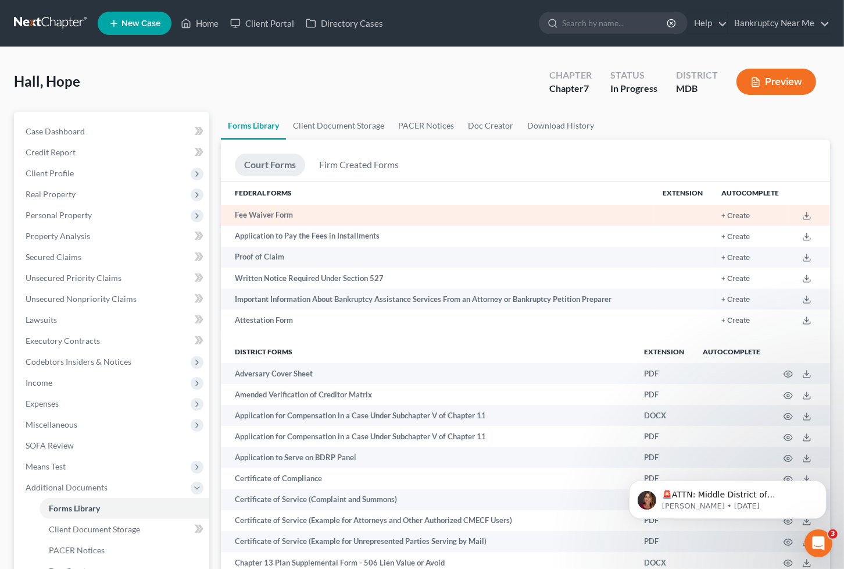
click at [731, 221] on td "+ Create" at bounding box center [750, 215] width 76 height 21
click at [733, 217] on button "+ Create" at bounding box center [735, 216] width 28 height 8
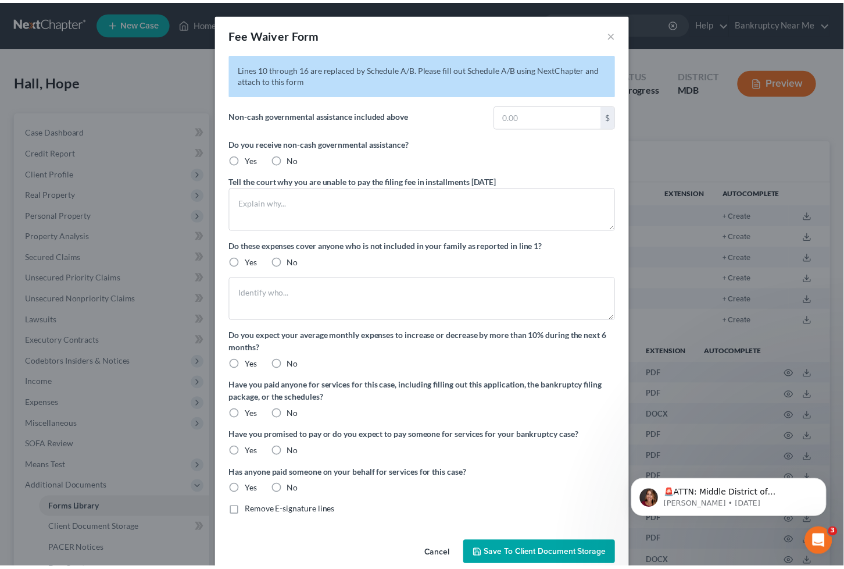
scroll to position [20, 0]
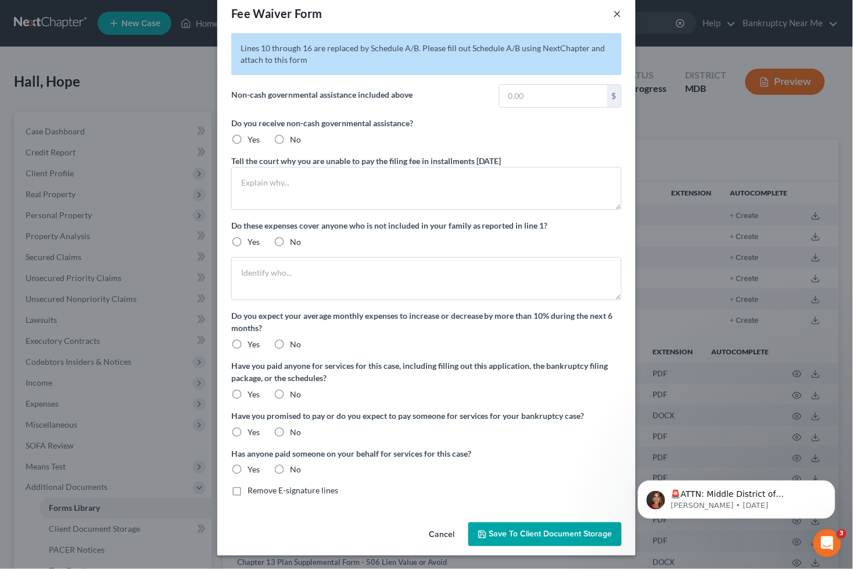
click at [614, 15] on button "×" at bounding box center [618, 13] width 8 height 14
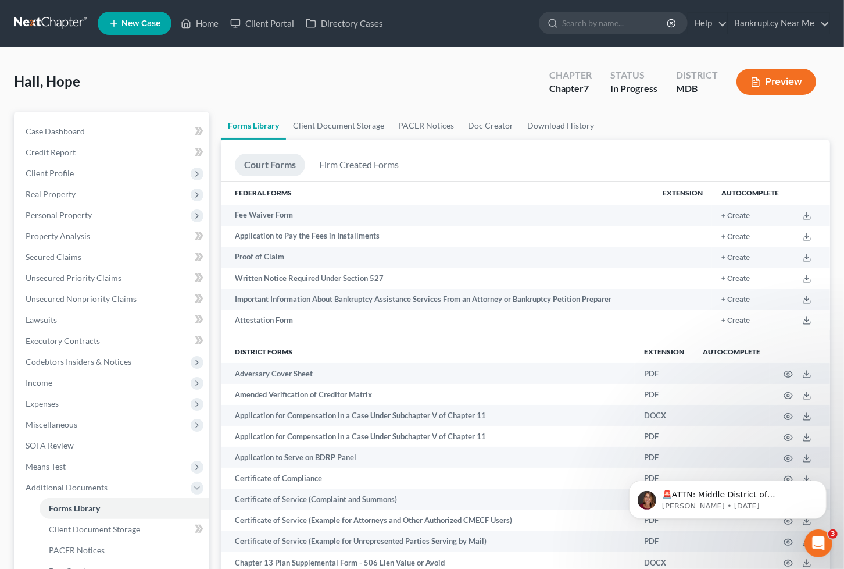
click at [116, 114] on div "Case Dashboard Payments Invoices Payments Payments Credit Report Client Profile…" at bounding box center [111, 362] width 195 height 500
click at [108, 121] on link "Case Dashboard" at bounding box center [112, 131] width 193 height 21
select select "6"
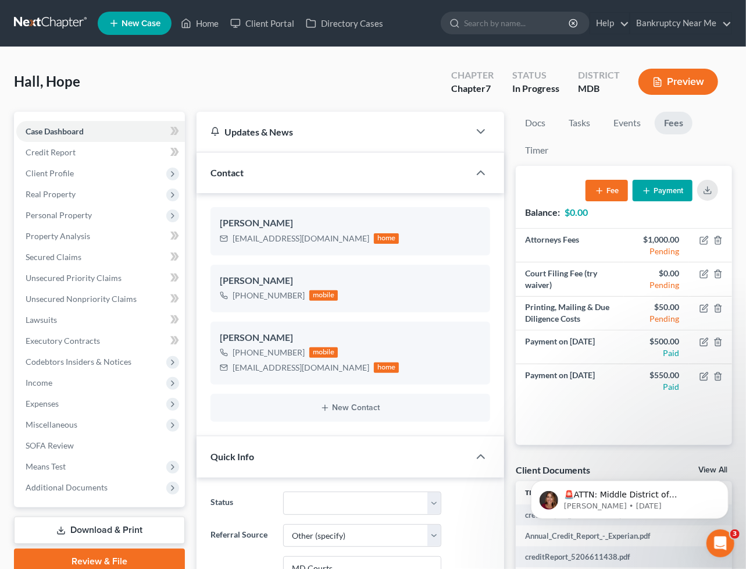
scroll to position [5944, 0]
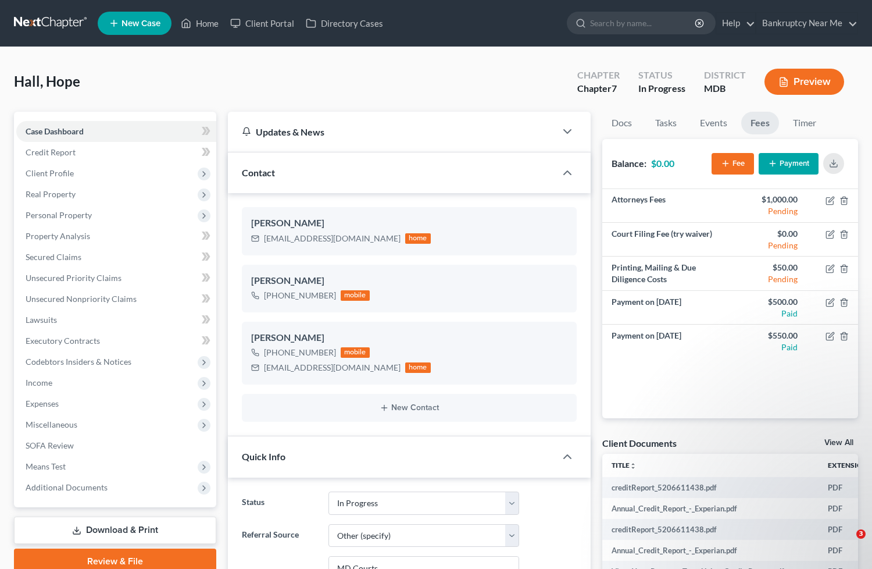
select select "9"
select select "6"
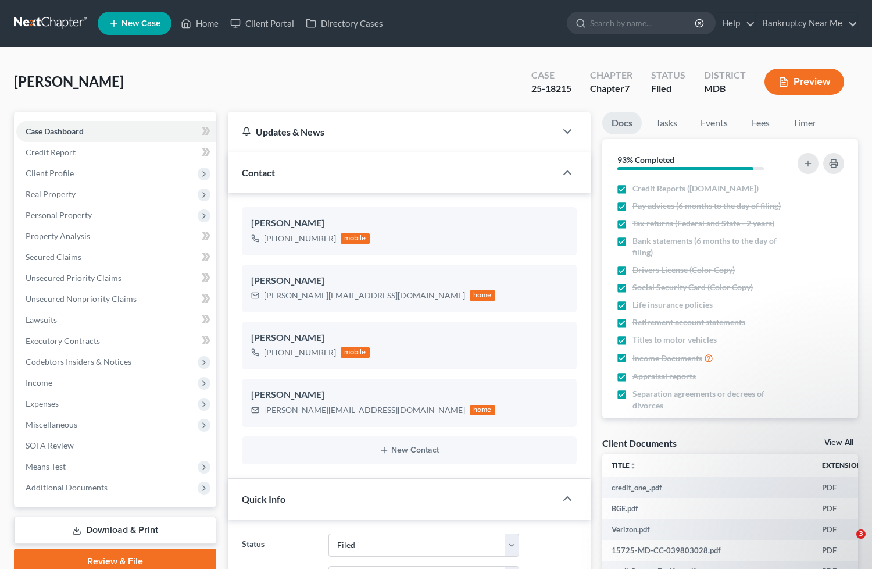
select select "6"
select select "4"
